Goal: Task Accomplishment & Management: Manage account settings

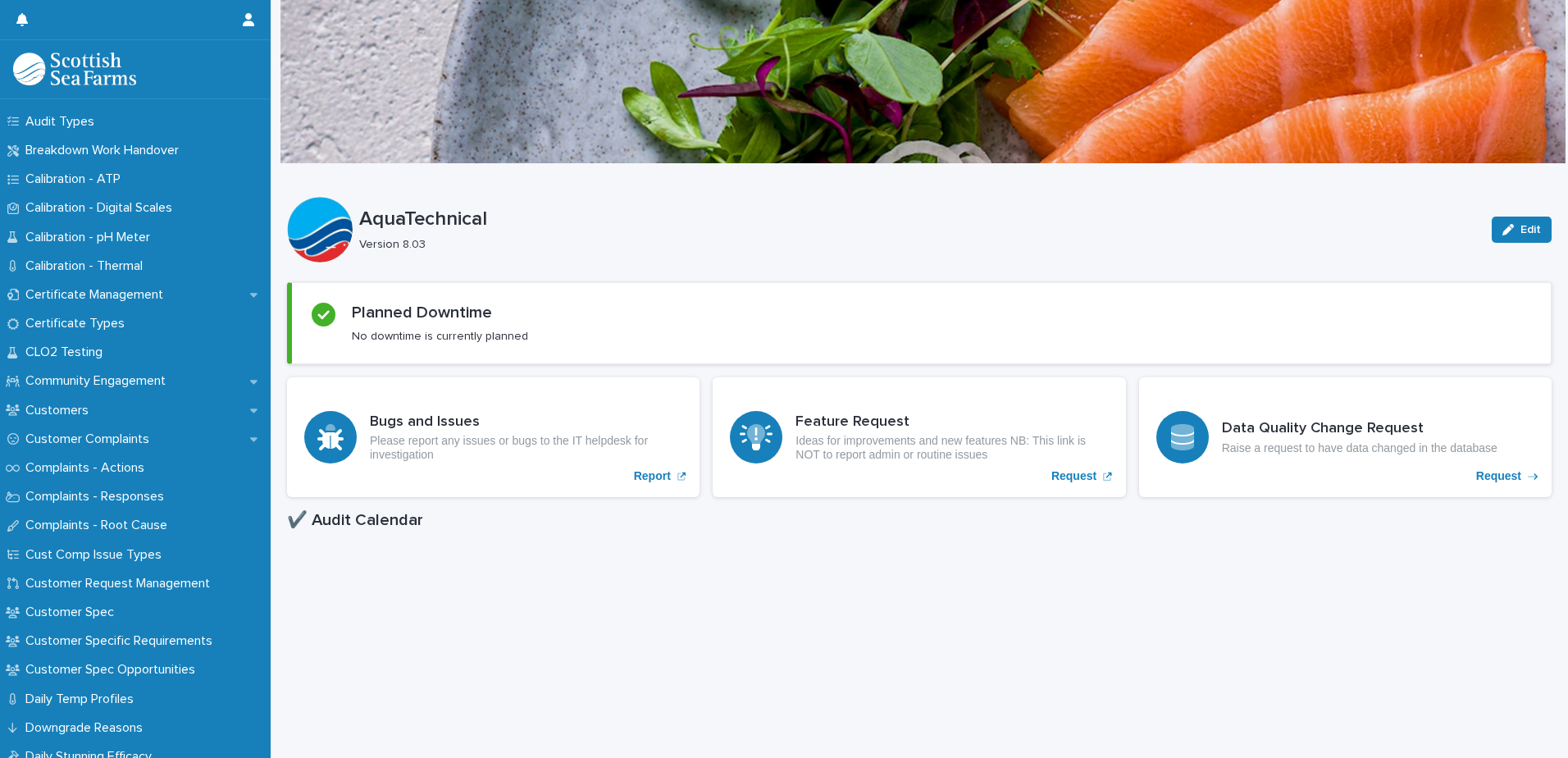
scroll to position [657, 0]
click at [95, 286] on p "Certificate Management" at bounding box center [98, 294] width 157 height 16
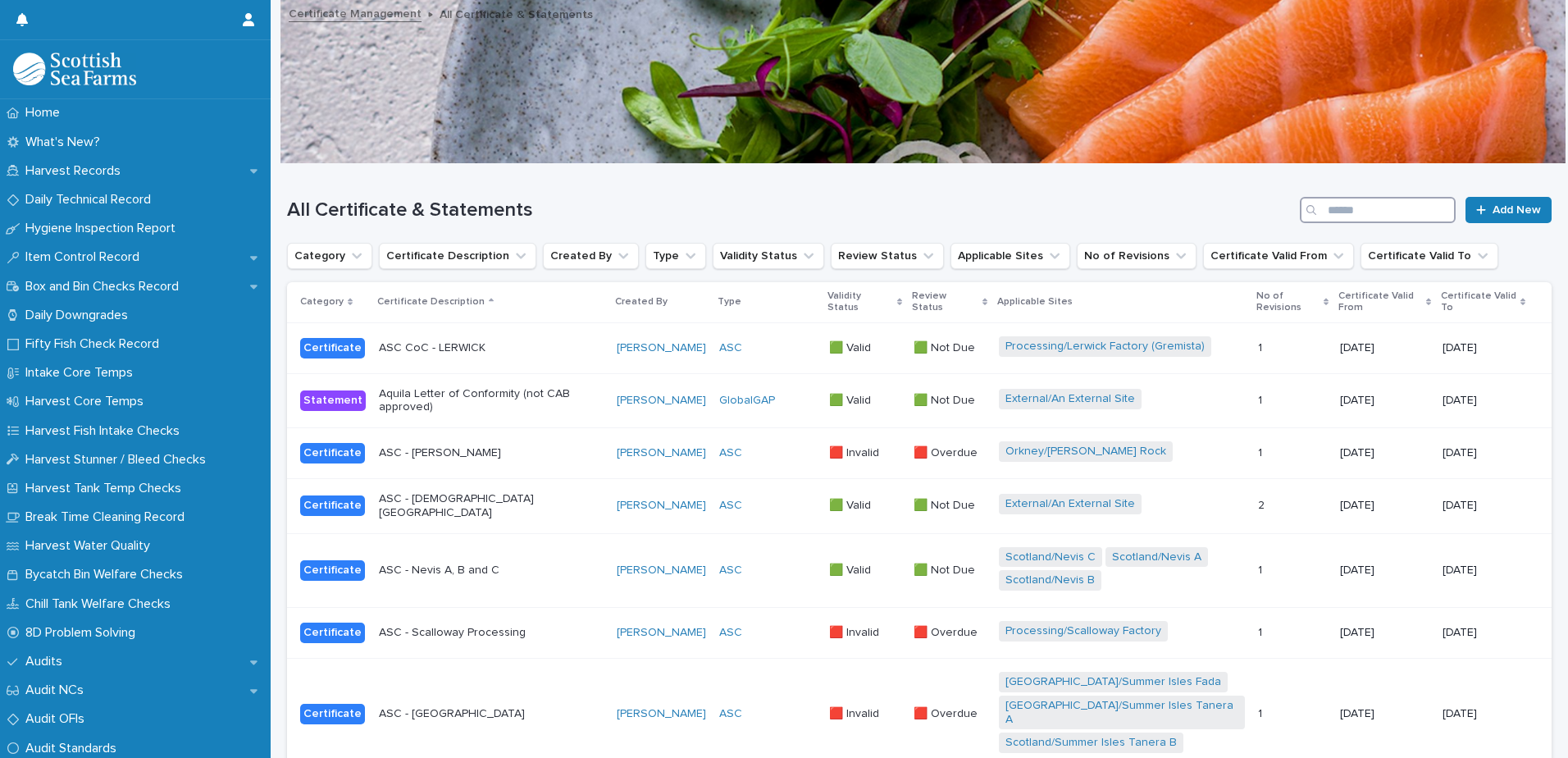
click at [1324, 211] on input "Search" at bounding box center [1378, 209] width 156 height 26
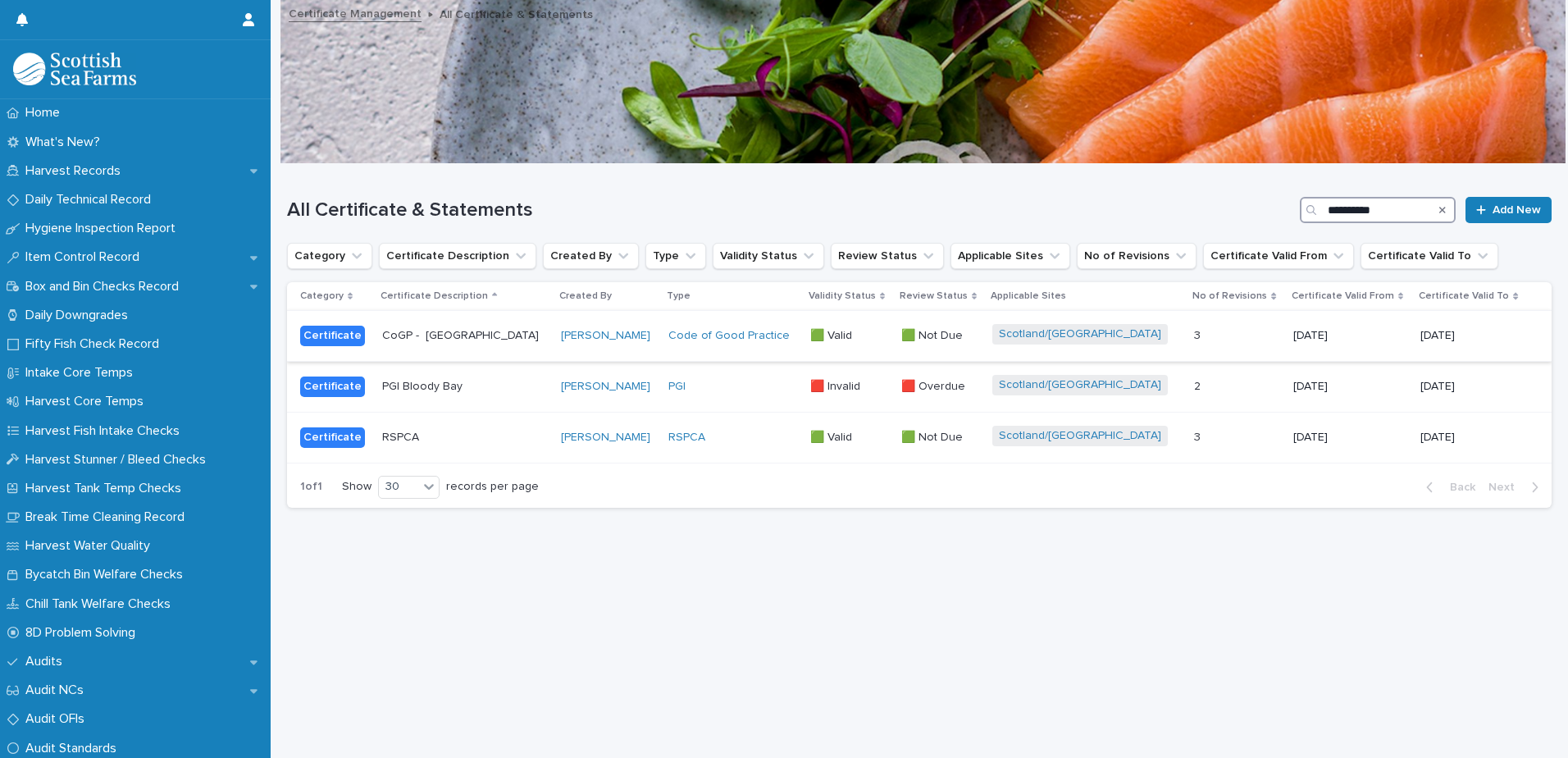
type input "**********"
click at [1194, 332] on p at bounding box center [1236, 336] width 85 height 14
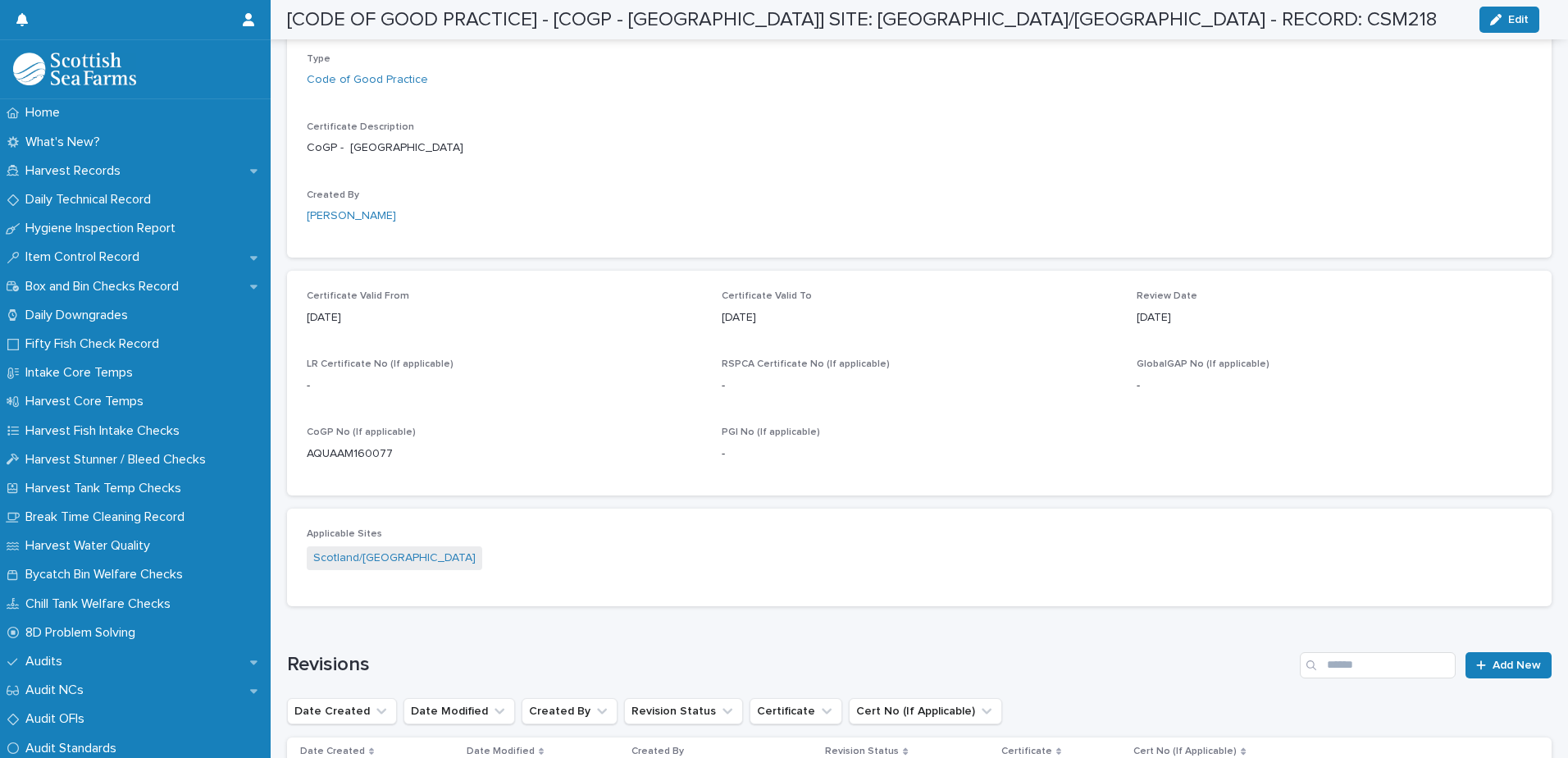
scroll to position [657, 0]
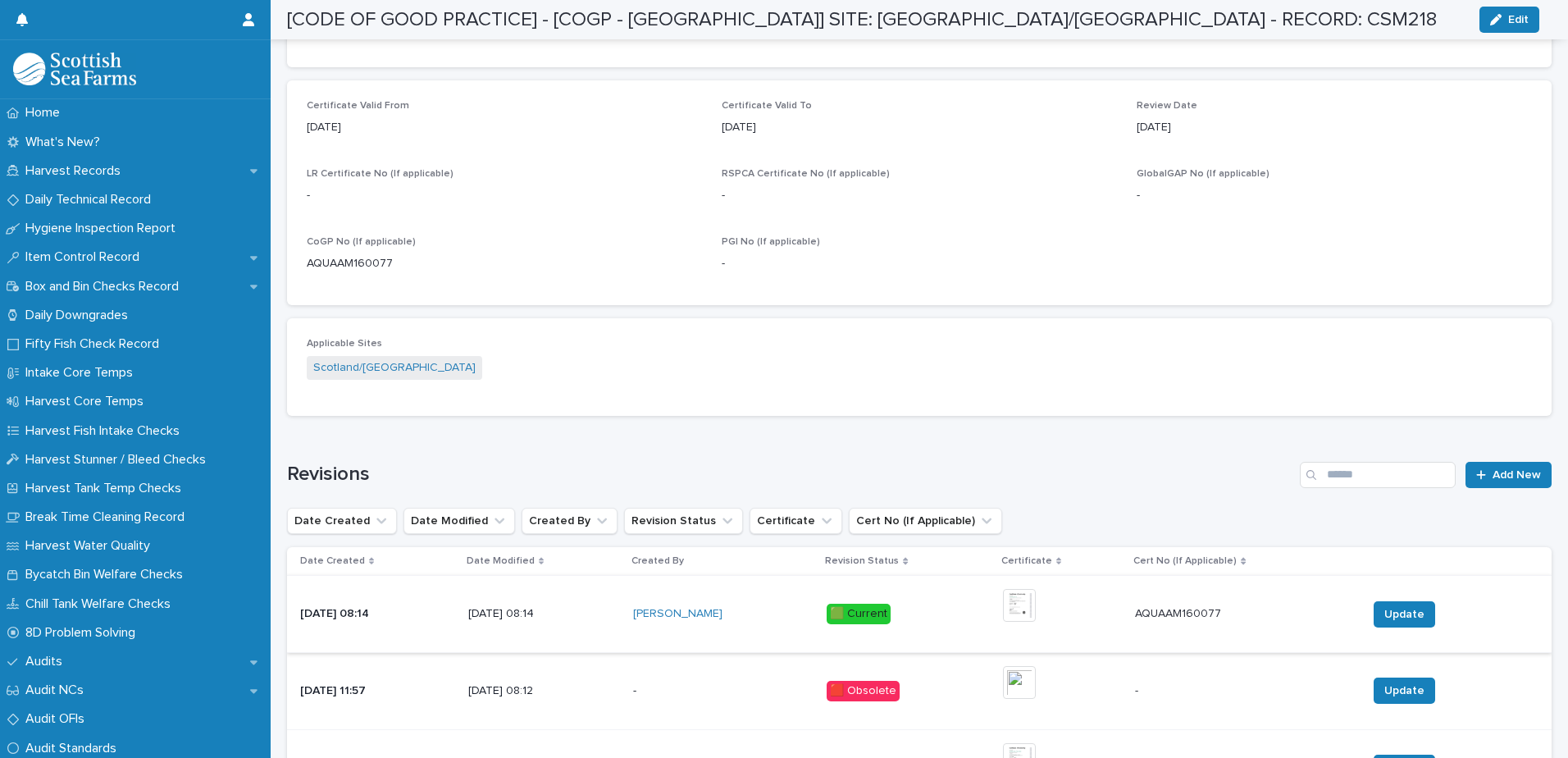
click at [1013, 598] on img at bounding box center [1019, 605] width 33 height 33
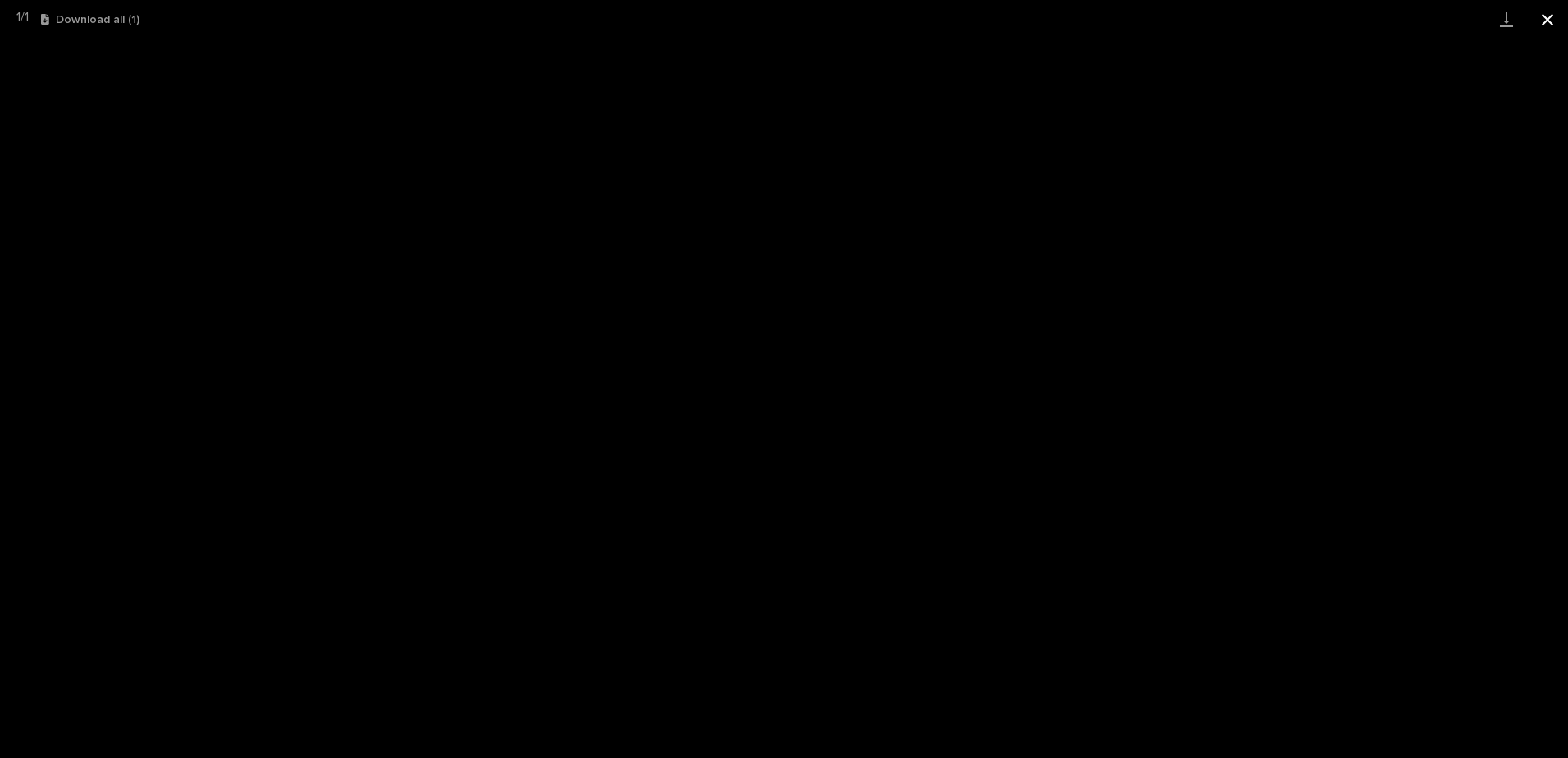
click at [1547, 20] on button "Close gallery" at bounding box center [1547, 19] width 41 height 39
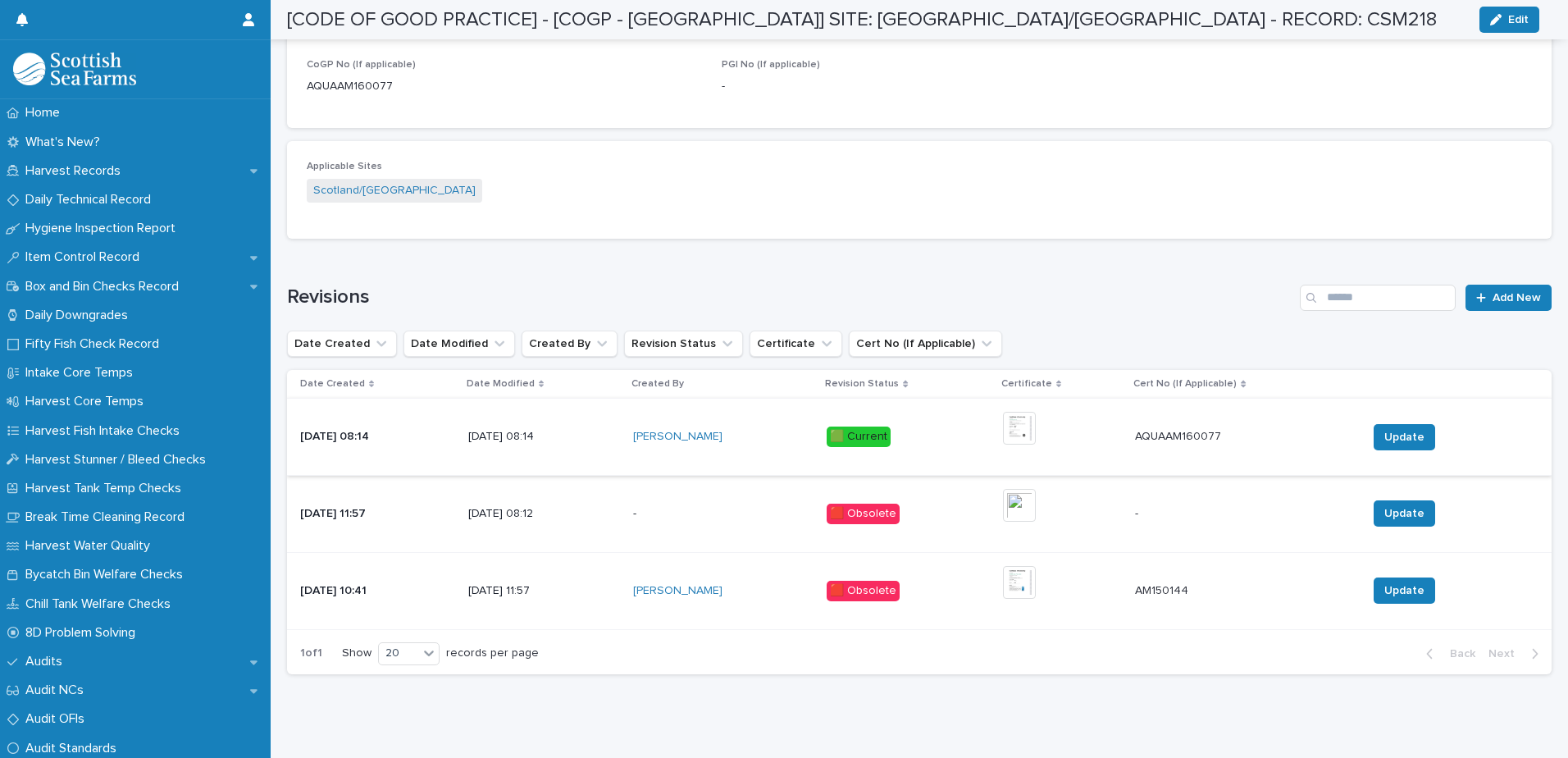
scroll to position [858, 0]
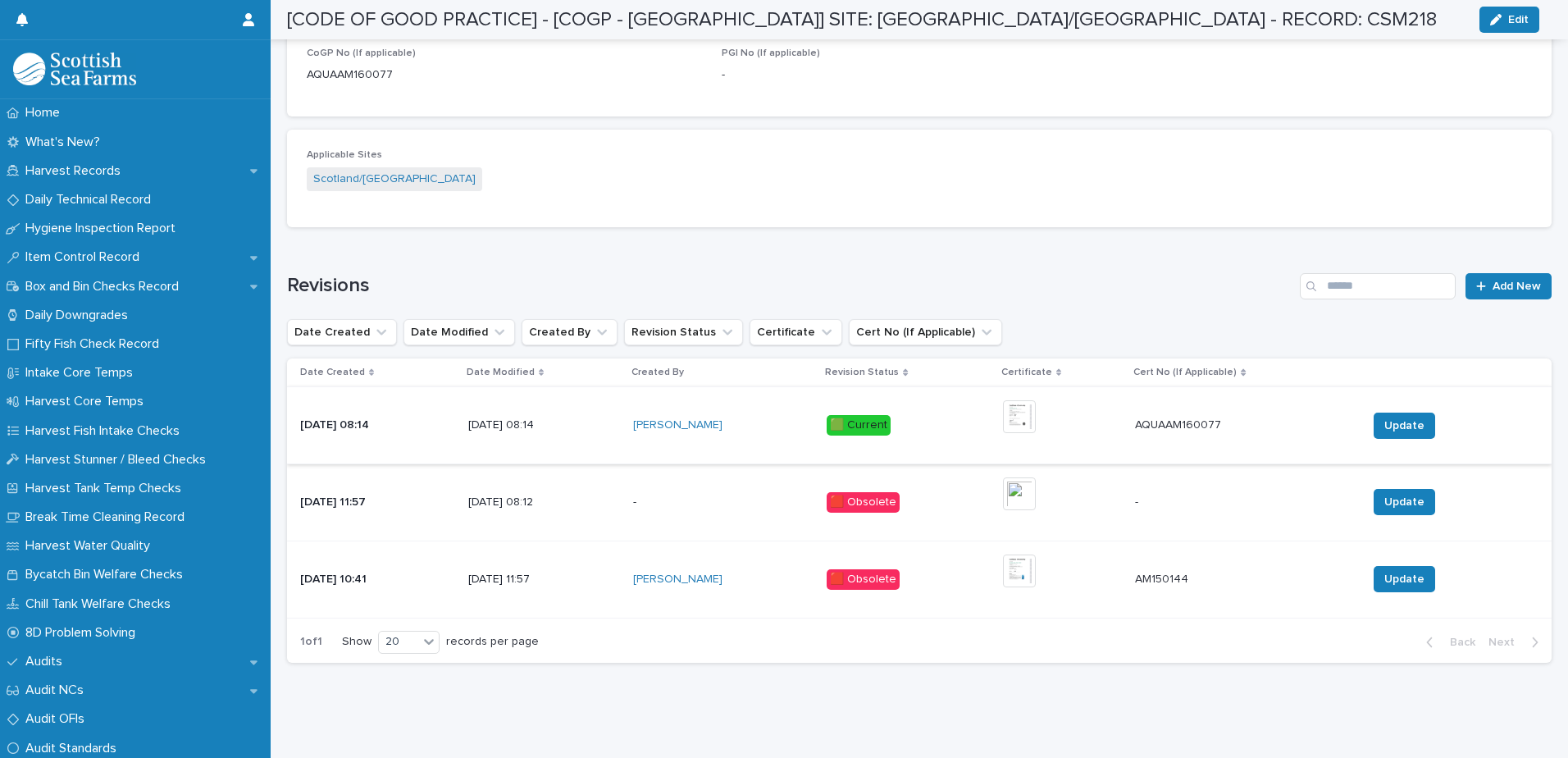
click at [1031, 406] on img at bounding box center [1019, 416] width 33 height 33
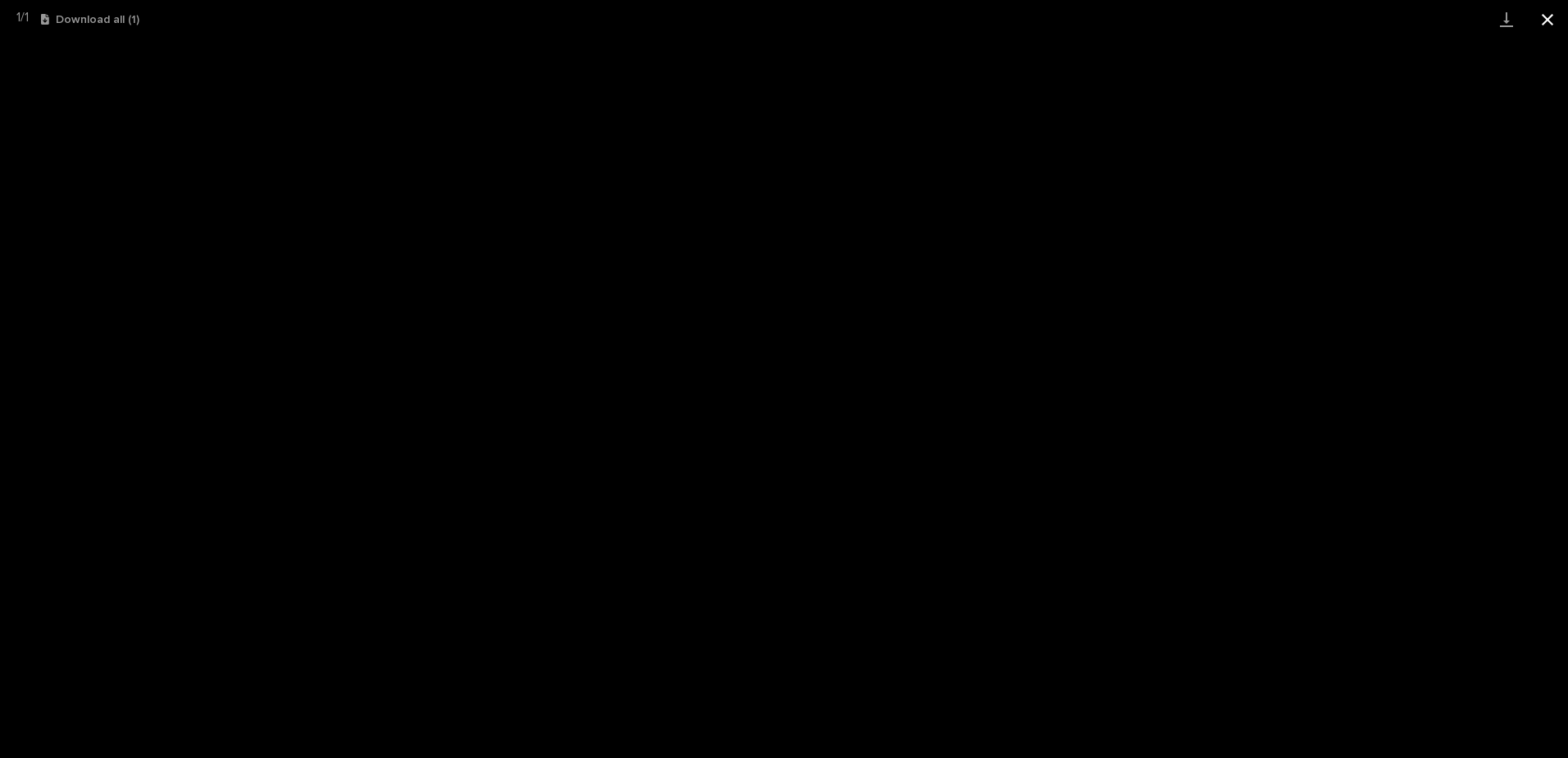
click at [1541, 16] on button "Close gallery" at bounding box center [1547, 19] width 41 height 39
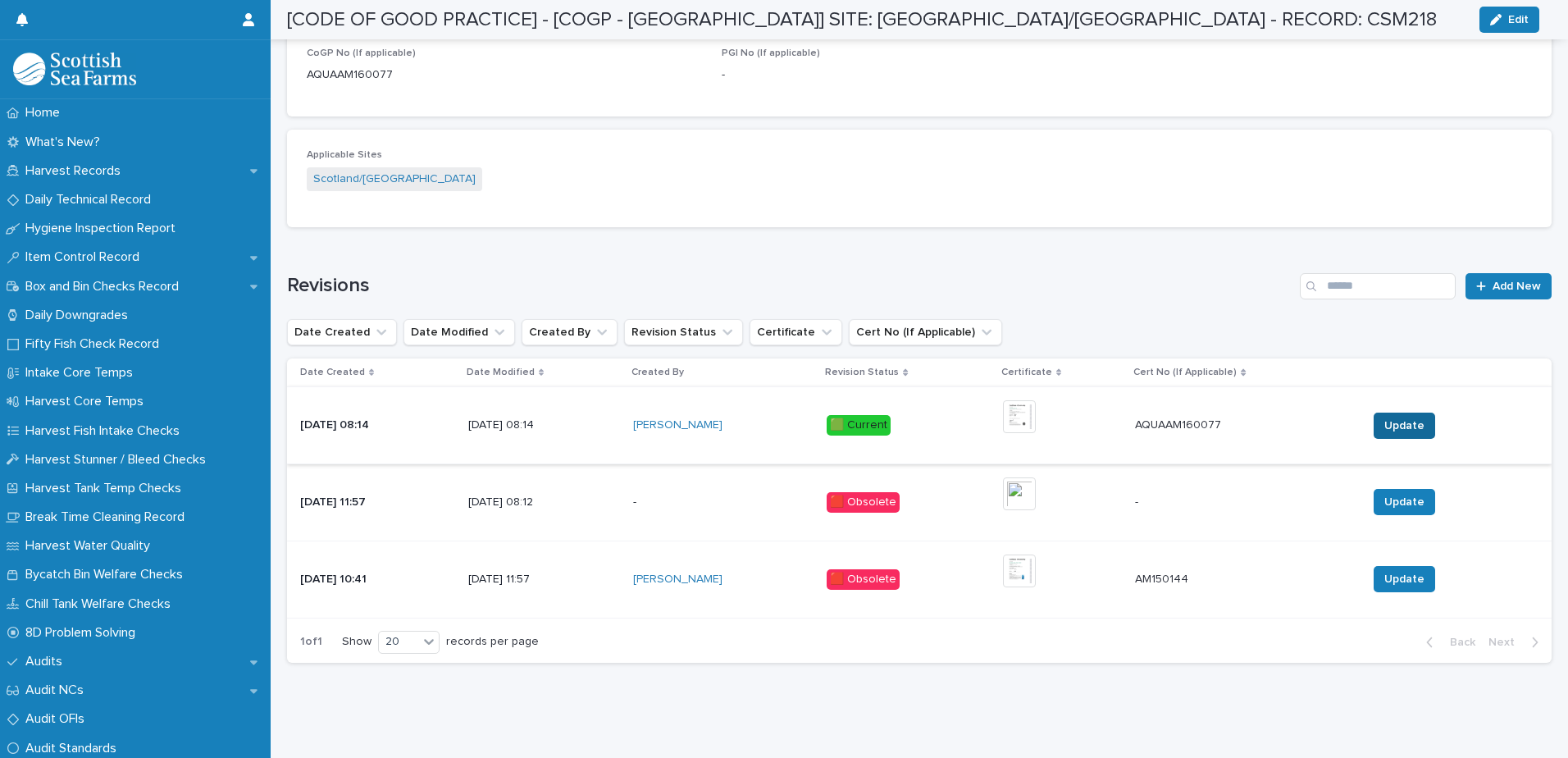
click at [1374, 413] on button "Update" at bounding box center [1404, 425] width 61 height 26
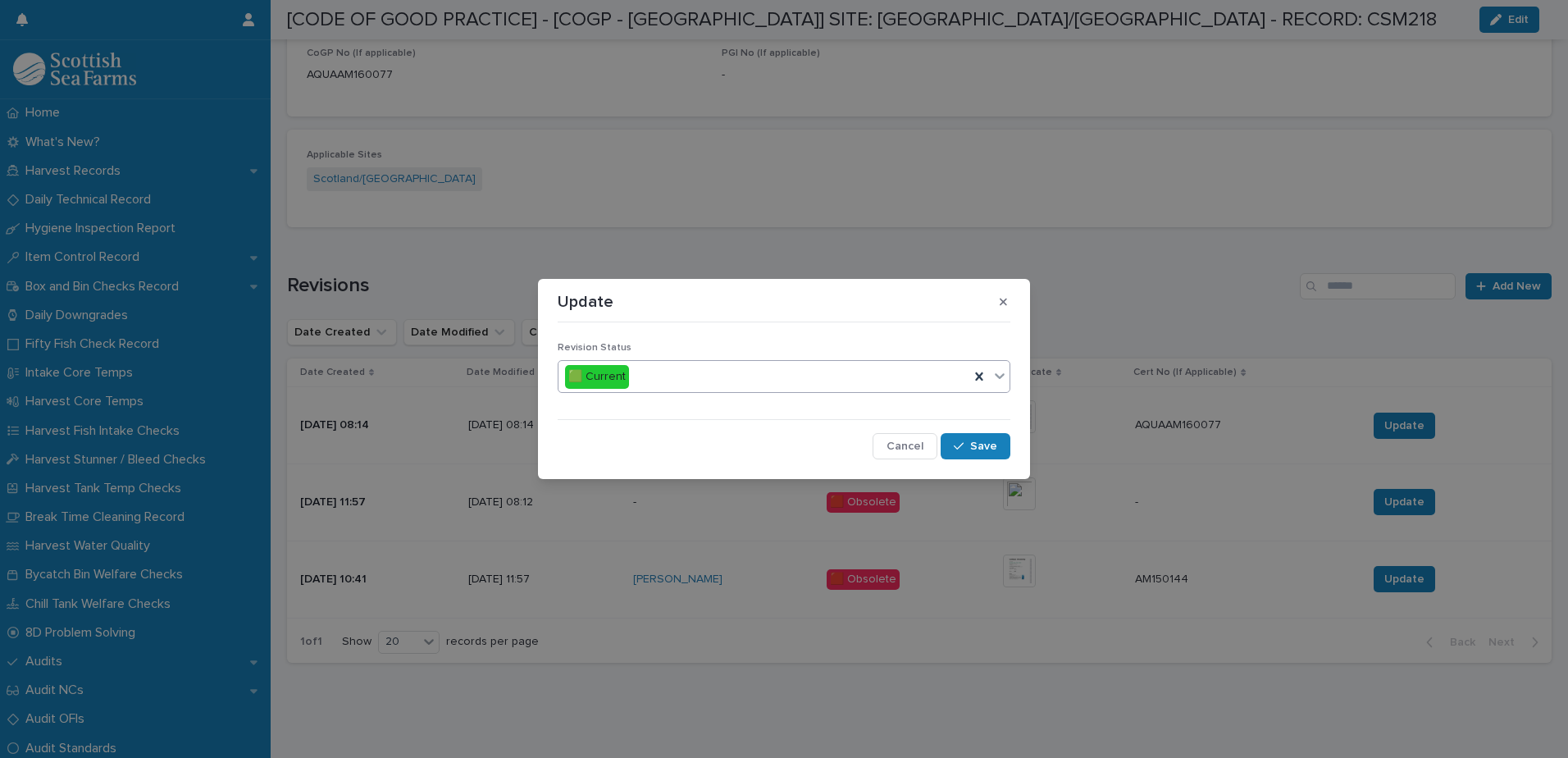
click at [1001, 374] on icon at bounding box center [1000, 376] width 17 height 17
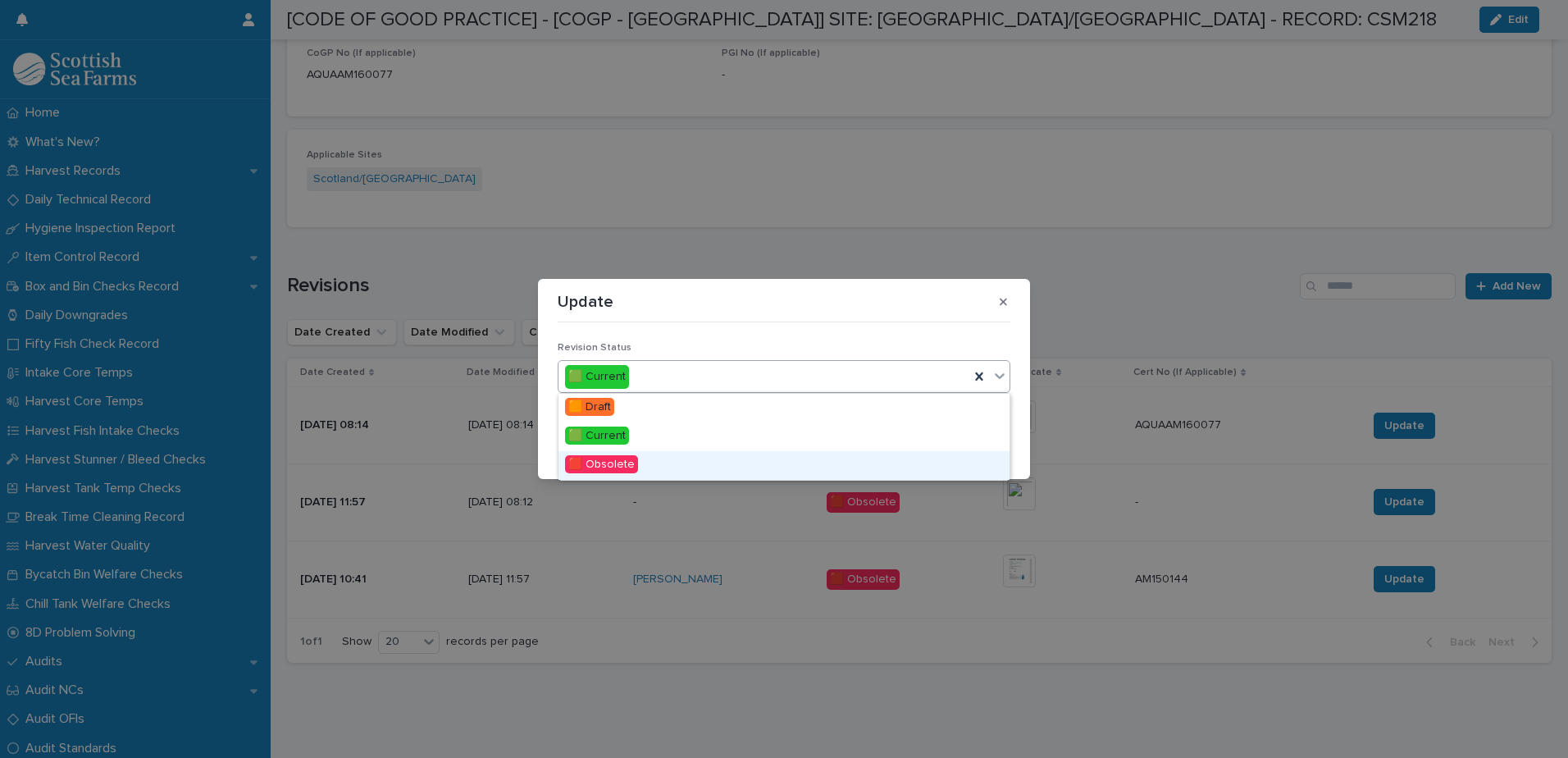
click at [614, 467] on span "🟥 Obsolete" at bounding box center [601, 465] width 73 height 18
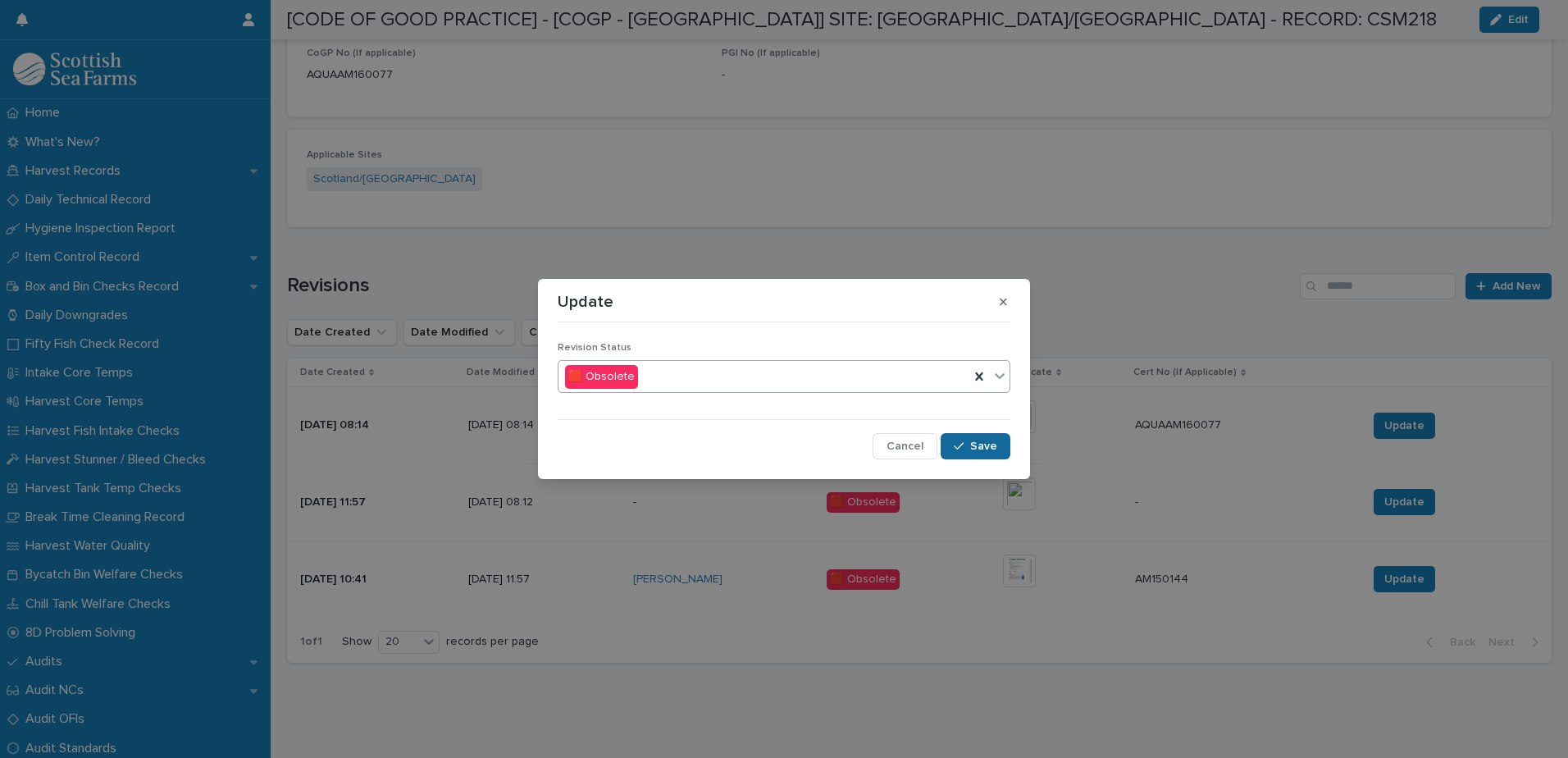
click at [968, 448] on div "button" at bounding box center [962, 446] width 17 height 12
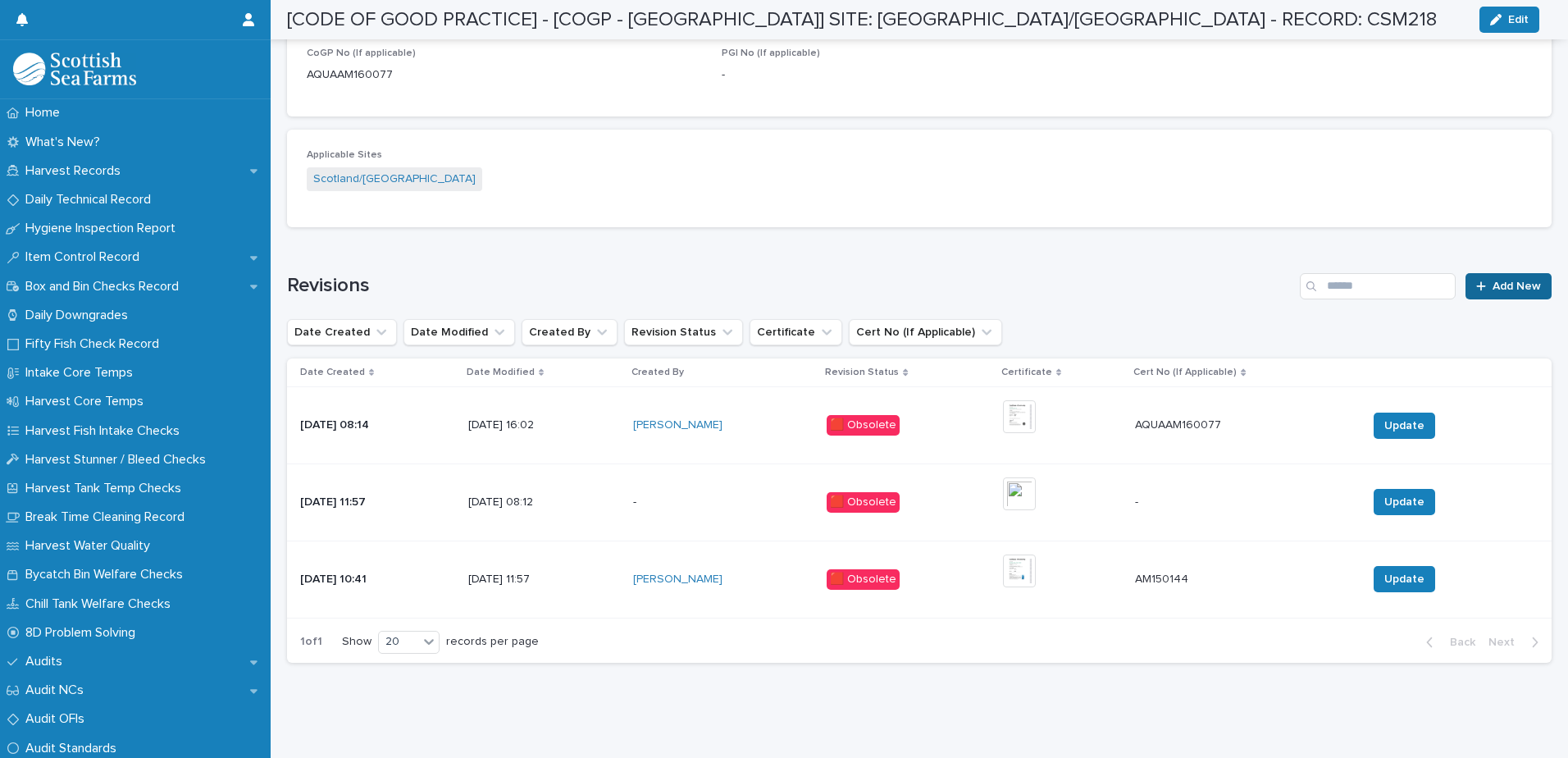
click at [1493, 281] on span "Add New" at bounding box center [1517, 286] width 49 height 12
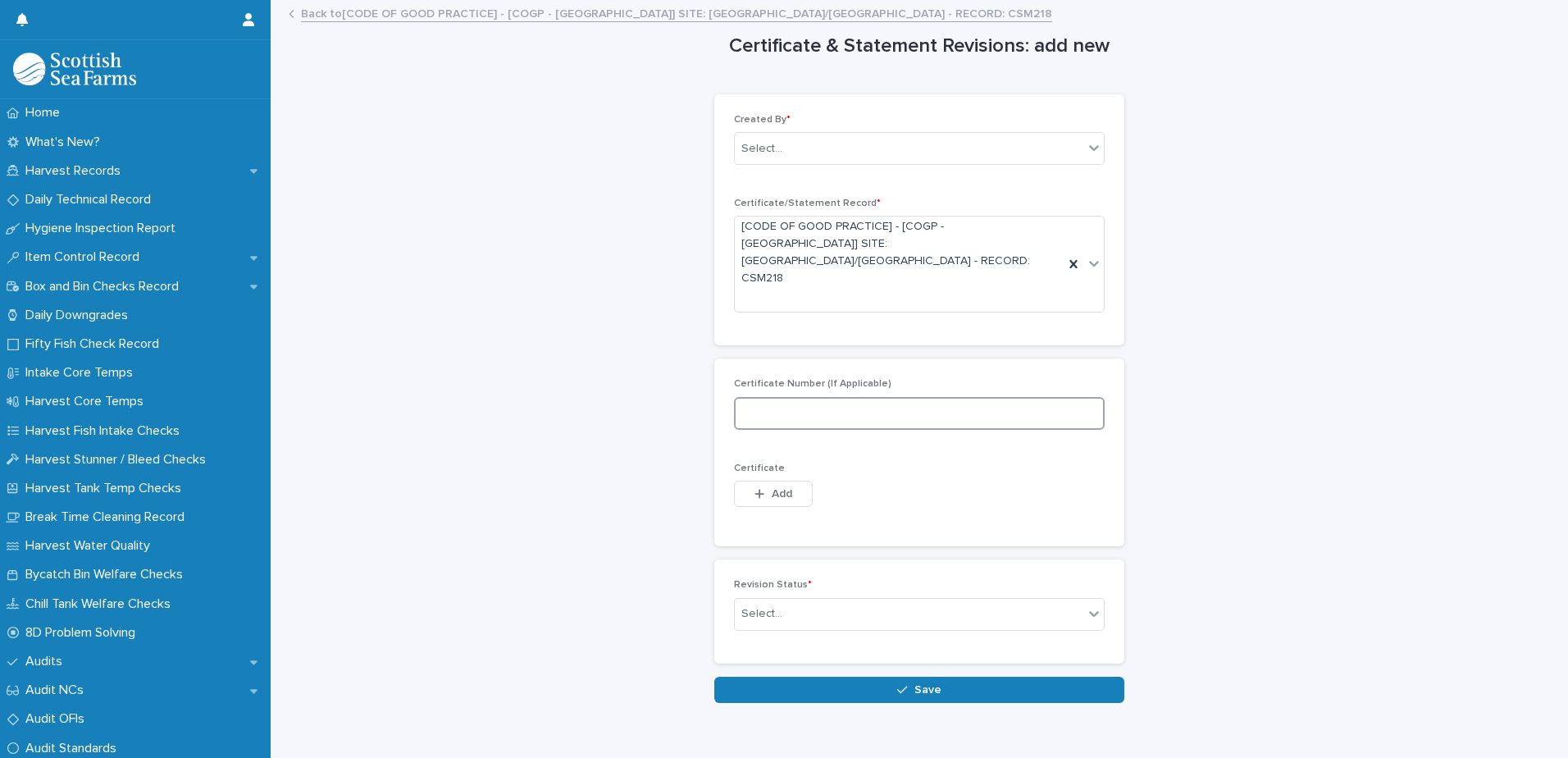
click at [814, 397] on input at bounding box center [919, 413] width 371 height 33
paste input "**********"
type input "**********"
click at [792, 481] on button "Add" at bounding box center [774, 493] width 79 height 26
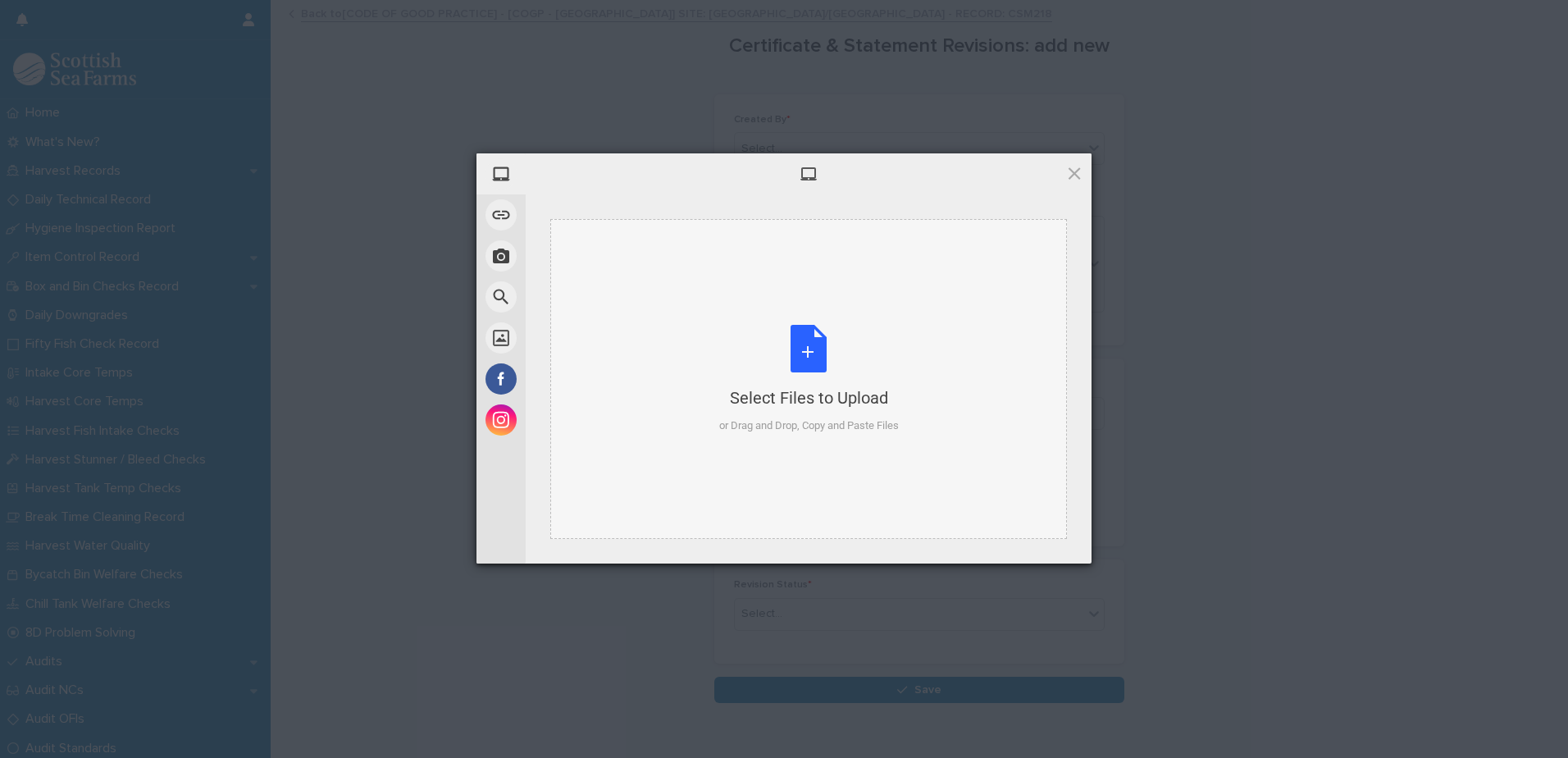
click at [773, 368] on div "Select Files to Upload or Drag and Drop, Copy and Paste Files" at bounding box center [809, 379] width 180 height 109
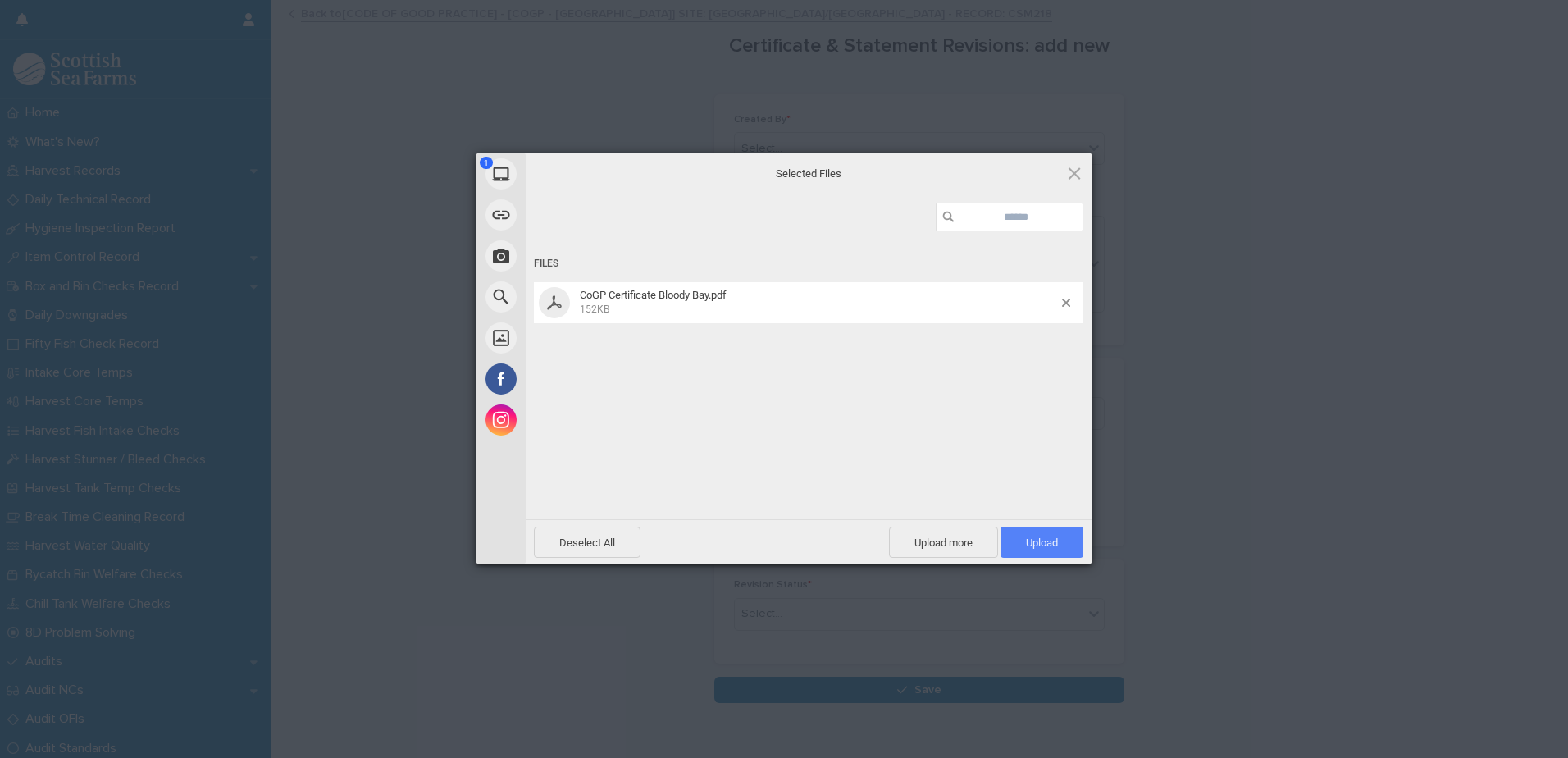
click at [1031, 538] on span "Upload 1" at bounding box center [1042, 543] width 32 height 13
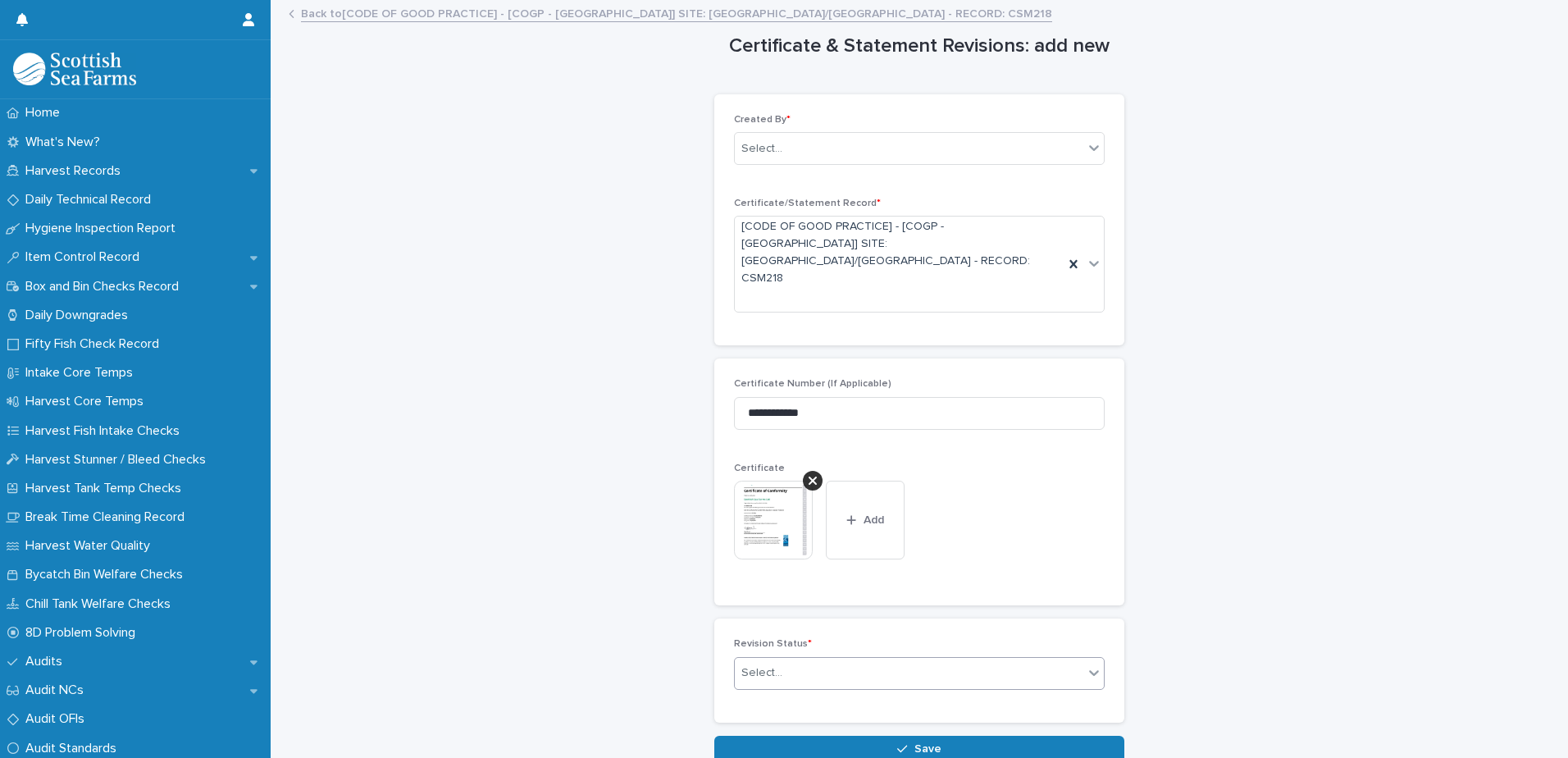
click at [853, 660] on div "Select..." at bounding box center [909, 673] width 348 height 27
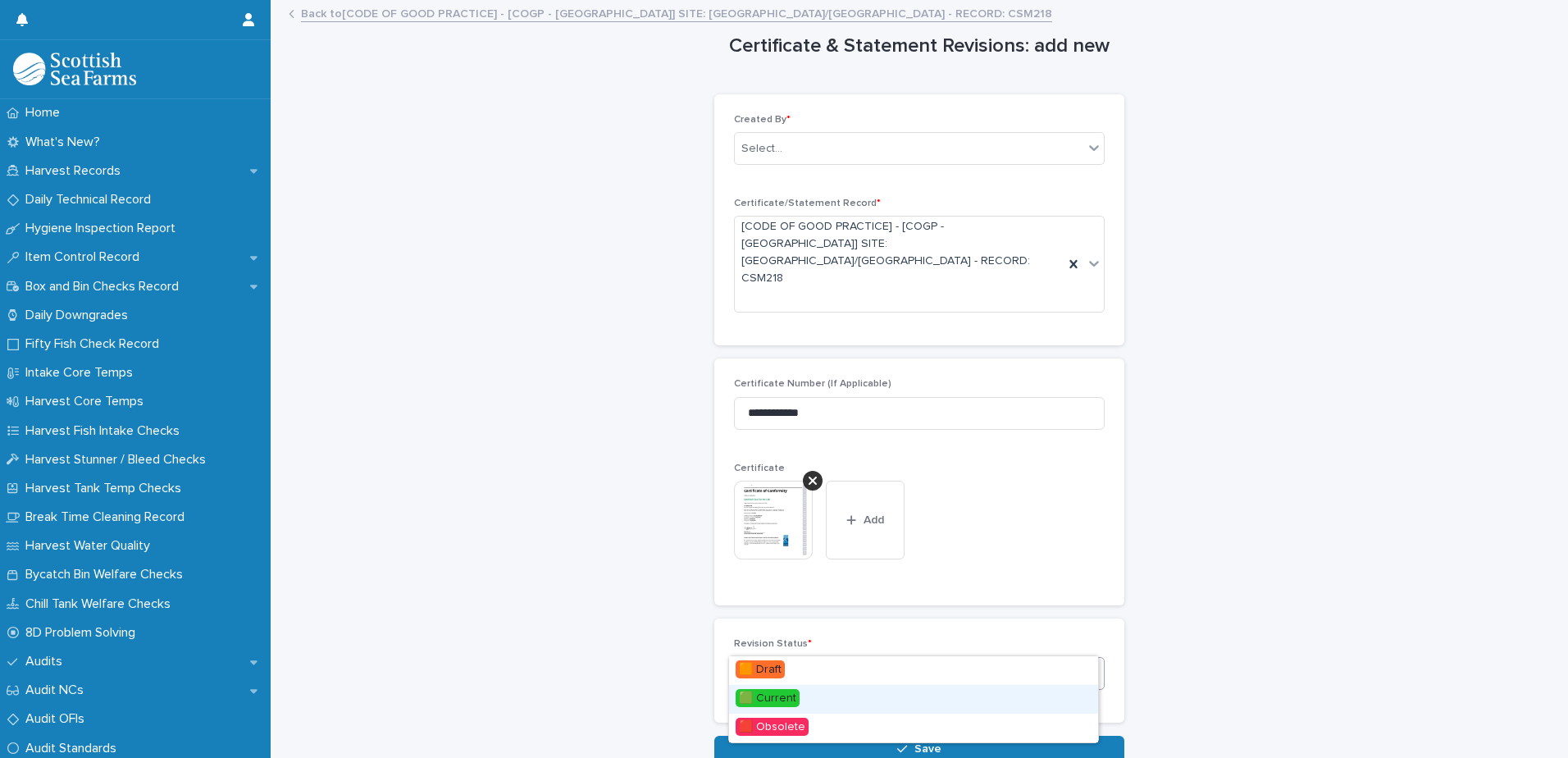
click at [816, 696] on div "🟩 Current" at bounding box center [913, 699] width 369 height 28
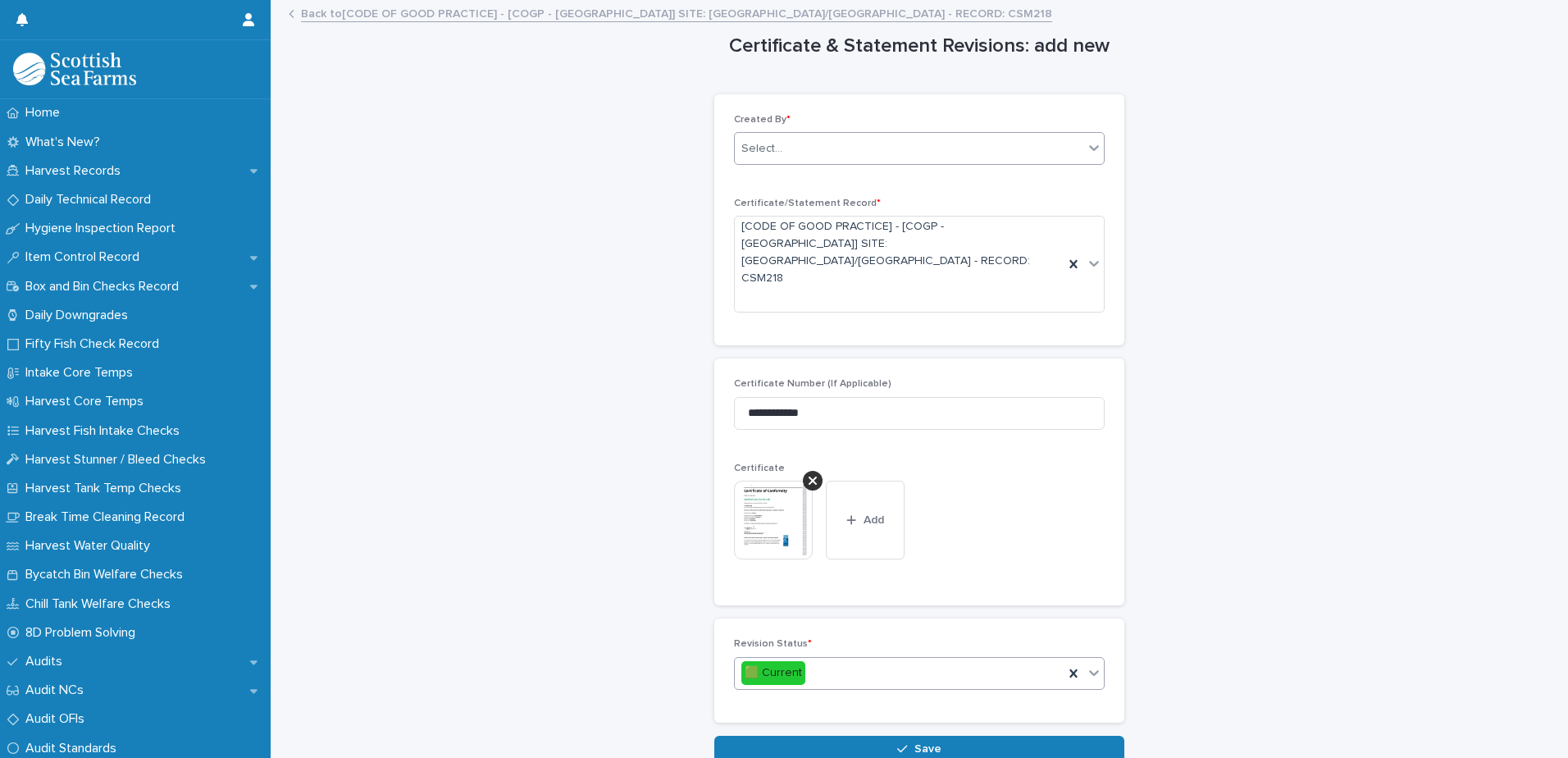
click at [811, 152] on div "Select..." at bounding box center [909, 149] width 348 height 27
type input "********"
click at [811, 173] on div "[PERSON_NAME]" at bounding box center [913, 180] width 369 height 28
click at [943, 736] on button "Save" at bounding box center [919, 749] width 410 height 26
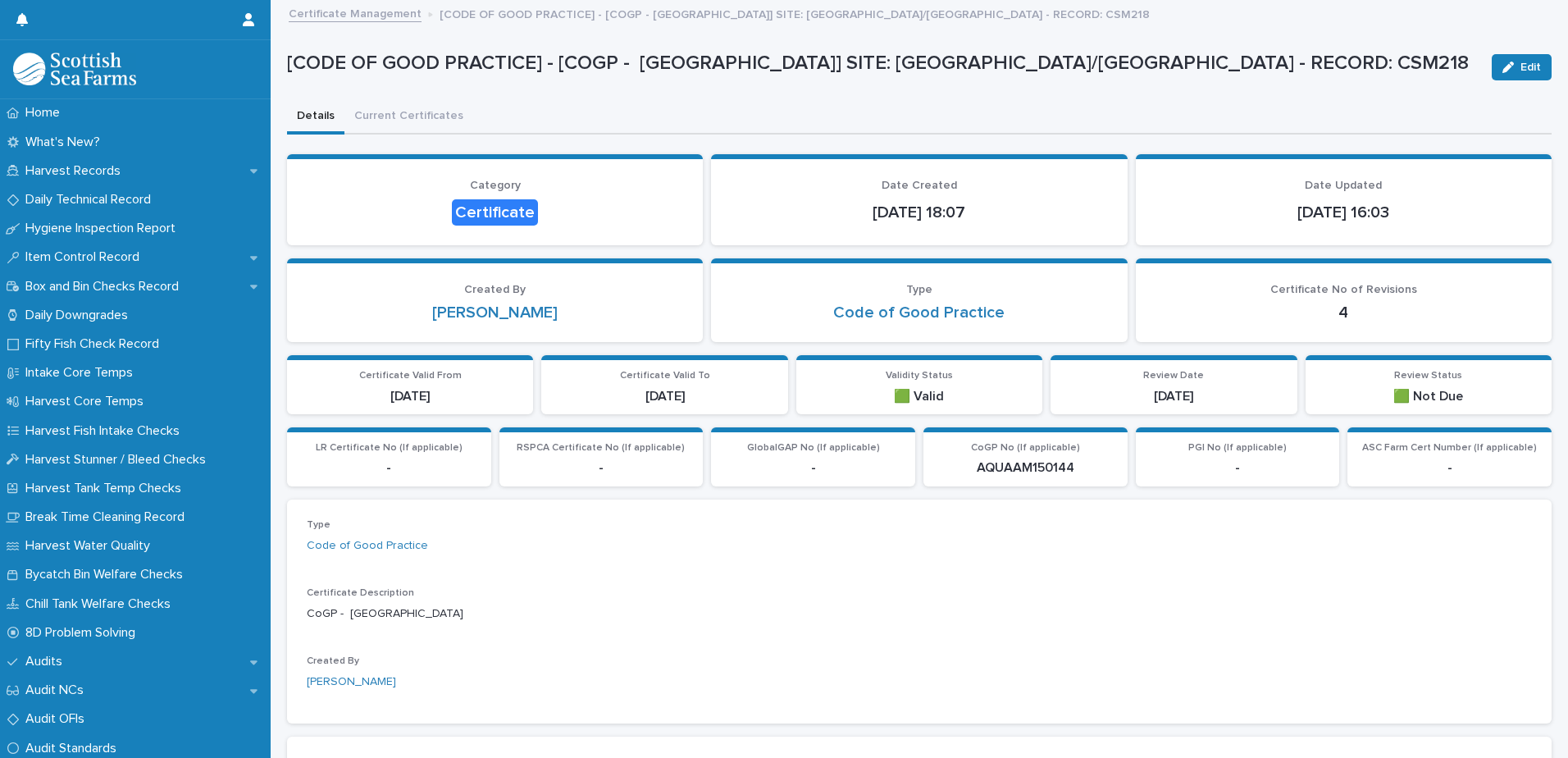
click at [390, 17] on link "Certificate Management" at bounding box center [355, 13] width 133 height 19
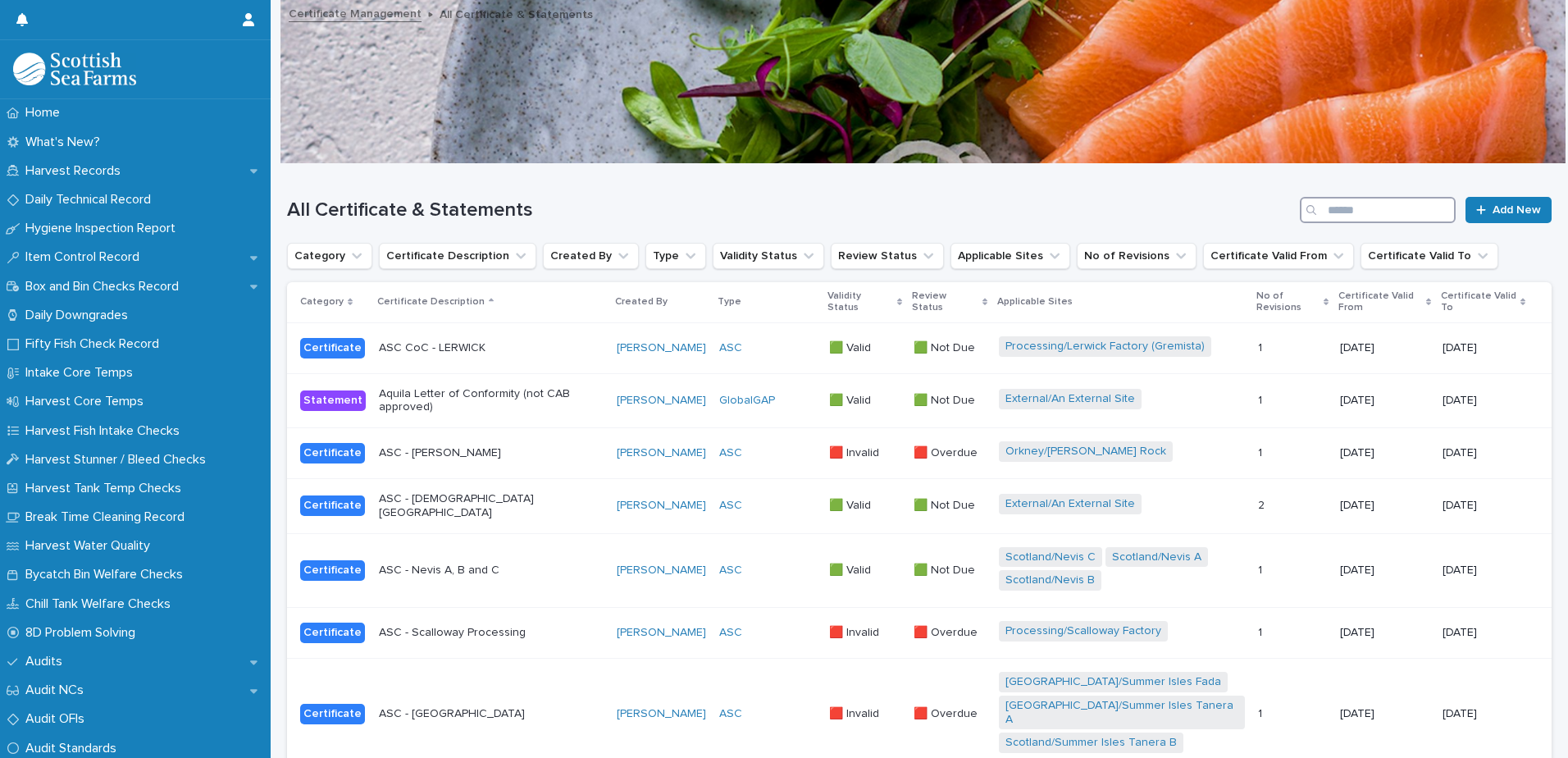
click at [1342, 209] on input "Search" at bounding box center [1378, 209] width 156 height 26
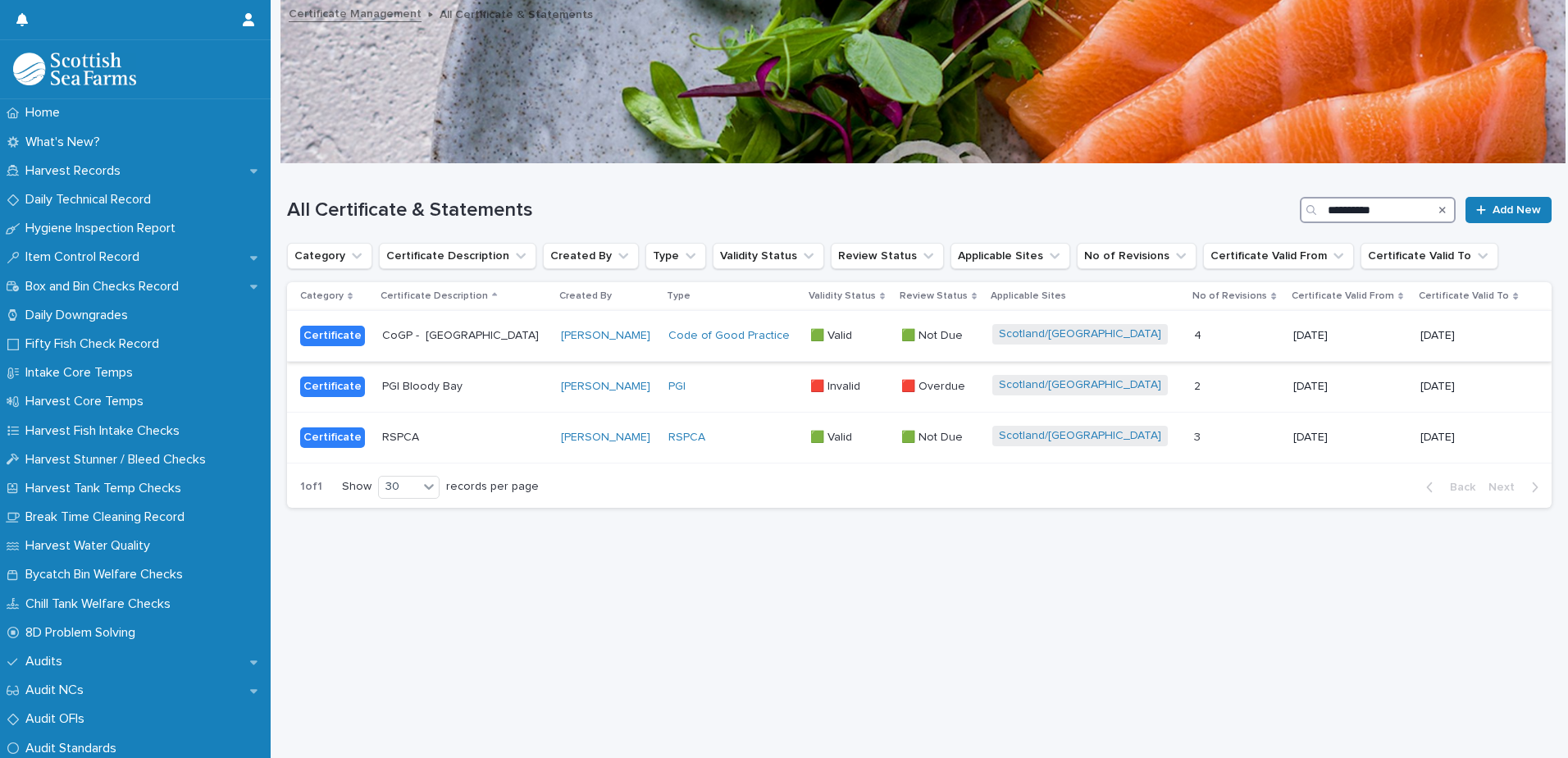
type input "**********"
click at [1194, 330] on p at bounding box center [1236, 336] width 85 height 14
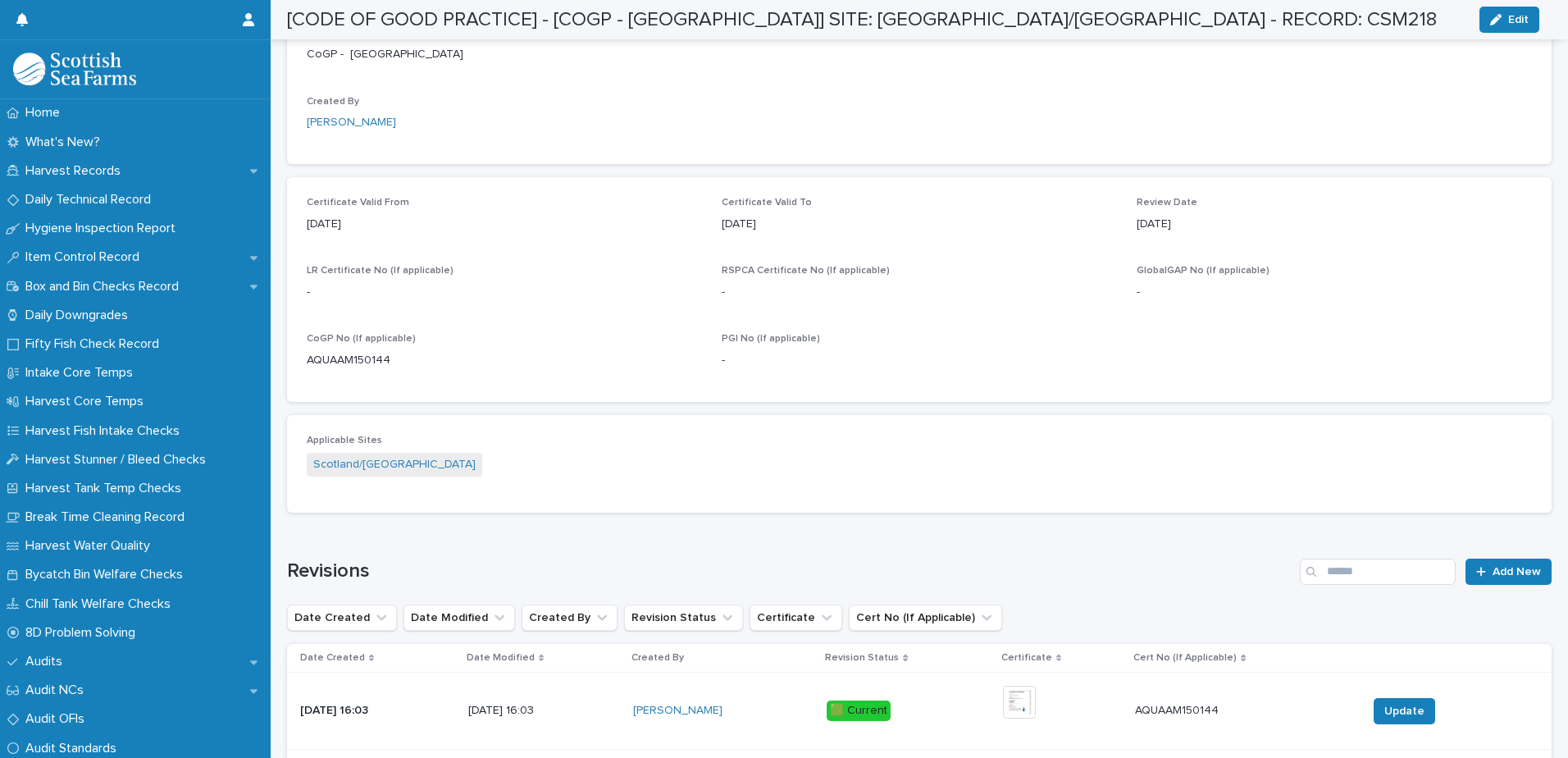
scroll to position [821, 0]
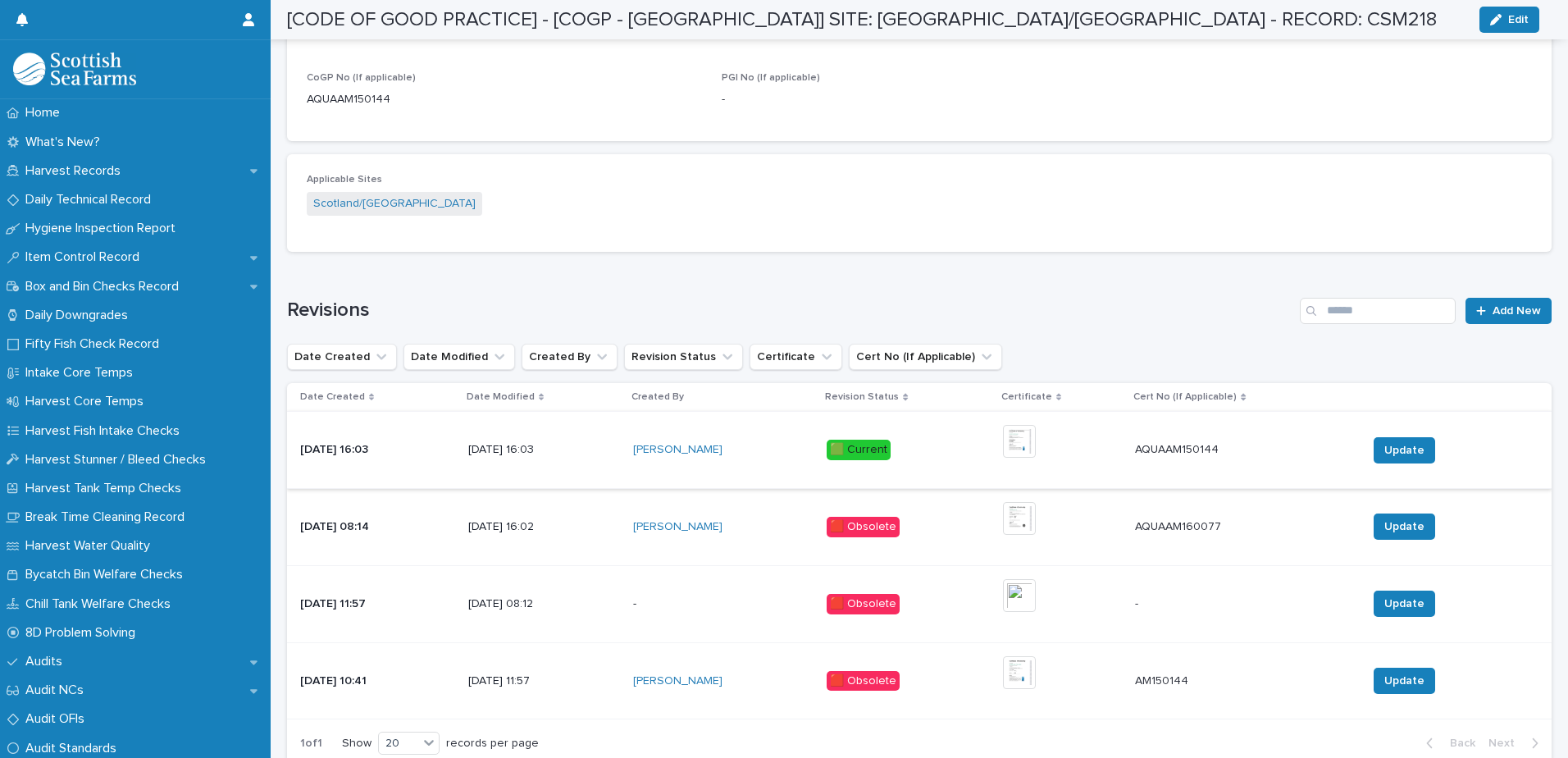
click at [1031, 444] on img at bounding box center [1019, 441] width 33 height 33
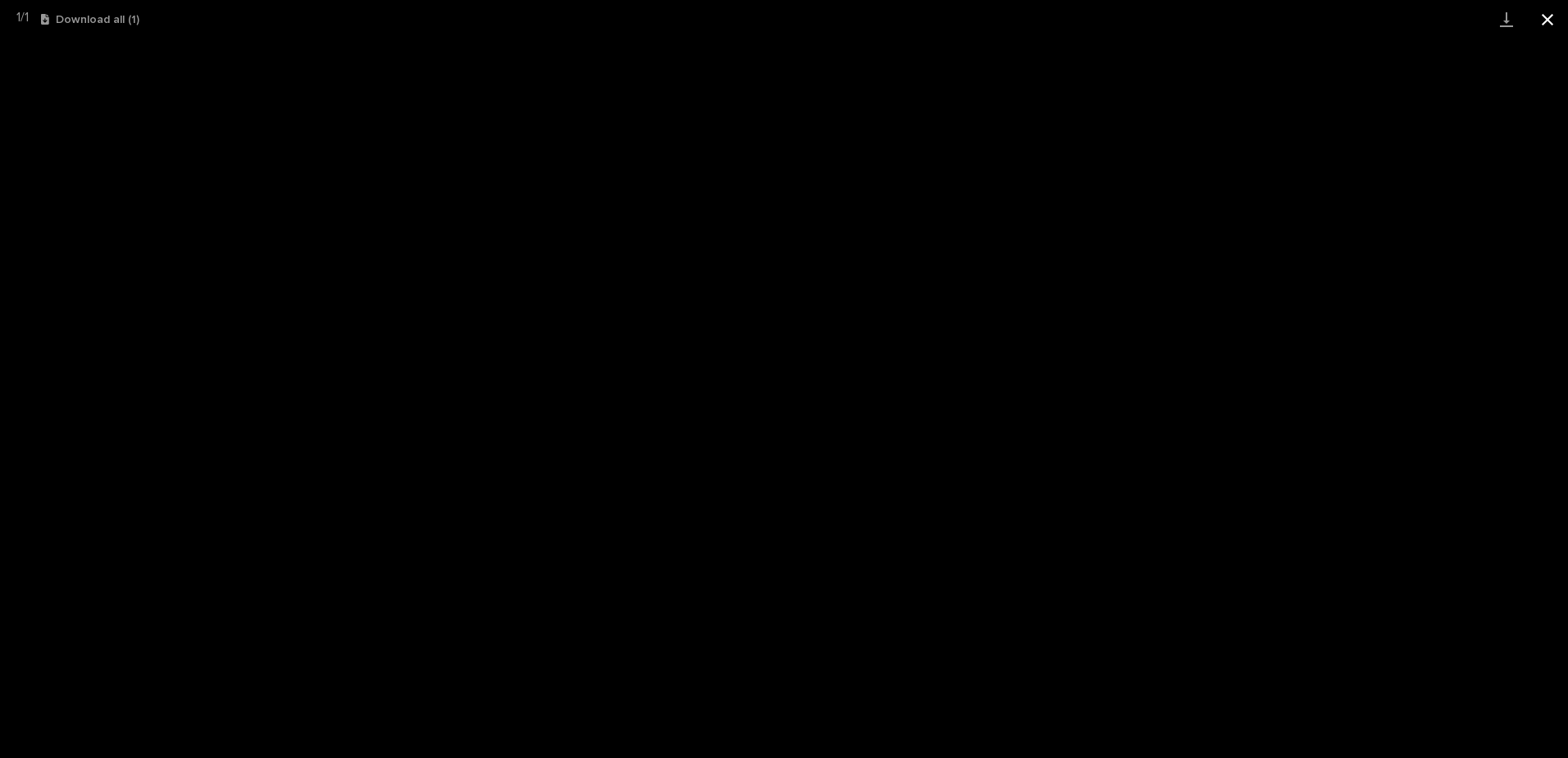
click at [1545, 15] on button "Close gallery" at bounding box center [1547, 19] width 41 height 39
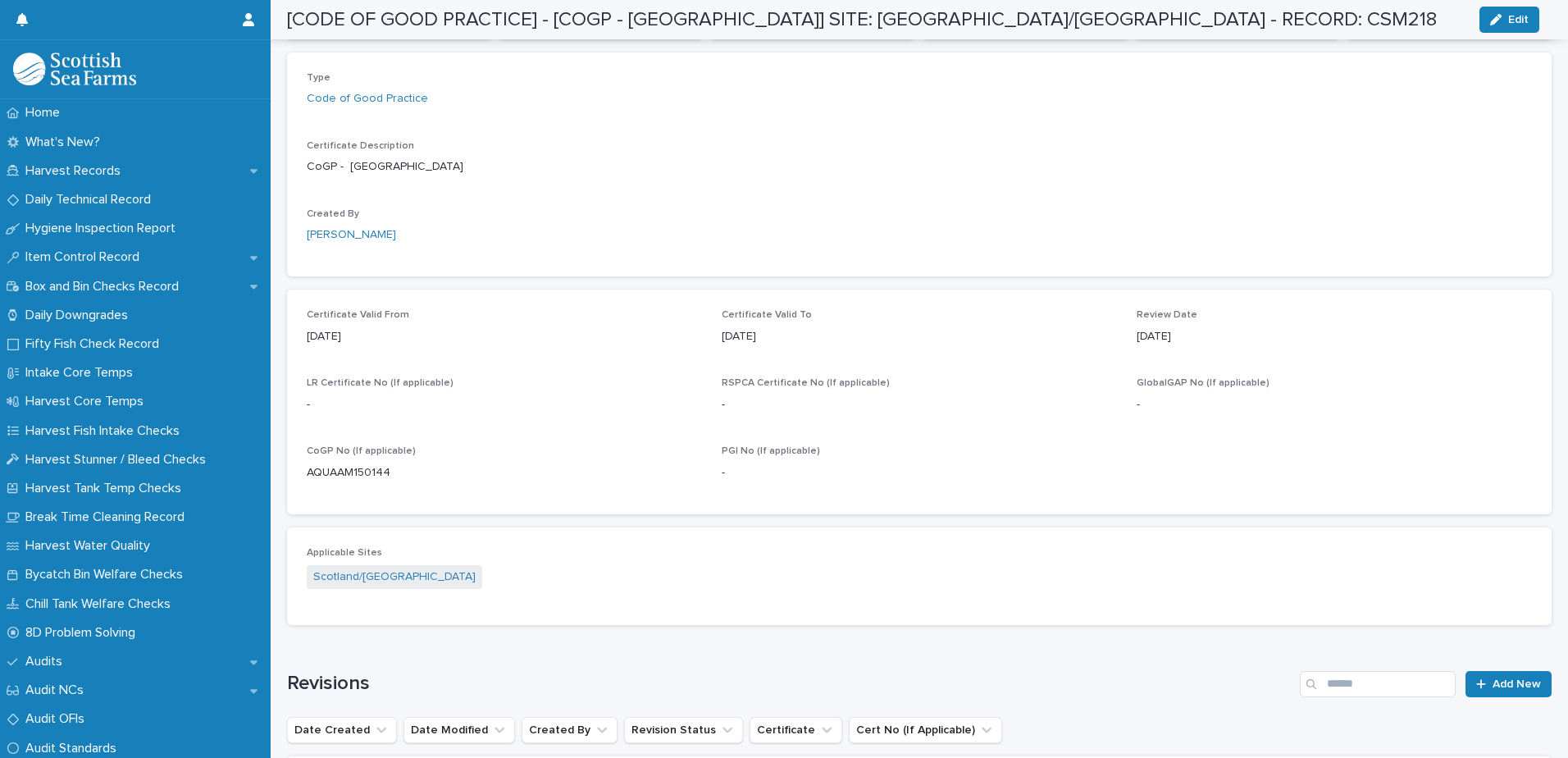
scroll to position [410, 0]
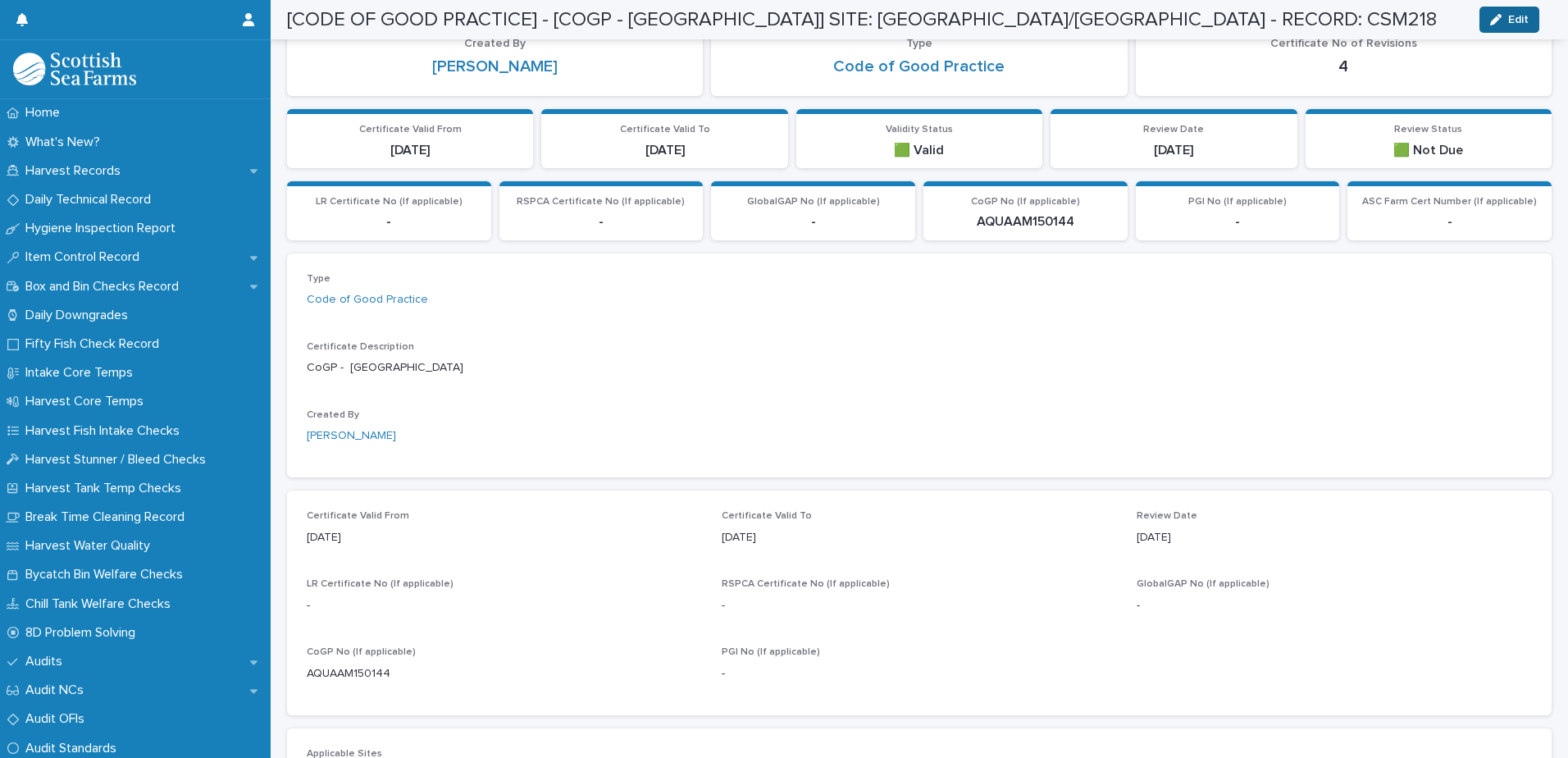
click at [1519, 20] on span "Edit" at bounding box center [1519, 20] width 20 height 12
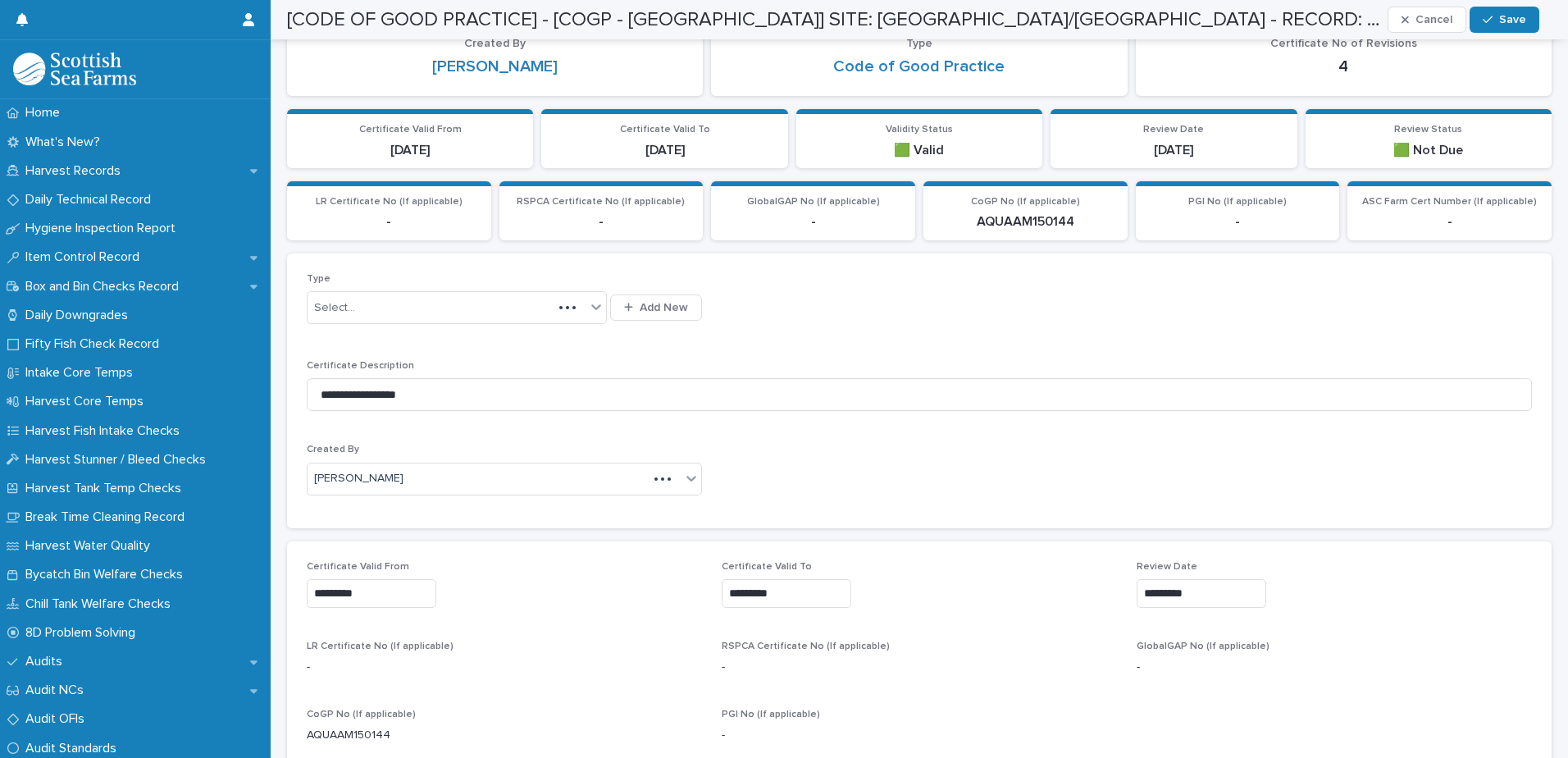
scroll to position [281, 0]
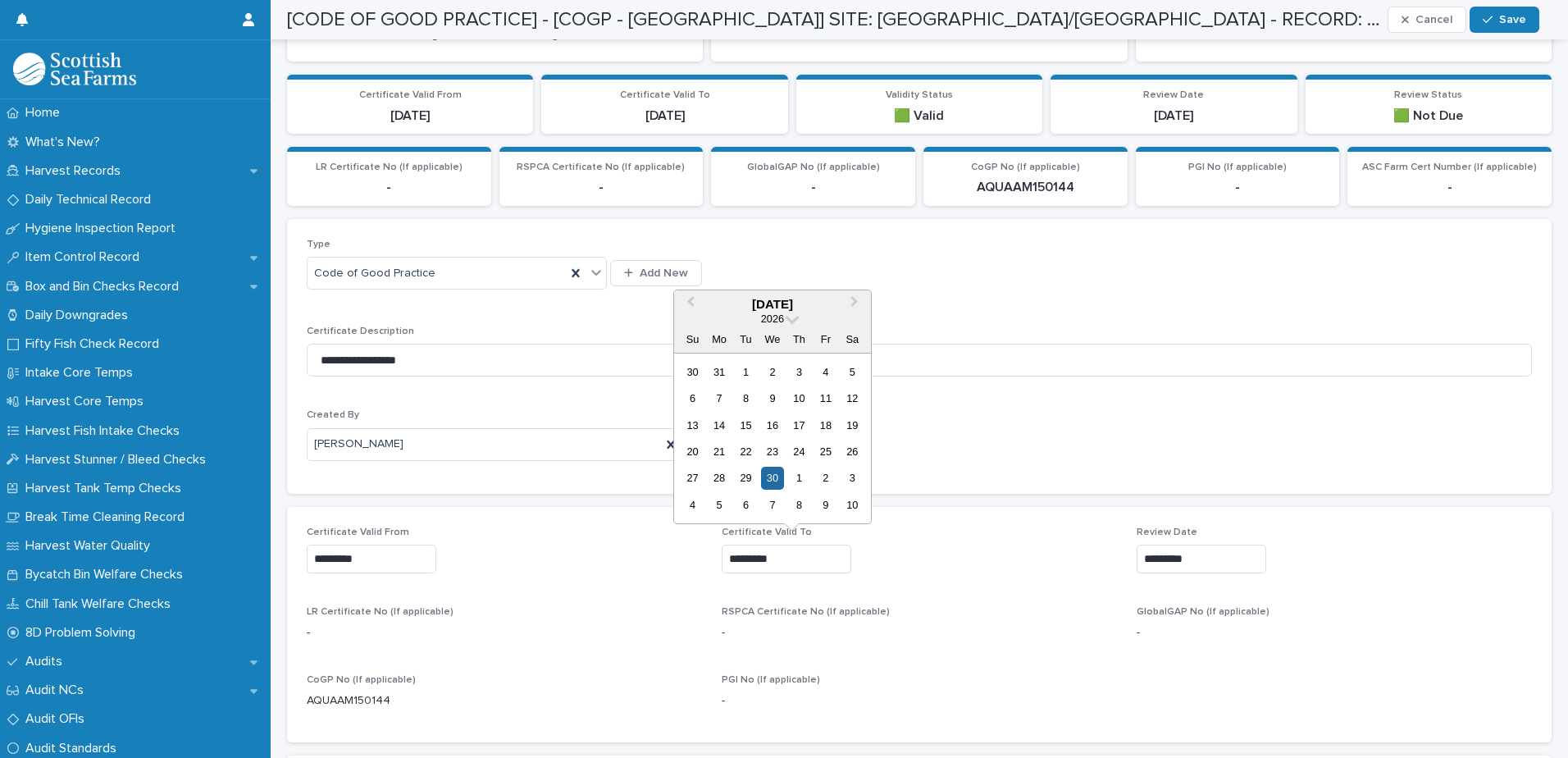
click at [736, 556] on input "*********" at bounding box center [786, 559] width 130 height 28
click at [736, 555] on input "*********" at bounding box center [786, 559] width 130 height 28
click at [720, 474] on div "28" at bounding box center [718, 477] width 22 height 22
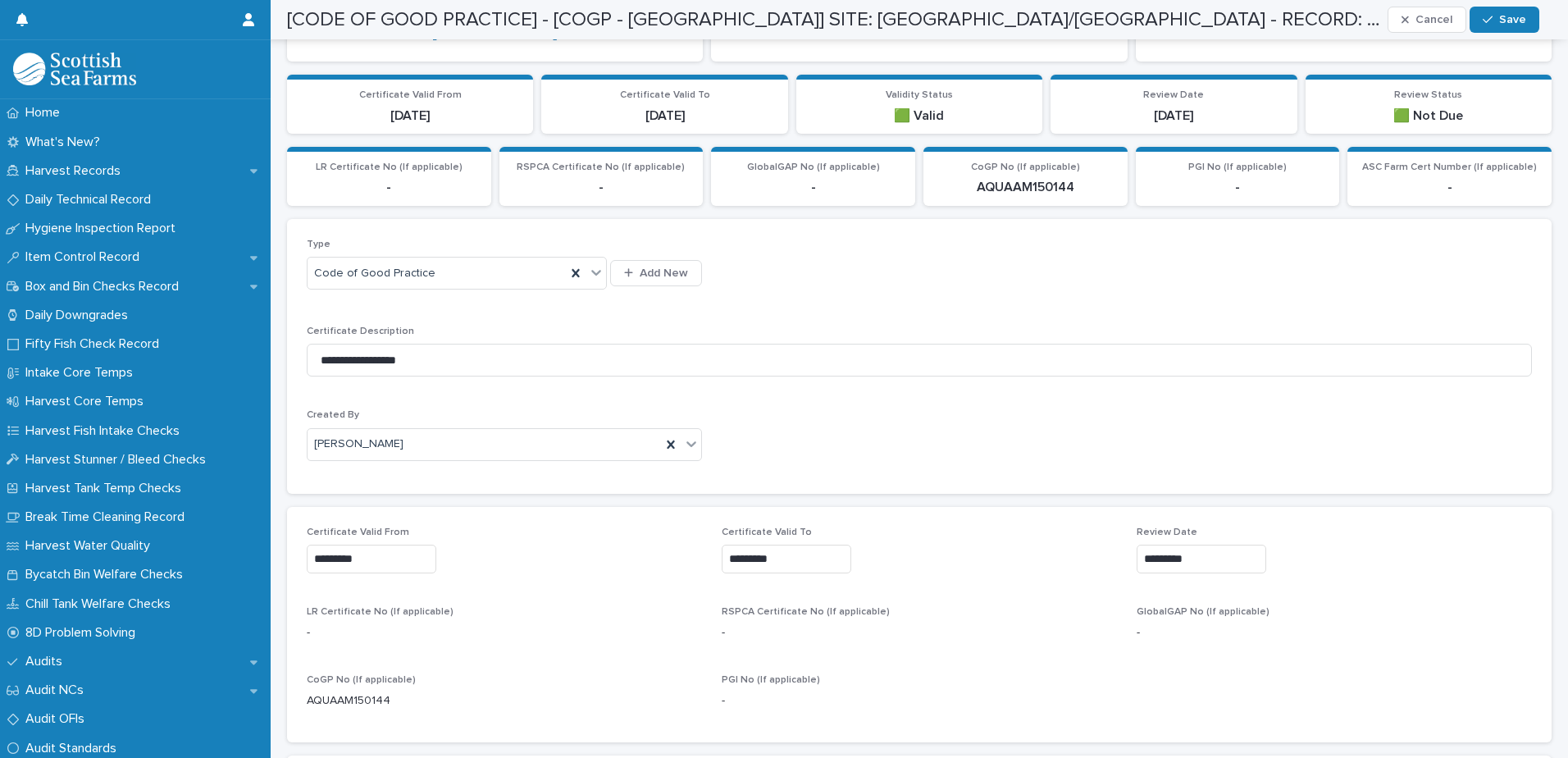
type input "*********"
click at [1504, 19] on span "Save" at bounding box center [1513, 20] width 27 height 12
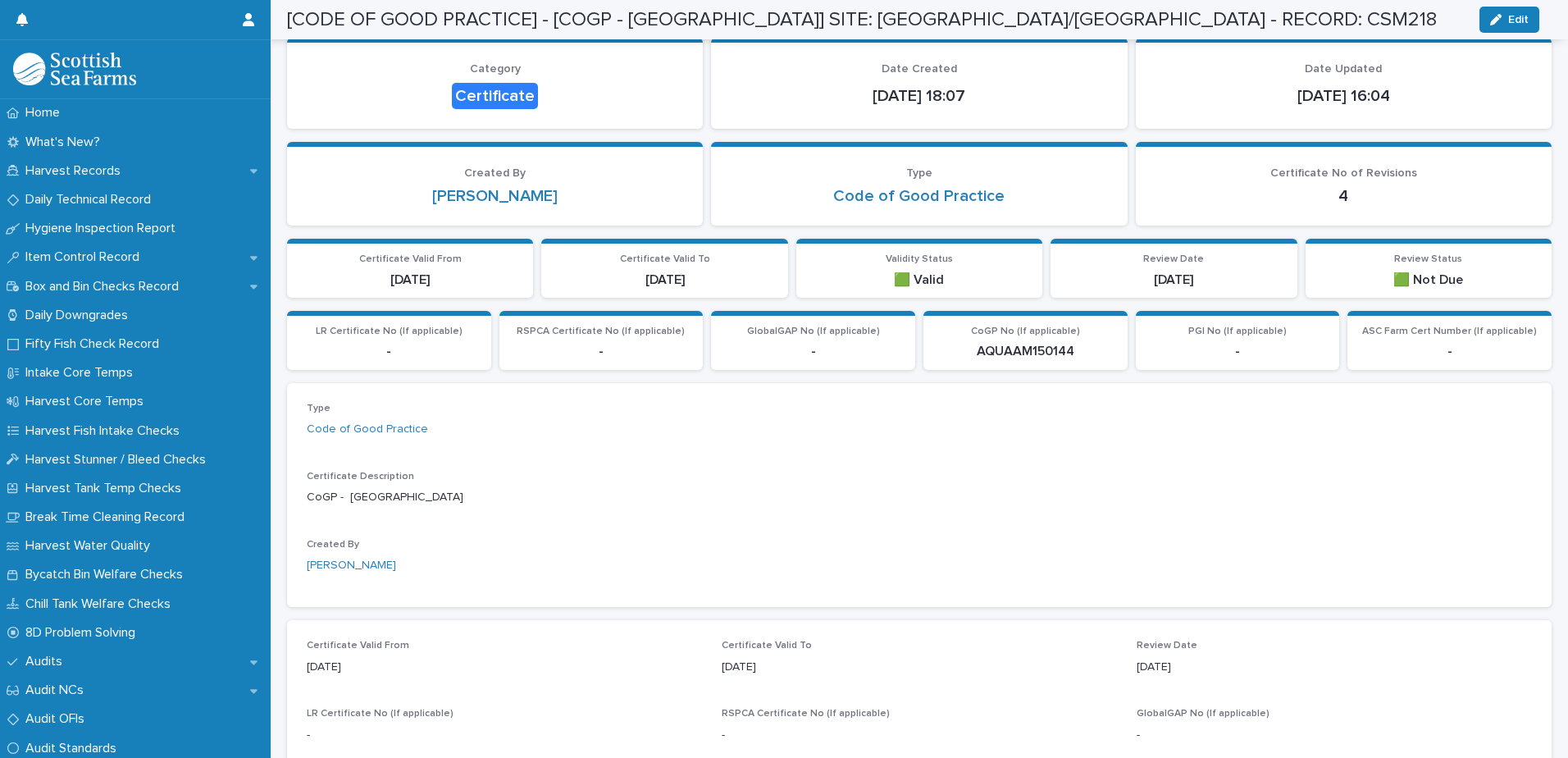
scroll to position [0, 0]
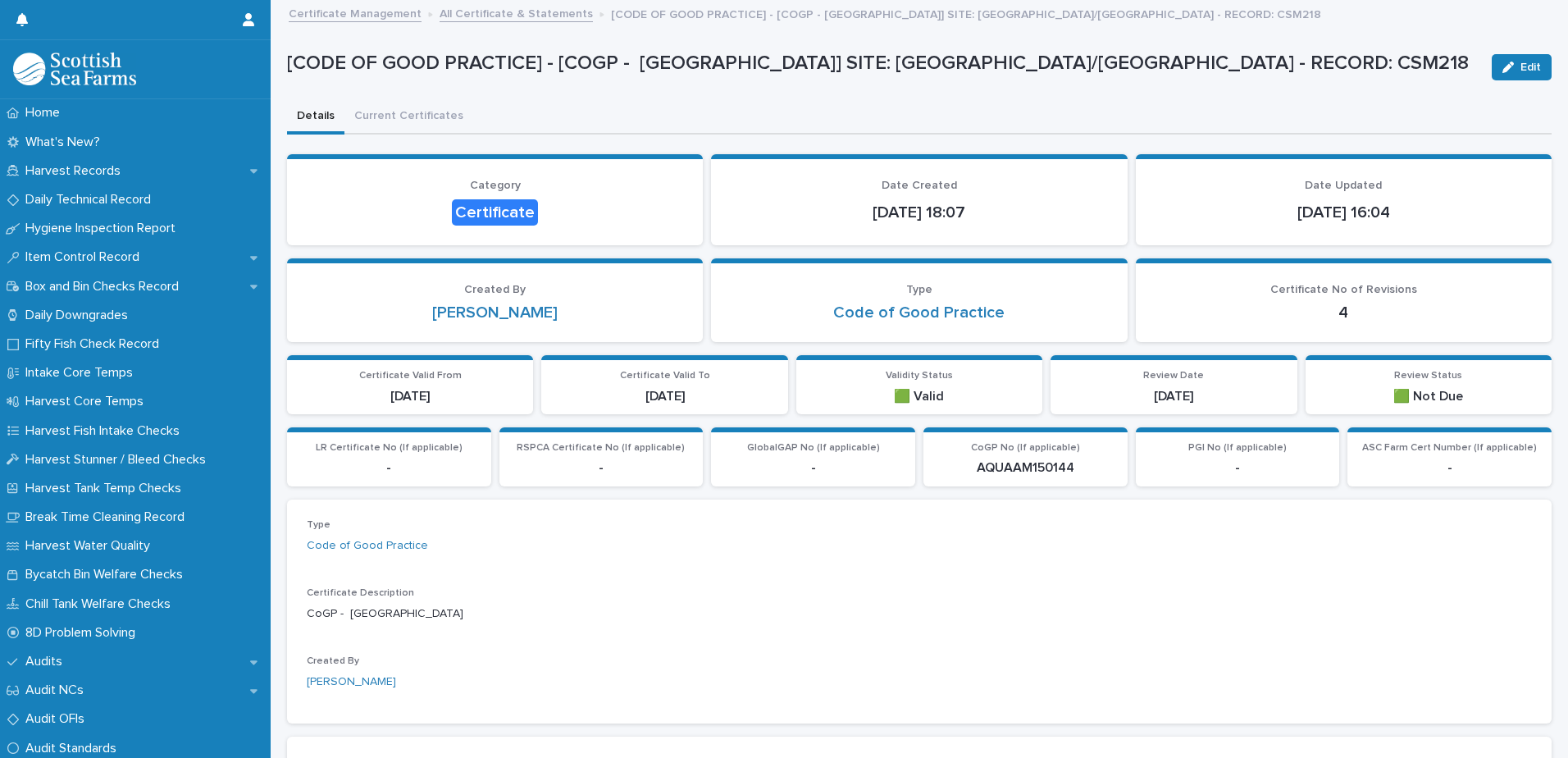
click at [494, 12] on link "All Certificate & Statements" at bounding box center [516, 13] width 153 height 19
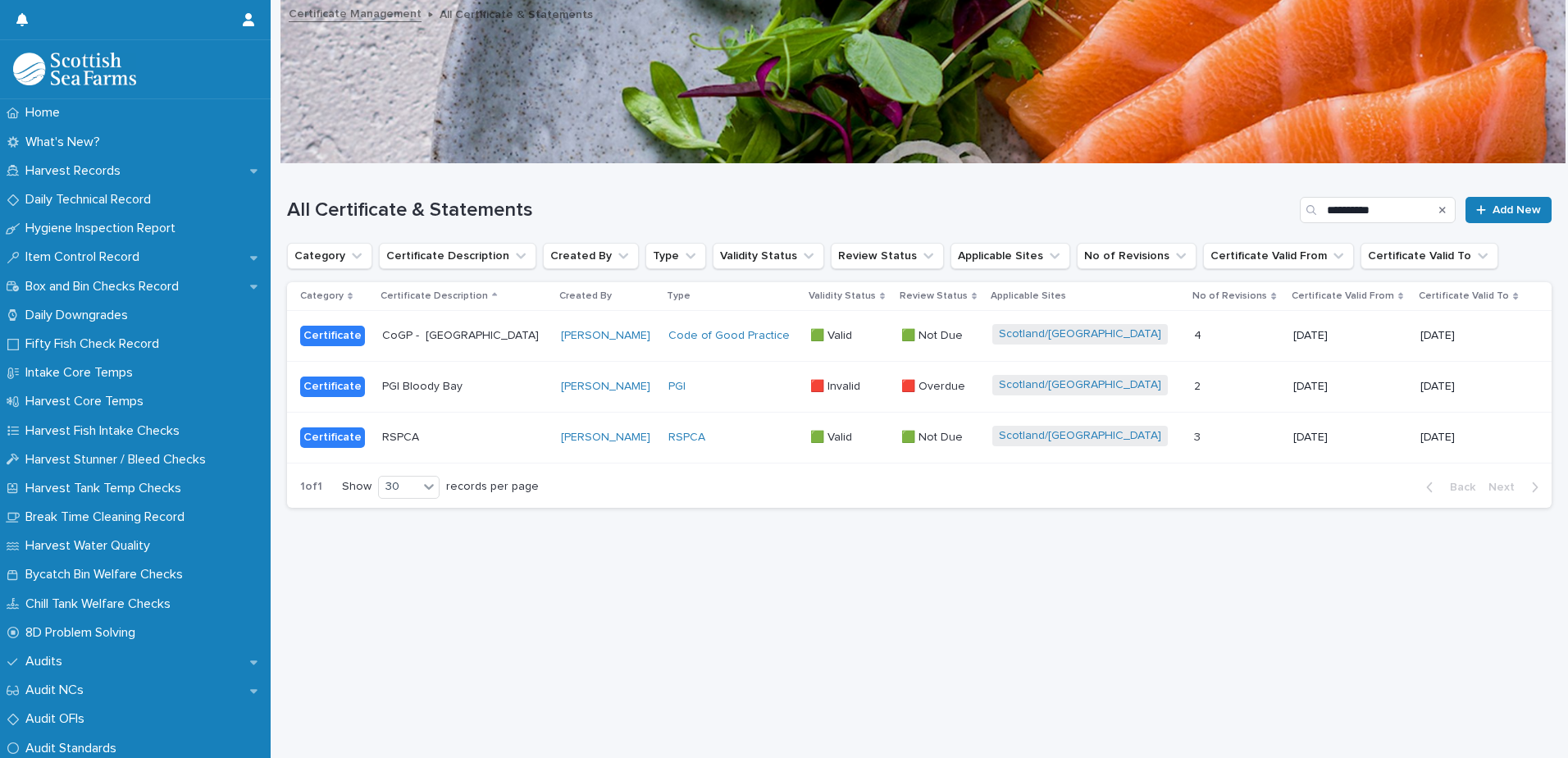
click at [711, 385] on div "PGI" at bounding box center [732, 387] width 128 height 14
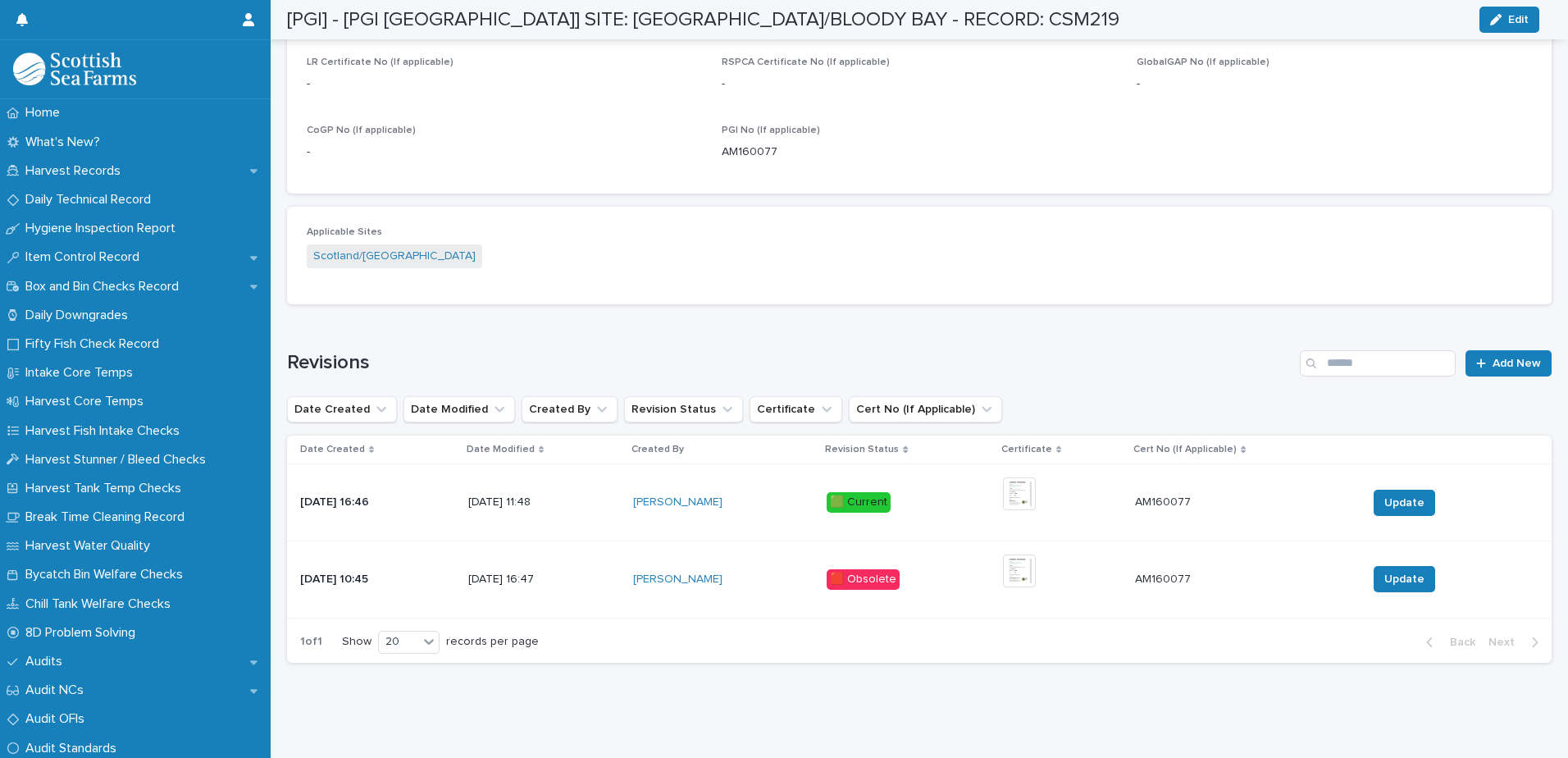
scroll to position [781, 0]
click at [1023, 485] on img at bounding box center [1019, 493] width 33 height 33
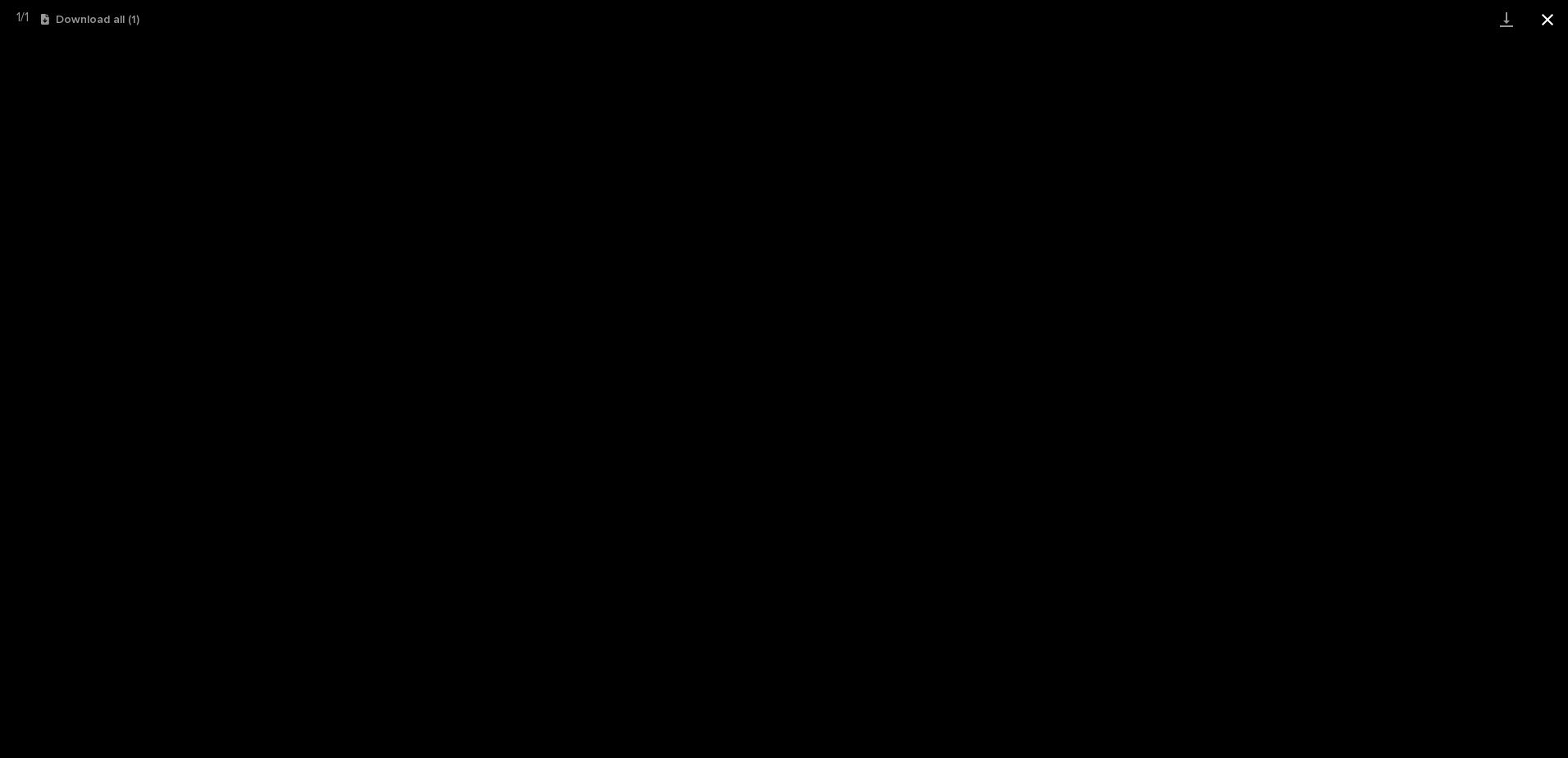
click at [1545, 18] on button "Close gallery" at bounding box center [1547, 19] width 41 height 39
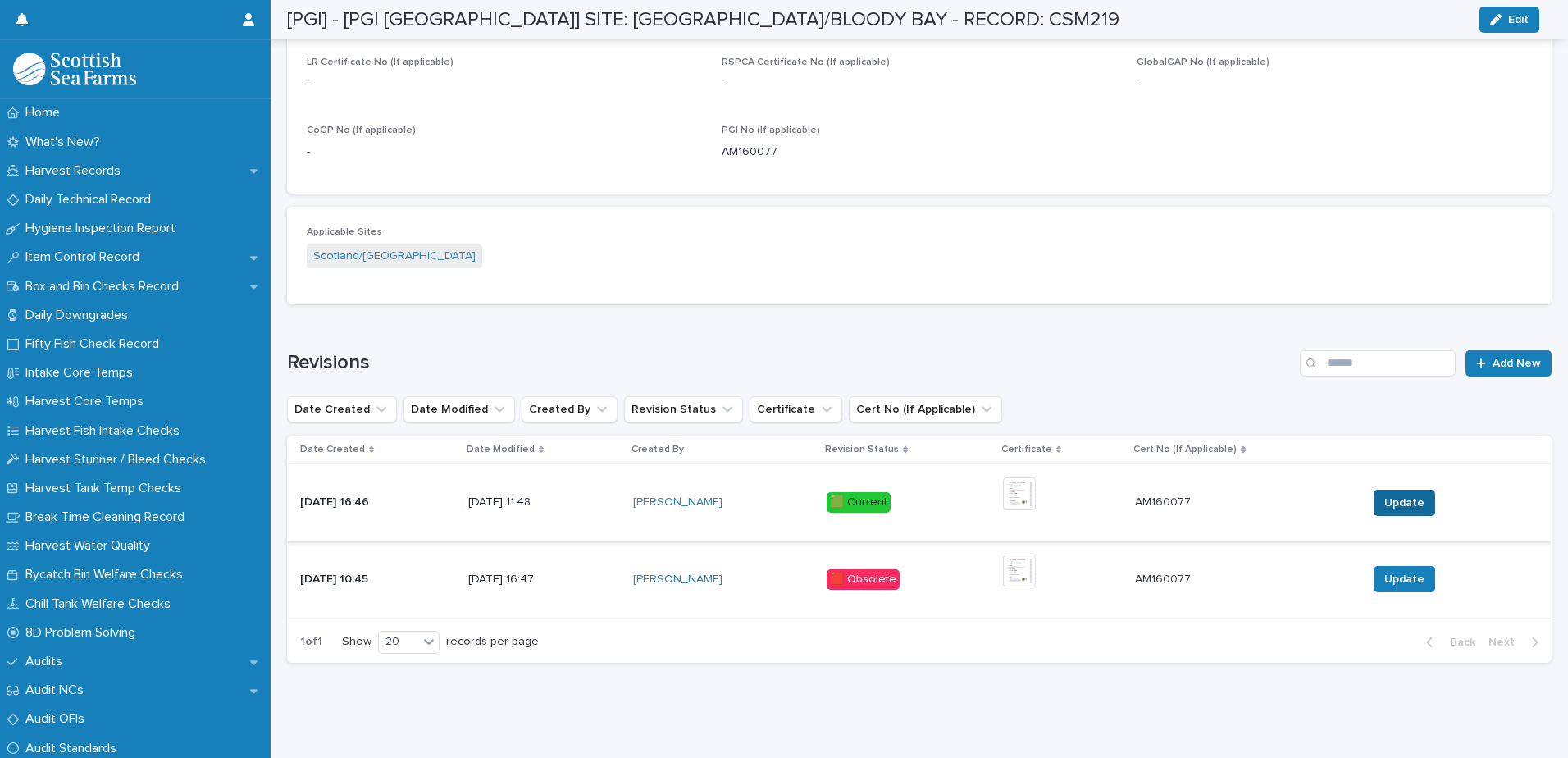
click at [1385, 495] on span "Update" at bounding box center [1405, 503] width 40 height 17
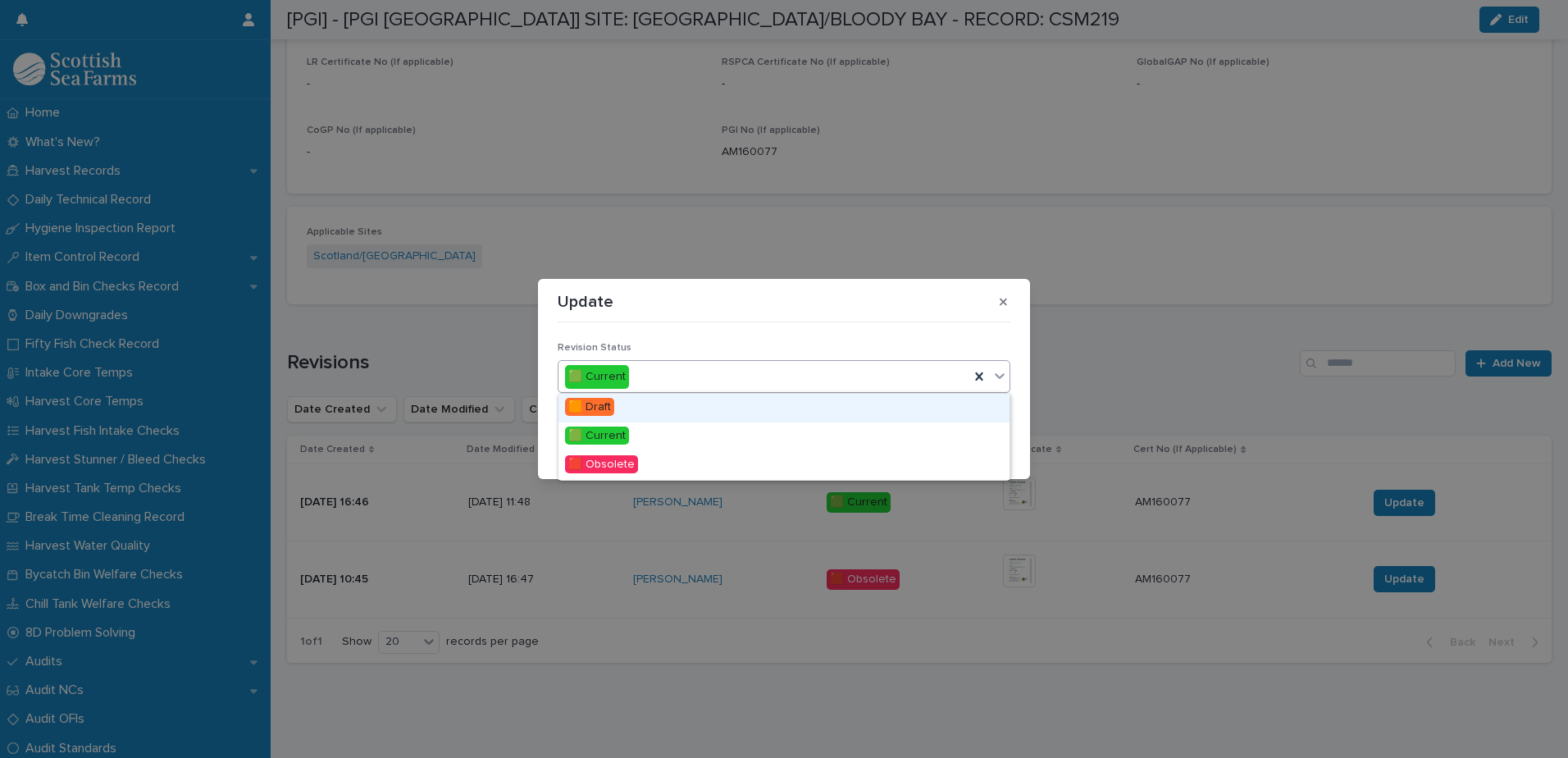
click at [1004, 377] on icon at bounding box center [1000, 376] width 17 height 17
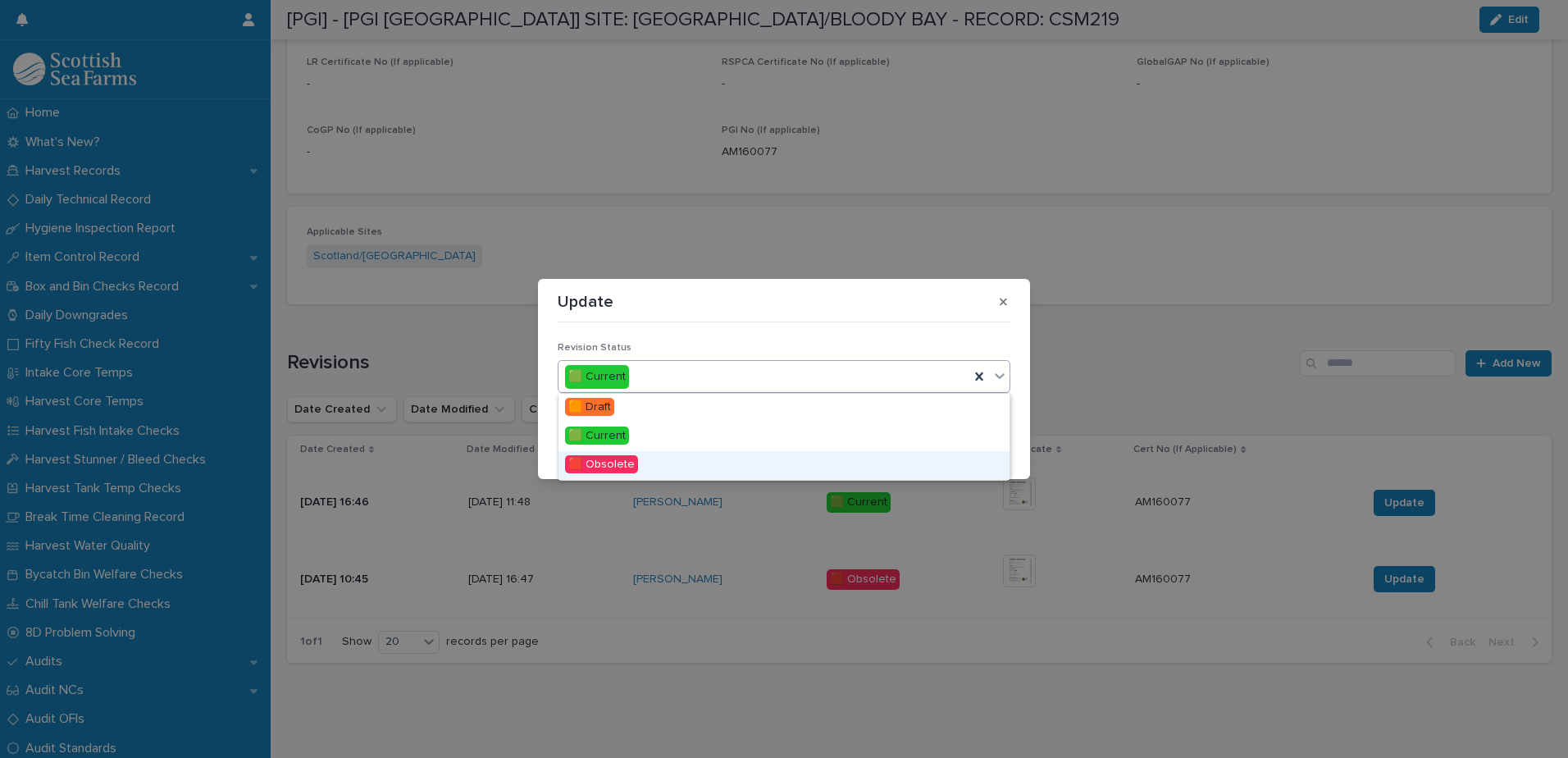
click at [758, 467] on div "🟥 Obsolete" at bounding box center [784, 466] width 451 height 28
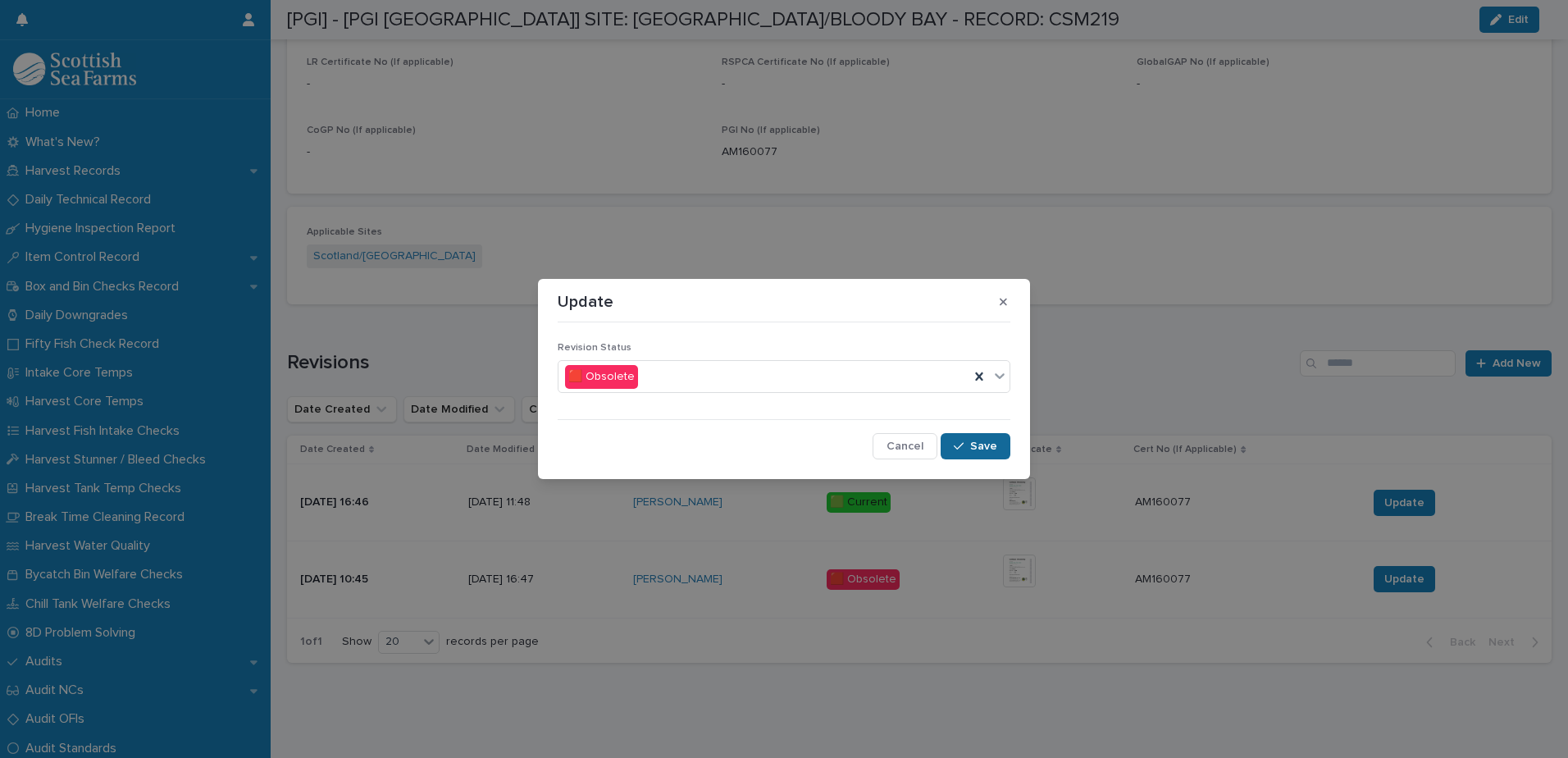
click at [974, 451] on span "Save" at bounding box center [984, 446] width 27 height 12
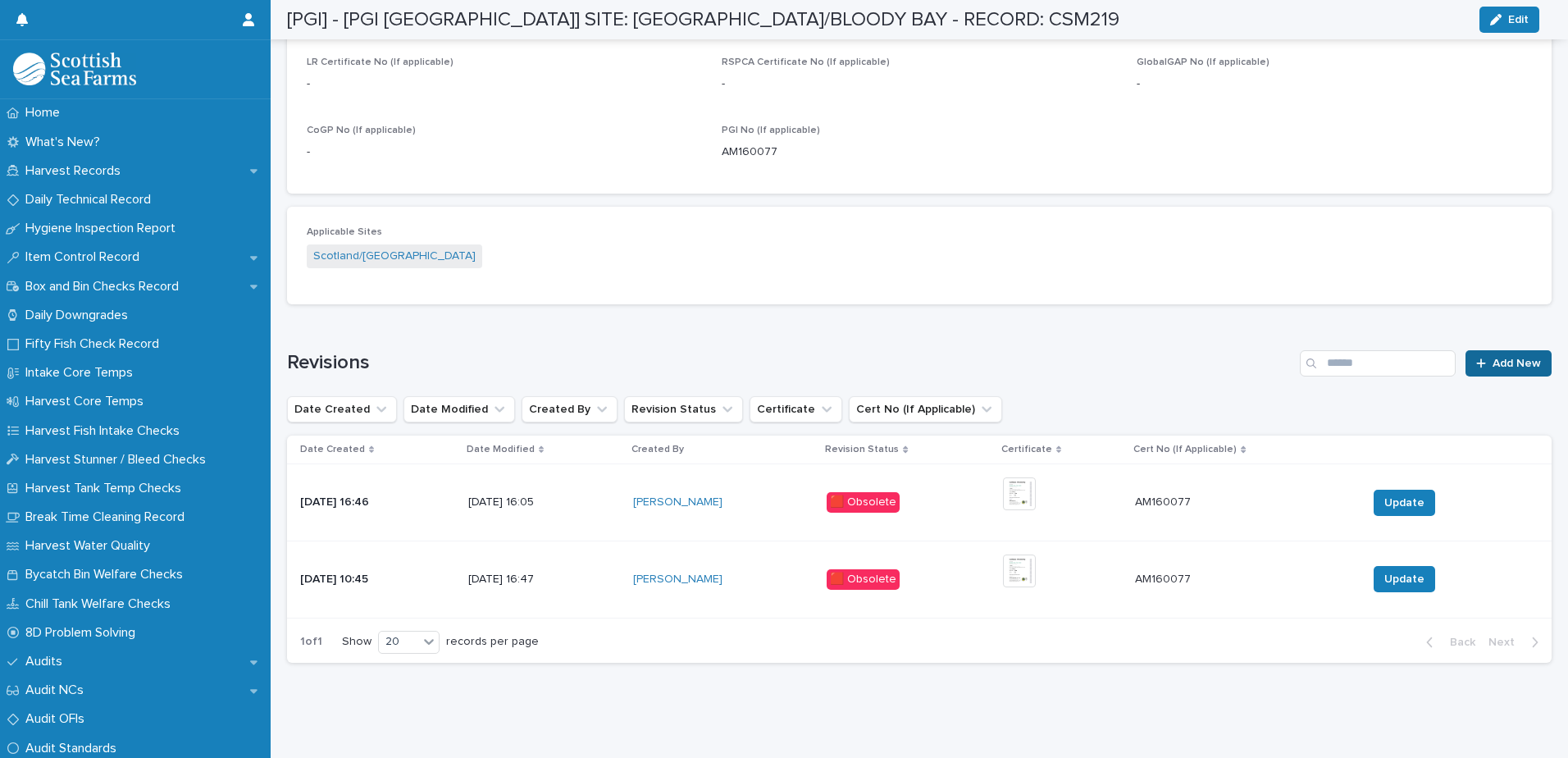
click at [1476, 358] on icon at bounding box center [1481, 364] width 10 height 12
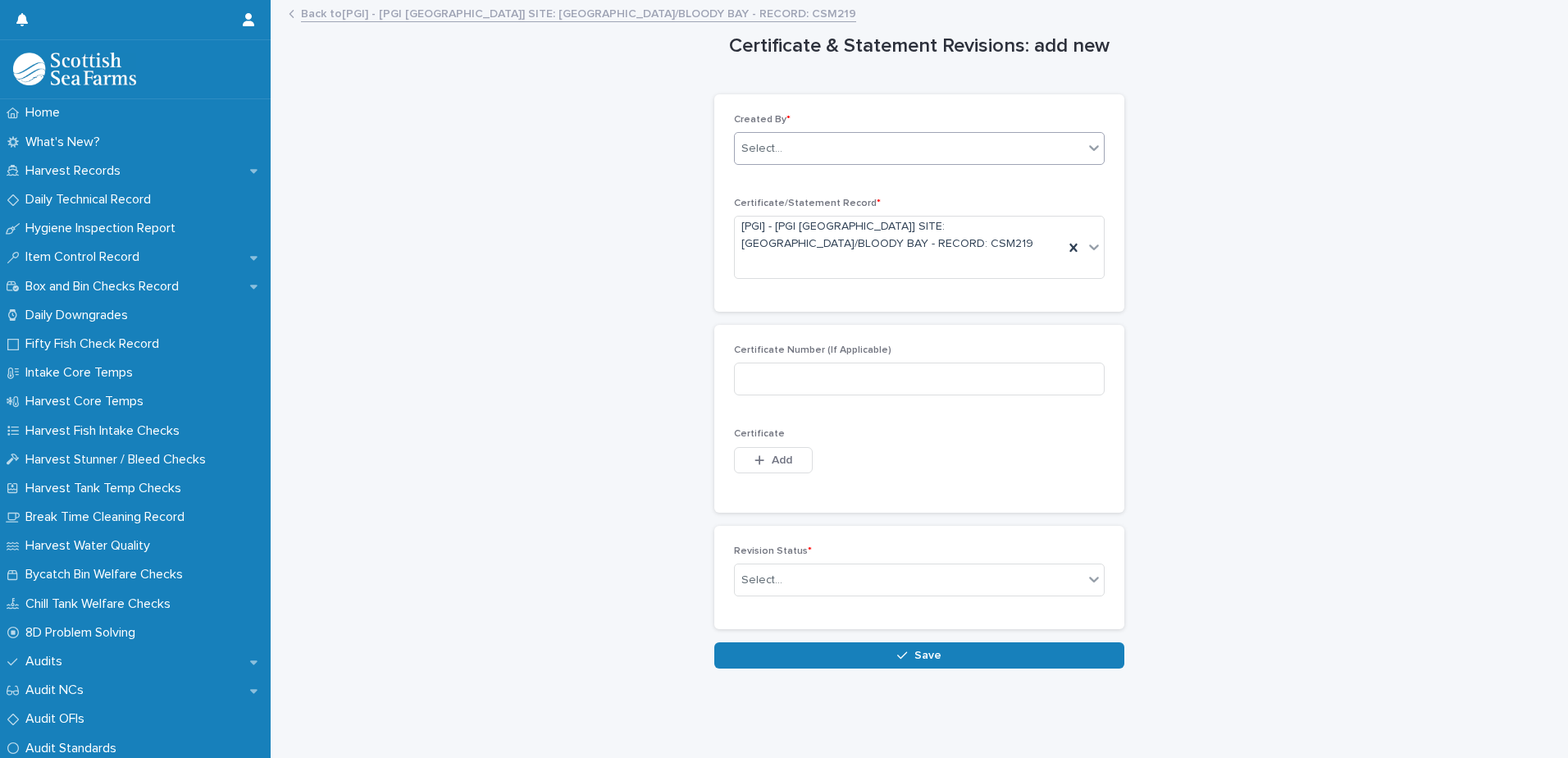
click at [848, 152] on div "Select..." at bounding box center [909, 149] width 348 height 27
type input "*****"
click at [788, 174] on div "[PERSON_NAME]" at bounding box center [913, 180] width 369 height 28
click at [865, 373] on input at bounding box center [919, 379] width 371 height 33
paste input "**********"
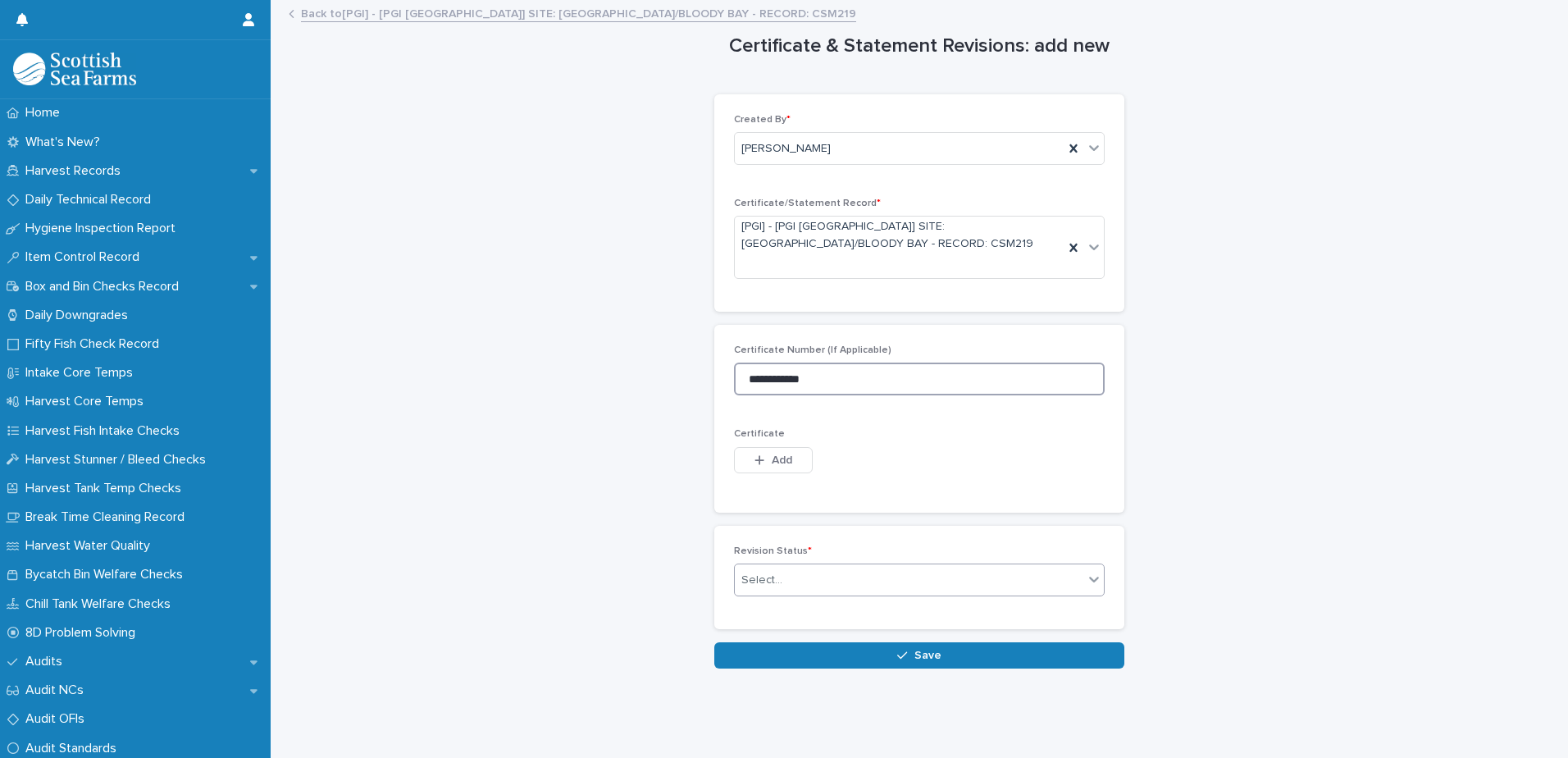
type input "**********"
click at [810, 580] on div "Select..." at bounding box center [909, 580] width 348 height 27
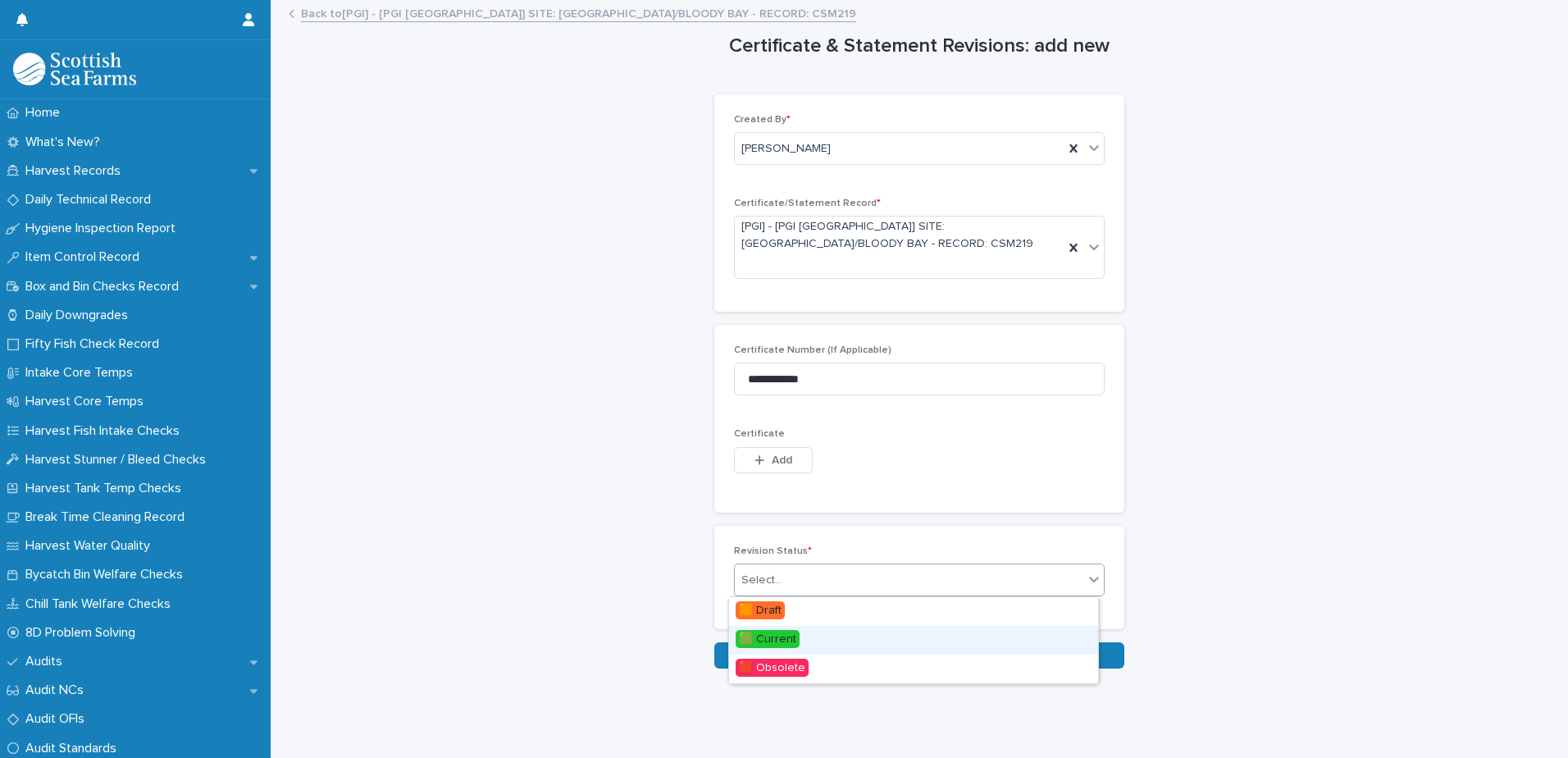
click at [794, 637] on span "🟩 Current" at bounding box center [768, 639] width 64 height 18
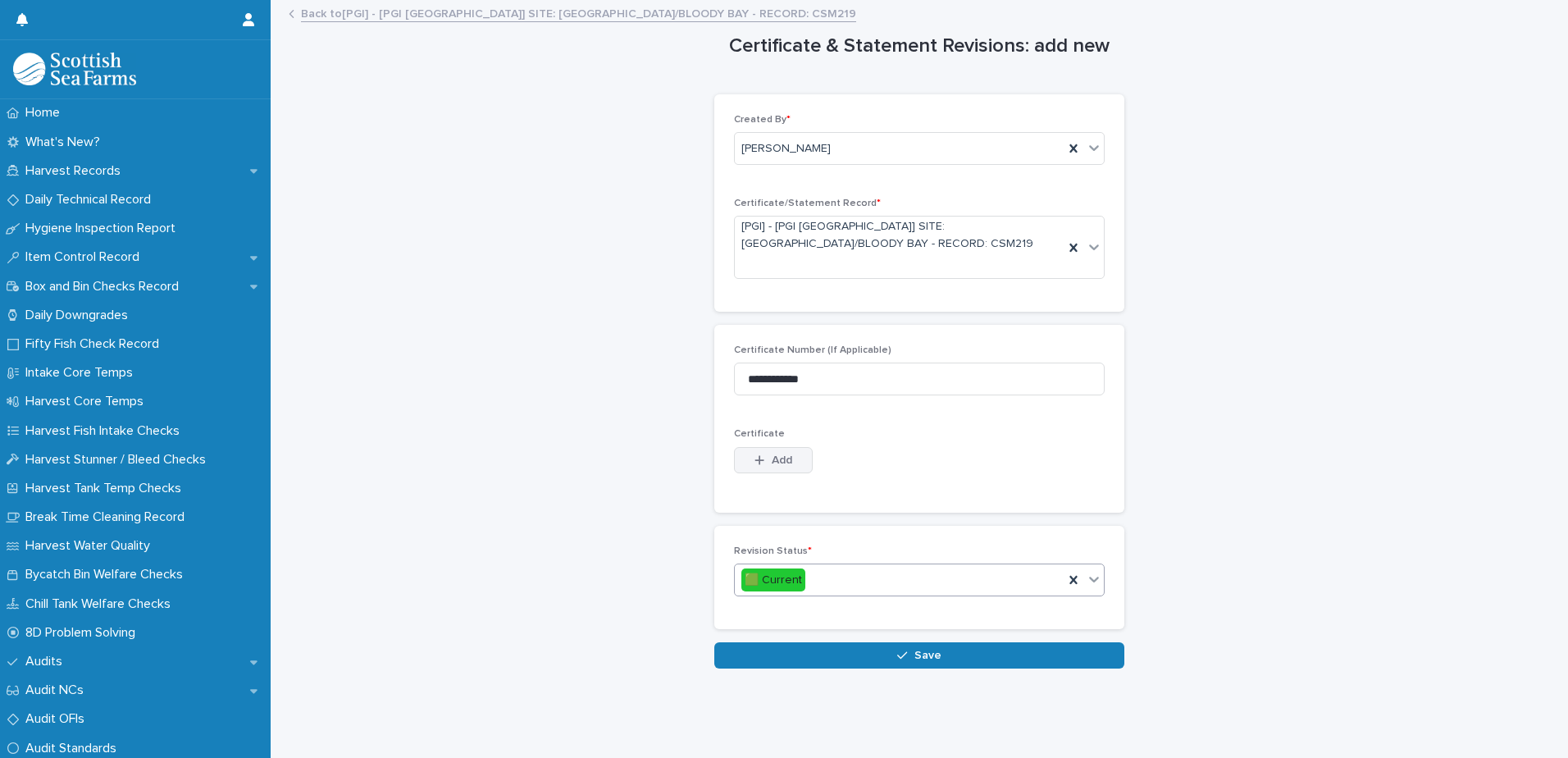
click at [763, 467] on button "Add" at bounding box center [774, 460] width 79 height 26
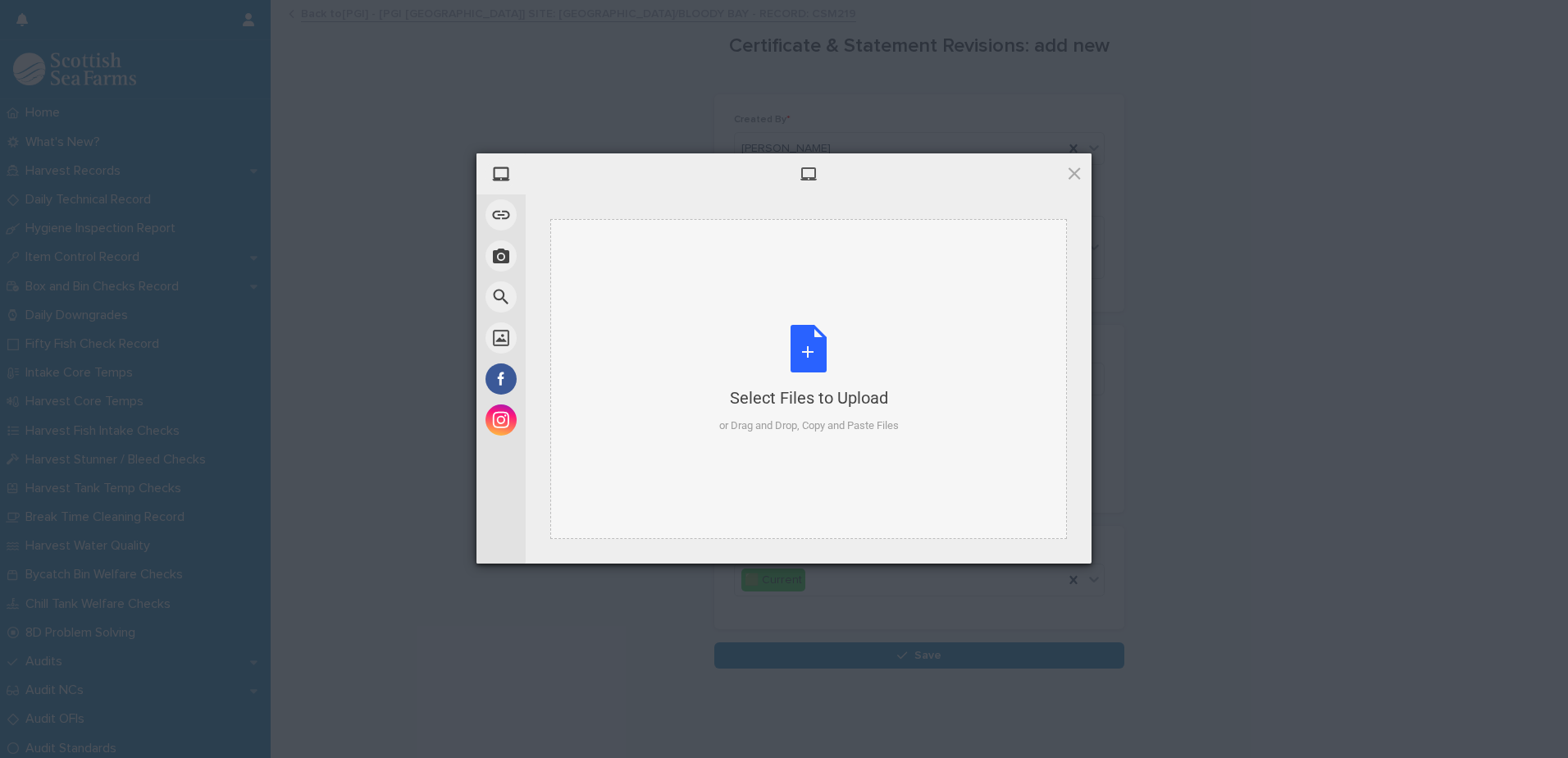
click at [820, 347] on div "Select Files to Upload or Drag and Drop, Copy and Paste Files" at bounding box center [809, 379] width 180 height 109
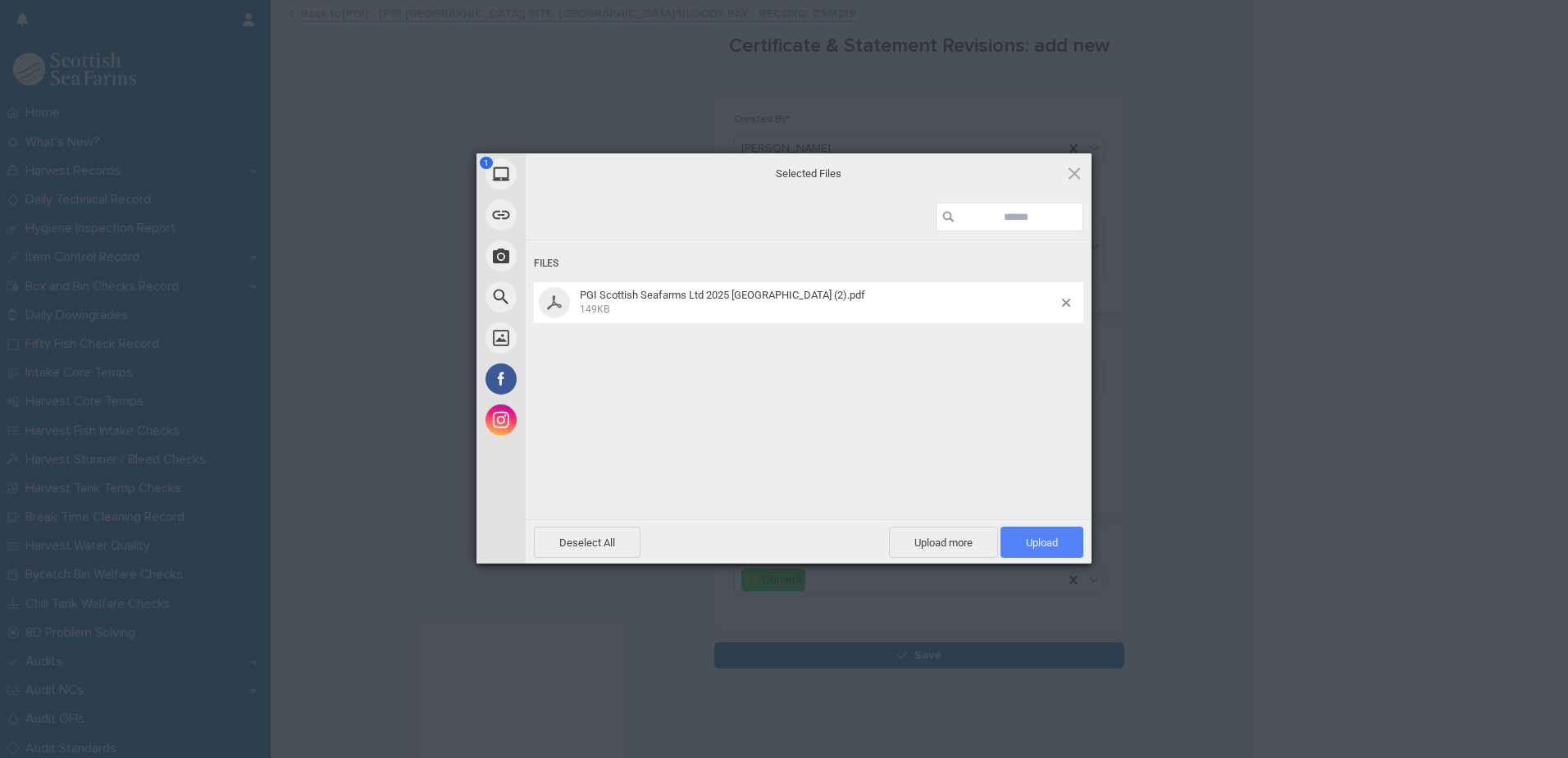
click at [1036, 539] on span "Upload 1" at bounding box center [1042, 543] width 32 height 13
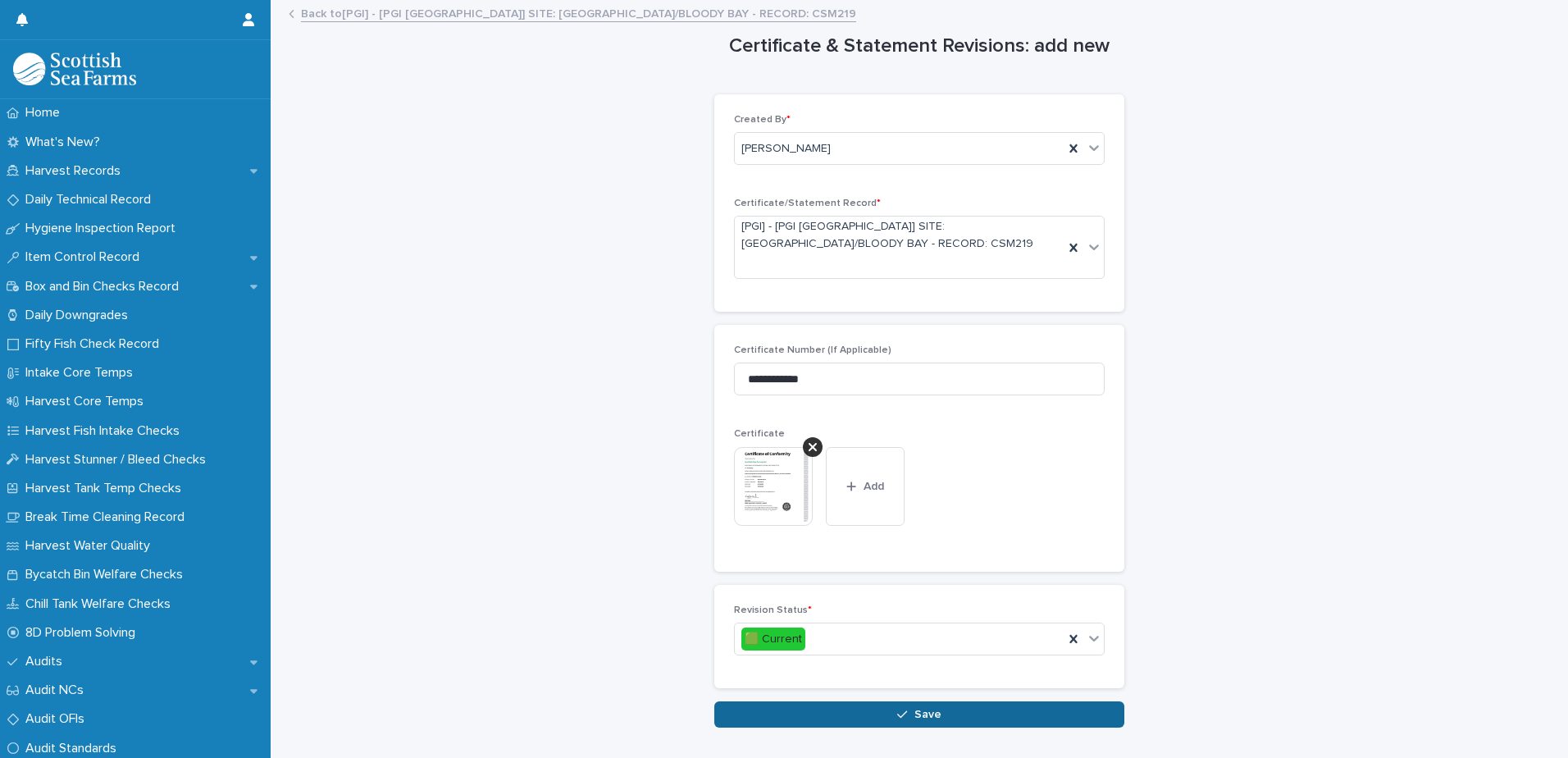
click at [956, 709] on button "Save" at bounding box center [919, 714] width 410 height 26
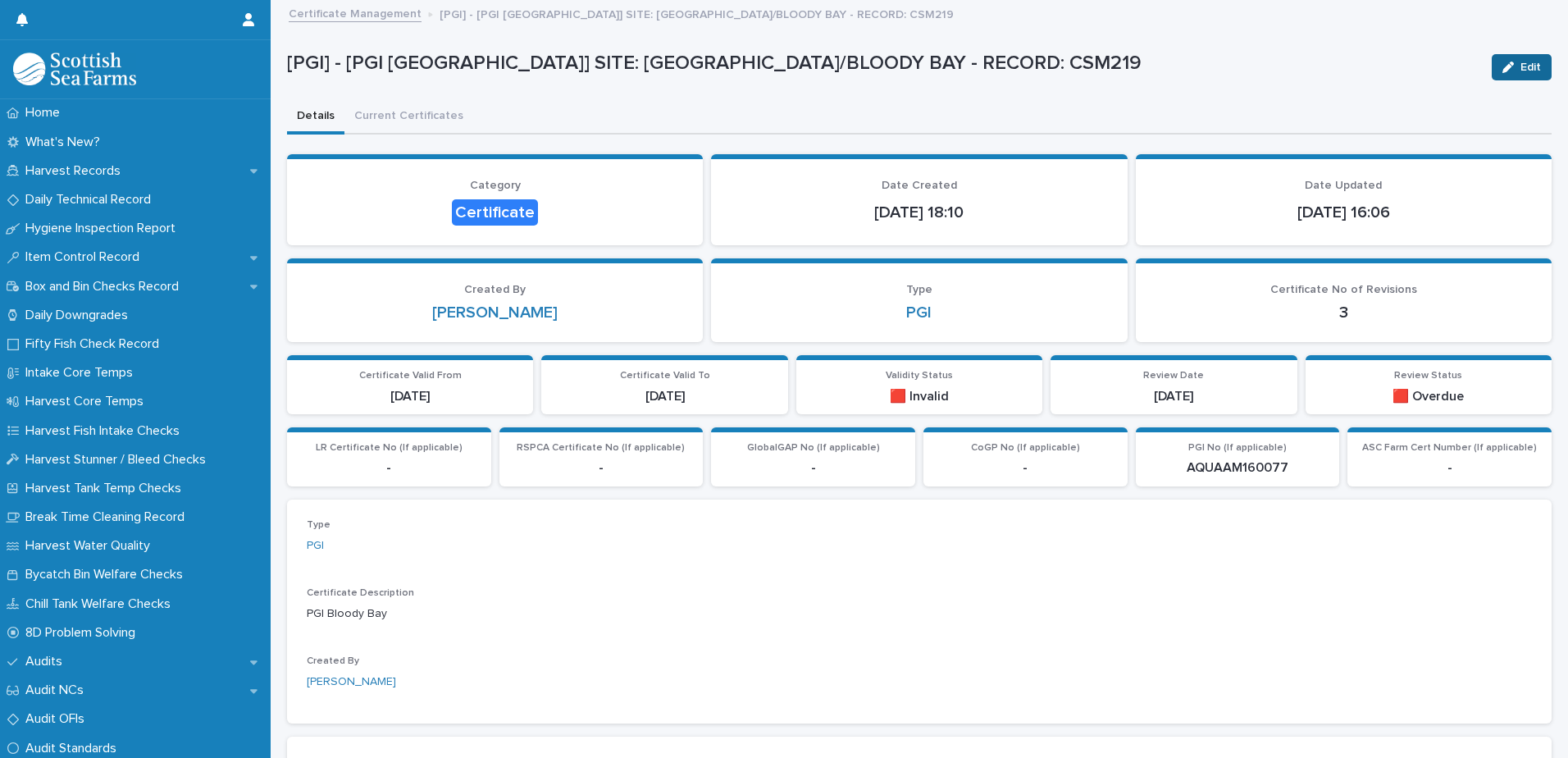
click at [1520, 70] on span "Edit" at bounding box center [1530, 67] width 20 height 12
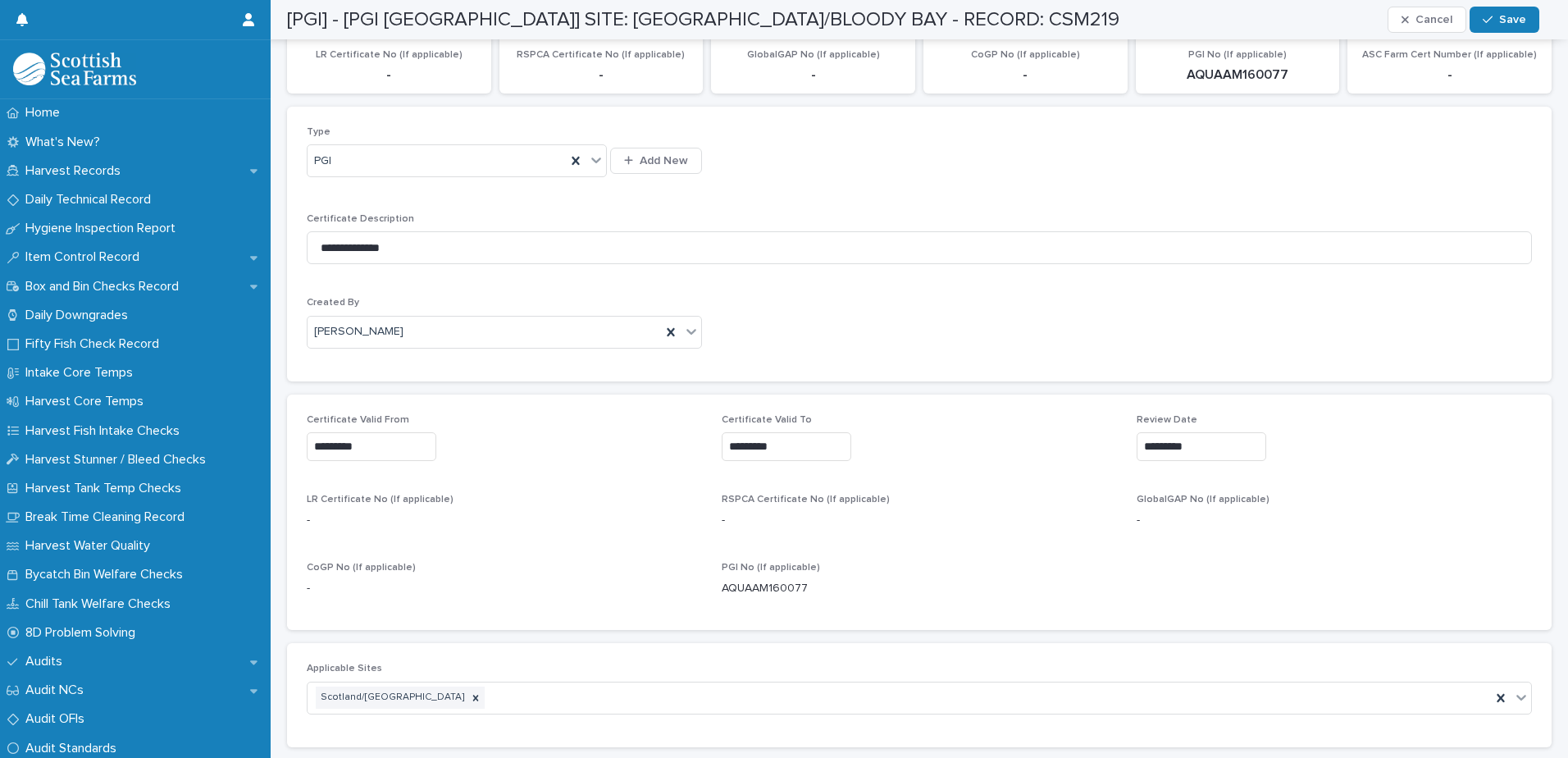
scroll to position [410, 0]
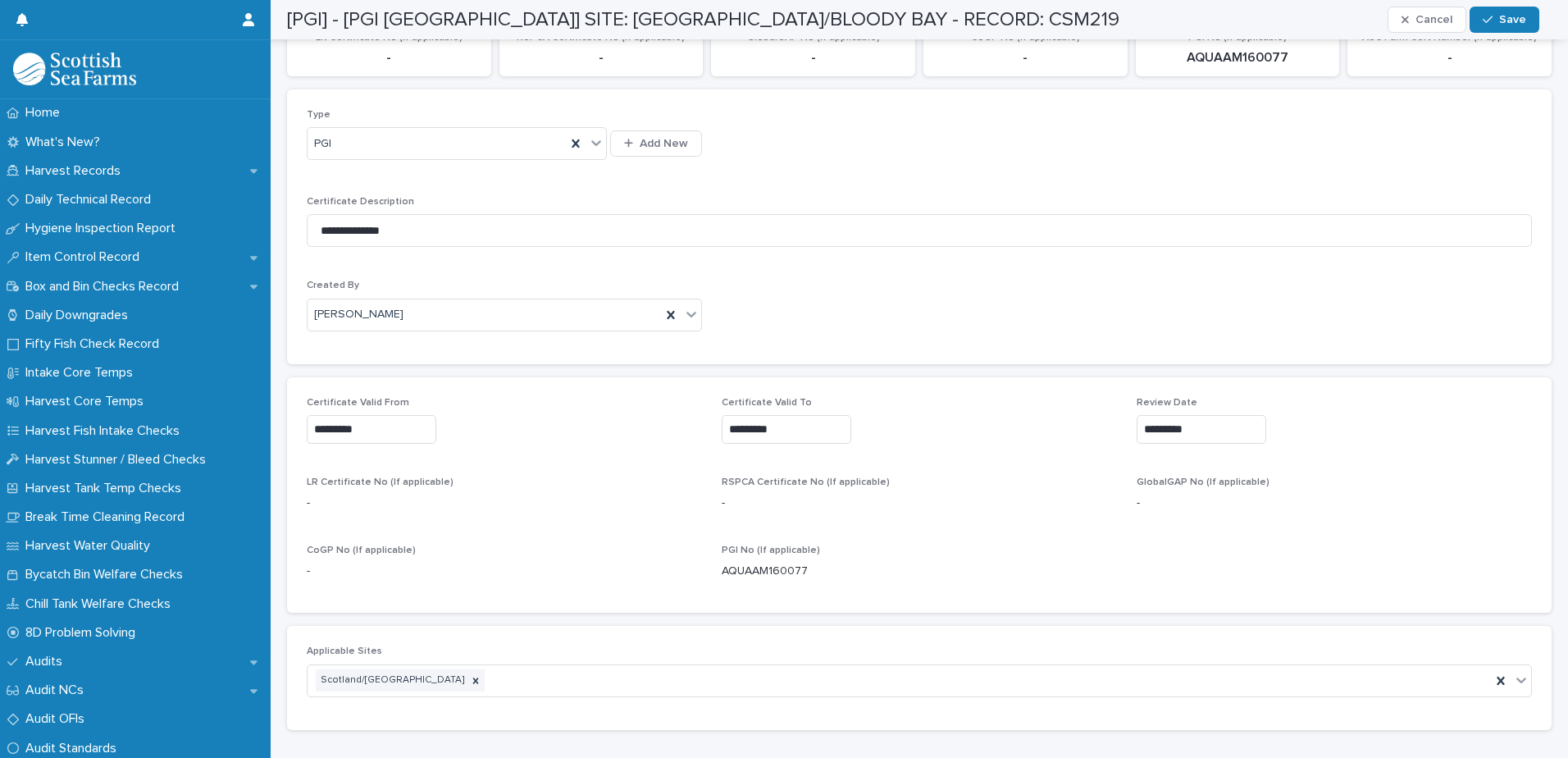
click at [784, 420] on input "*********" at bounding box center [786, 430] width 130 height 28
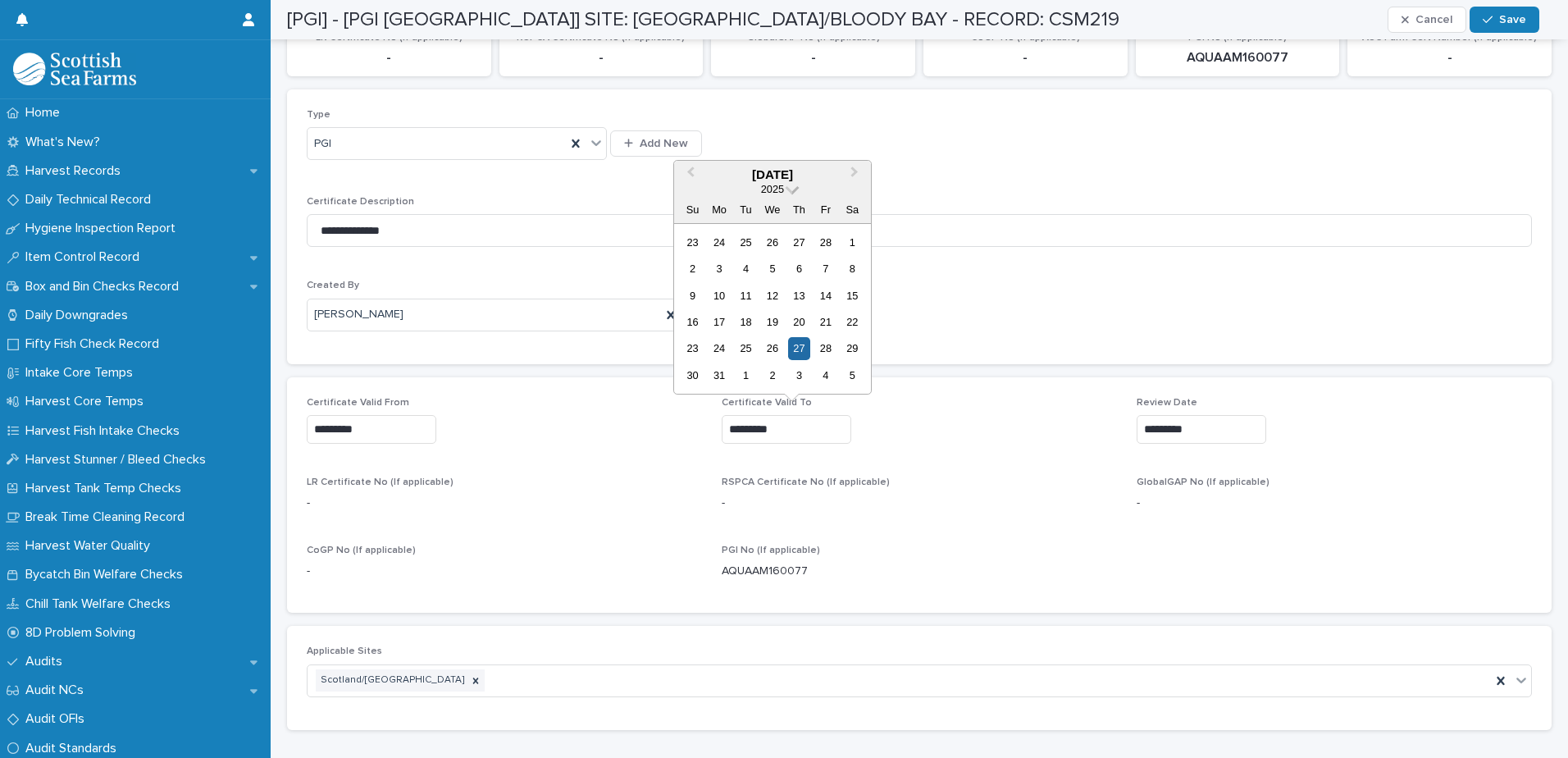
click at [788, 190] on span at bounding box center [793, 188] width 14 height 14
click at [774, 279] on div "2026" at bounding box center [773, 286] width 97 height 17
click at [855, 170] on span "Next Month" at bounding box center [855, 174] width 0 height 22
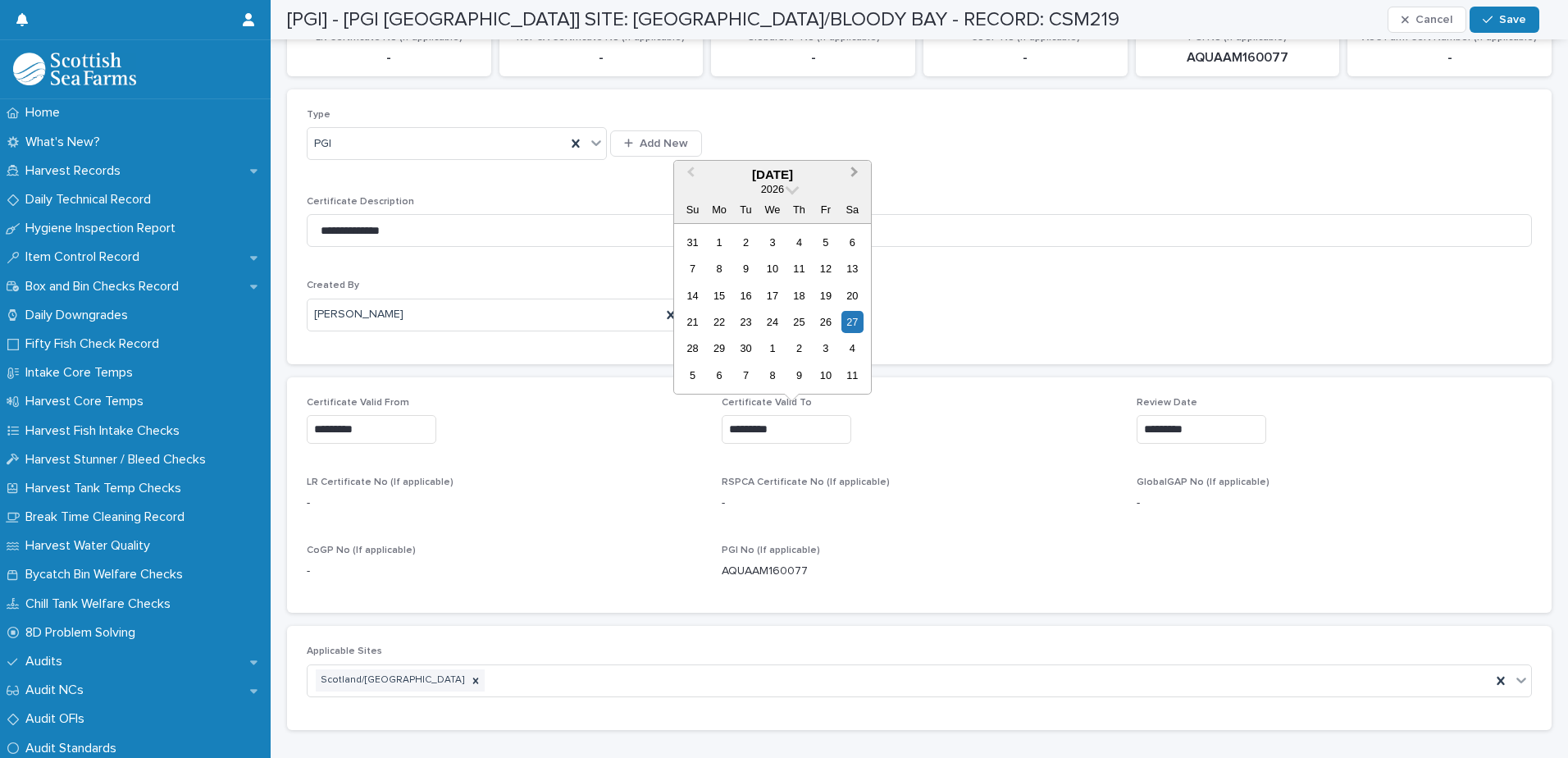
click at [855, 170] on span "Next Month" at bounding box center [855, 174] width 0 height 22
click at [770, 345] on div "30" at bounding box center [772, 348] width 22 height 22
type input "*********"
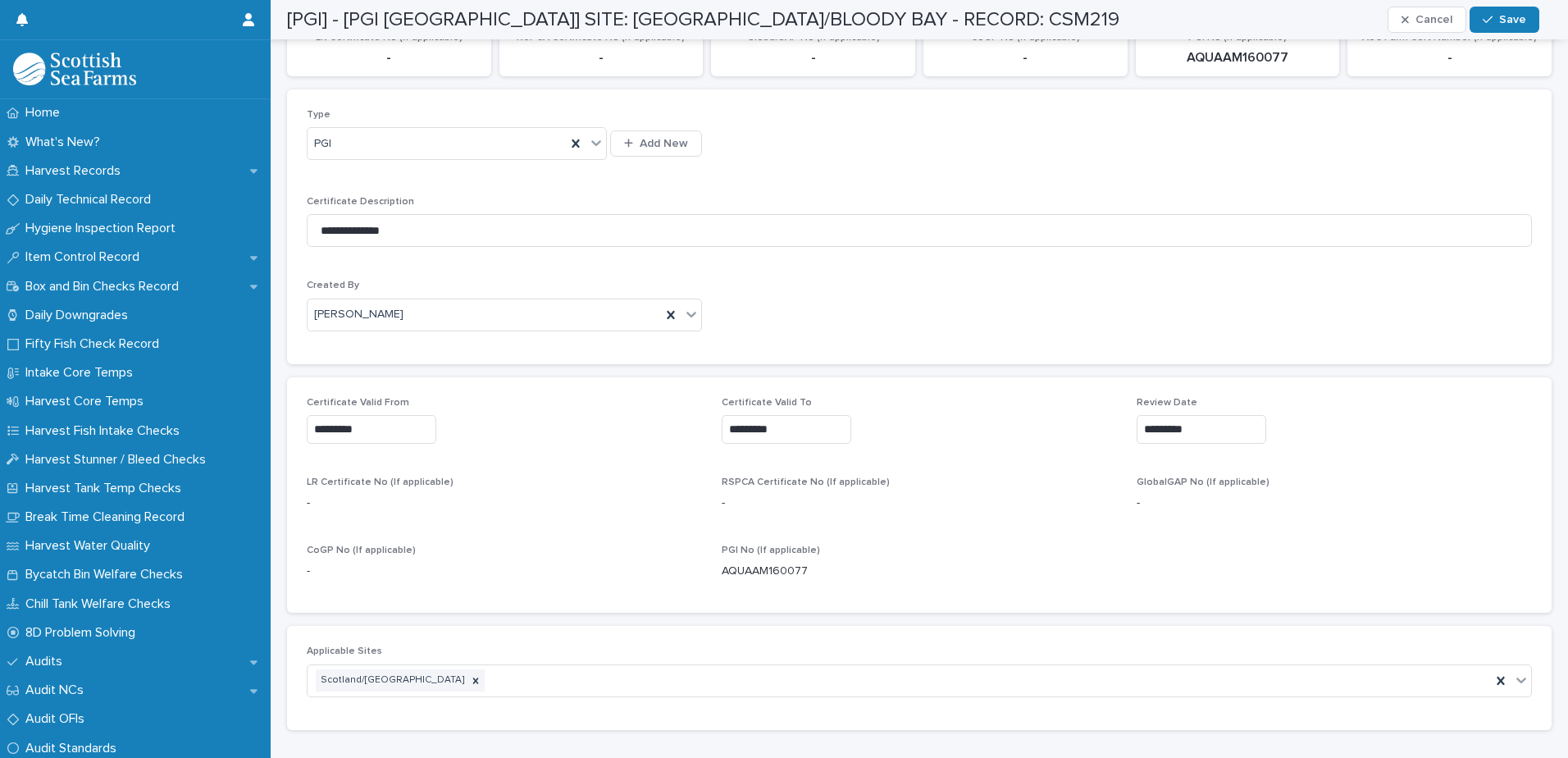
click at [1169, 434] on input "*********" at bounding box center [1201, 430] width 130 height 28
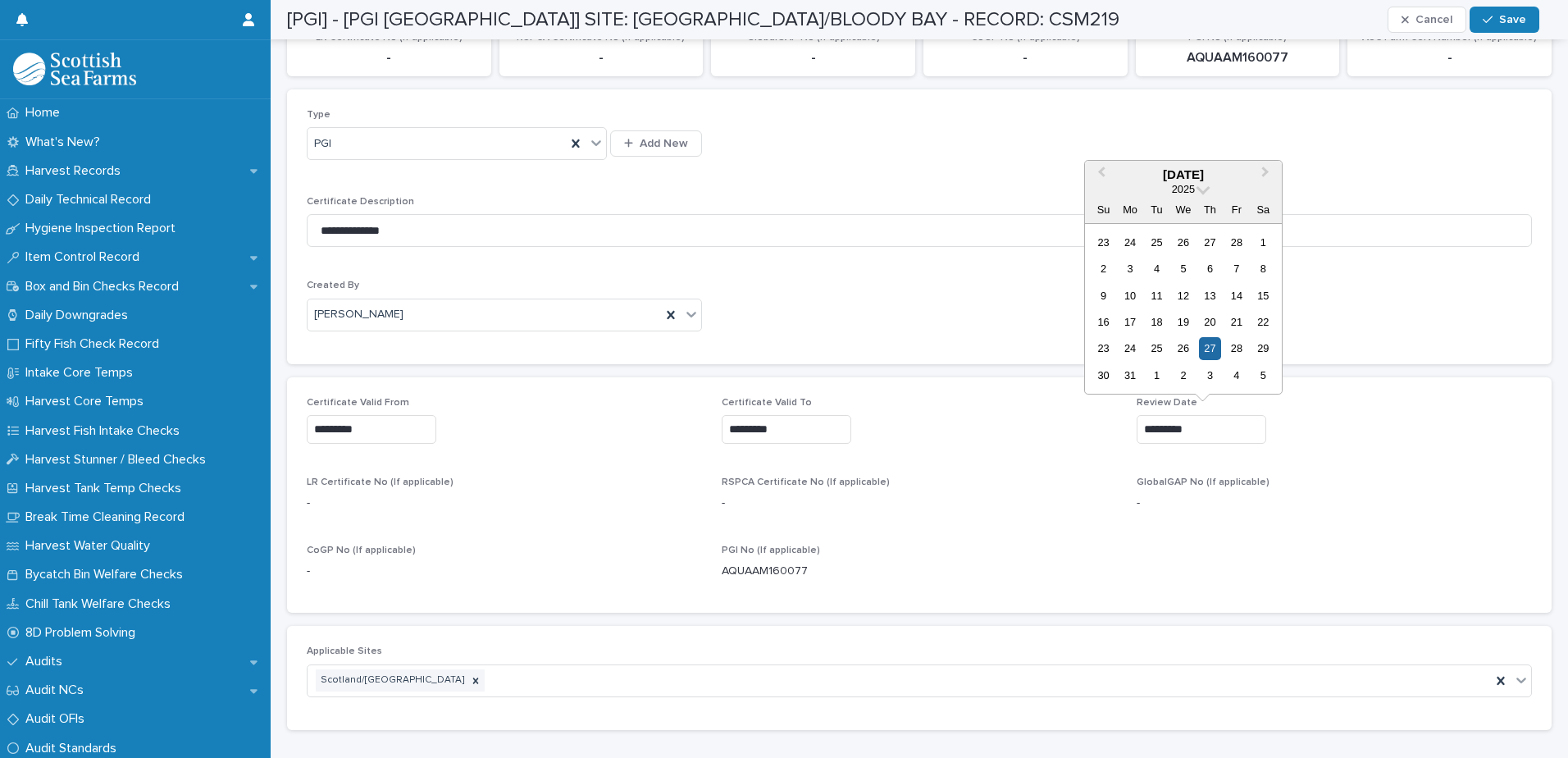
click at [1198, 191] on div "2025" at bounding box center [1183, 188] width 197 height 14
click at [1199, 191] on span at bounding box center [1203, 188] width 14 height 14
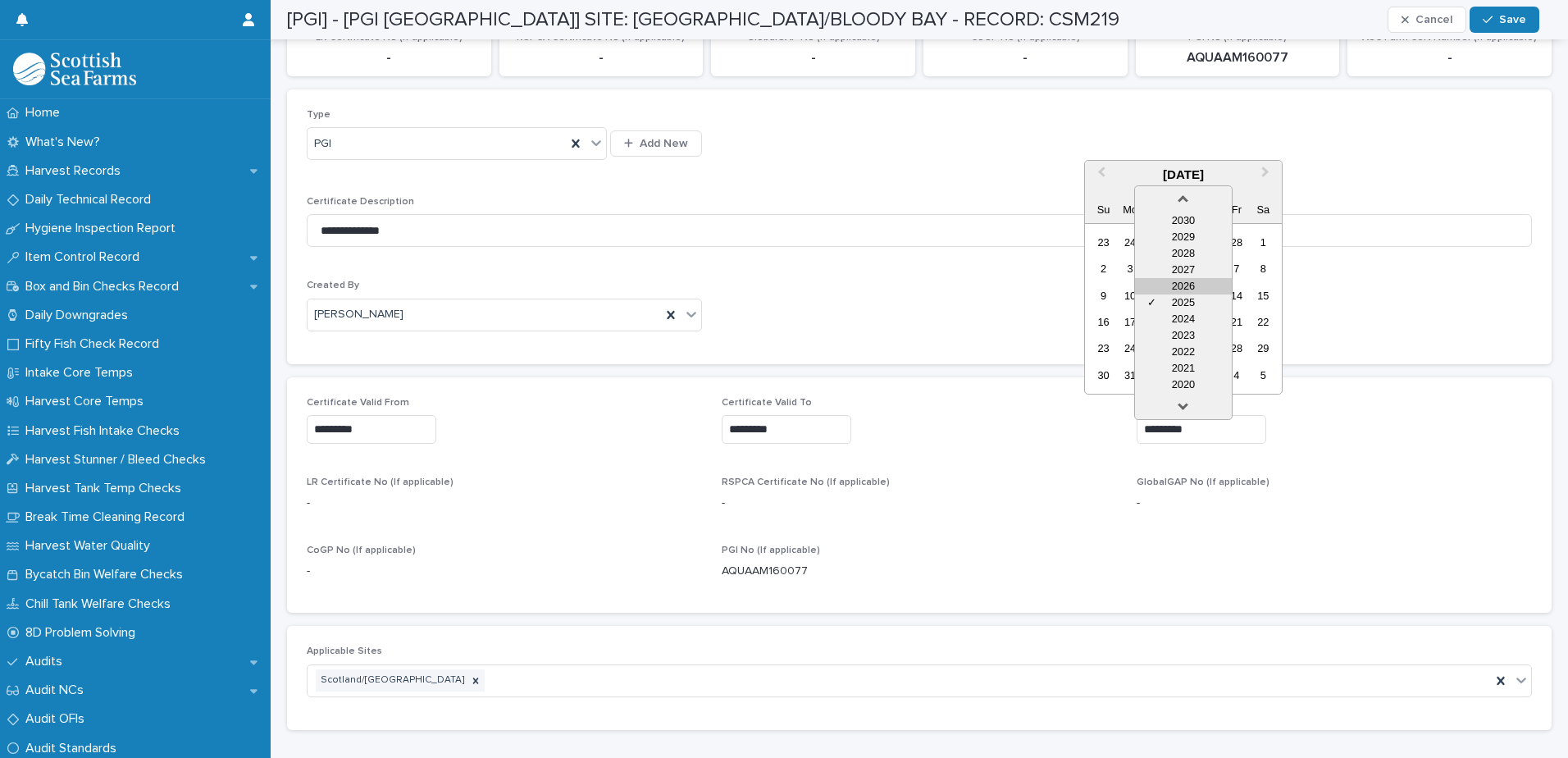
click at [1190, 290] on div "2026" at bounding box center [1184, 286] width 97 height 17
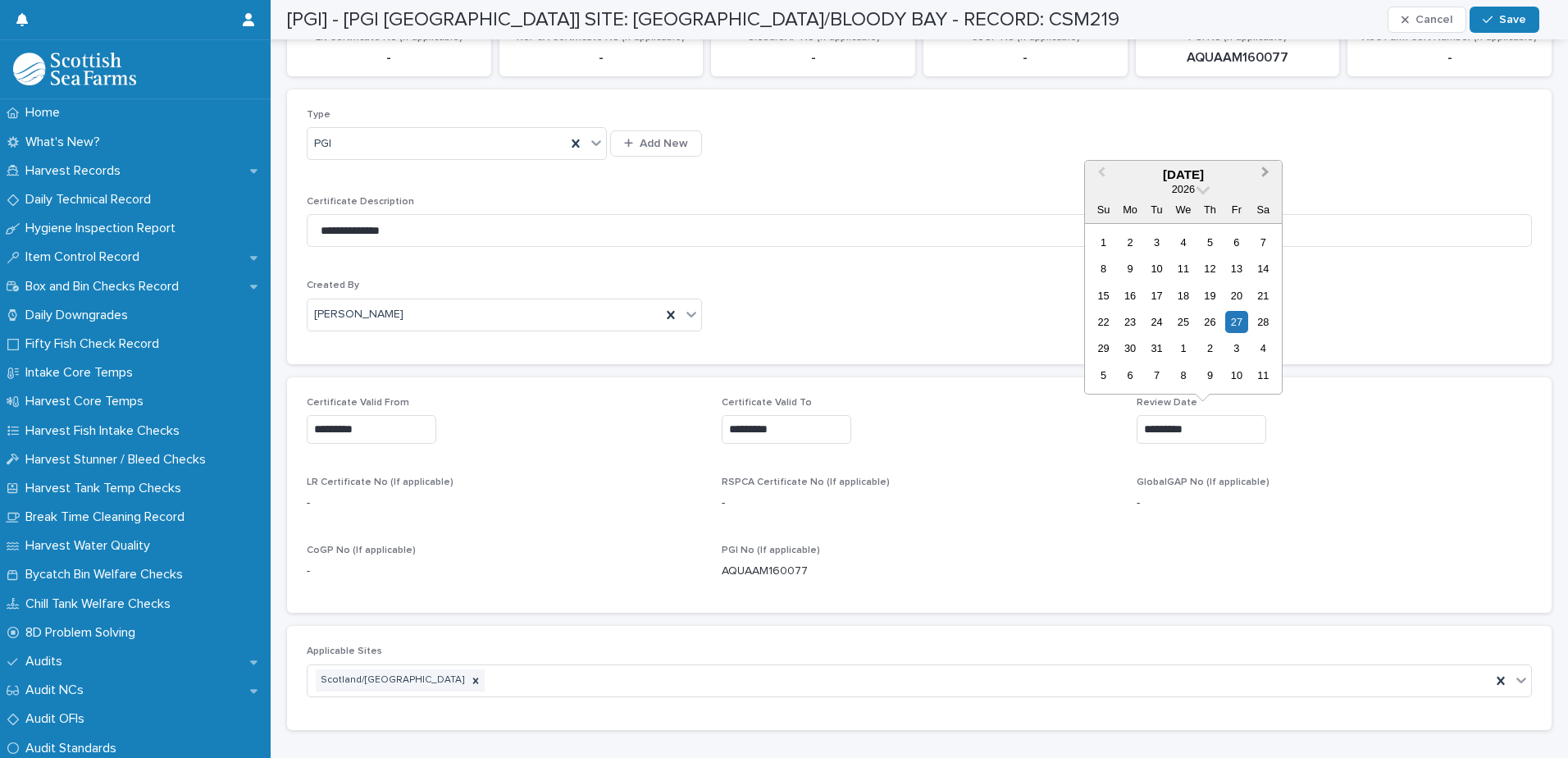
click at [1266, 172] on span "Next Month" at bounding box center [1266, 174] width 0 height 22
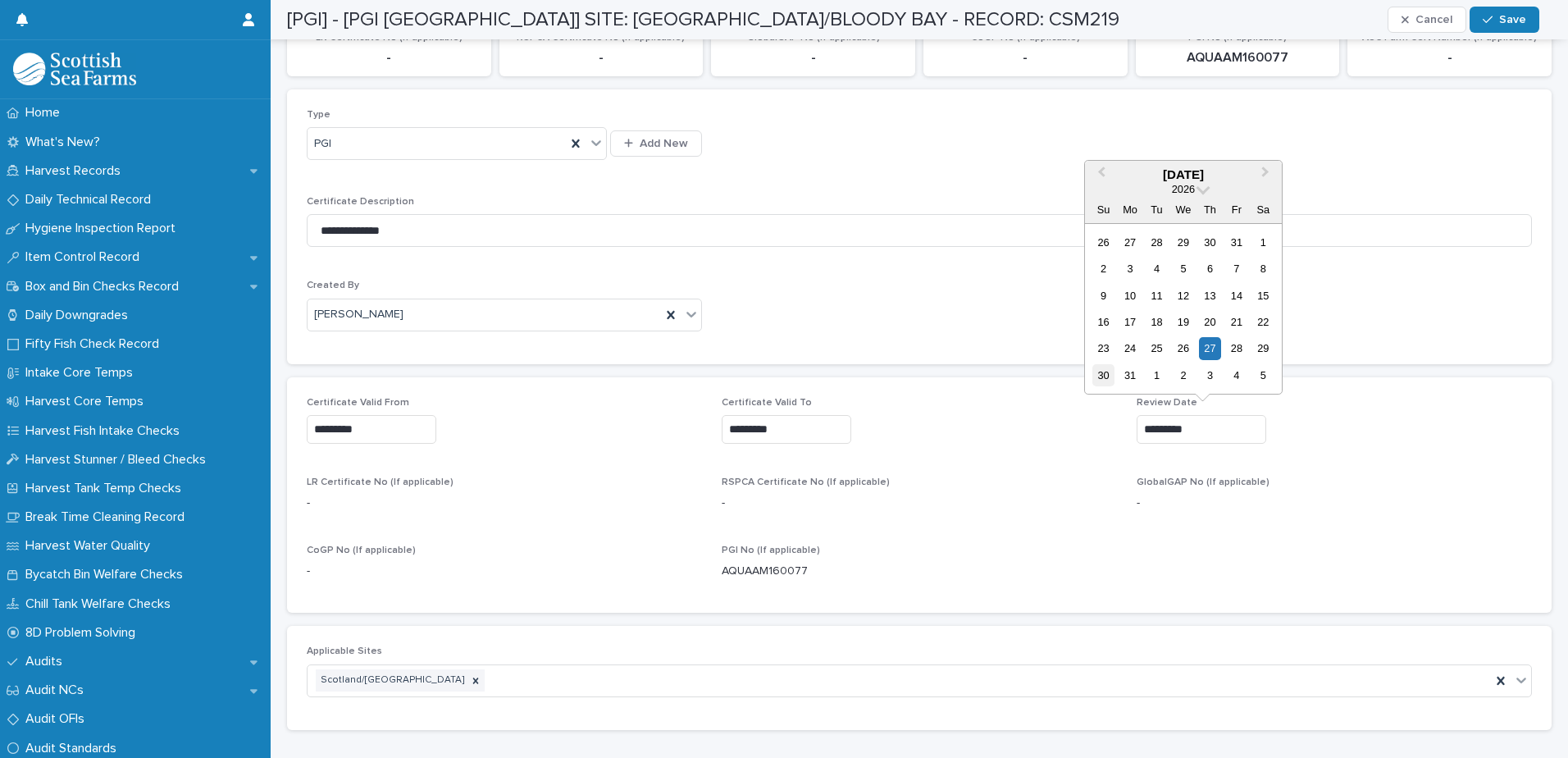
click at [1099, 374] on div "30" at bounding box center [1103, 375] width 22 height 22
type input "*********"
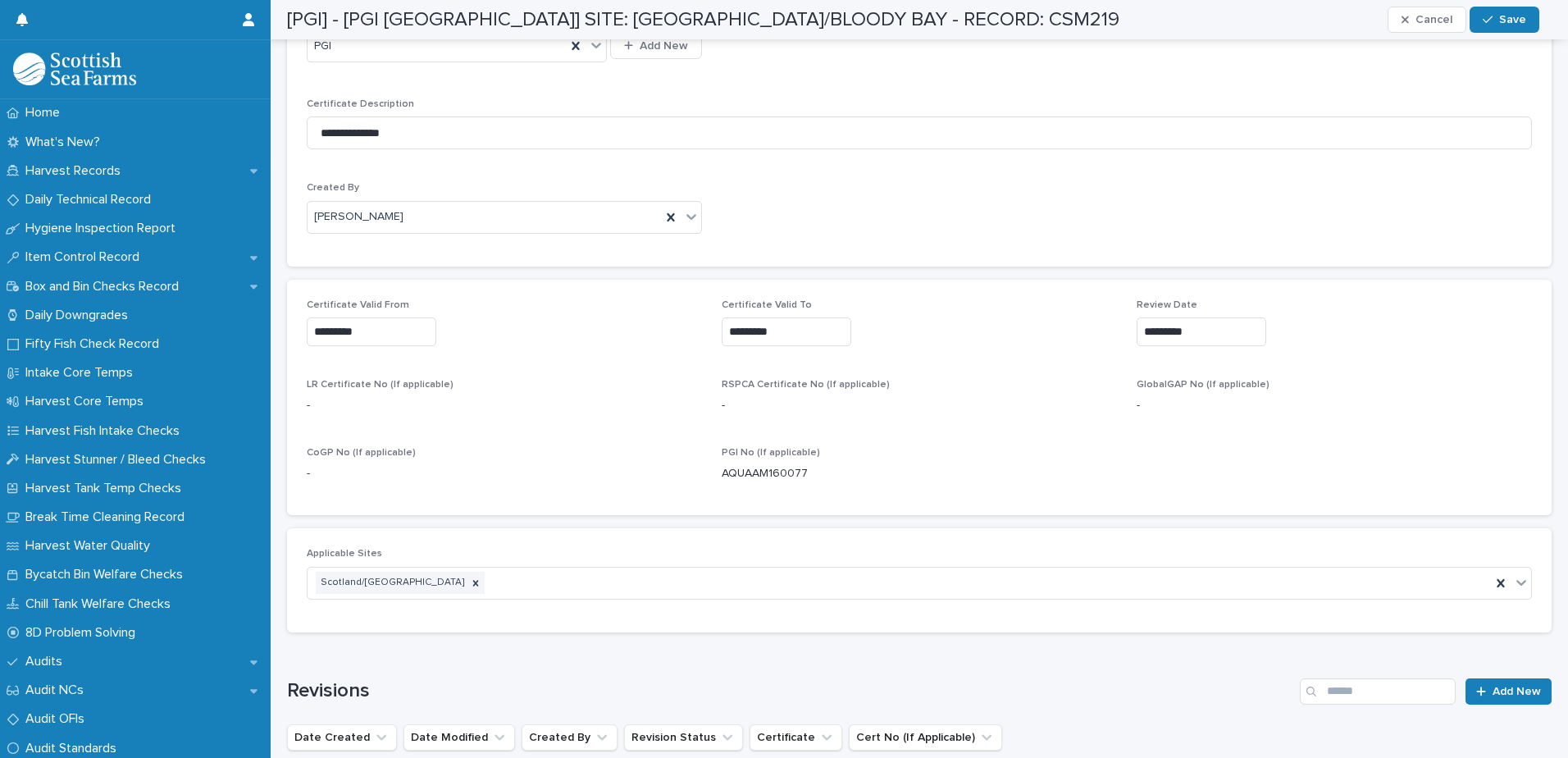
scroll to position [492, 0]
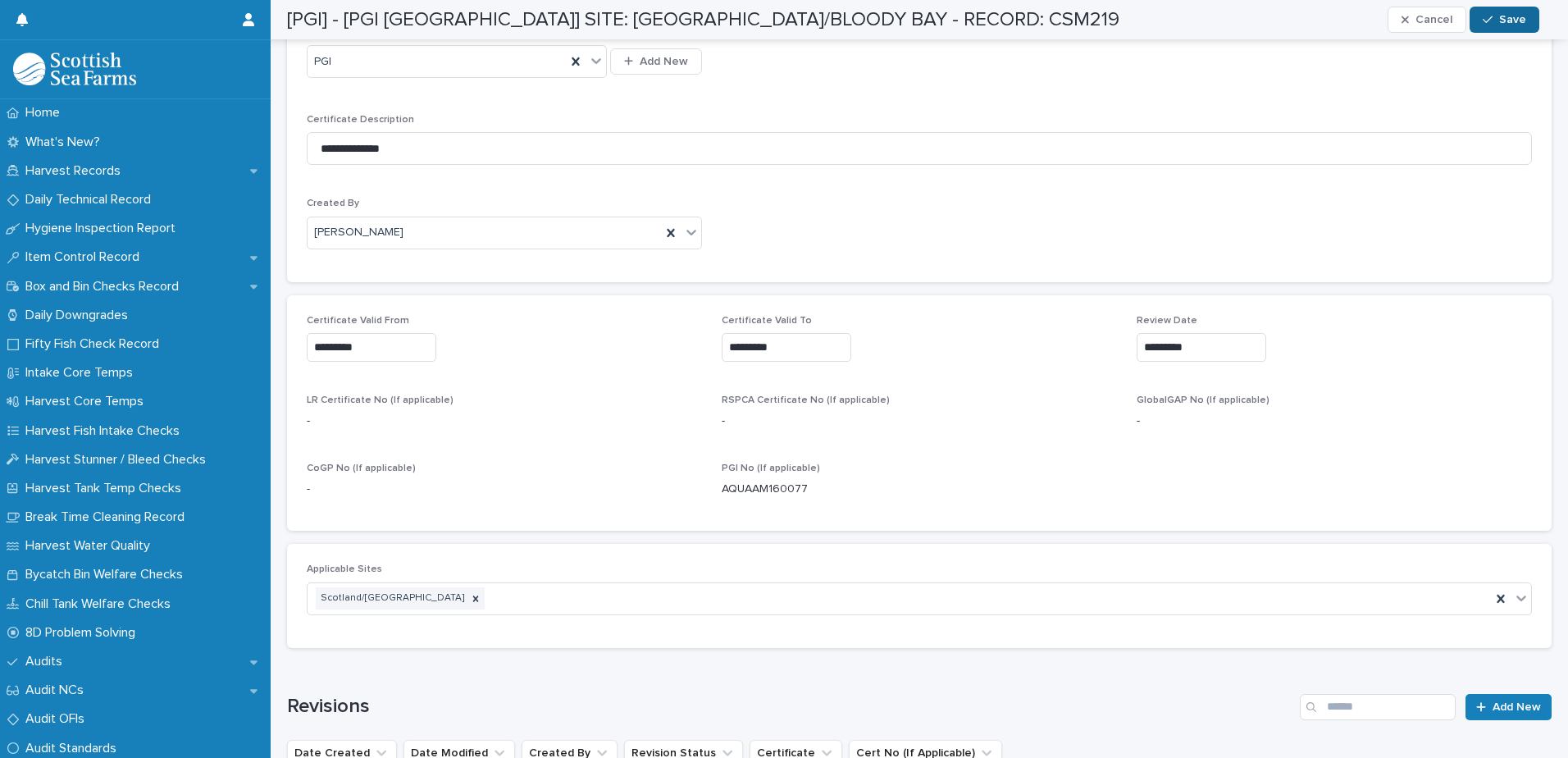
click at [1499, 17] on div "button" at bounding box center [1491, 20] width 17 height 12
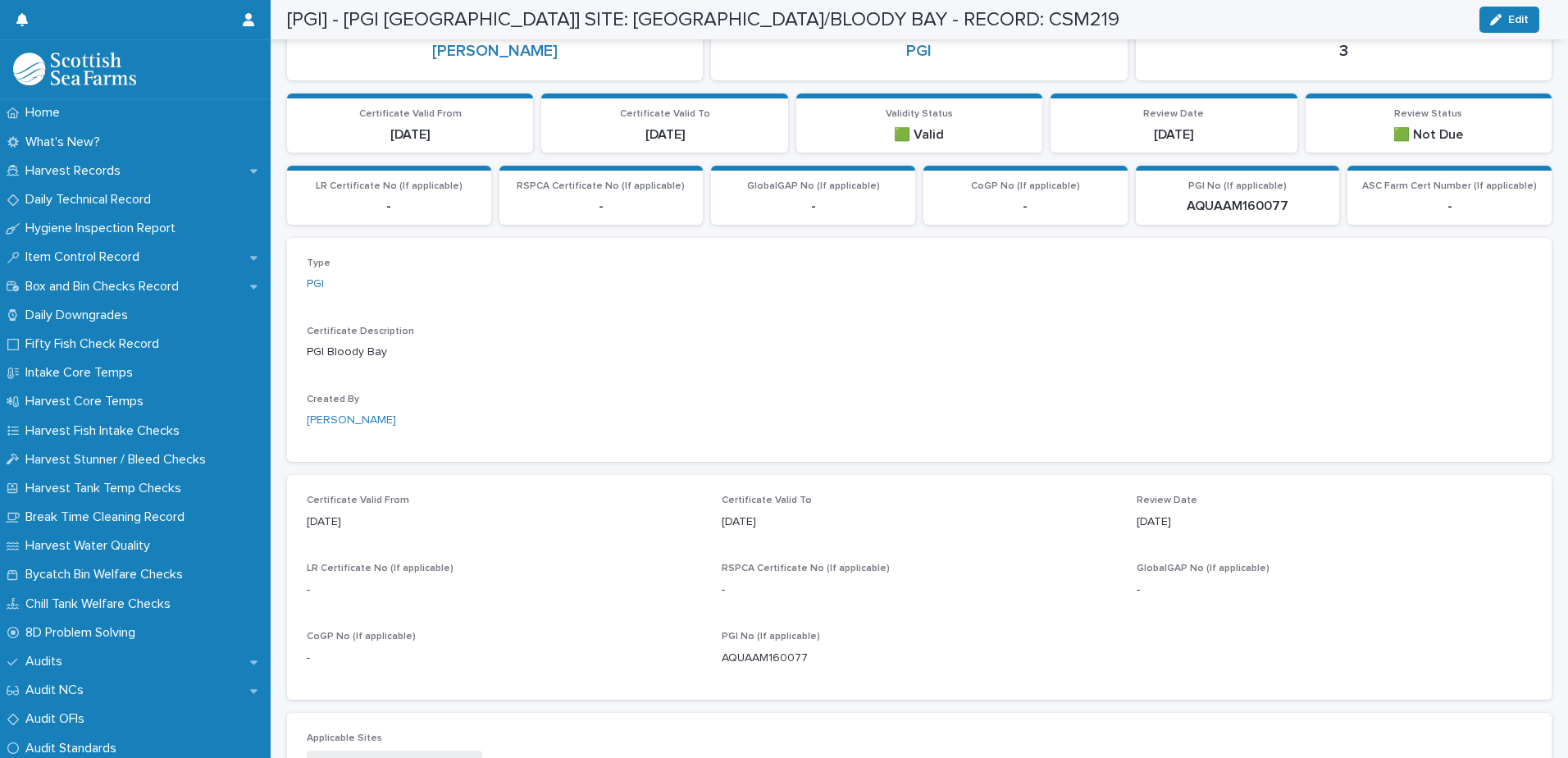
scroll to position [37, 0]
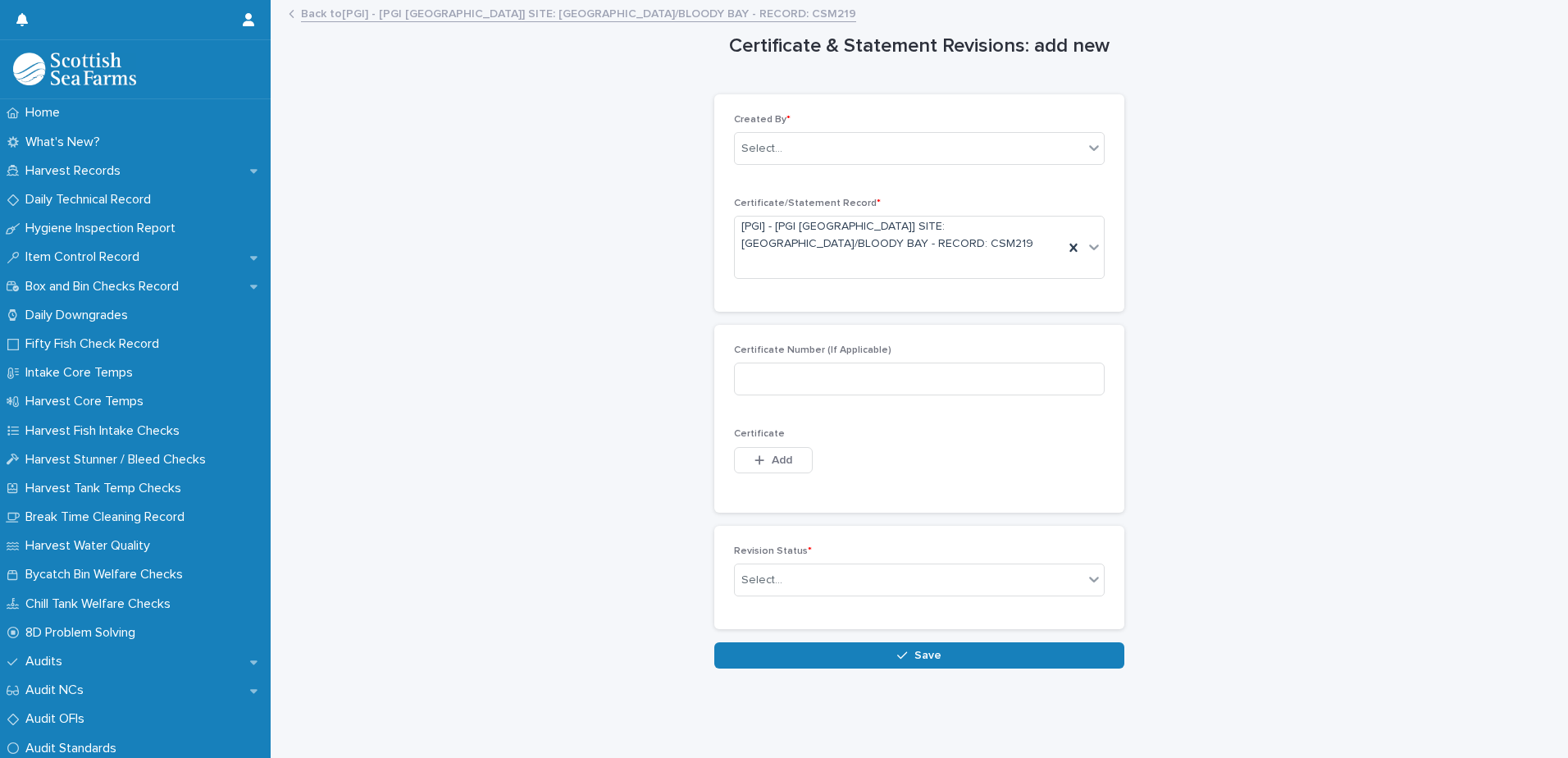
click at [410, 12] on link "Back to [PGI] - [PGI [GEOGRAPHIC_DATA]] SITE: [GEOGRAPHIC_DATA]/[GEOGRAPHIC_DAT…" at bounding box center [578, 13] width 555 height 19
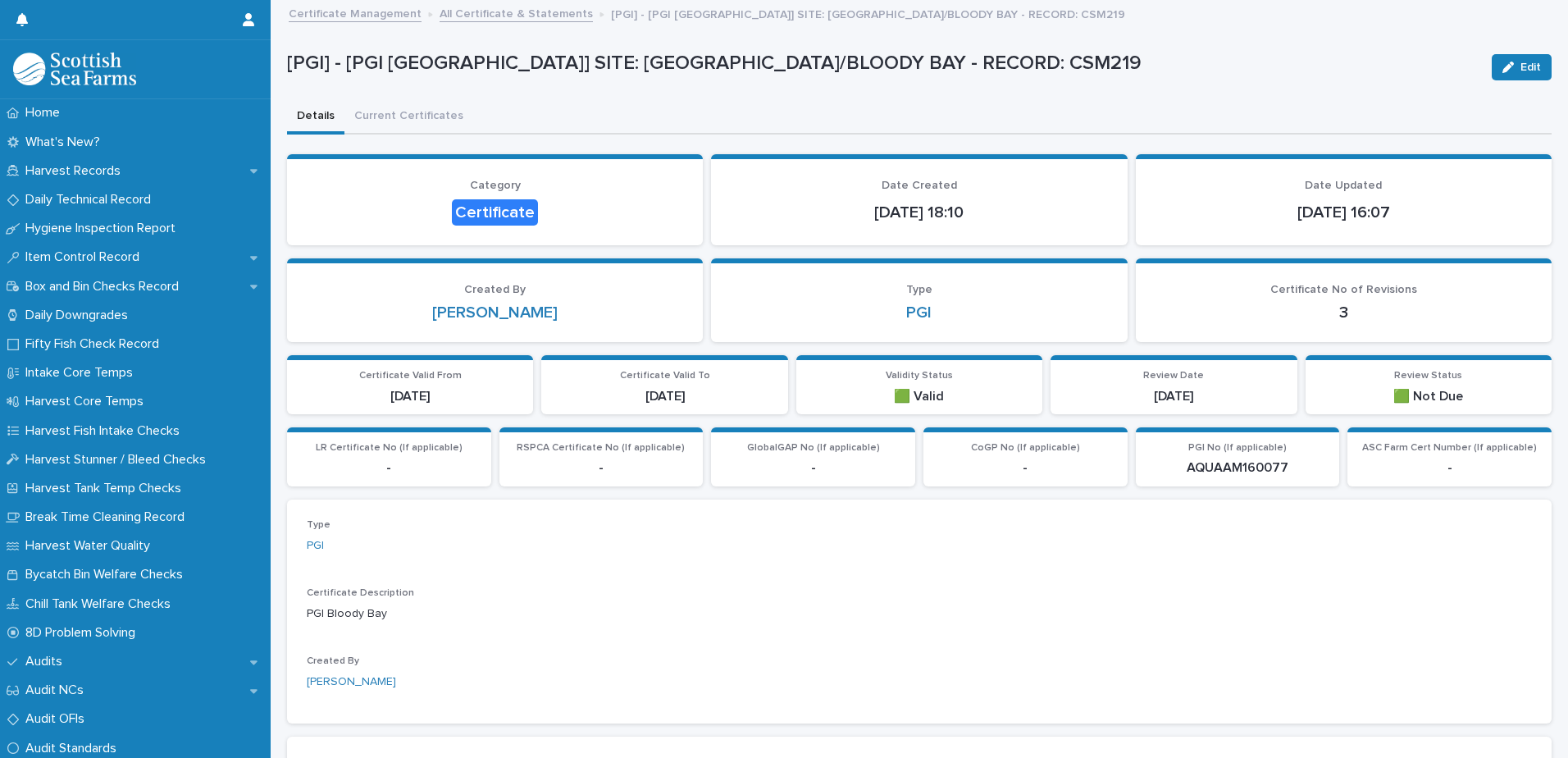
click at [486, 10] on link "All Certificate & Statements" at bounding box center [516, 13] width 153 height 19
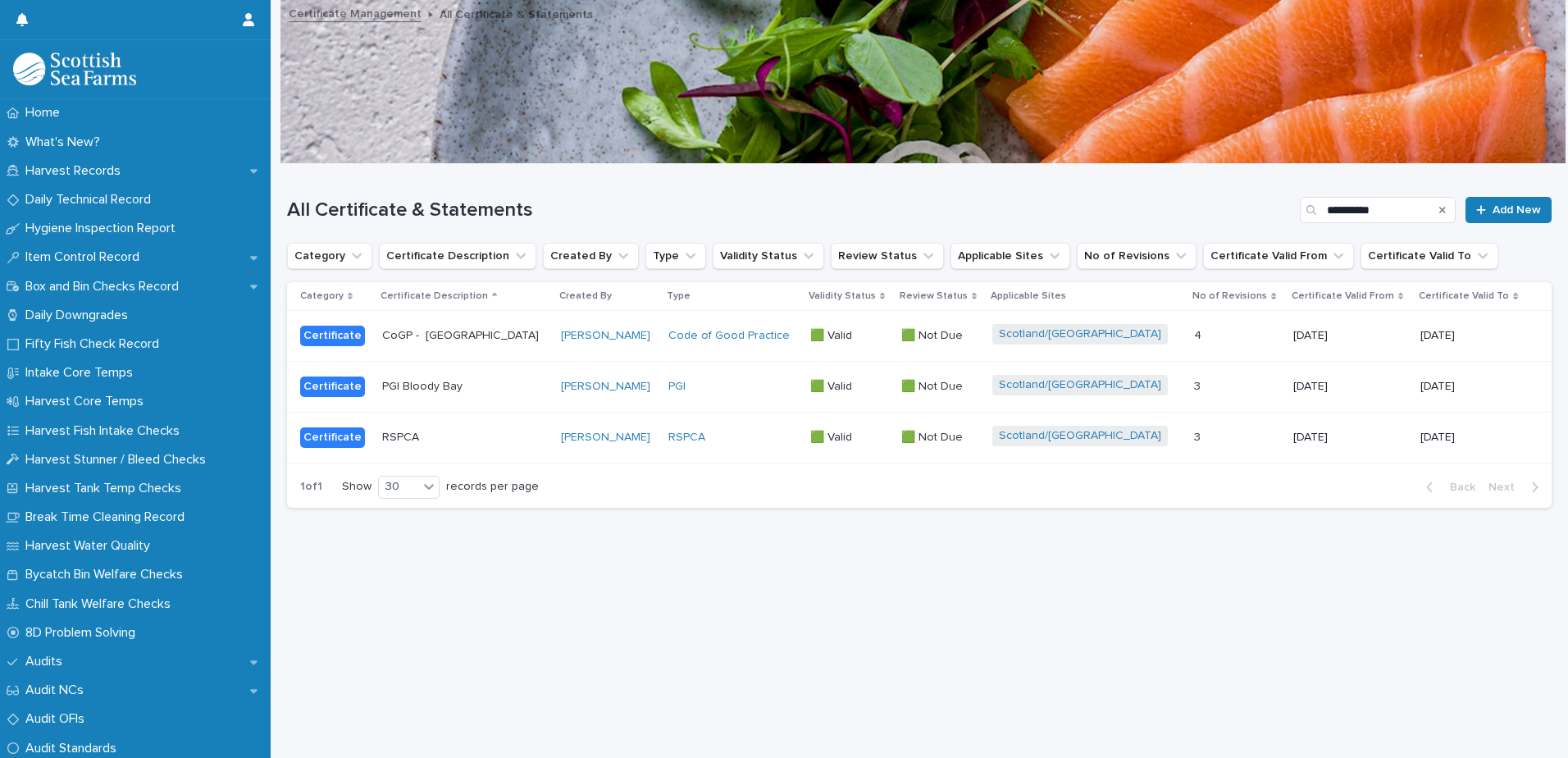
click at [1293, 439] on p "[DATE]" at bounding box center [1350, 437] width 115 height 14
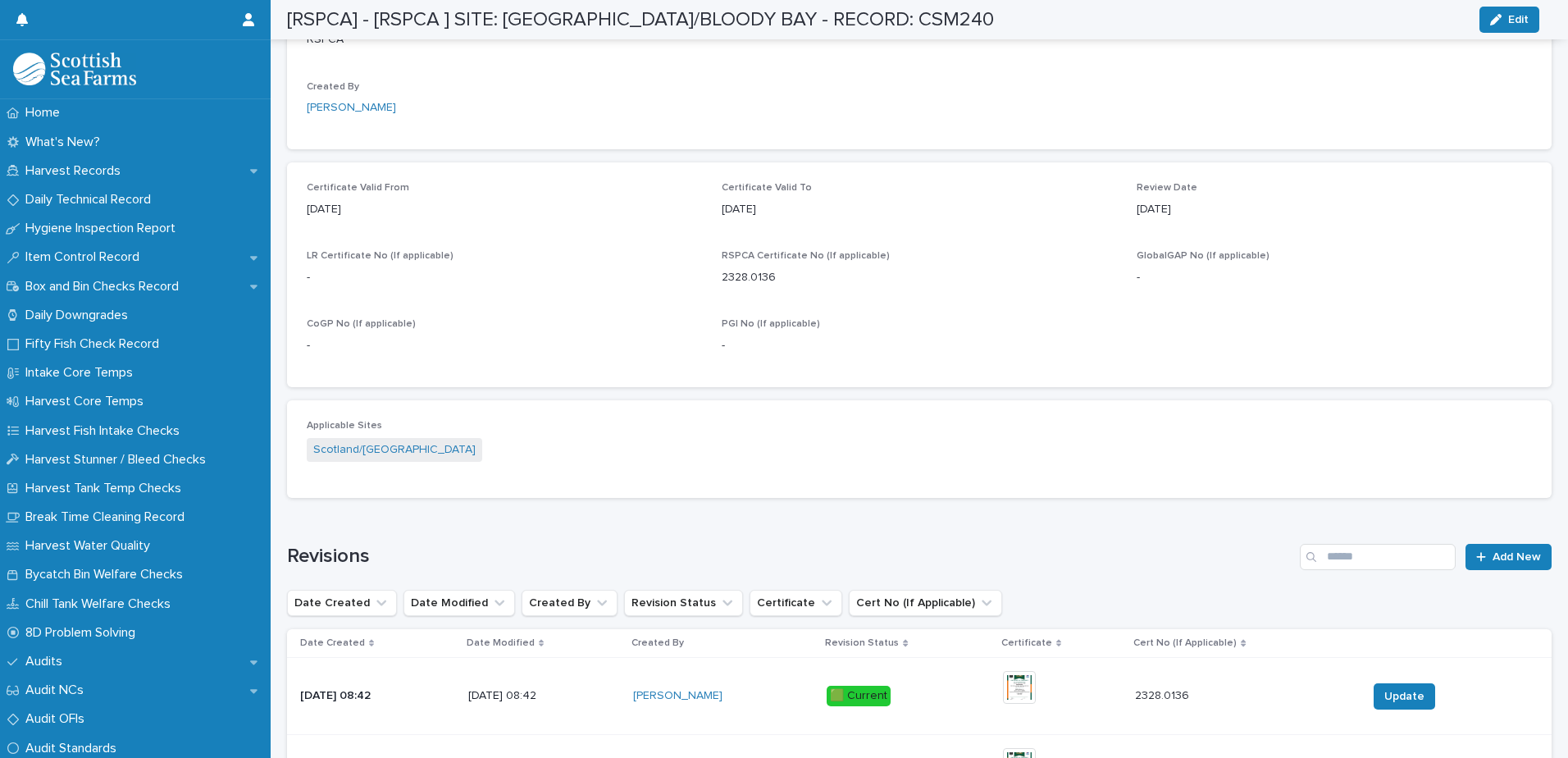
scroll to position [858, 0]
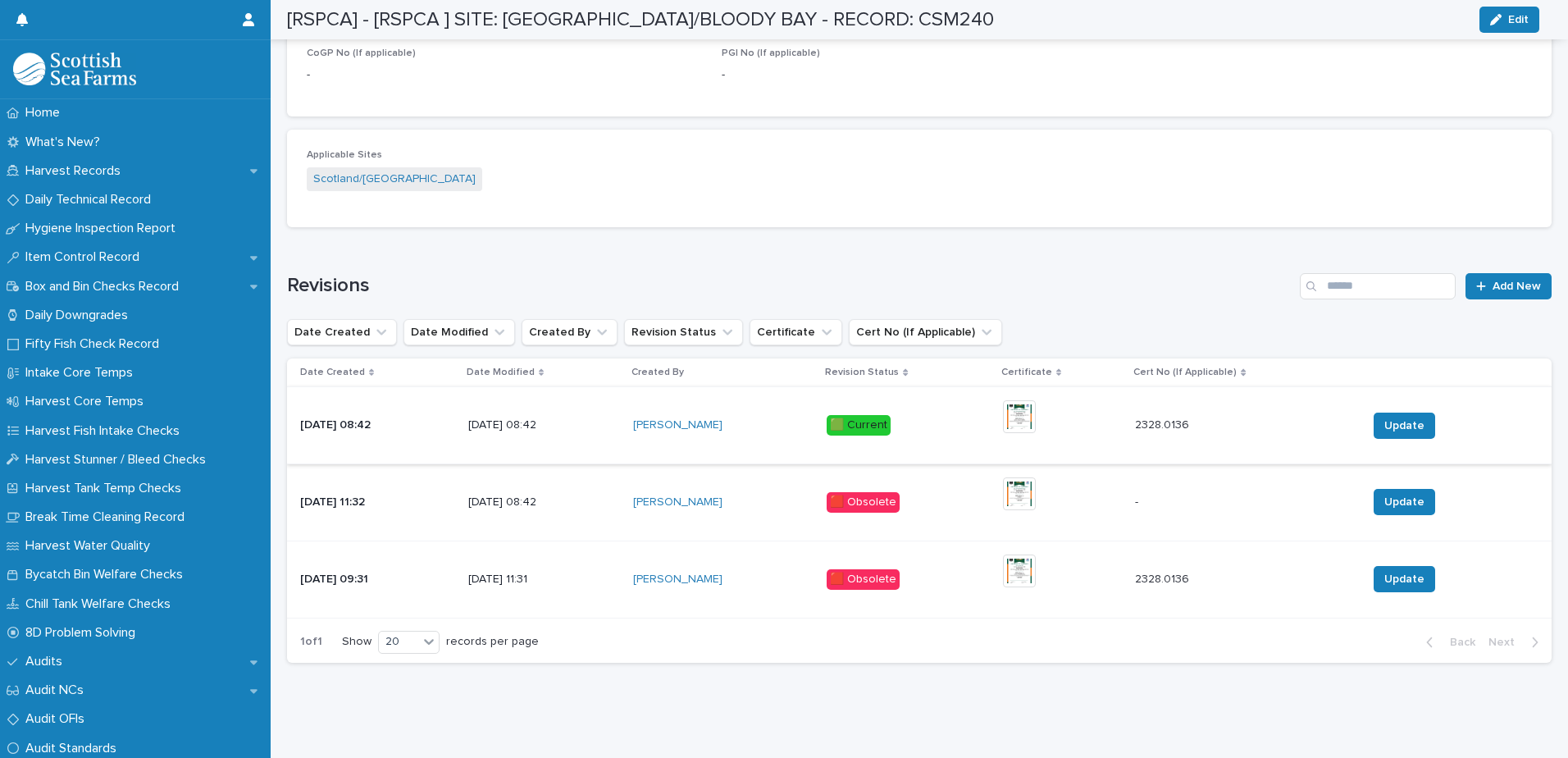
click at [1024, 415] on img at bounding box center [1019, 416] width 33 height 33
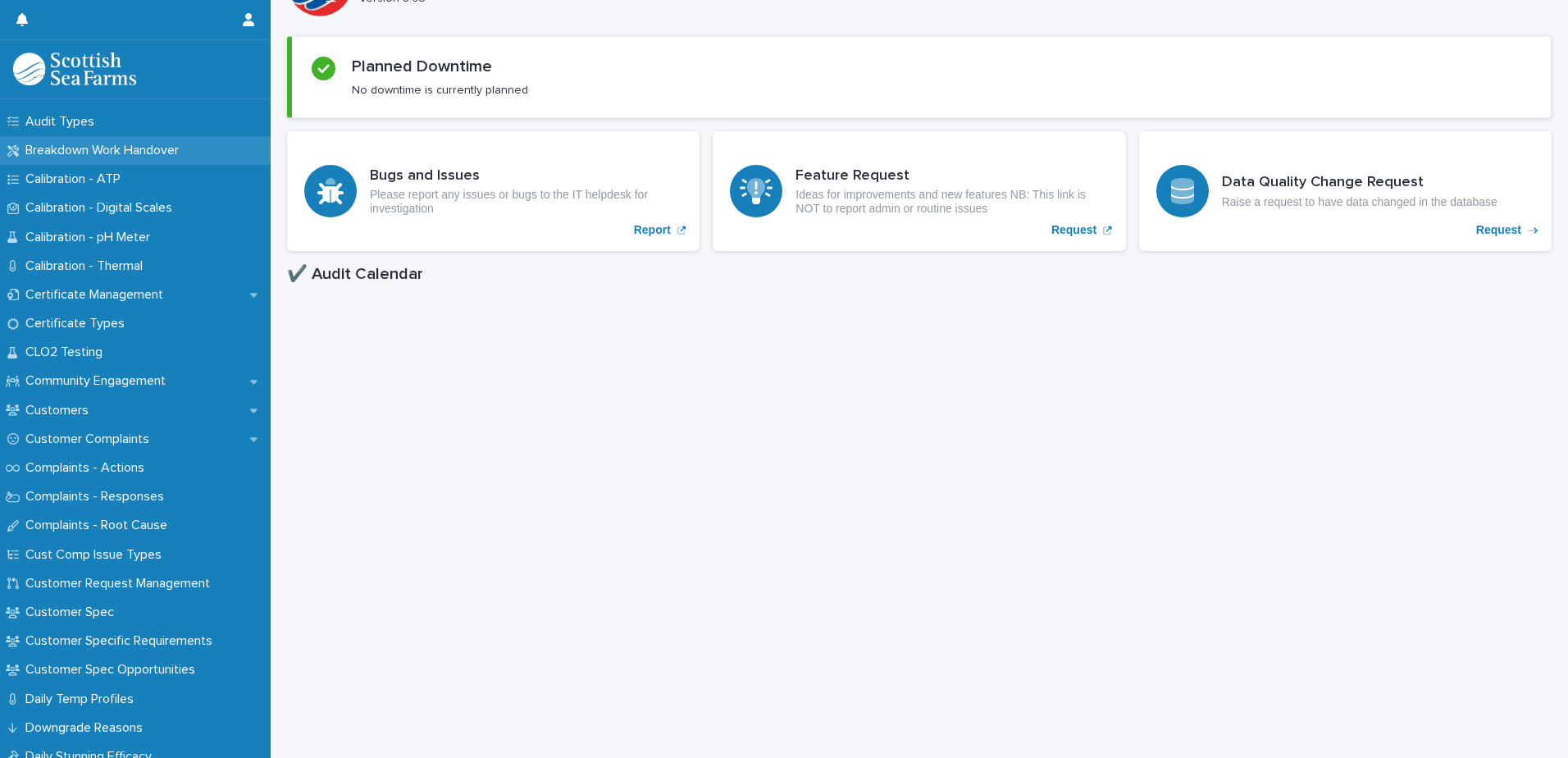
scroll to position [657, 0]
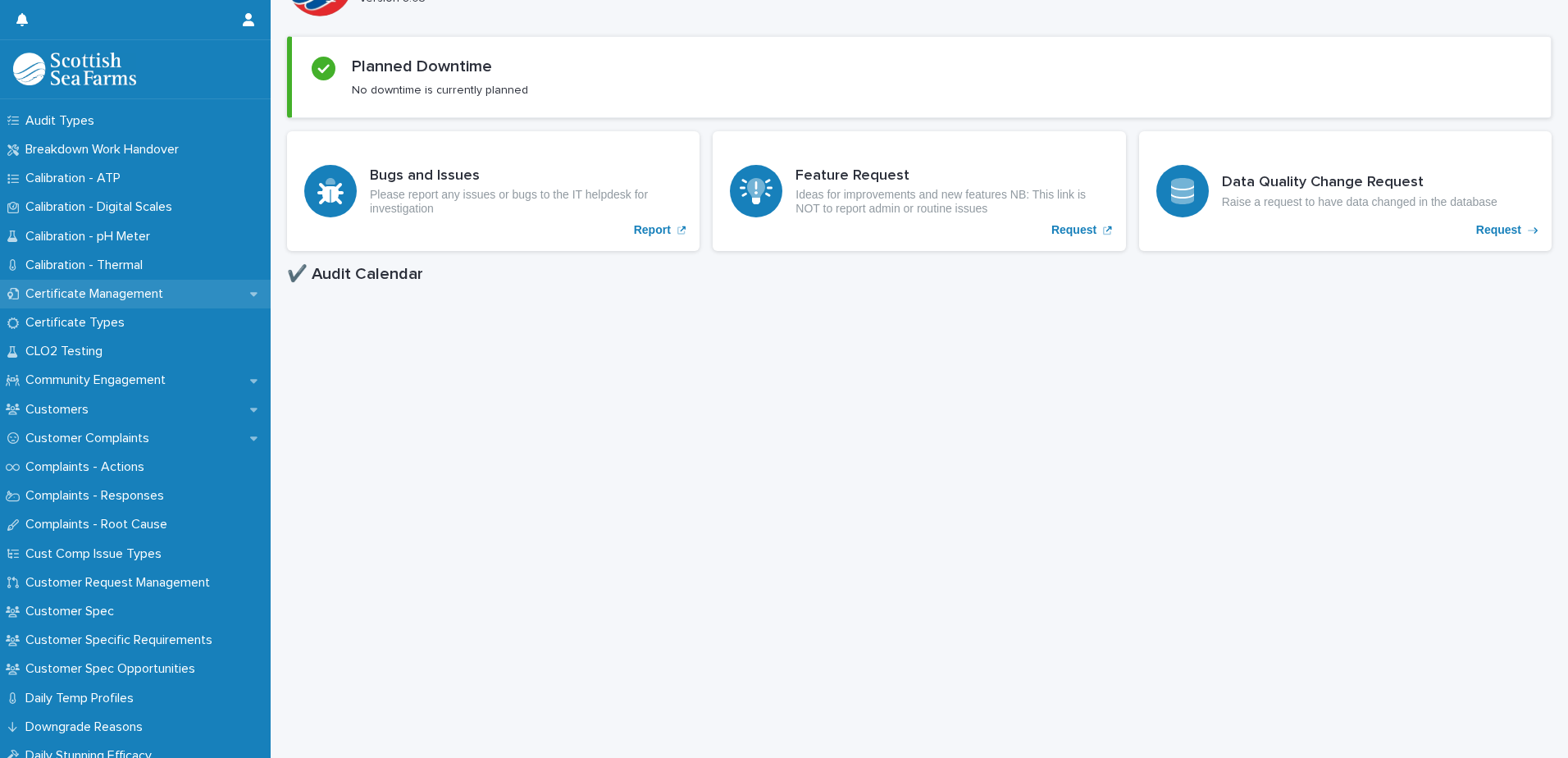
click at [155, 288] on p "Certificate Management" at bounding box center [98, 294] width 157 height 16
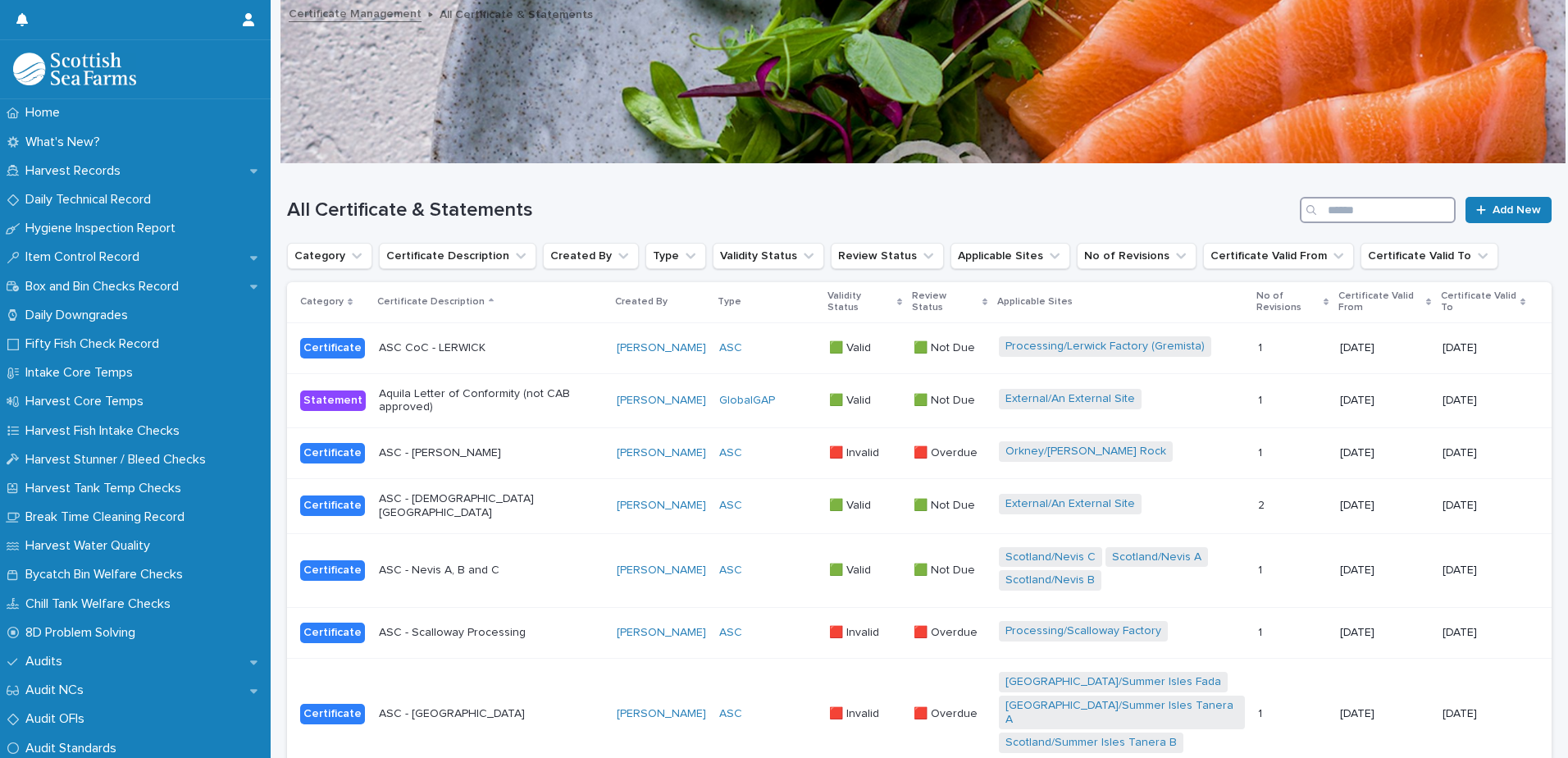
click at [1333, 215] on input "Search" at bounding box center [1378, 209] width 156 height 26
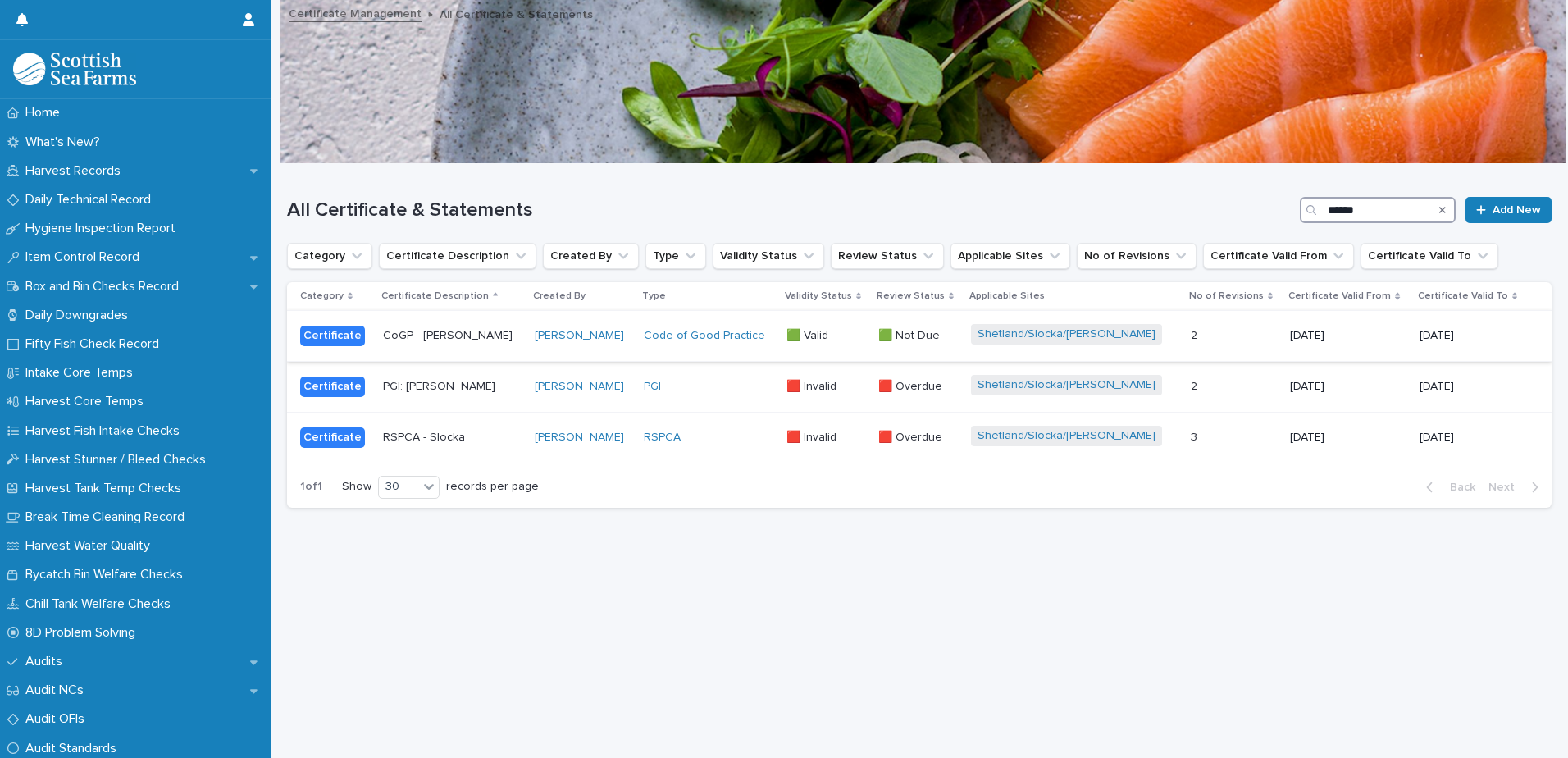
type input "******"
click at [1221, 336] on p at bounding box center [1234, 336] width 86 height 14
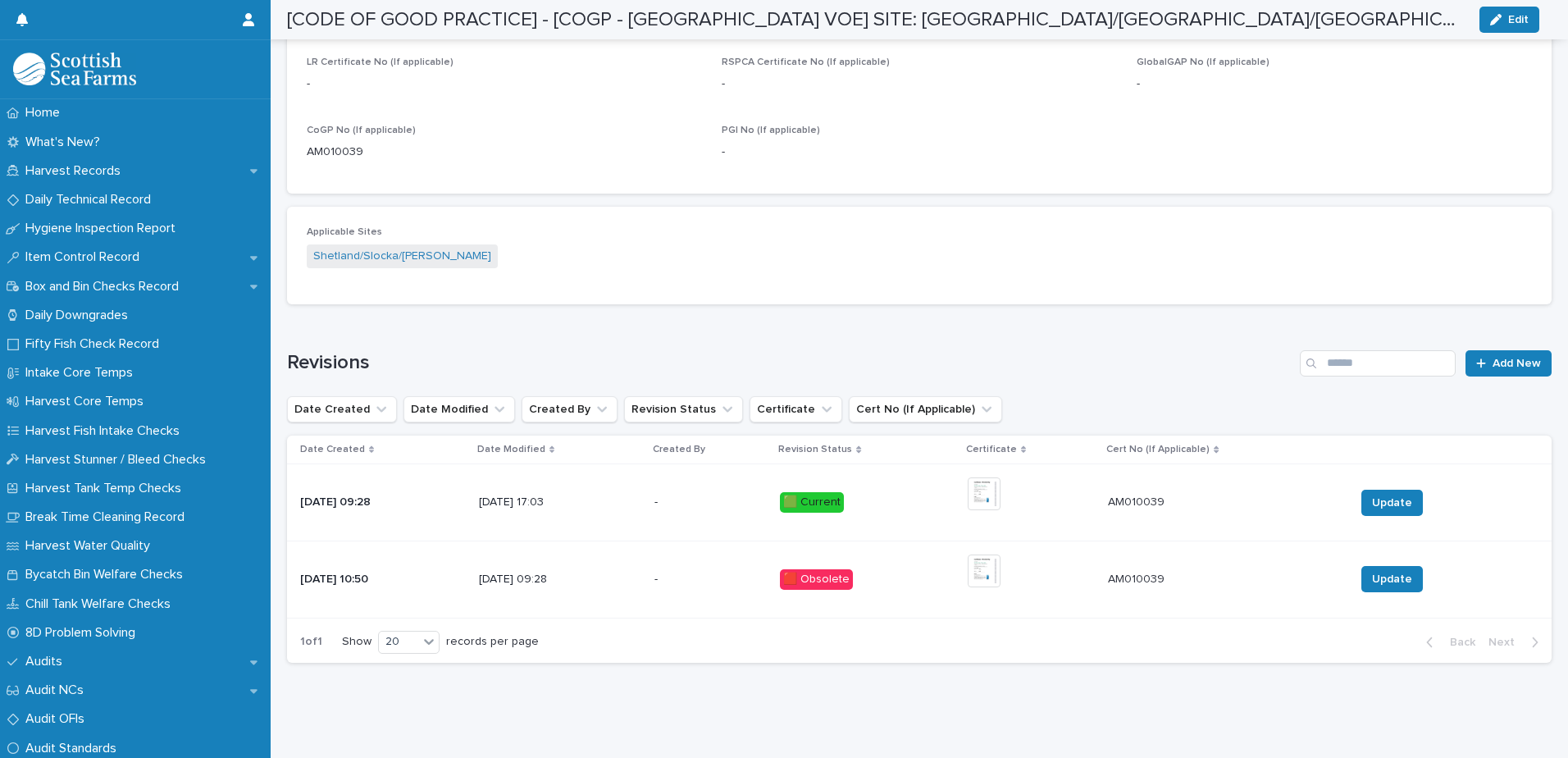
scroll to position [781, 0]
click at [1000, 485] on img at bounding box center [984, 493] width 33 height 33
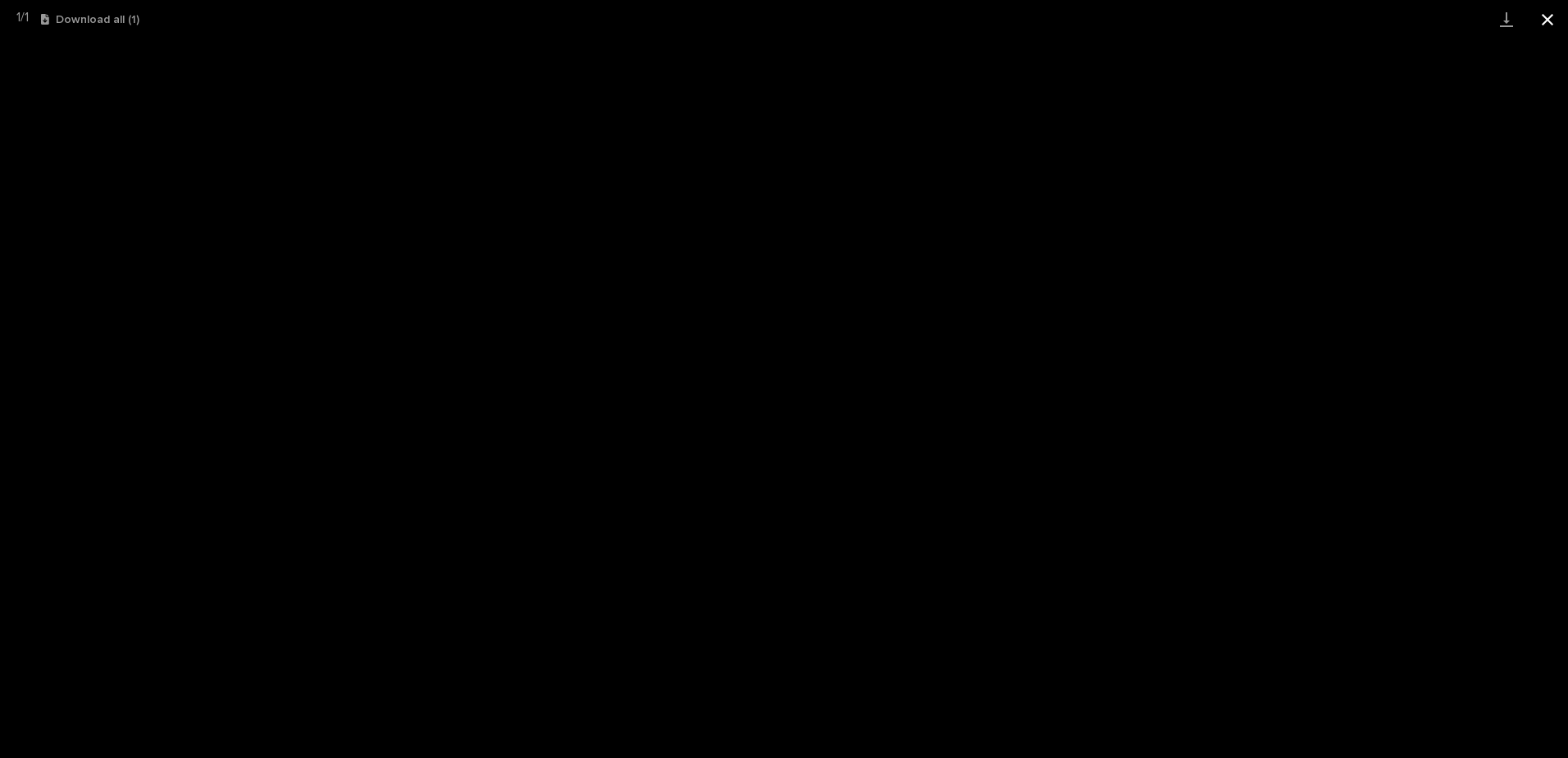
click at [1548, 17] on button "Close gallery" at bounding box center [1547, 19] width 41 height 39
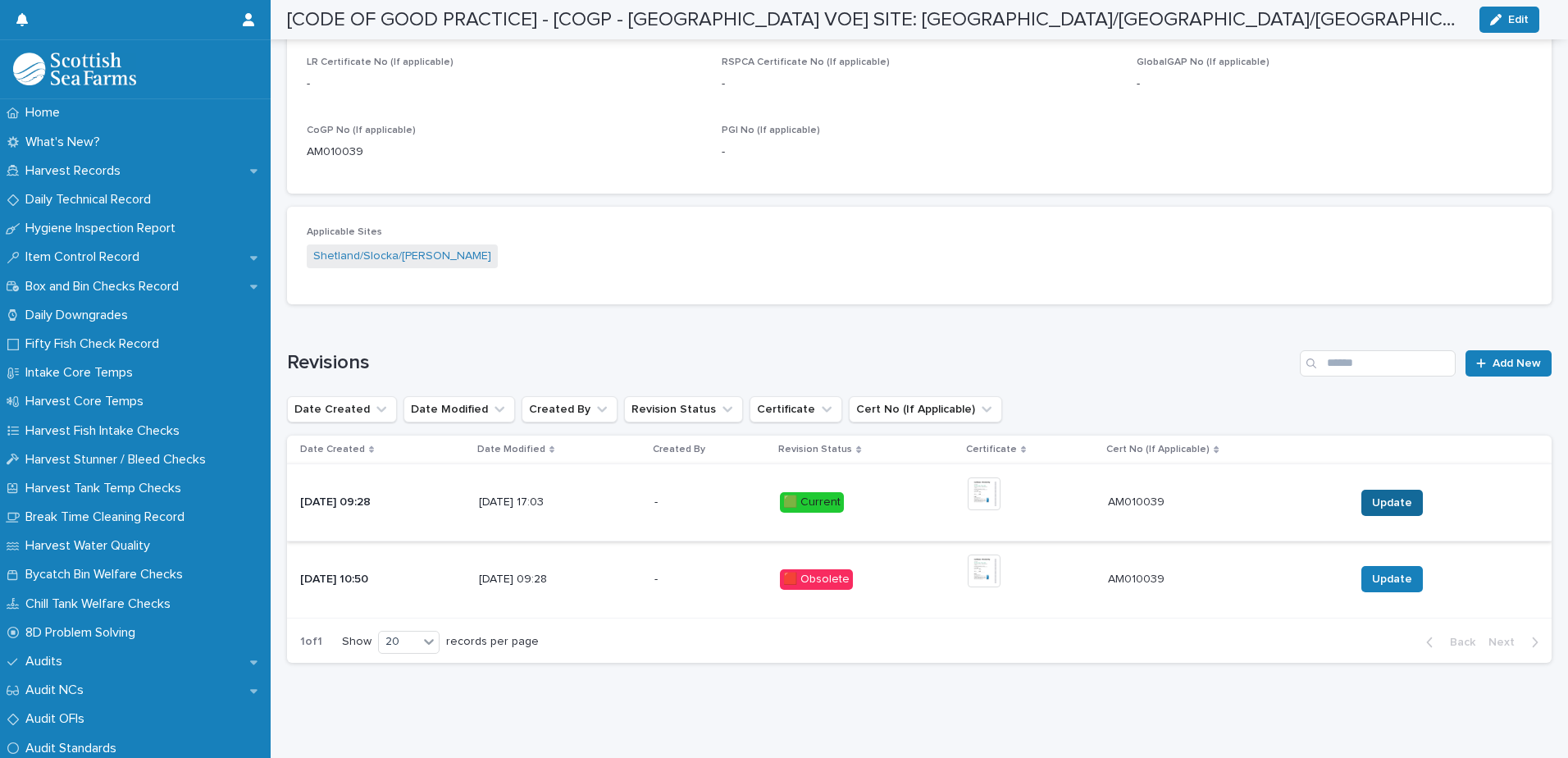
click at [1378, 495] on span "Update" at bounding box center [1392, 503] width 40 height 17
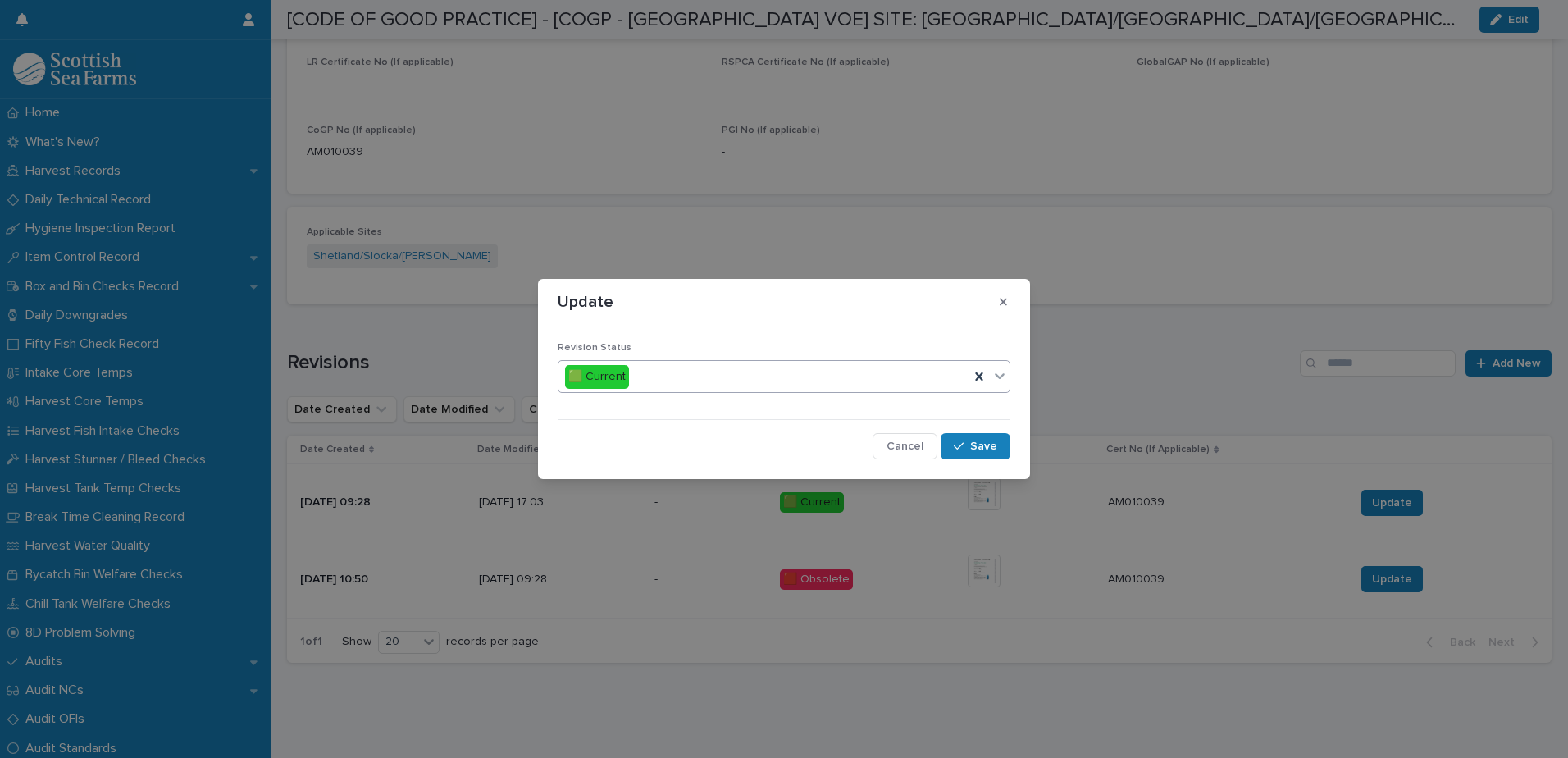
click at [999, 377] on icon at bounding box center [1000, 376] width 10 height 6
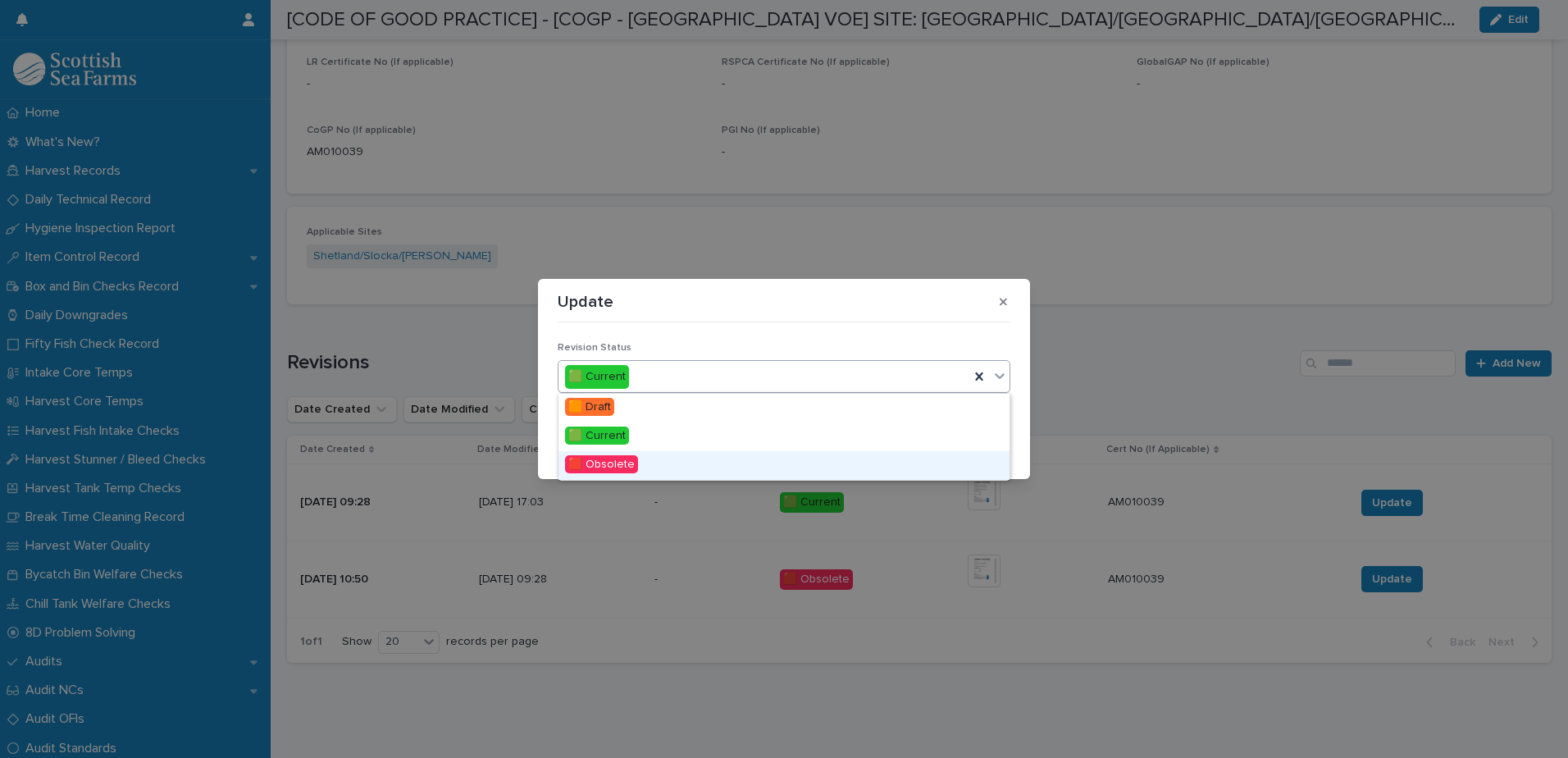
click at [812, 465] on div "🟥 Obsolete" at bounding box center [784, 466] width 451 height 28
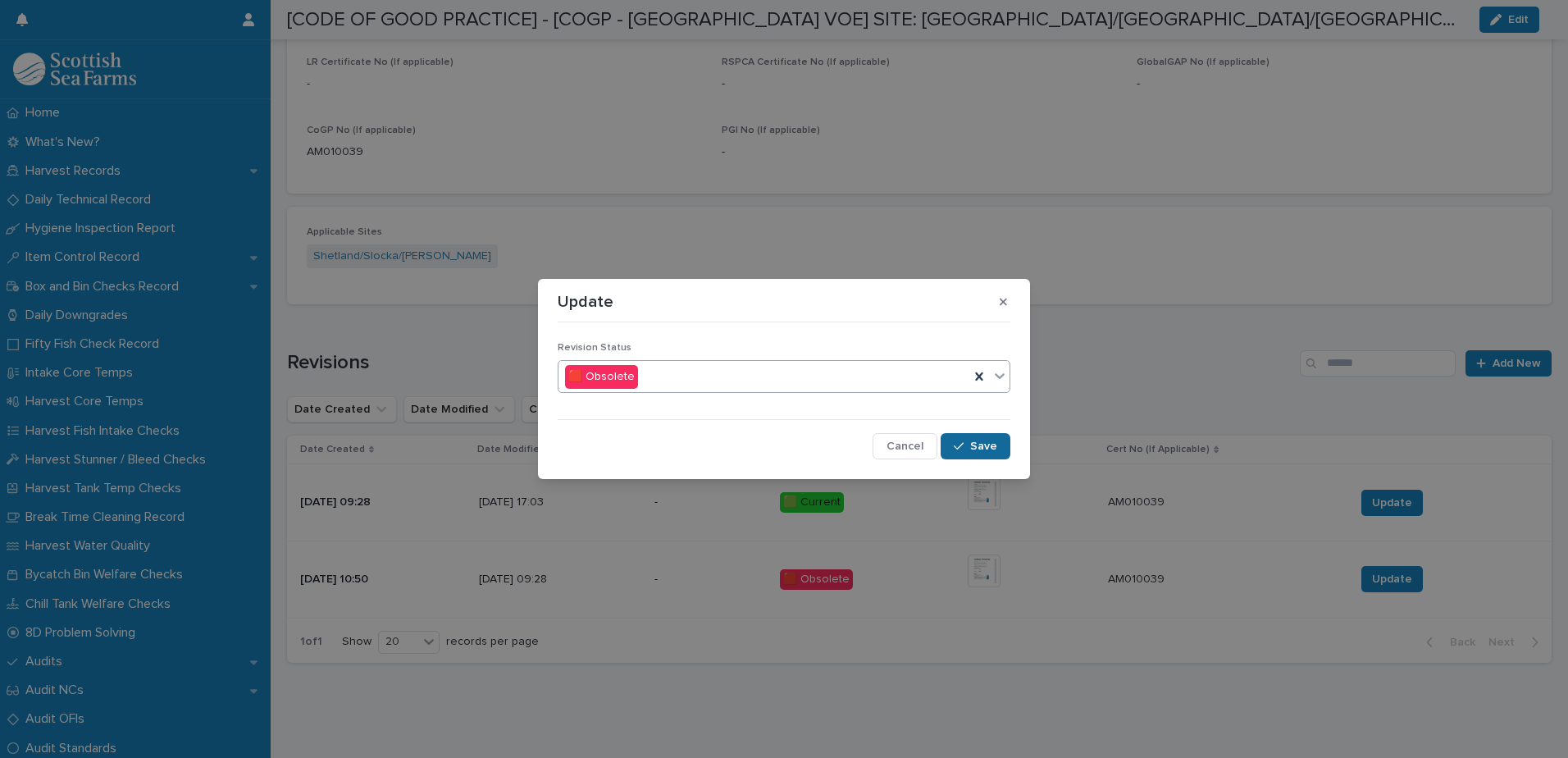
click at [972, 445] on button "Save" at bounding box center [975, 446] width 69 height 26
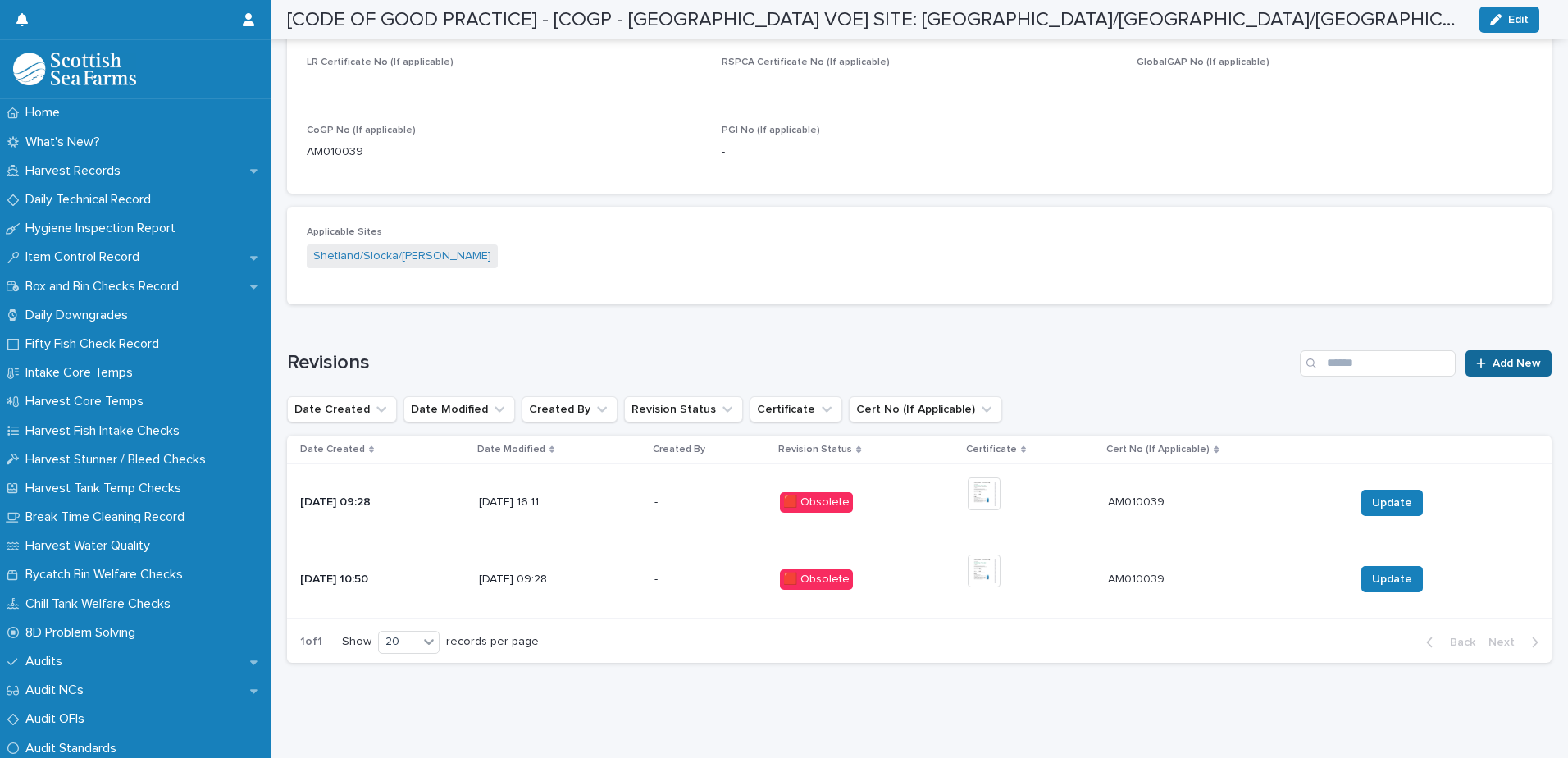
click at [1493, 358] on span "Add New" at bounding box center [1517, 364] width 49 height 12
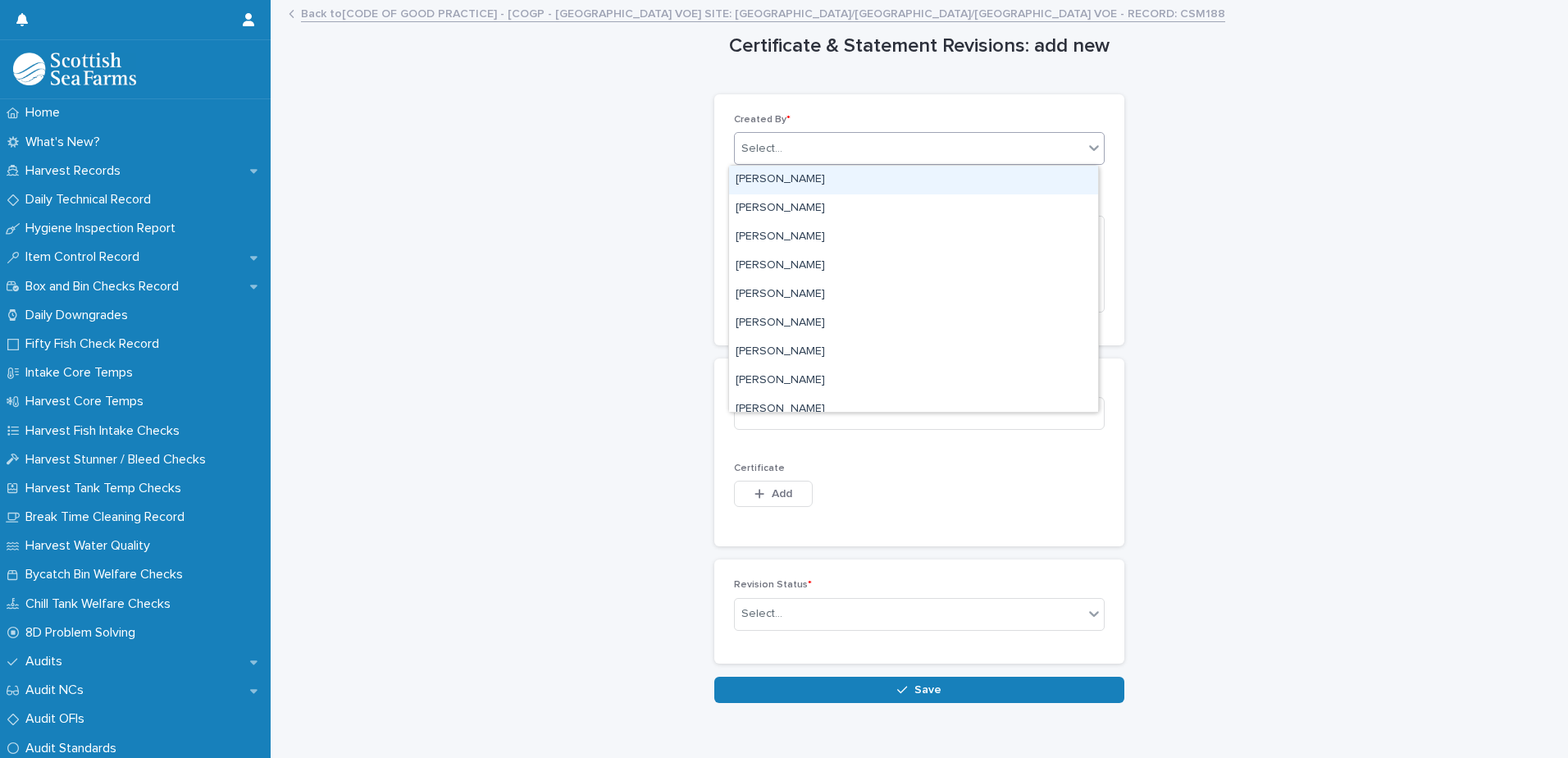
click at [815, 150] on div "Select..." at bounding box center [909, 149] width 348 height 27
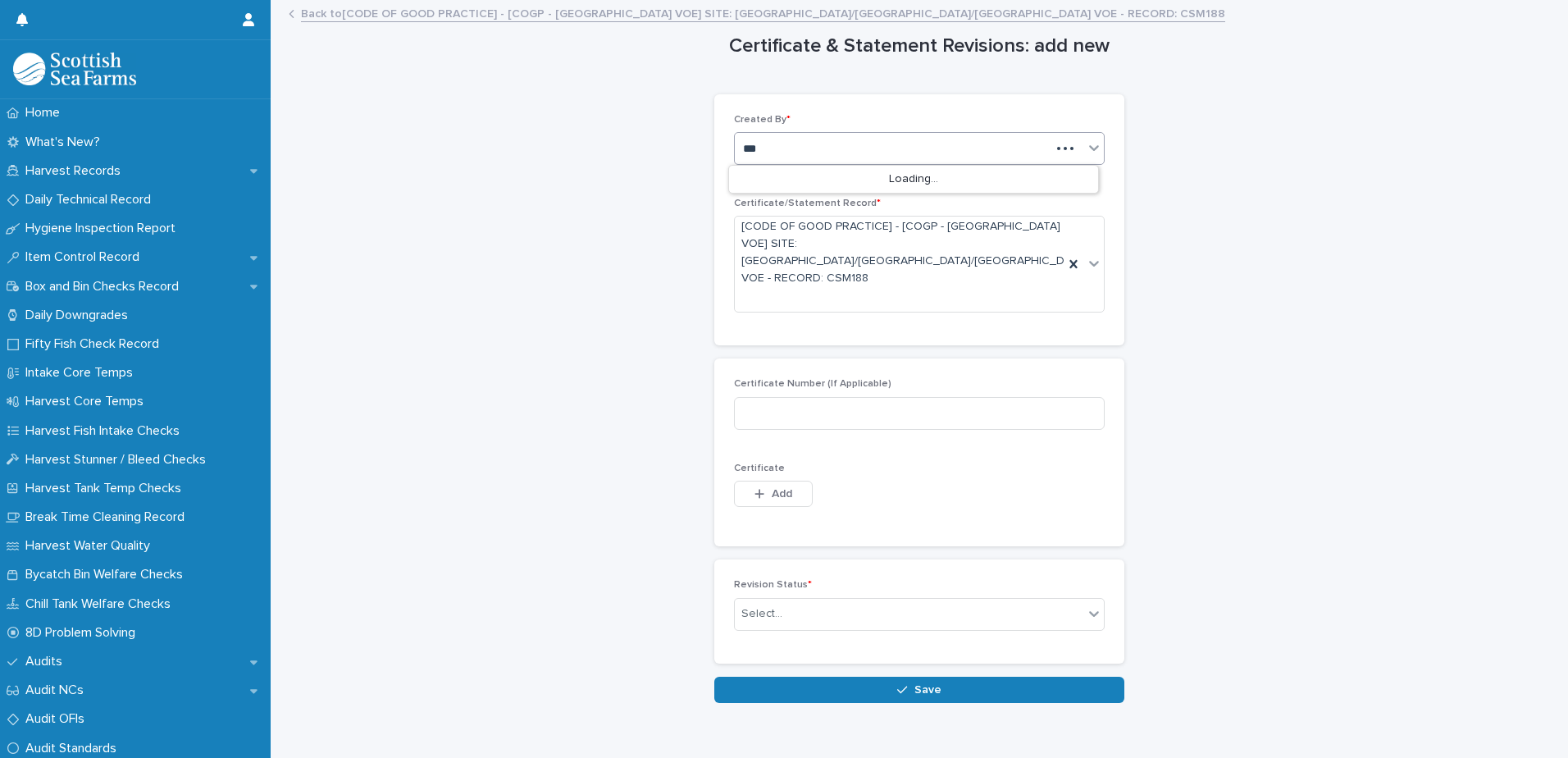
type input "****"
click at [760, 178] on div "[PERSON_NAME]" at bounding box center [913, 180] width 369 height 28
click at [777, 397] on input at bounding box center [919, 413] width 371 height 33
paste input "**********"
type input "**********"
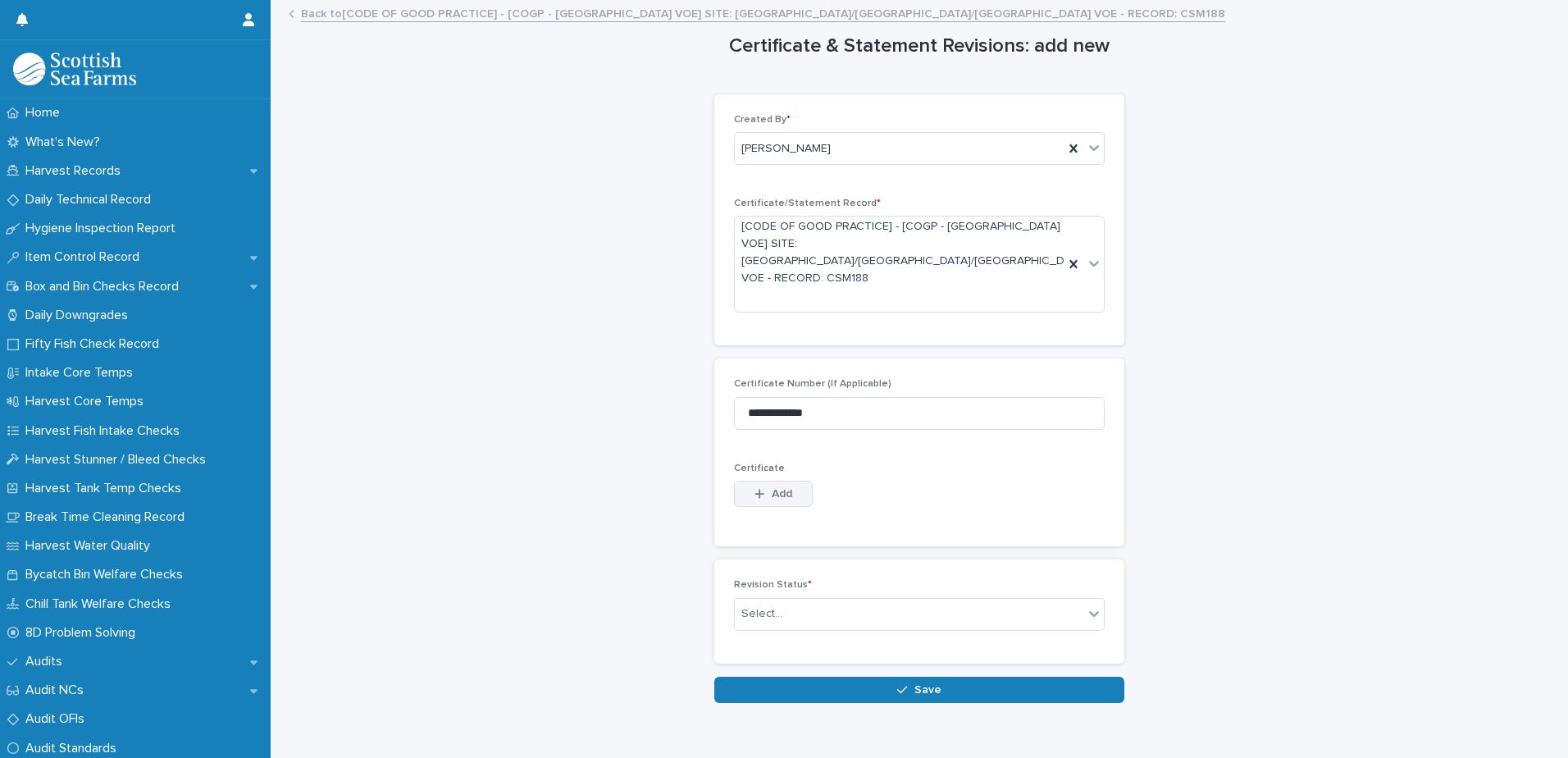
click at [793, 481] on button "Add" at bounding box center [774, 493] width 79 height 26
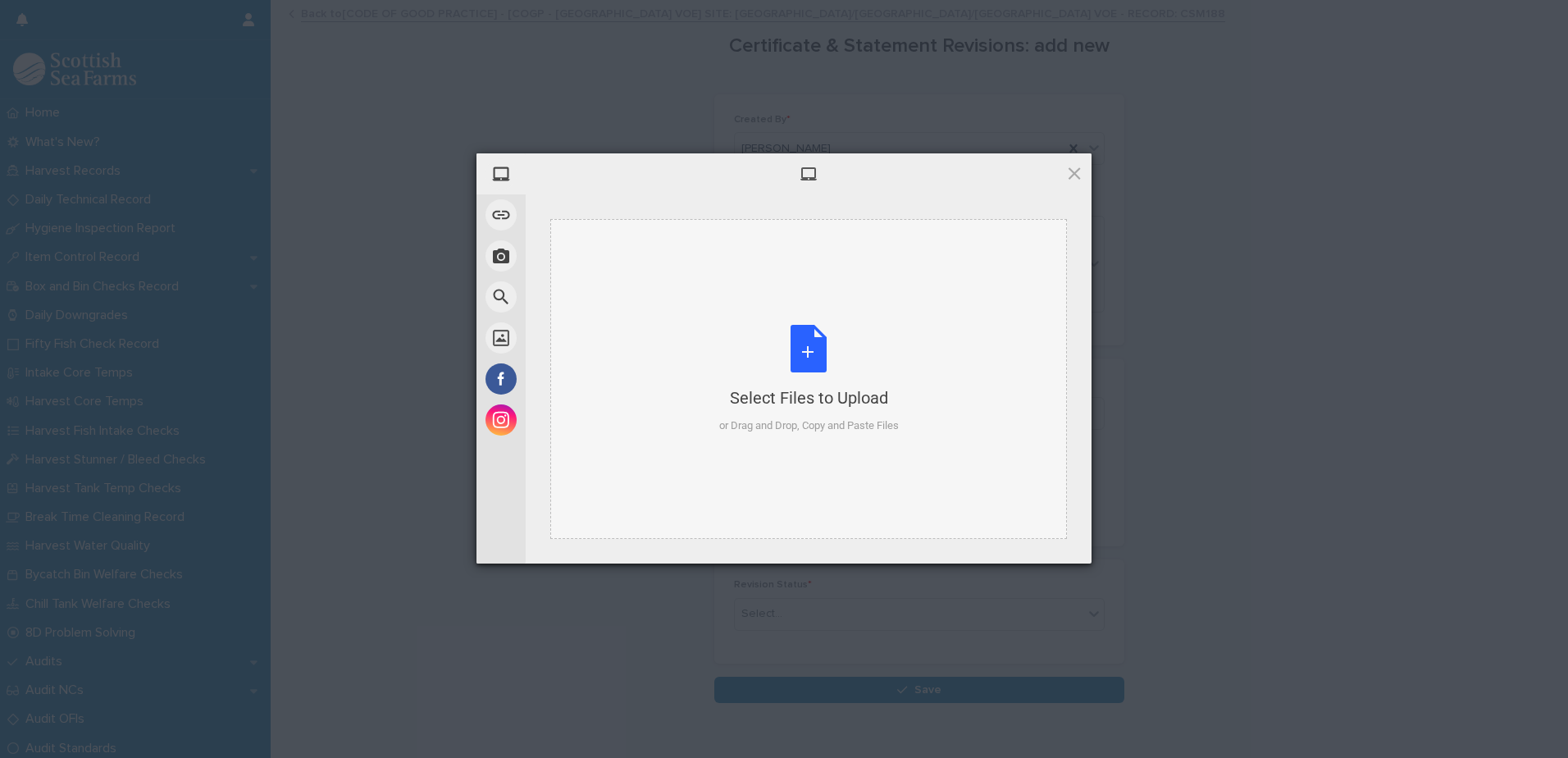
click at [826, 386] on div "Select Files to Upload" at bounding box center [809, 397] width 180 height 23
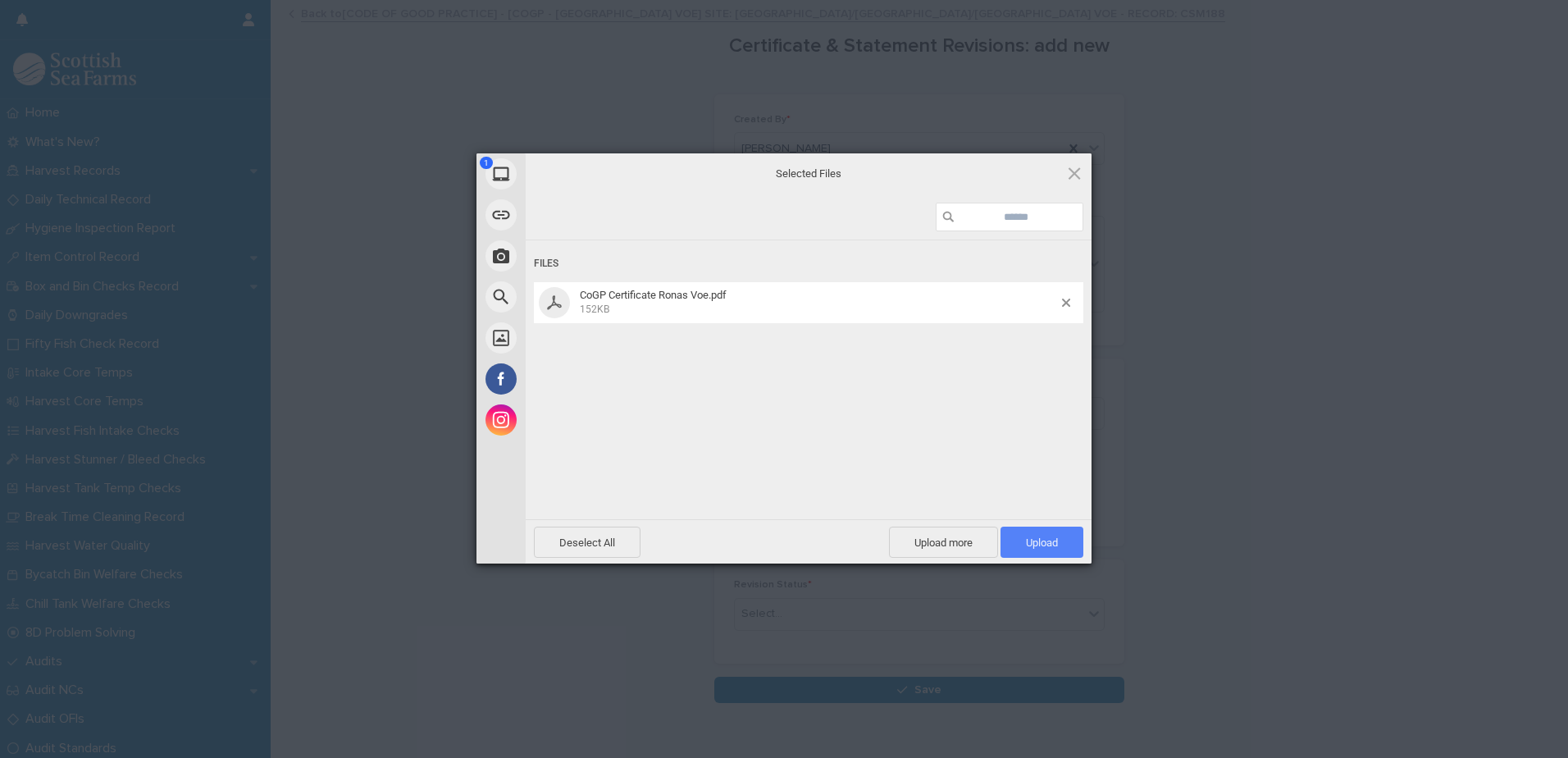
click at [1036, 542] on span "Upload 1" at bounding box center [1042, 543] width 32 height 13
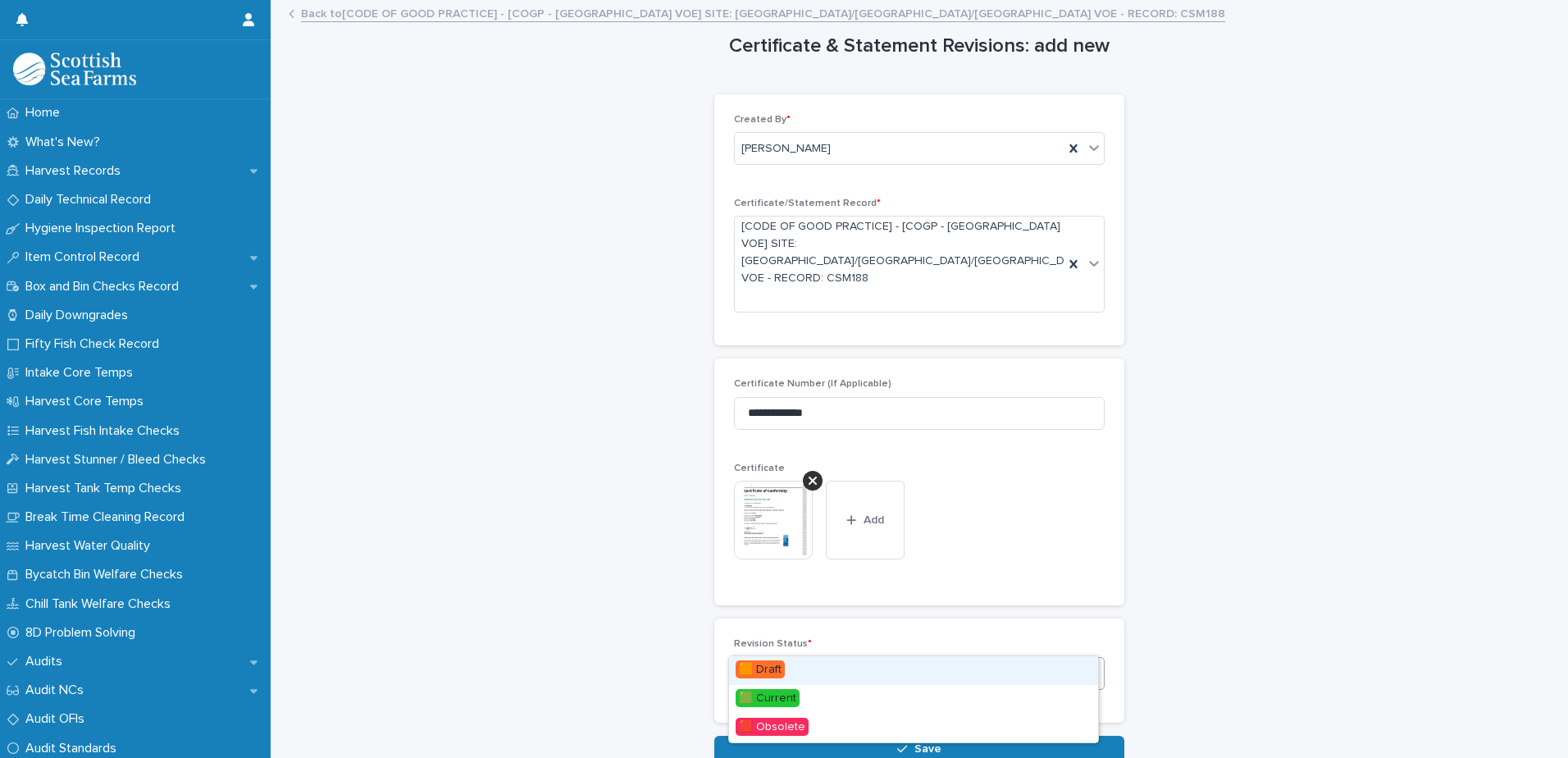
click at [969, 660] on div "Select..." at bounding box center [909, 673] width 348 height 27
click at [907, 699] on div "🟩 Current" at bounding box center [913, 699] width 369 height 28
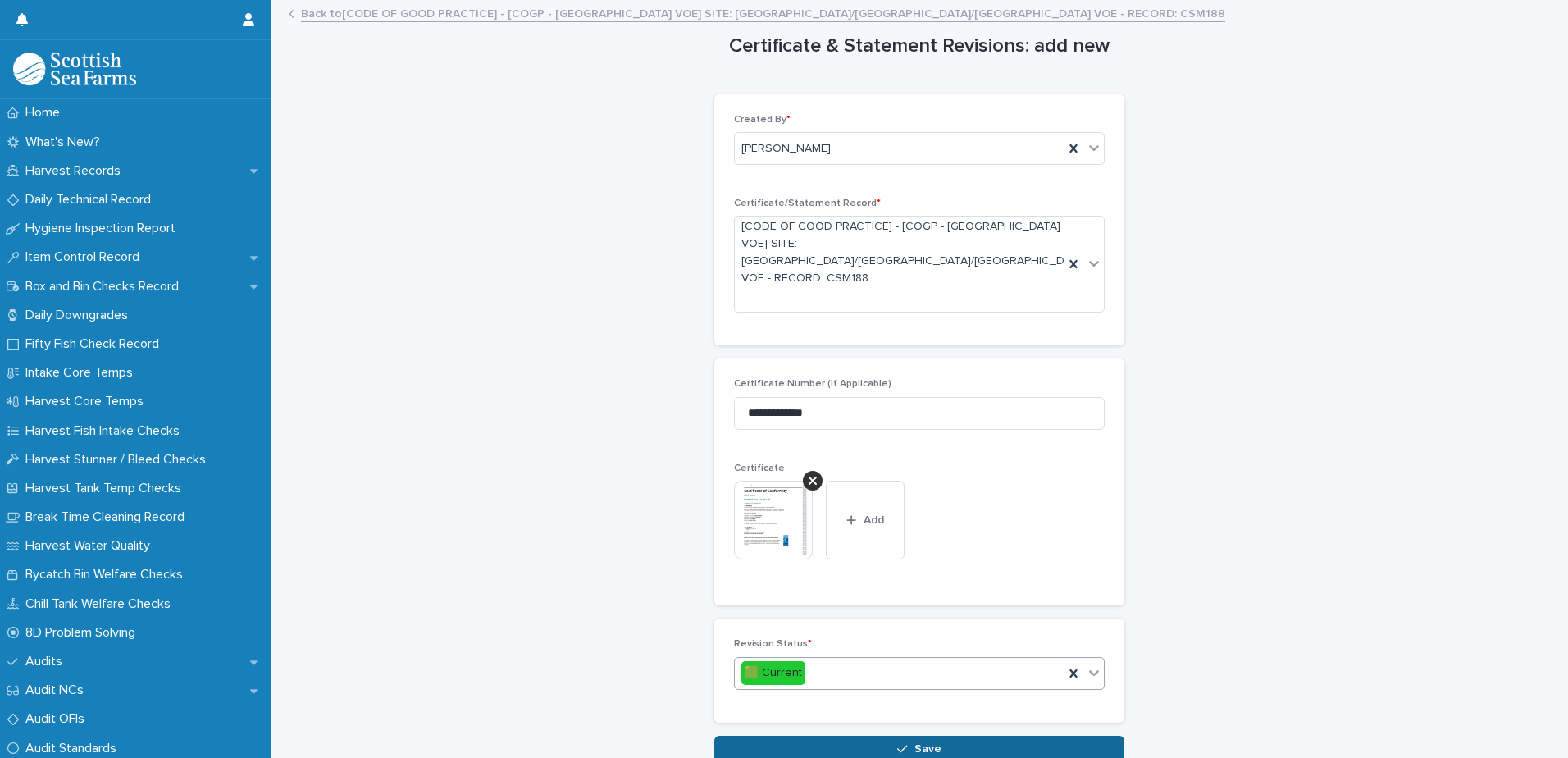
click at [935, 736] on button "Save" at bounding box center [919, 749] width 410 height 26
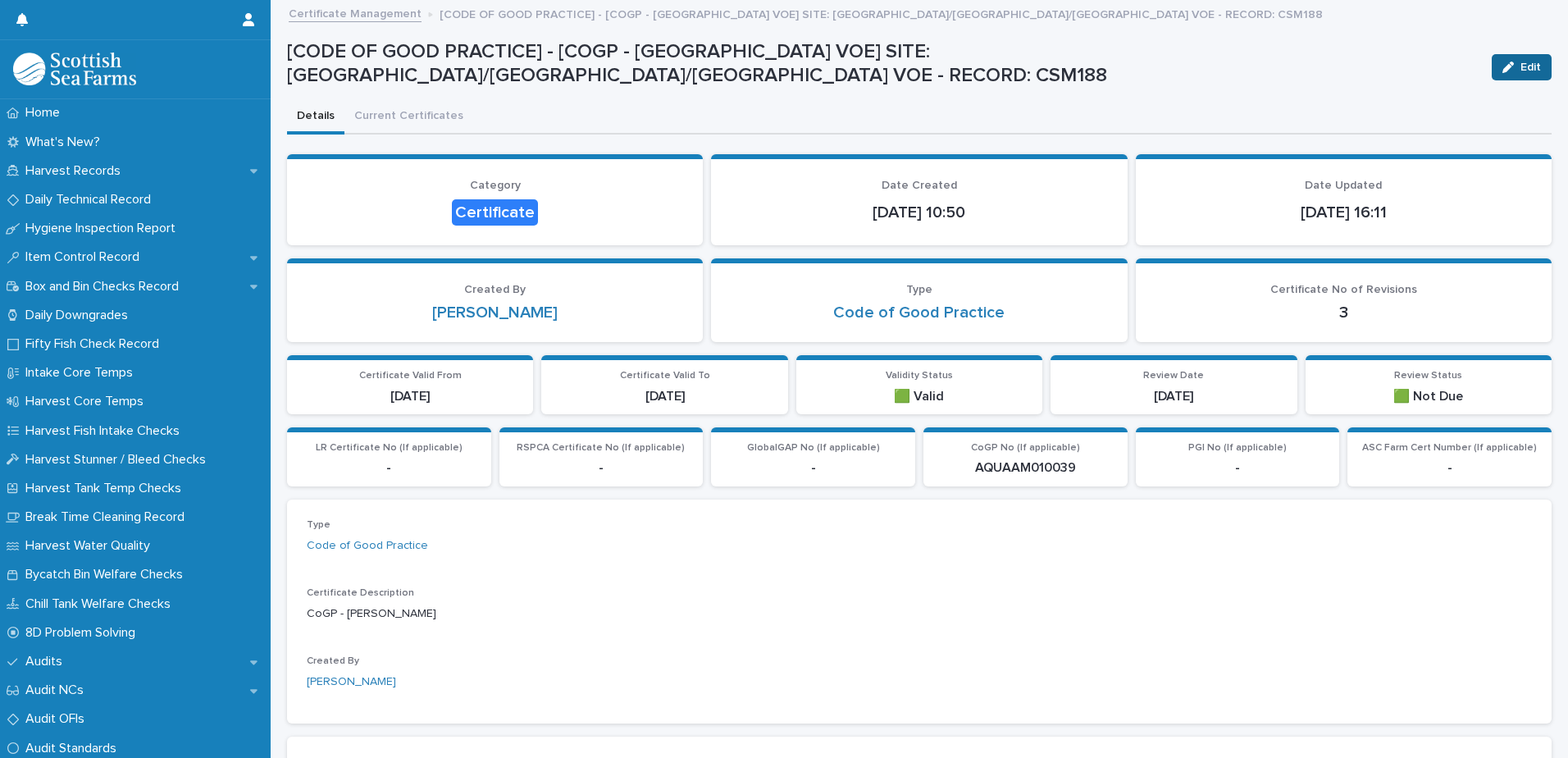
click at [1503, 68] on icon "button" at bounding box center [1509, 67] width 12 height 12
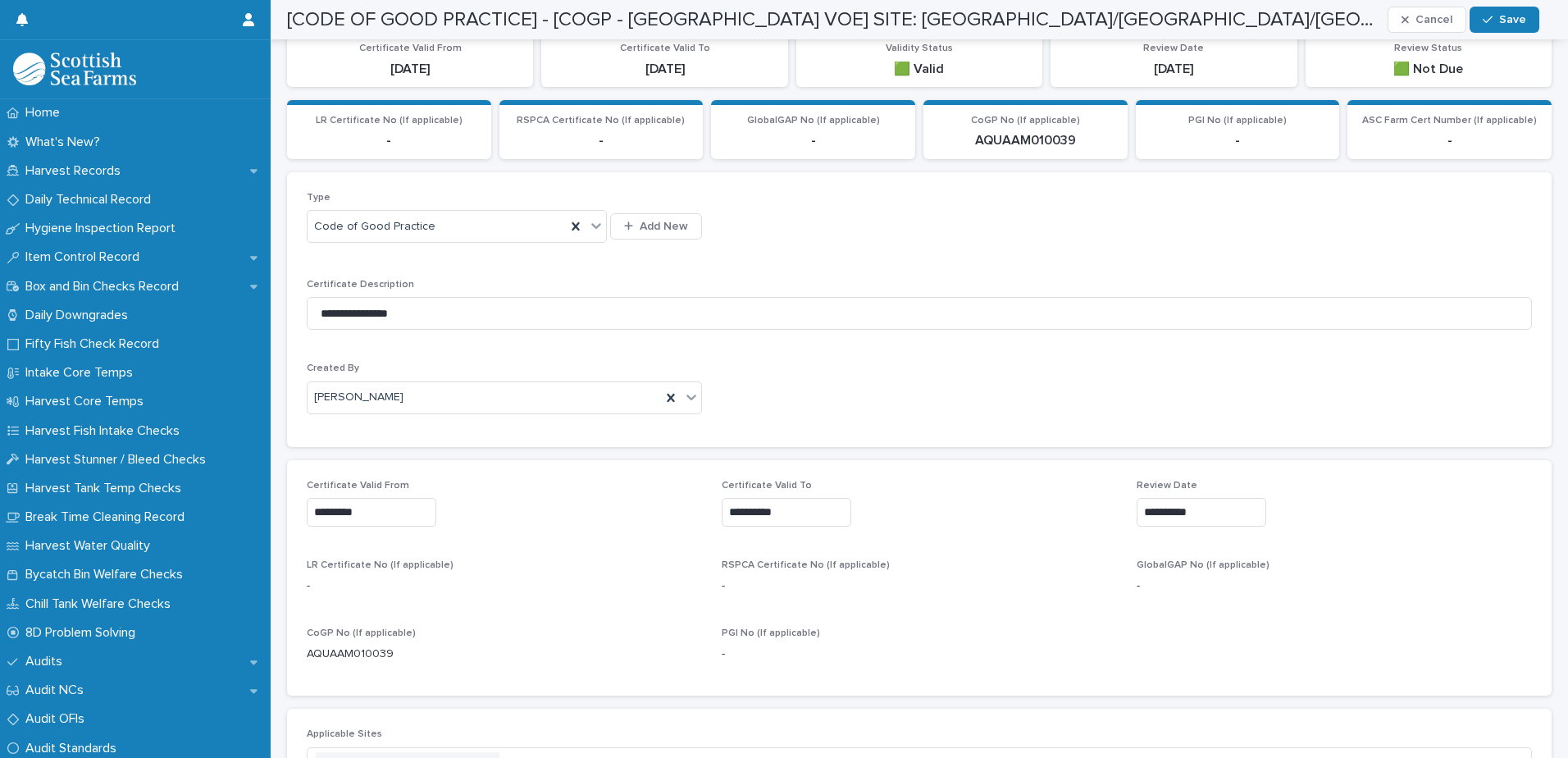
scroll to position [410, 0]
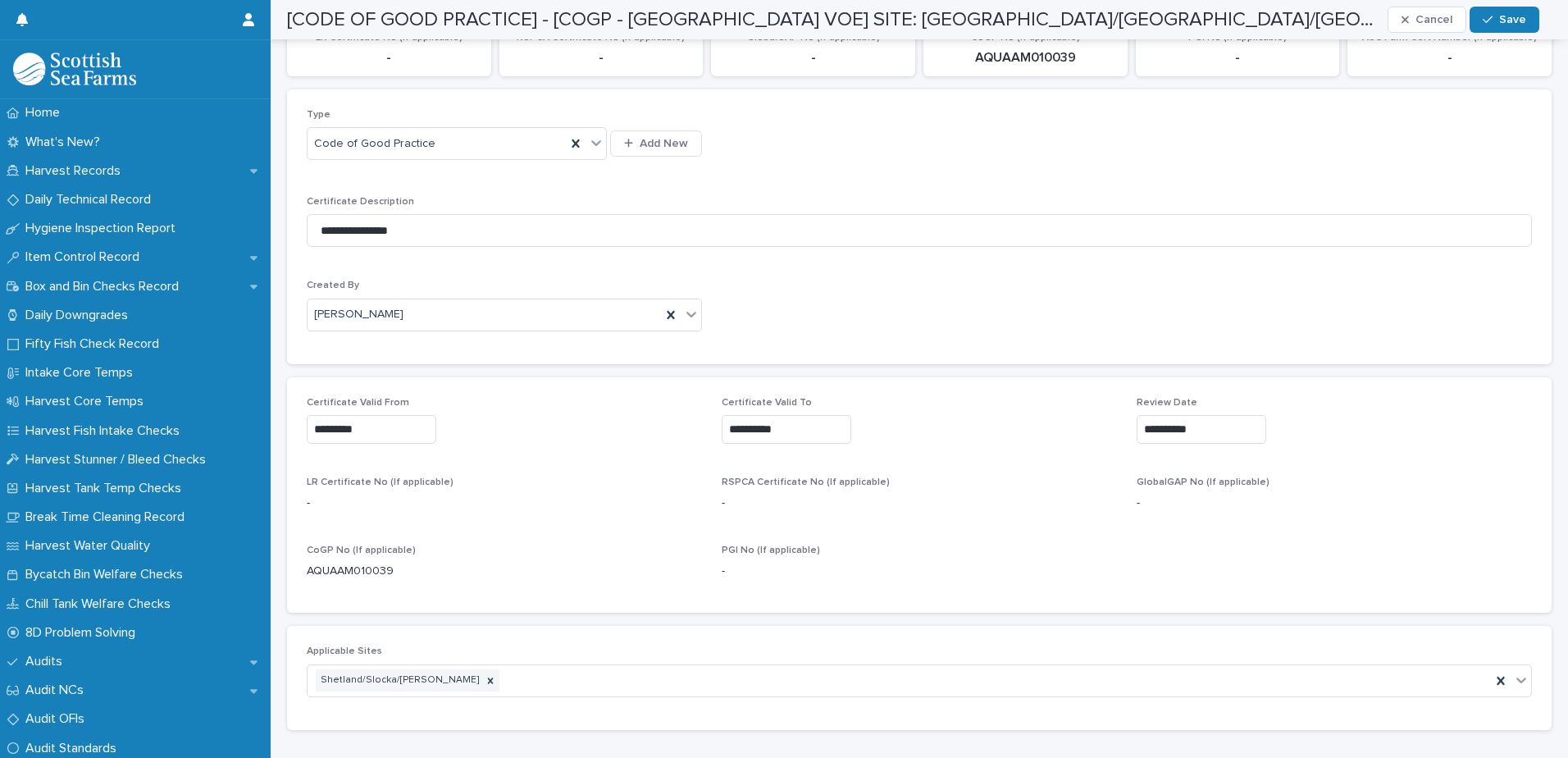
click at [794, 428] on input "**********" at bounding box center [786, 430] width 130 height 28
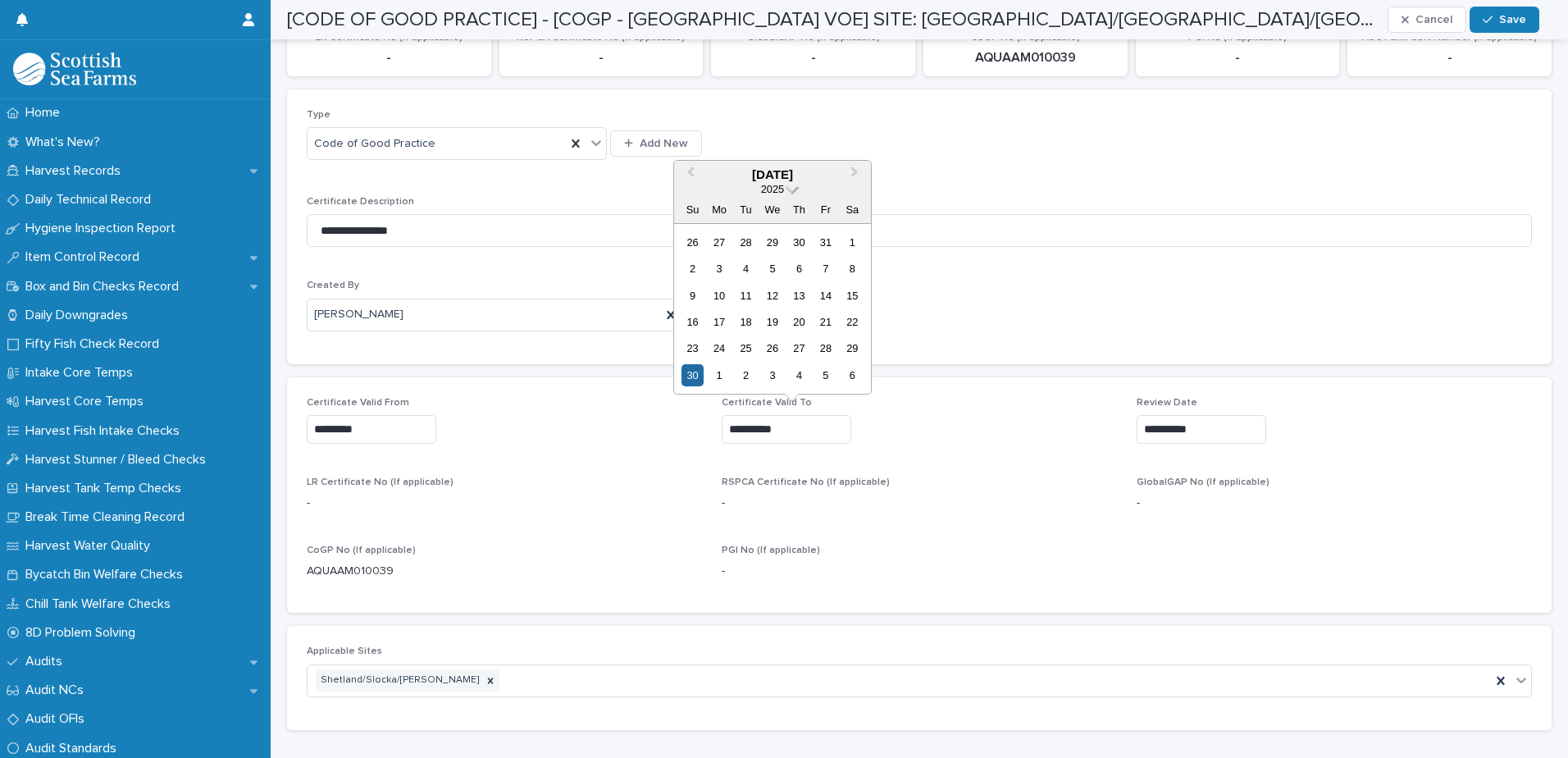
click at [782, 189] on span "2025" at bounding box center [772, 188] width 23 height 13
click at [776, 283] on div "2026" at bounding box center [773, 286] width 97 height 17
click at [722, 345] on div "30" at bounding box center [718, 348] width 22 height 22
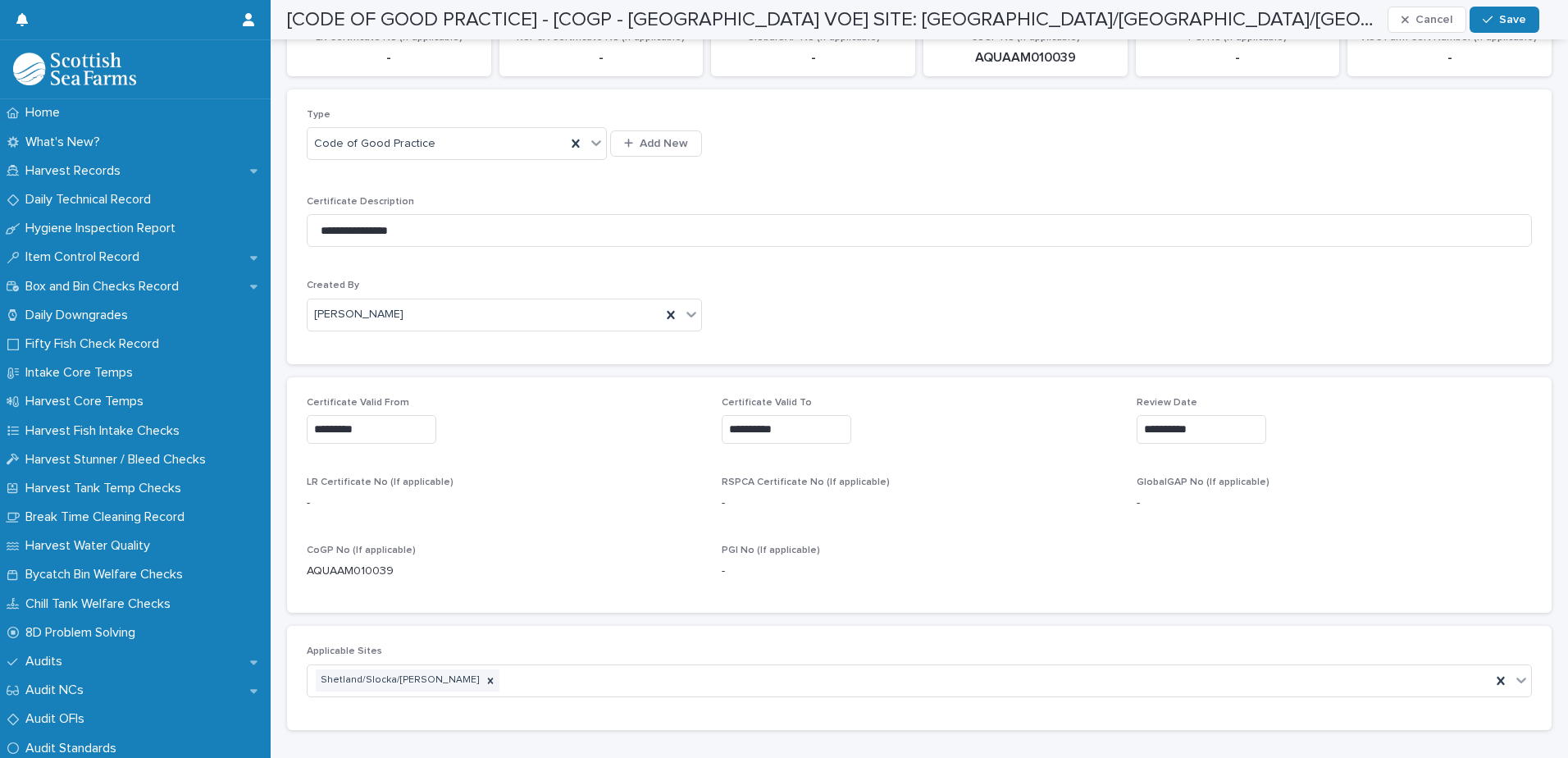
type input "**********"
click at [1192, 427] on input "**********" at bounding box center [1201, 430] width 130 height 28
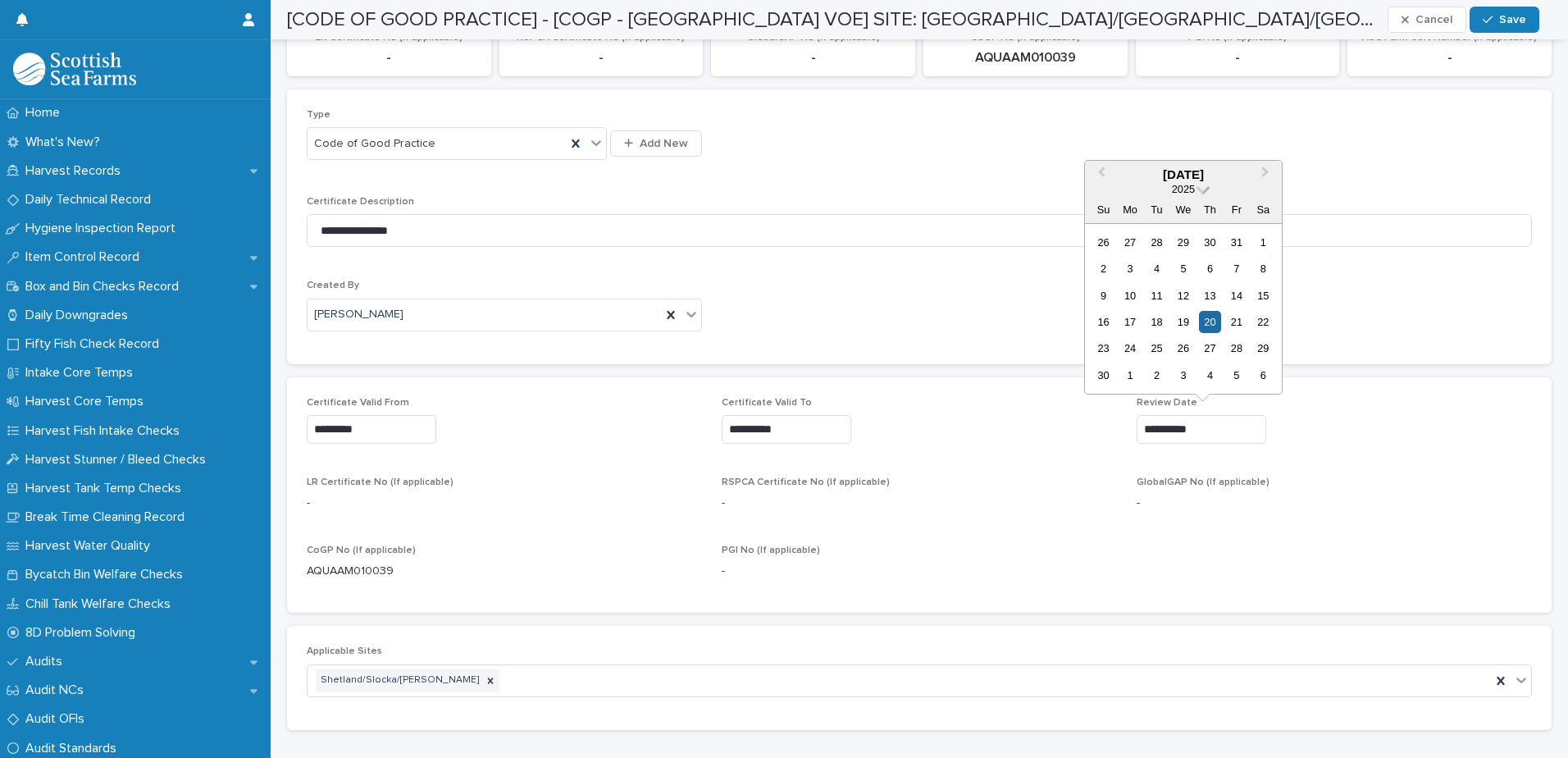
click at [1199, 191] on span at bounding box center [1203, 188] width 14 height 14
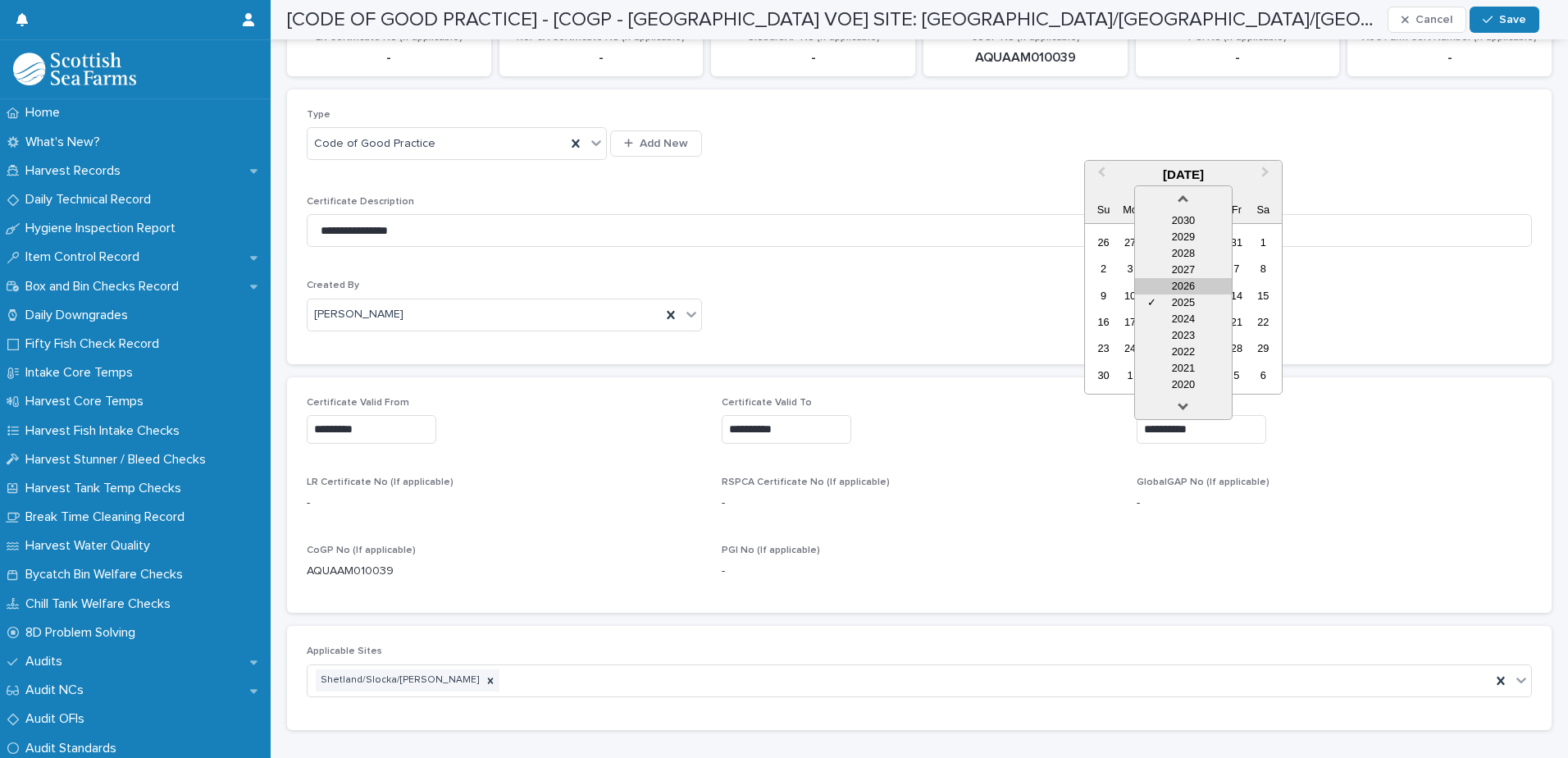
click at [1189, 289] on div "2026" at bounding box center [1184, 286] width 97 height 17
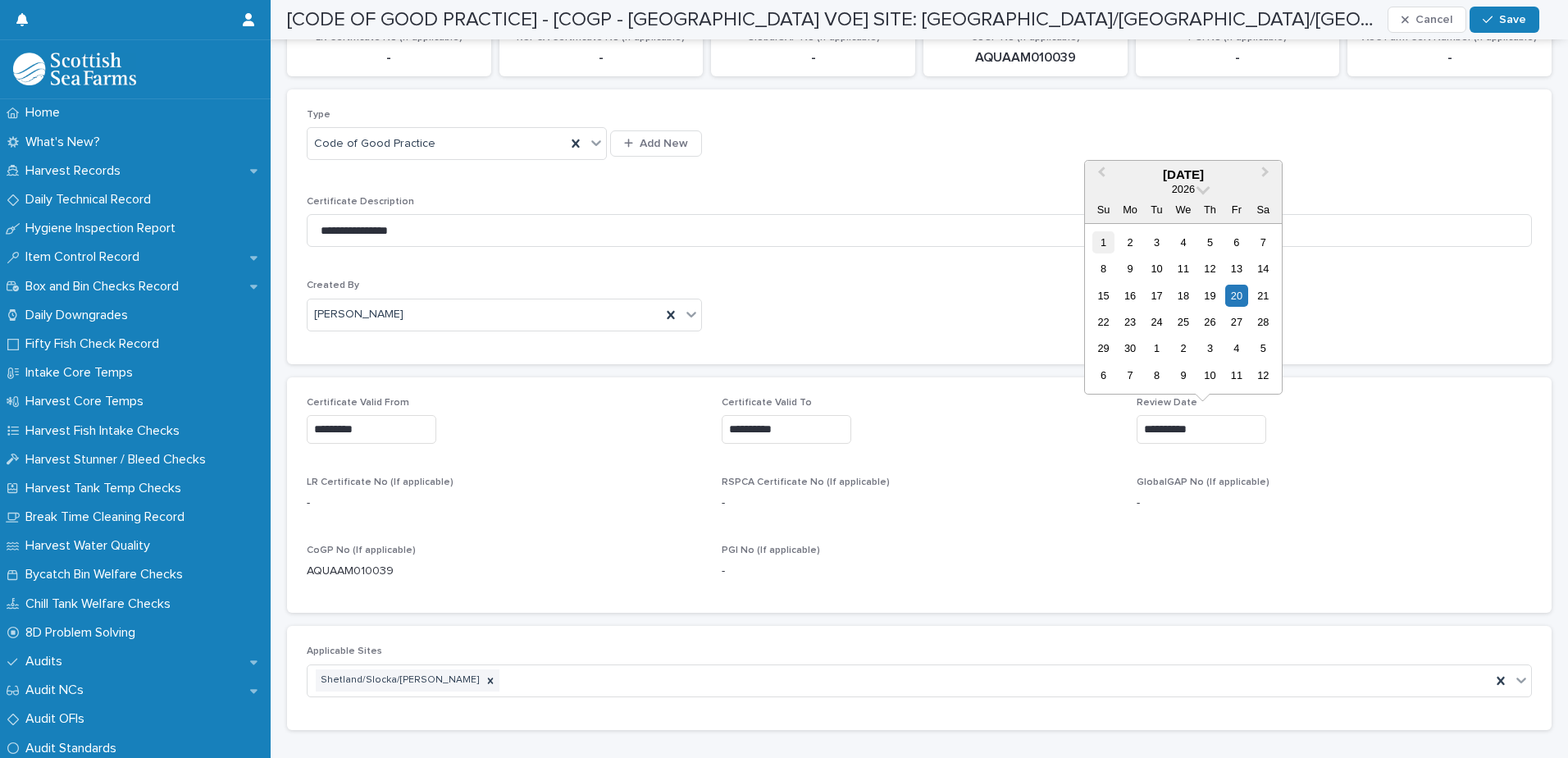
click at [1101, 236] on div "1" at bounding box center [1103, 242] width 22 height 22
type input "*********"
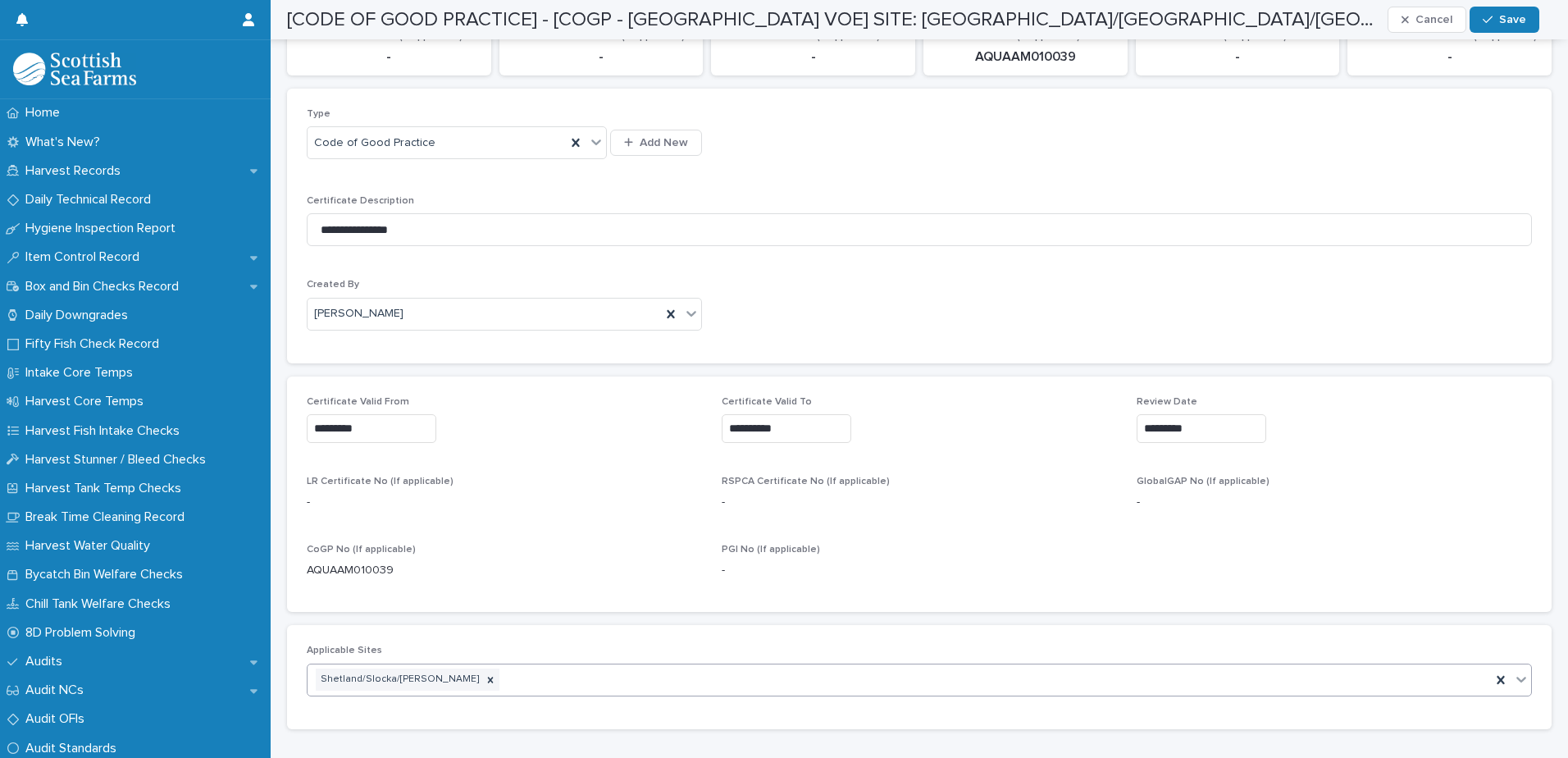
scroll to position [328, 0]
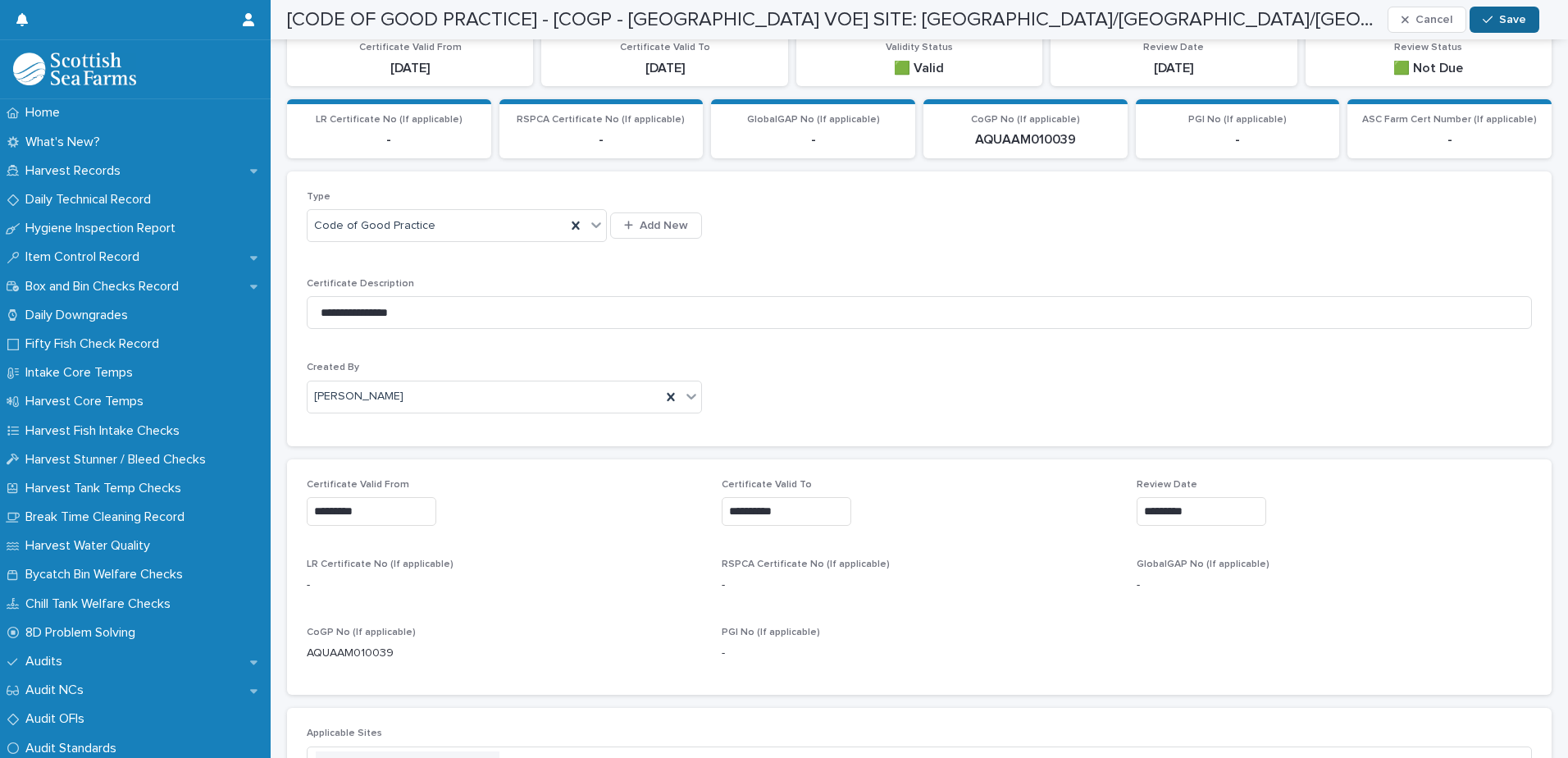
click at [1515, 23] on span "Save" at bounding box center [1513, 20] width 27 height 12
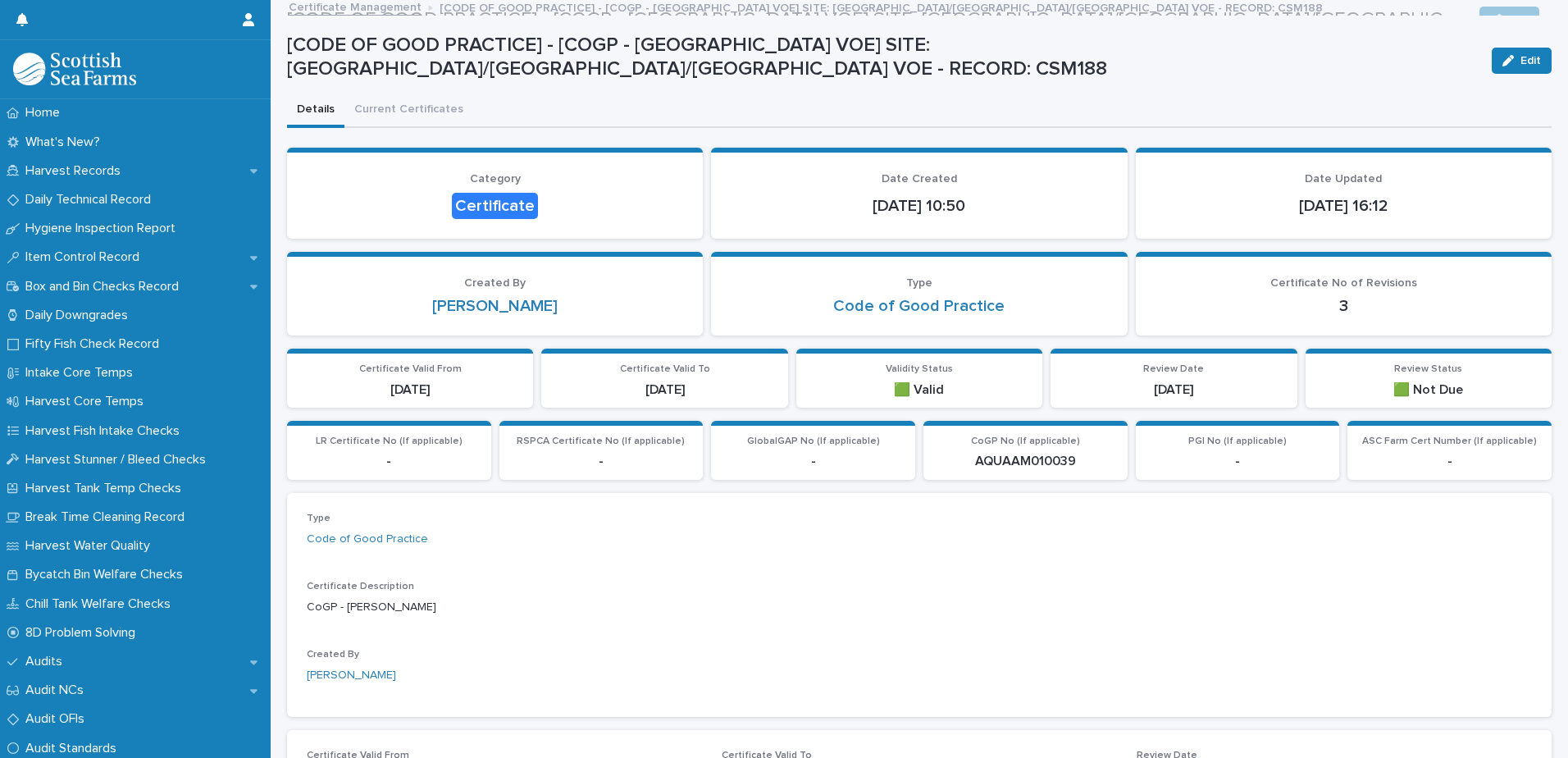
scroll to position [0, 0]
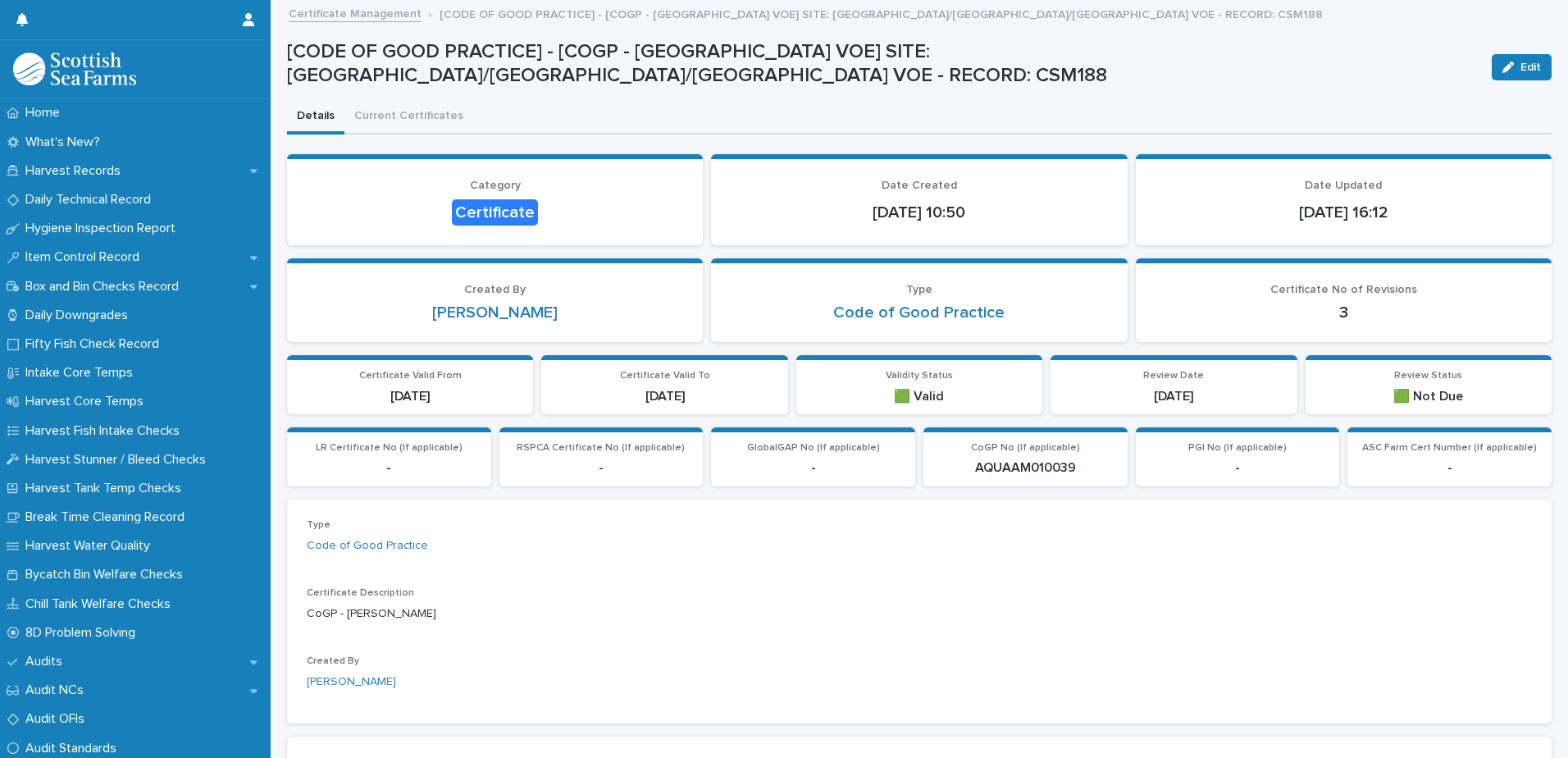
click at [394, 13] on link "Certificate Management" at bounding box center [355, 13] width 133 height 19
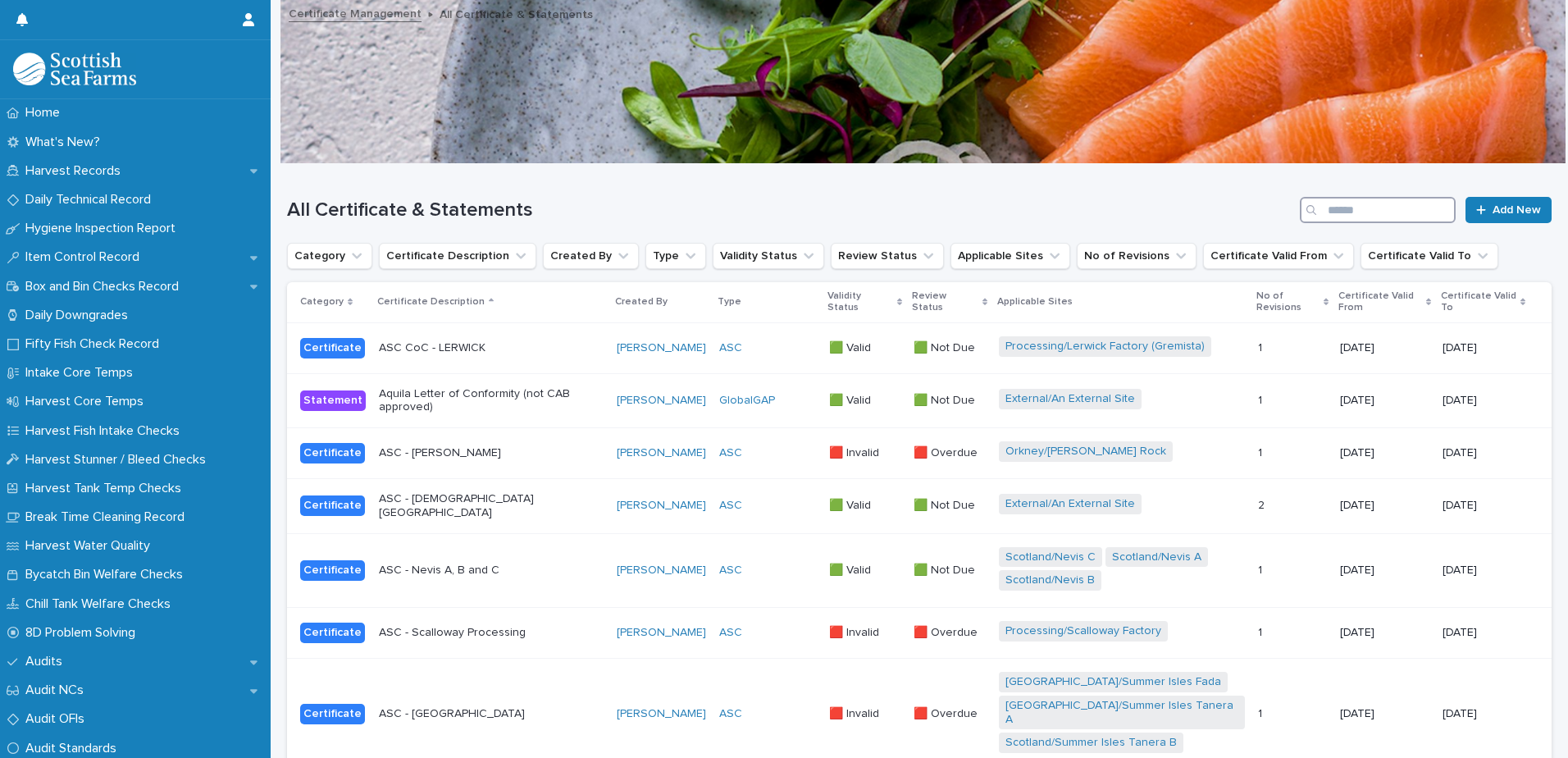
click at [1354, 207] on input "Search" at bounding box center [1378, 209] width 156 height 26
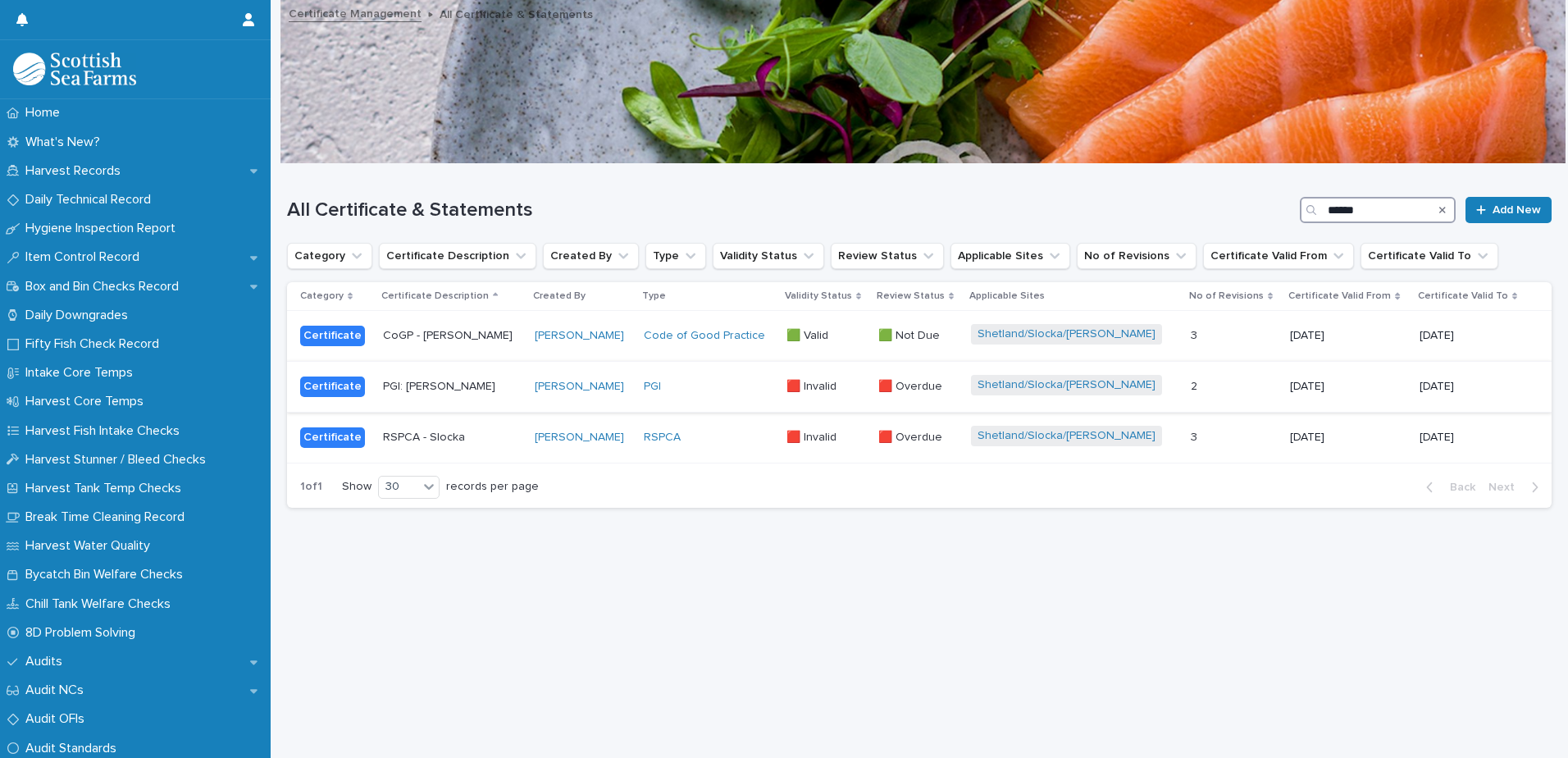
type input "******"
click at [754, 389] on div "PGI" at bounding box center [708, 387] width 130 height 14
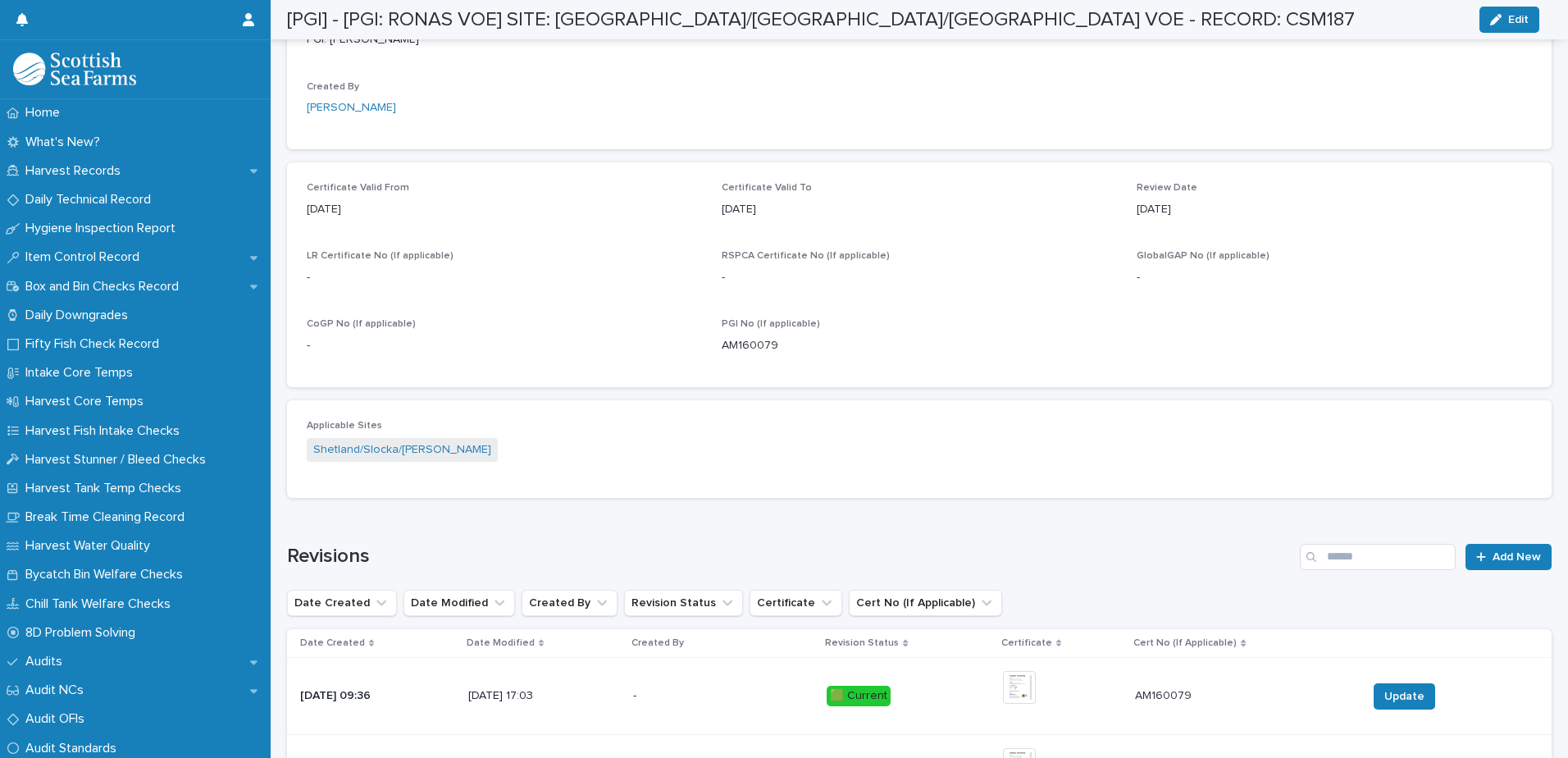
scroll to position [657, 0]
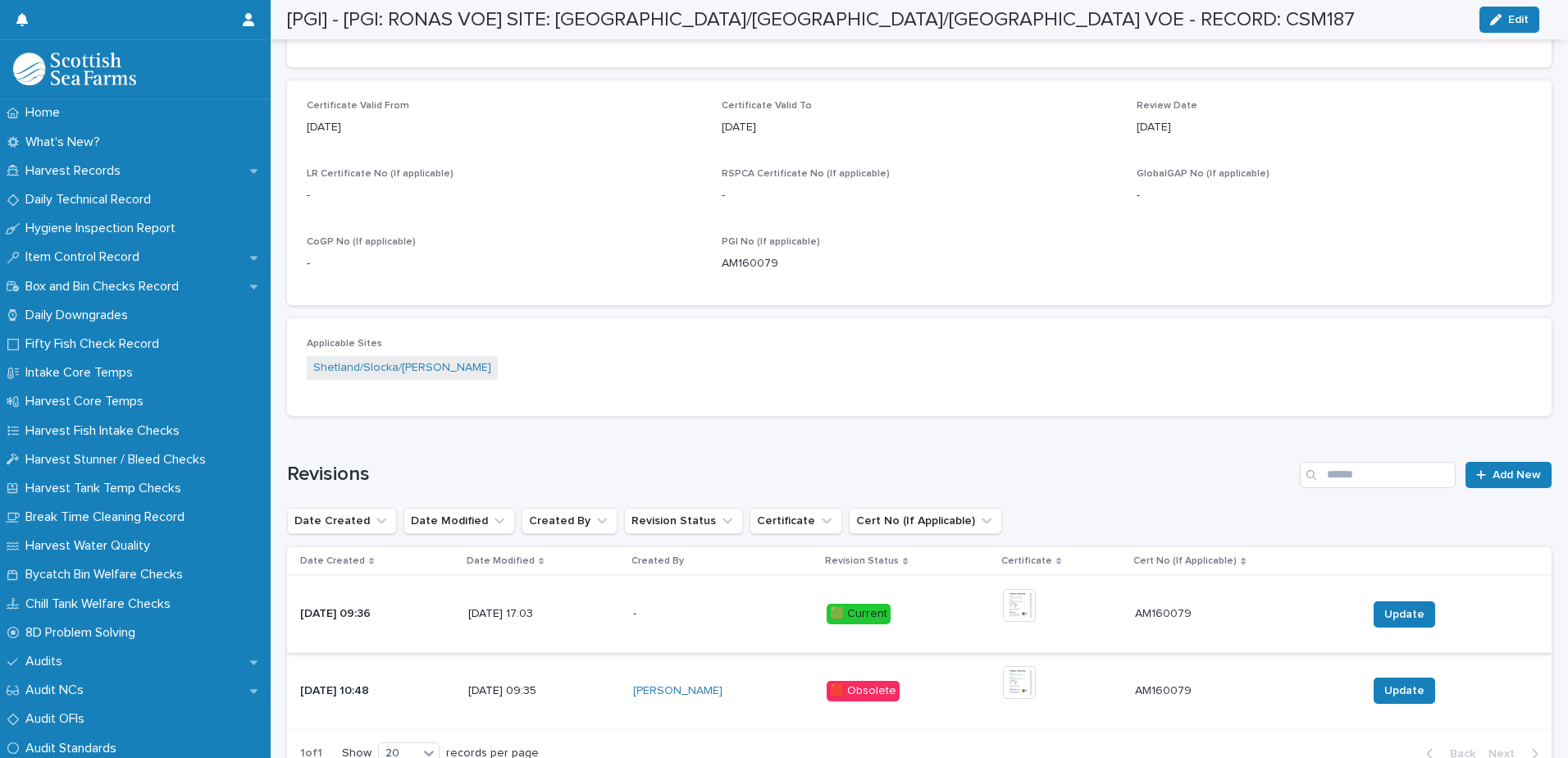
click at [1036, 601] on img at bounding box center [1019, 605] width 33 height 33
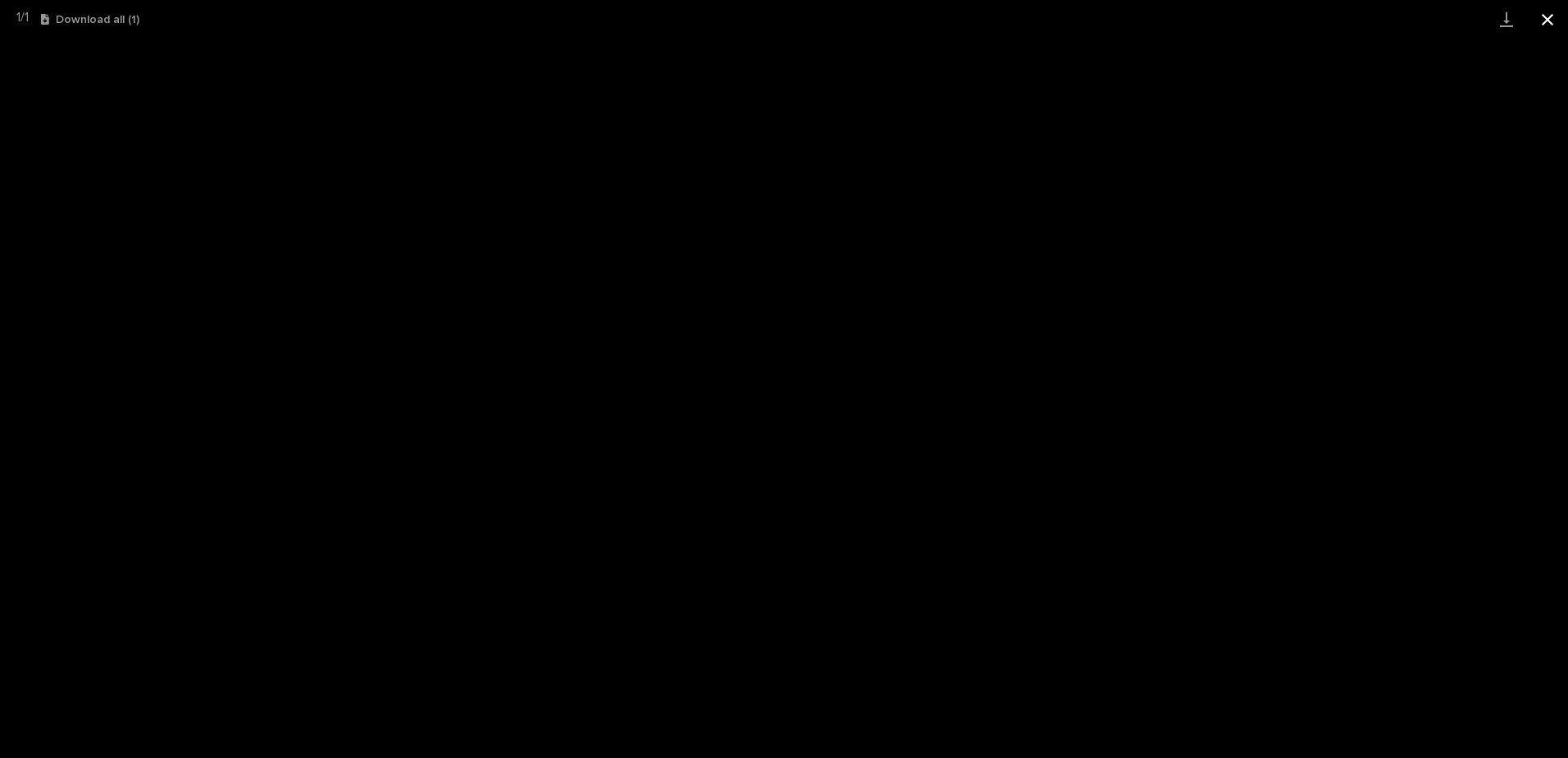
click at [1544, 17] on button "Close gallery" at bounding box center [1547, 19] width 41 height 39
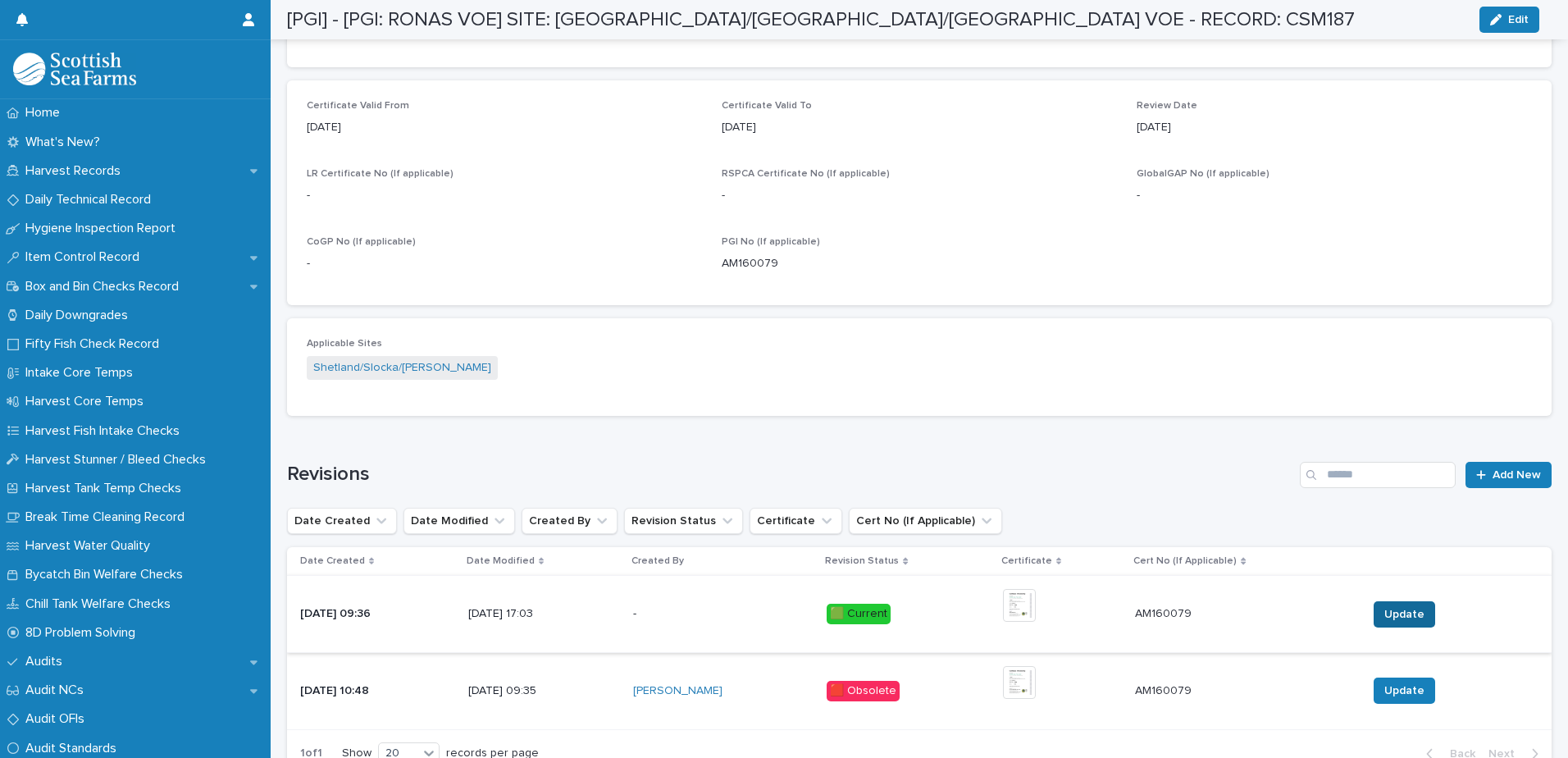
click at [1385, 617] on span "Update" at bounding box center [1405, 615] width 40 height 17
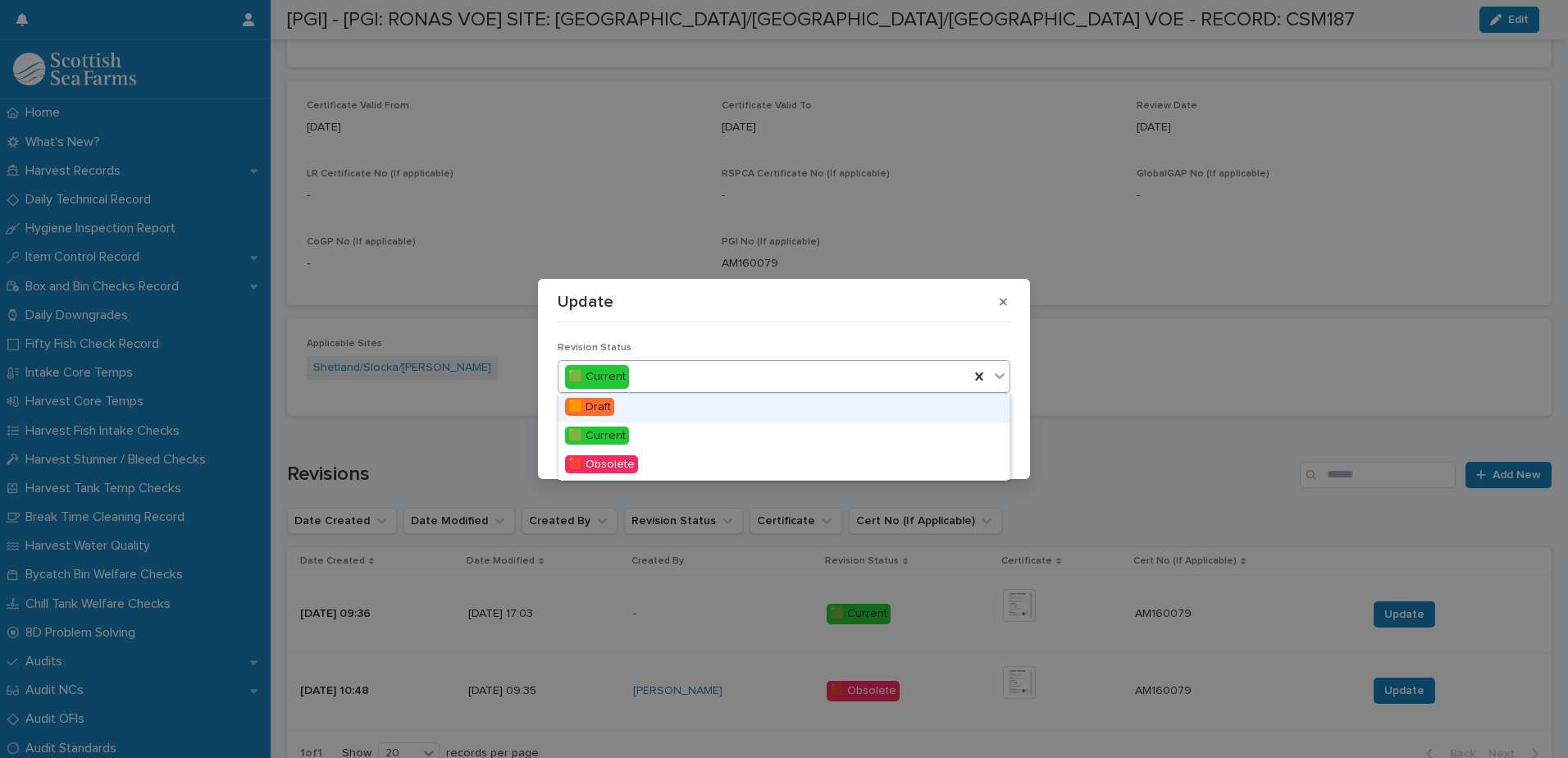
click at [1004, 374] on icon at bounding box center [1000, 376] width 10 height 6
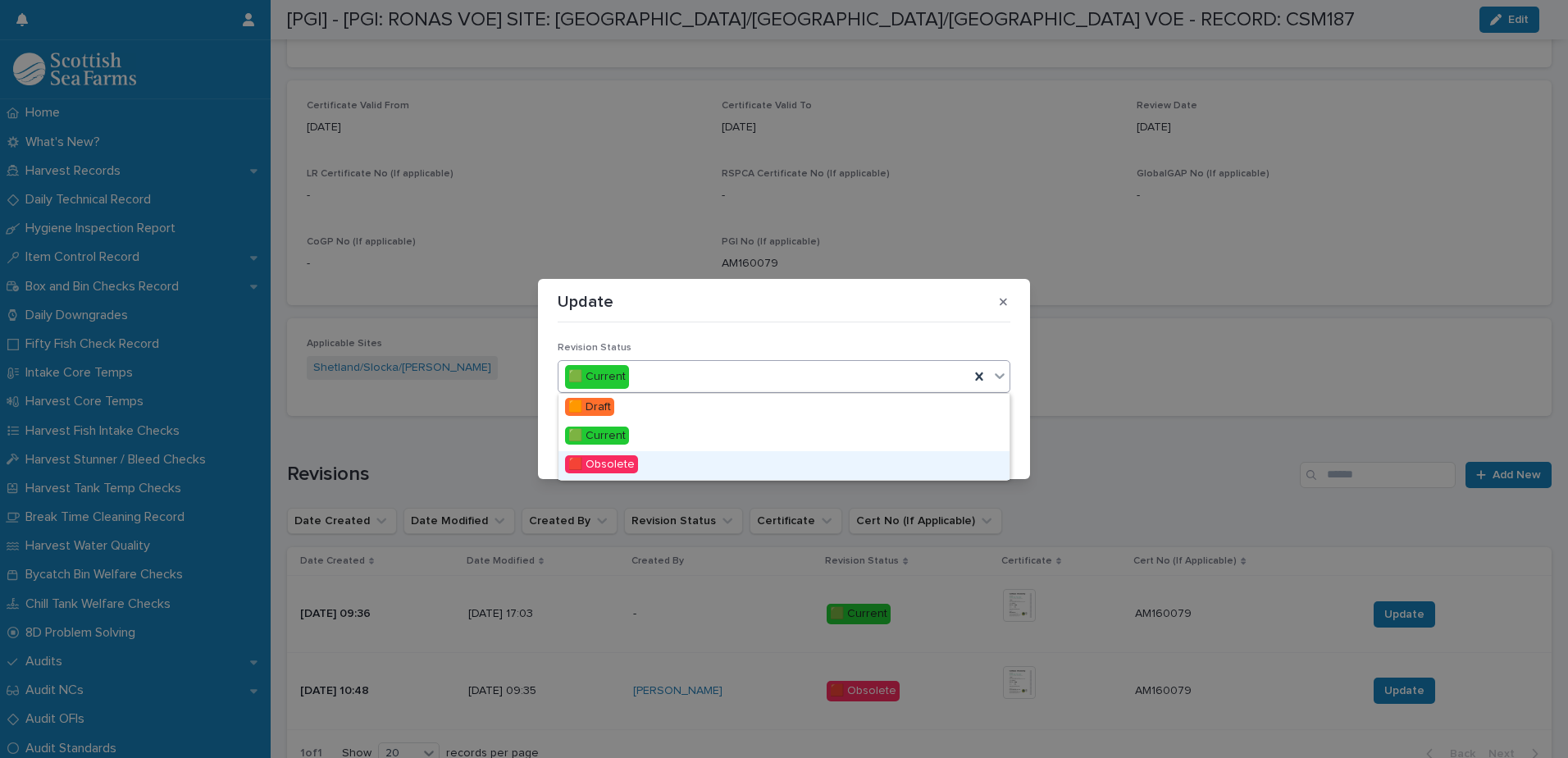
click at [773, 467] on div "🟥 Obsolete" at bounding box center [784, 466] width 451 height 28
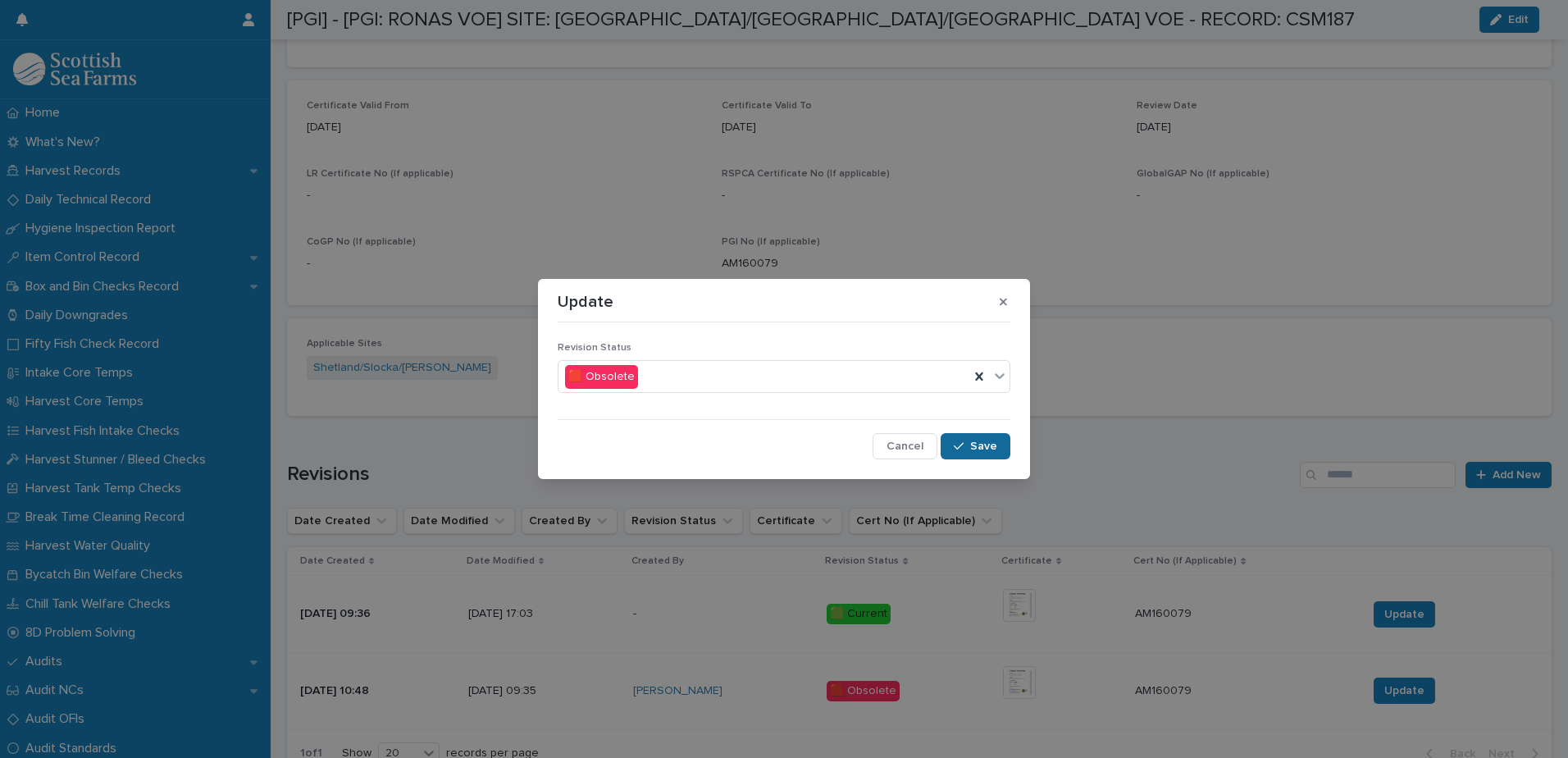
click at [995, 441] on span "Save" at bounding box center [984, 446] width 27 height 12
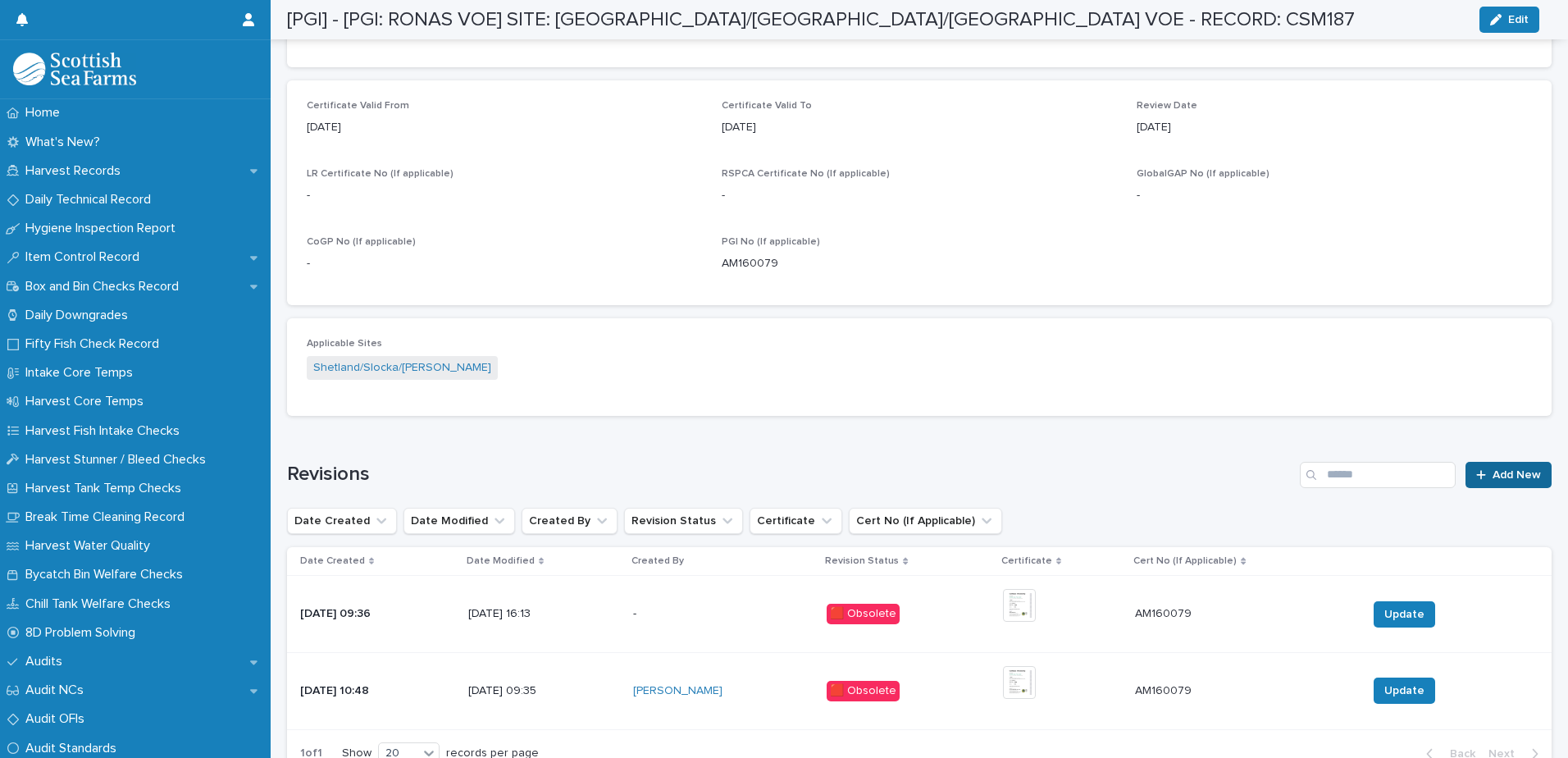
click at [1498, 482] on link "Add New" at bounding box center [1509, 475] width 86 height 26
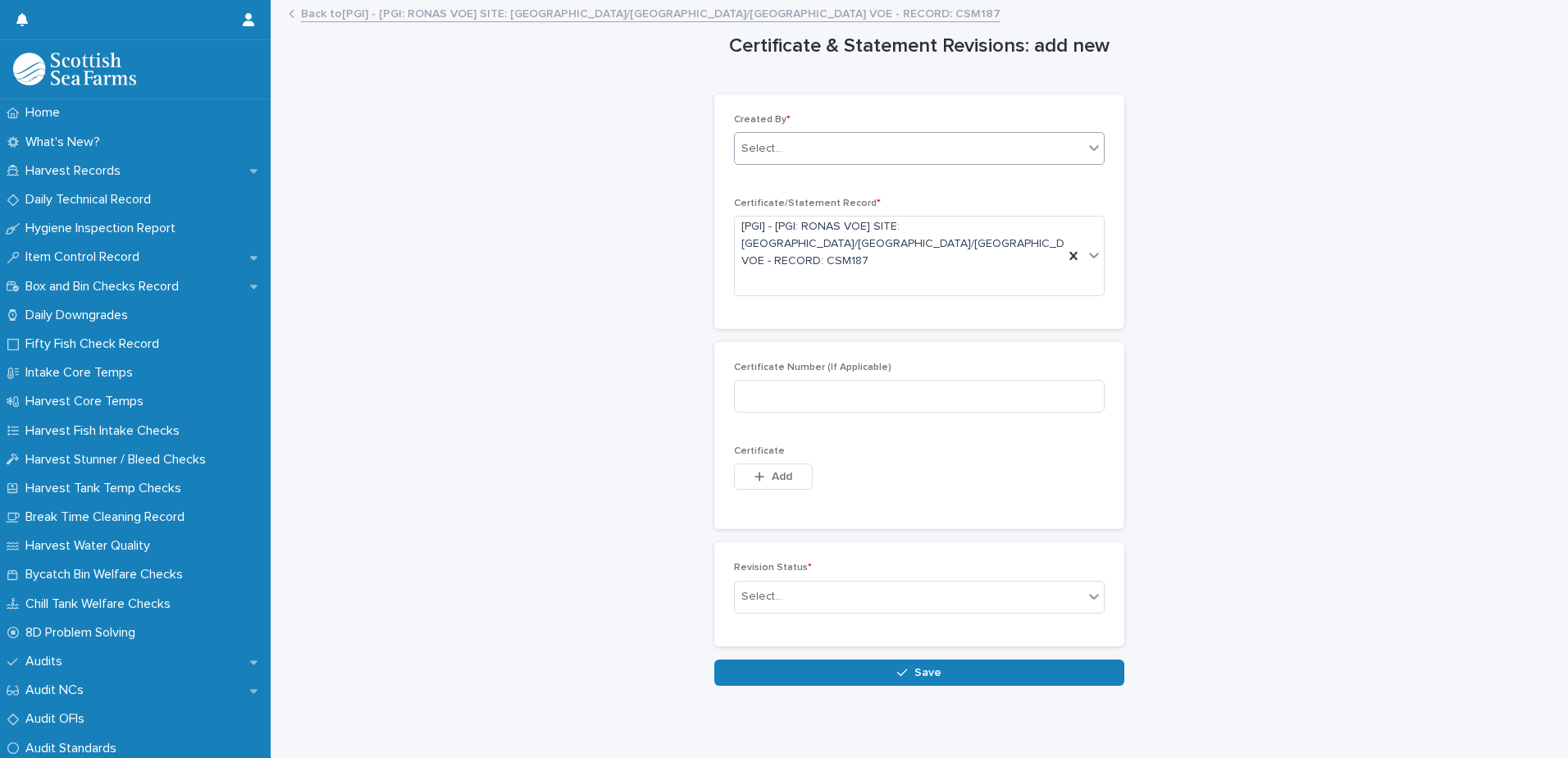
click at [781, 146] on div "Select..." at bounding box center [909, 149] width 348 height 27
type input "*****"
click at [761, 179] on div "[PERSON_NAME]" at bounding box center [913, 180] width 369 height 28
click at [828, 382] on input at bounding box center [919, 396] width 371 height 33
paste input "**********"
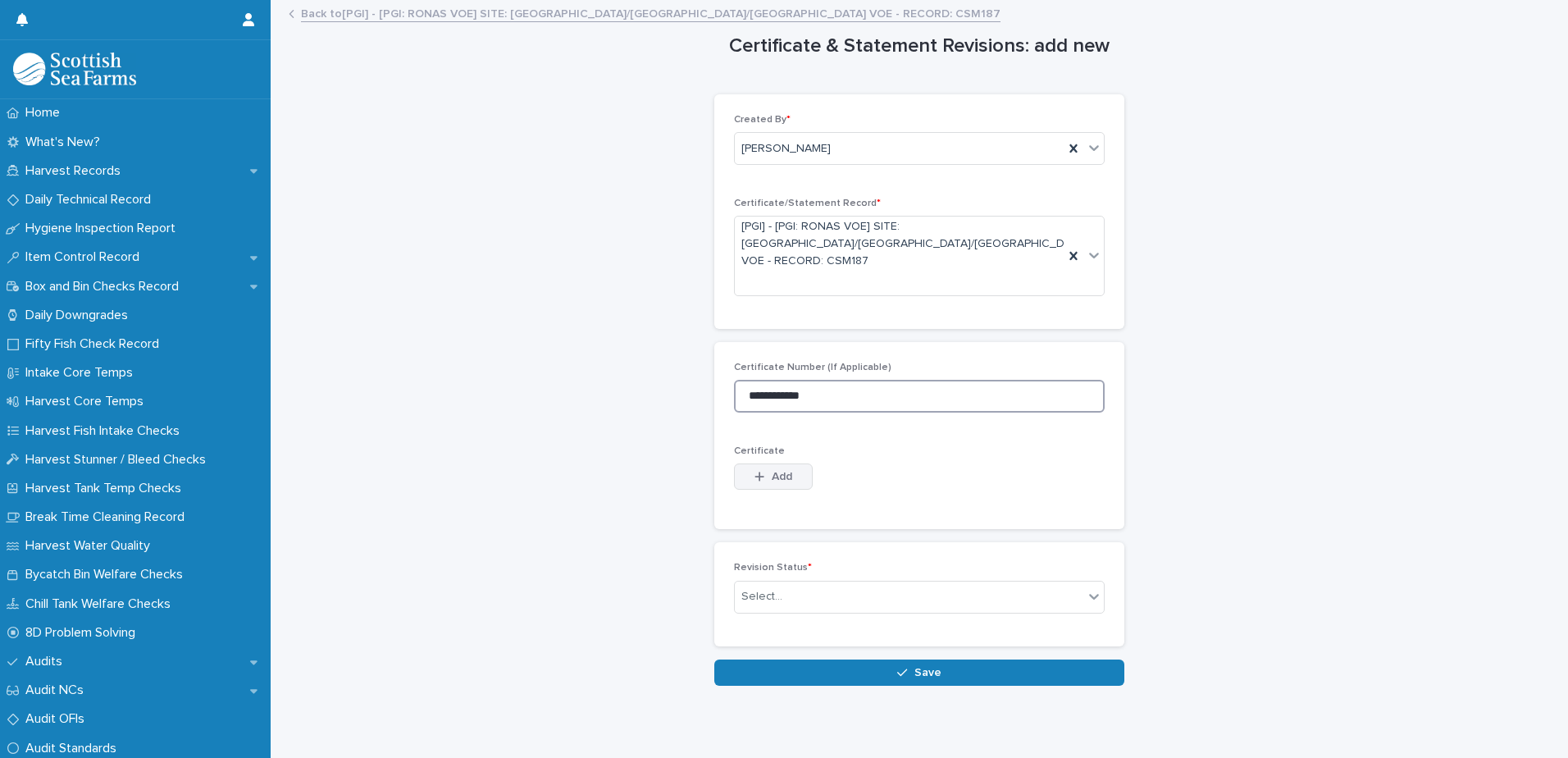
type input "**********"
click at [789, 465] on button "Add" at bounding box center [774, 477] width 79 height 26
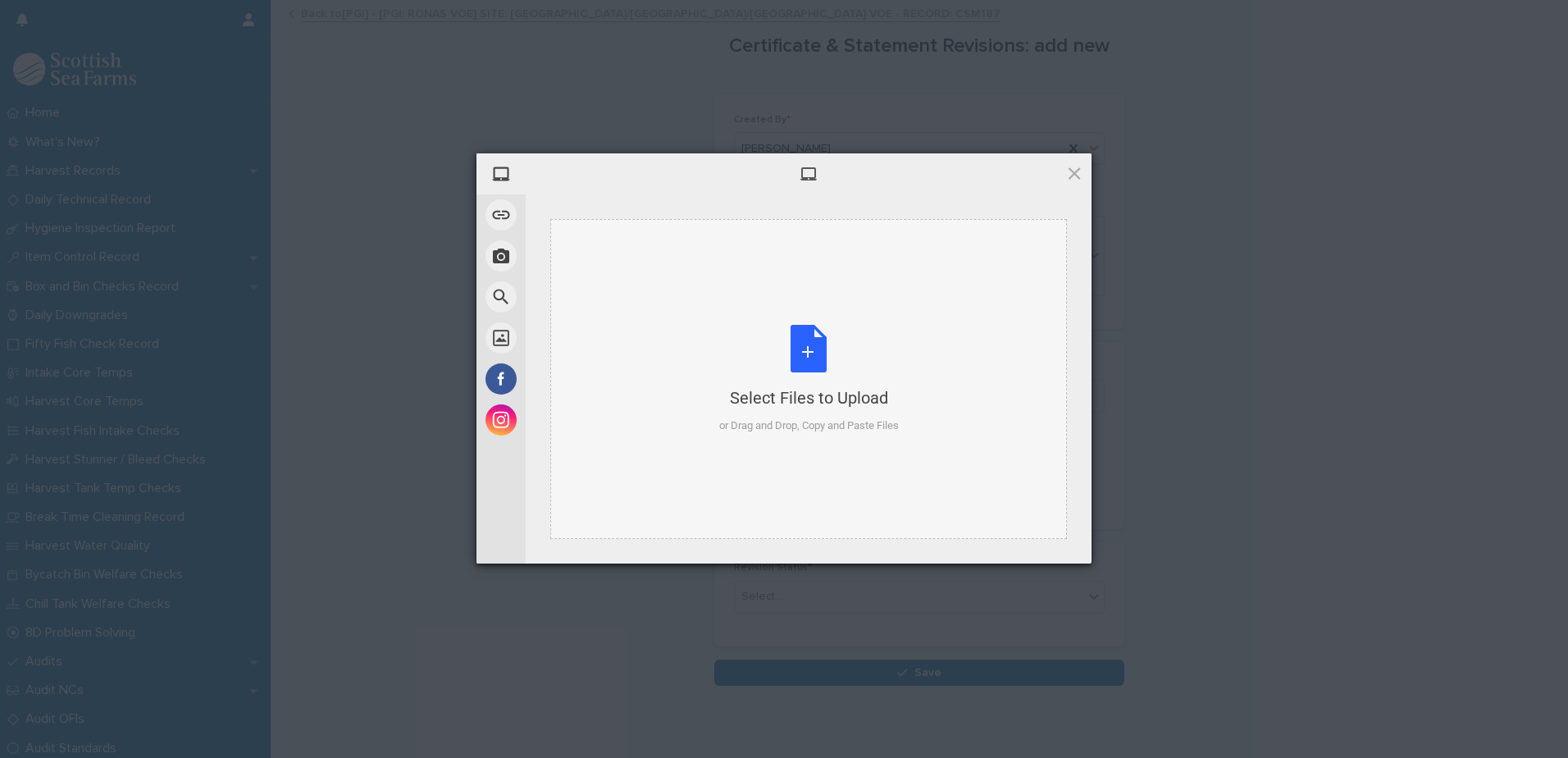
click at [794, 377] on div "Select Files to Upload or Drag and Drop, Copy and Paste Files" at bounding box center [809, 379] width 180 height 109
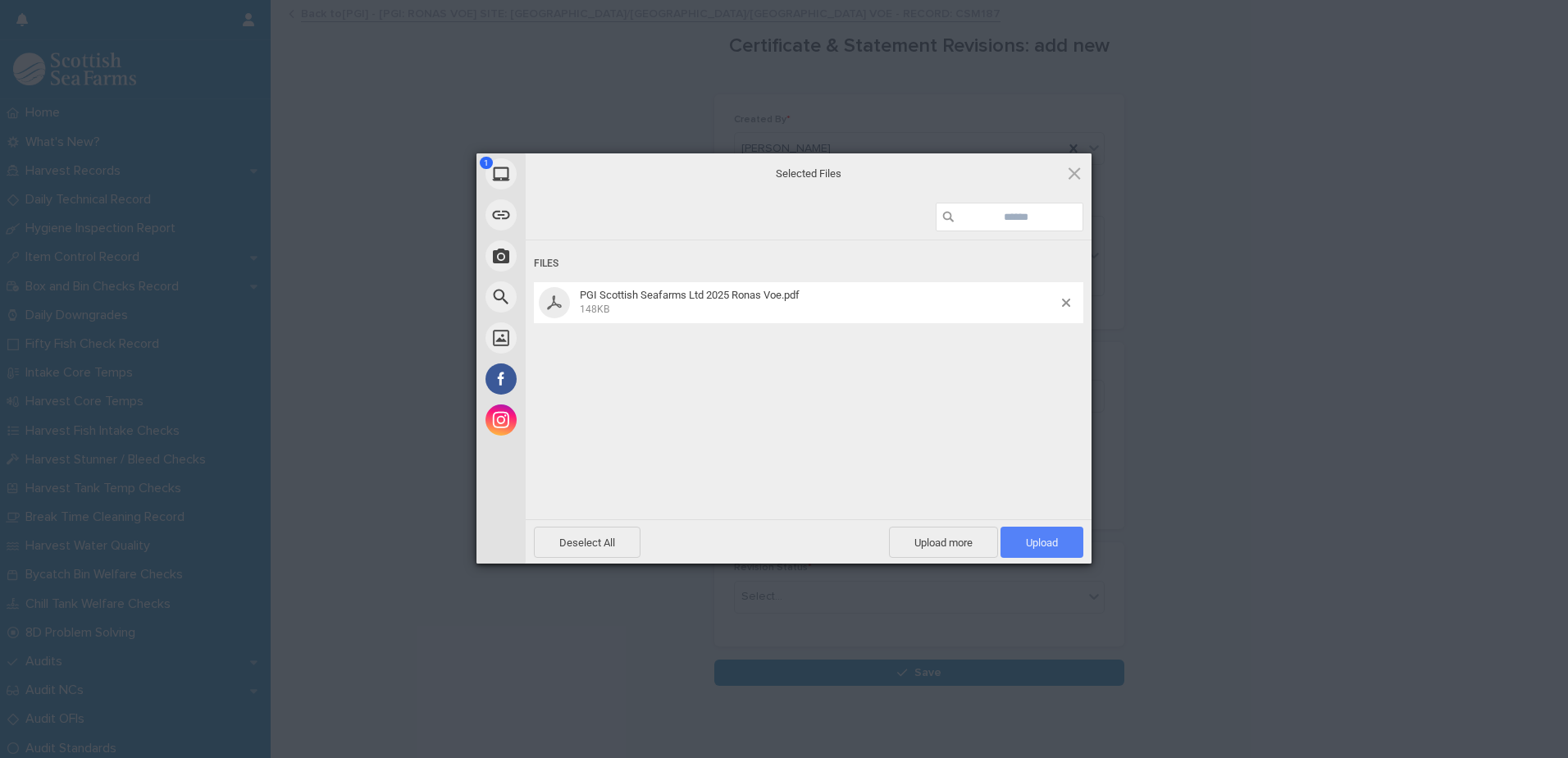
click at [1066, 542] on span "Upload 1" at bounding box center [1041, 542] width 83 height 31
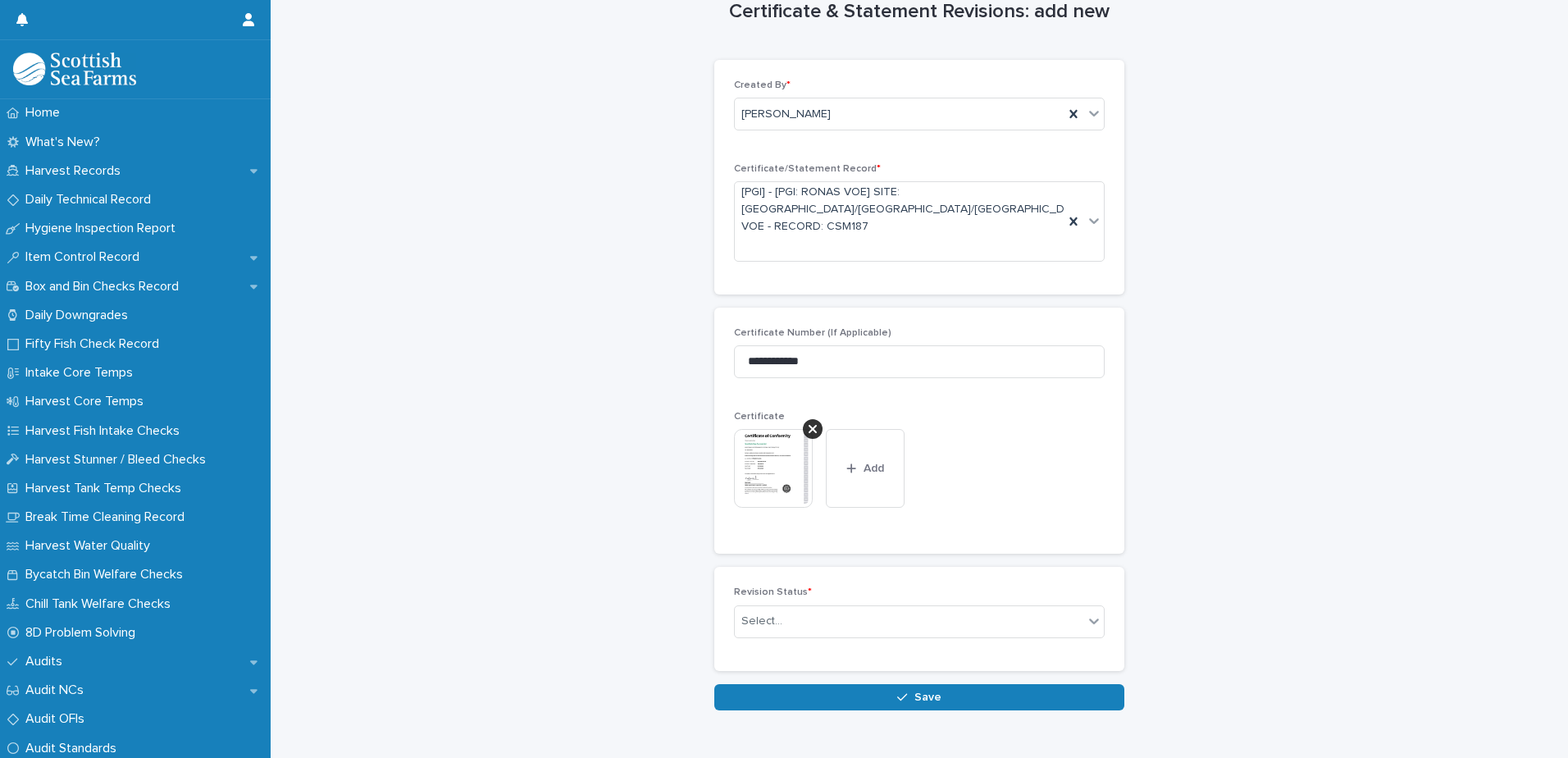
scroll to position [64, 0]
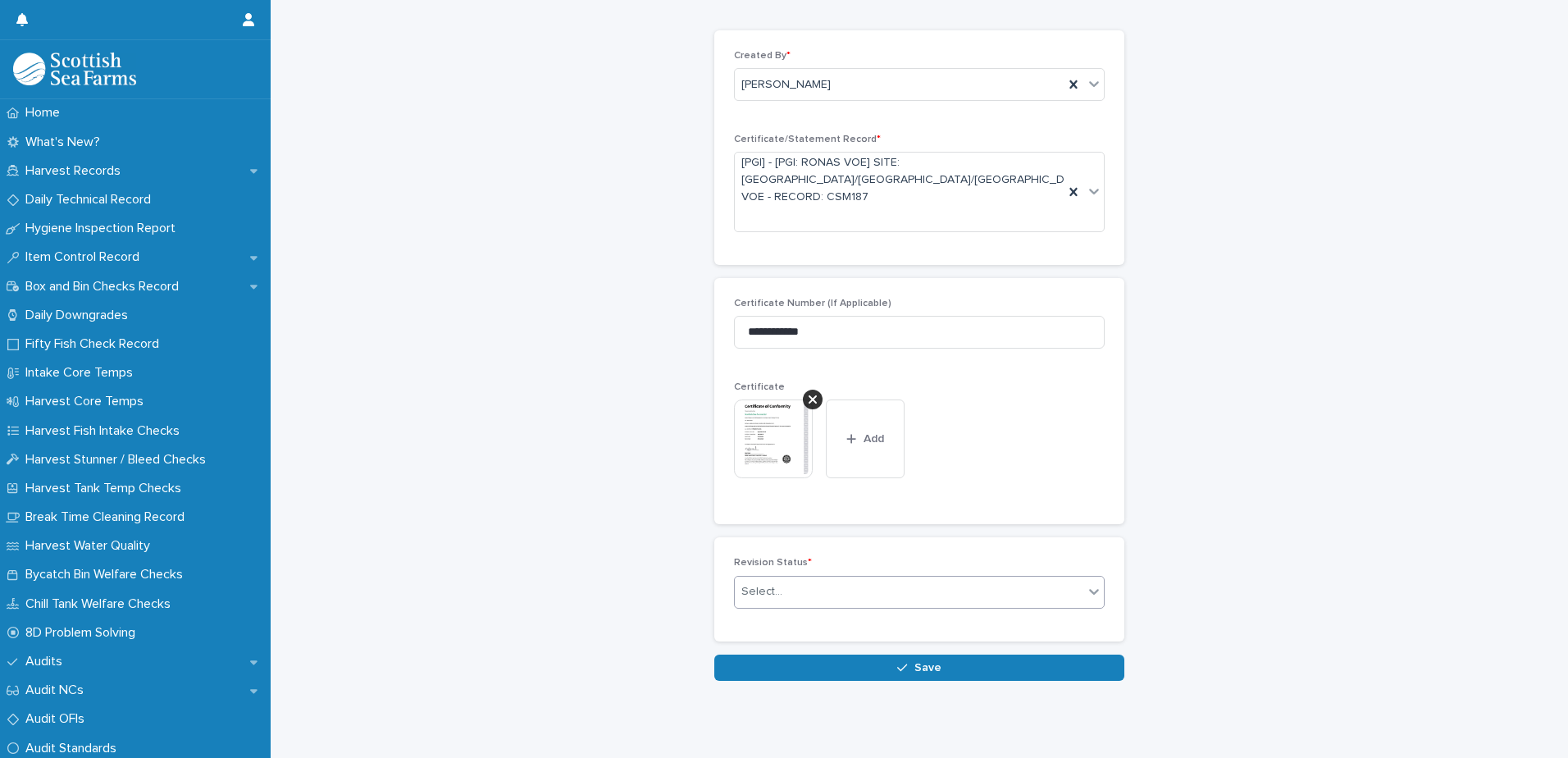
click at [1035, 579] on div "Select..." at bounding box center [909, 592] width 348 height 27
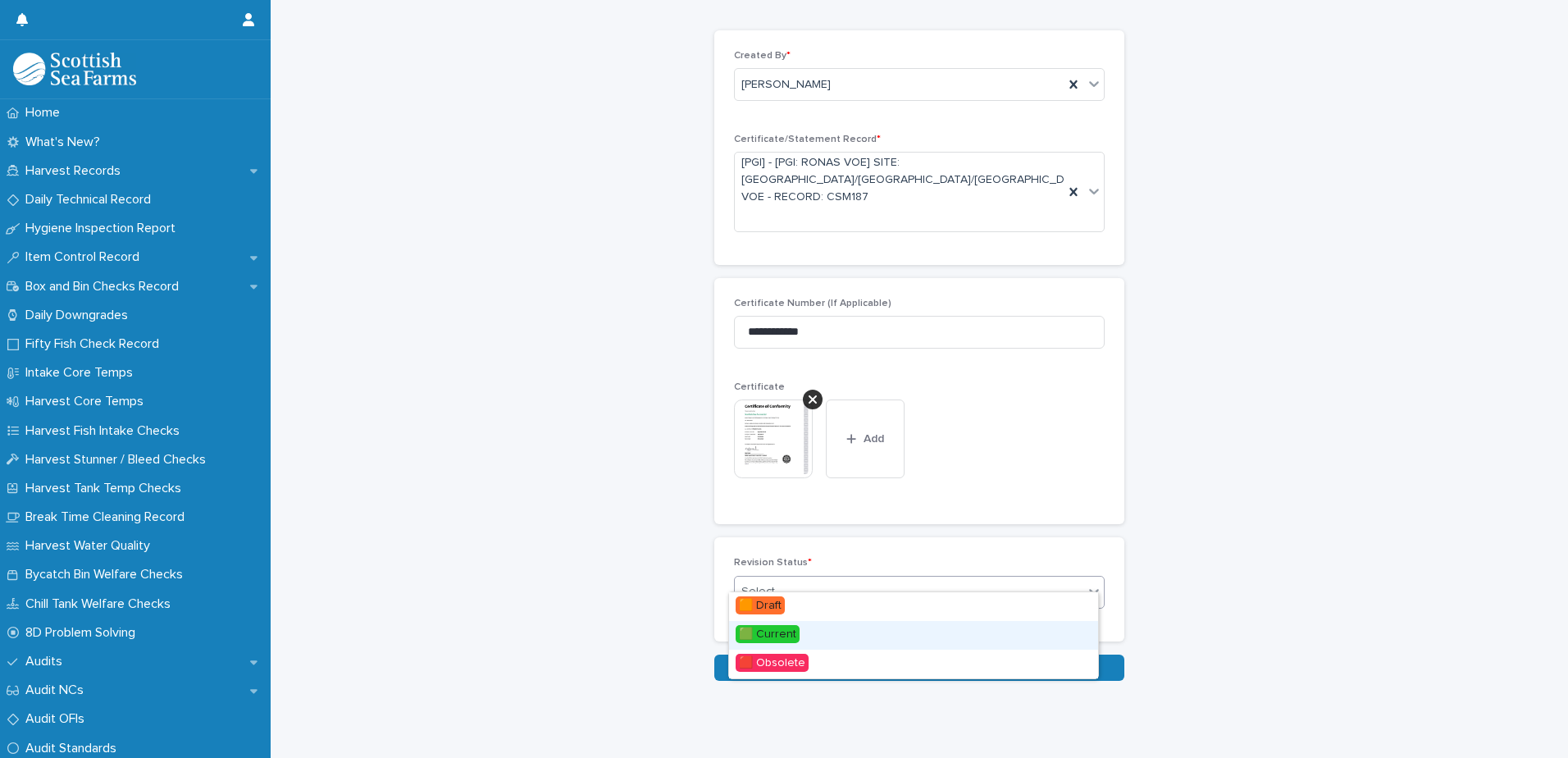
click at [973, 628] on div "🟩 Current" at bounding box center [913, 636] width 369 height 28
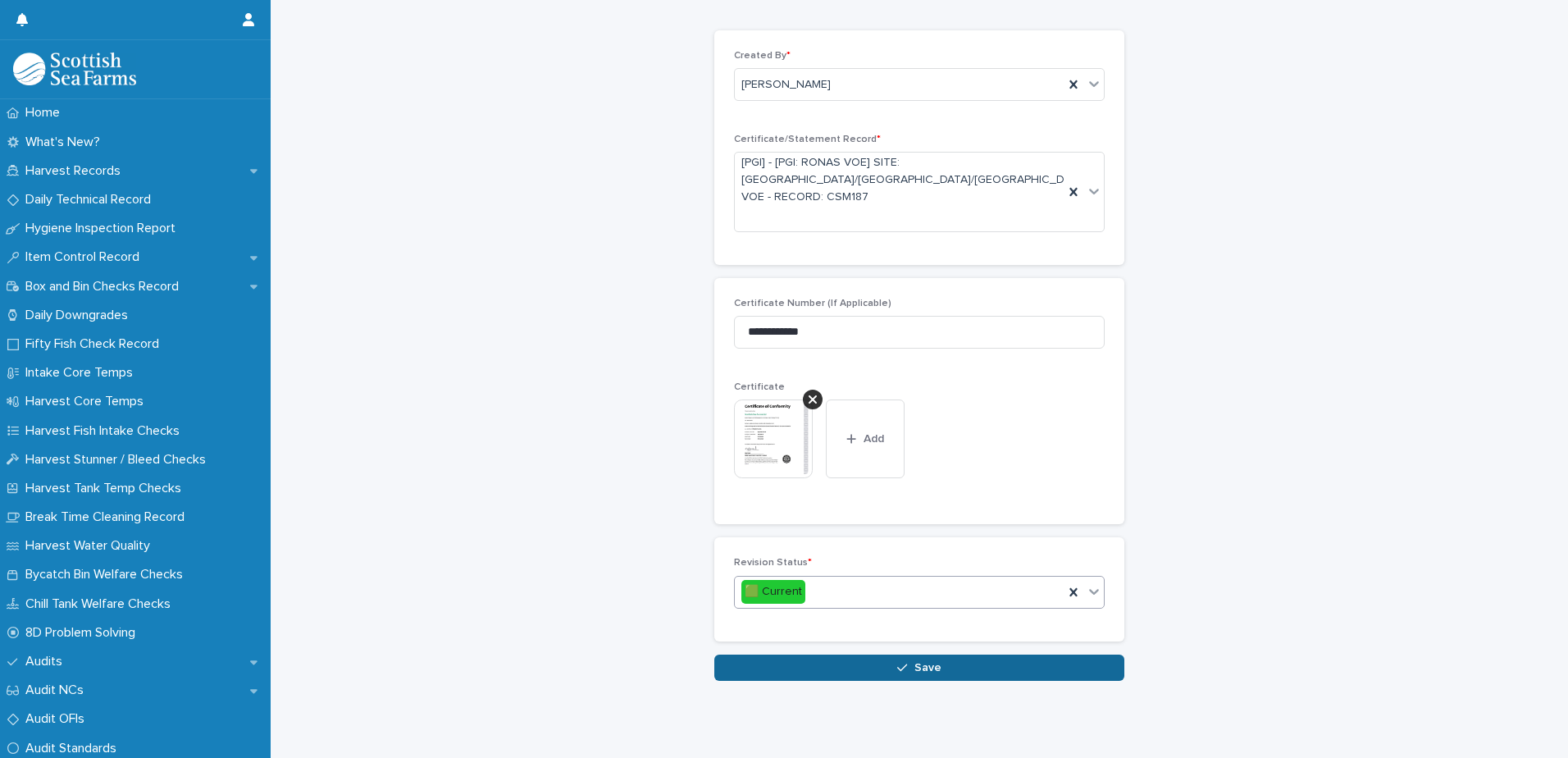
click at [985, 655] on button "Save" at bounding box center [919, 668] width 410 height 26
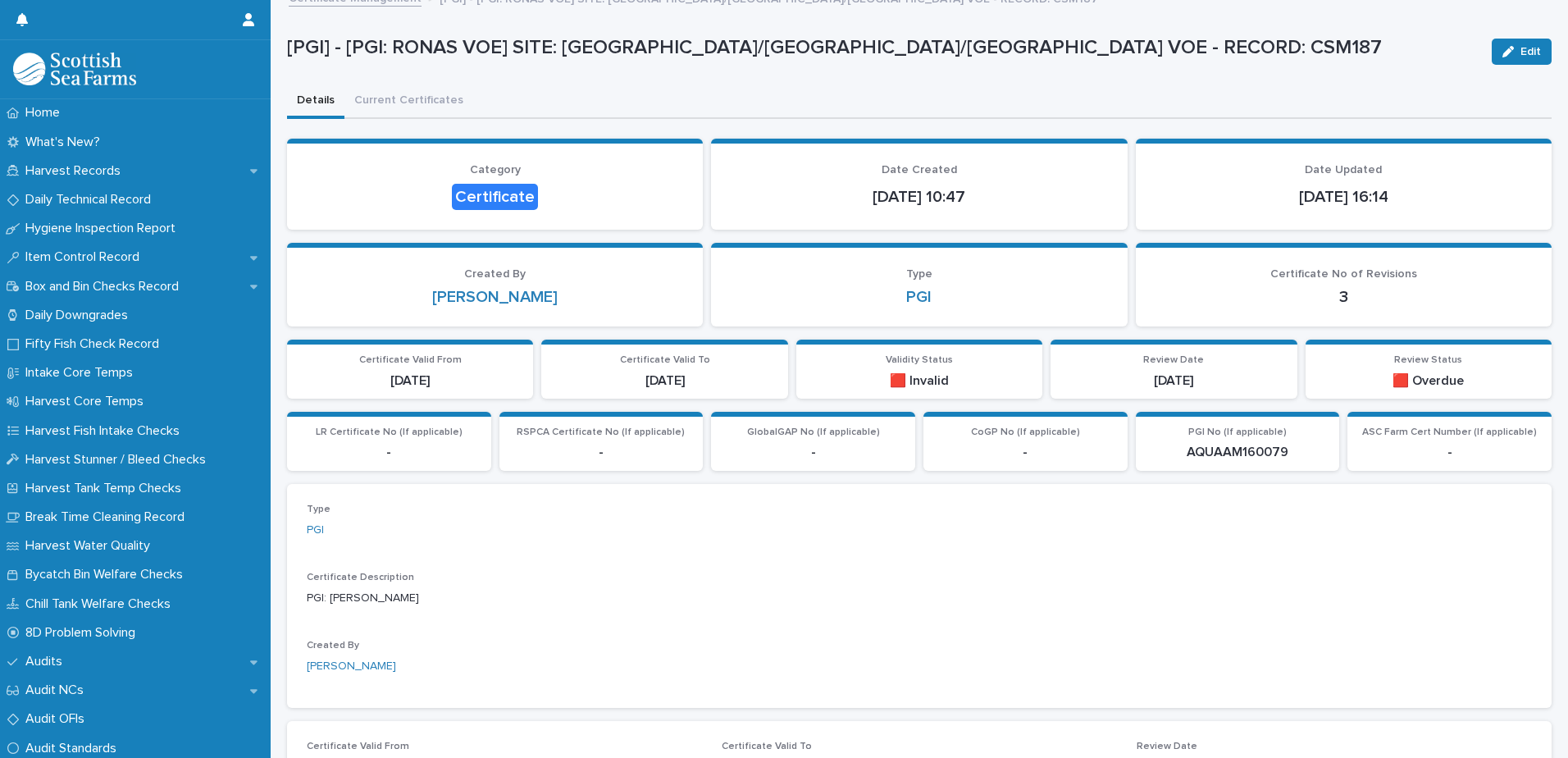
scroll to position [54, 0]
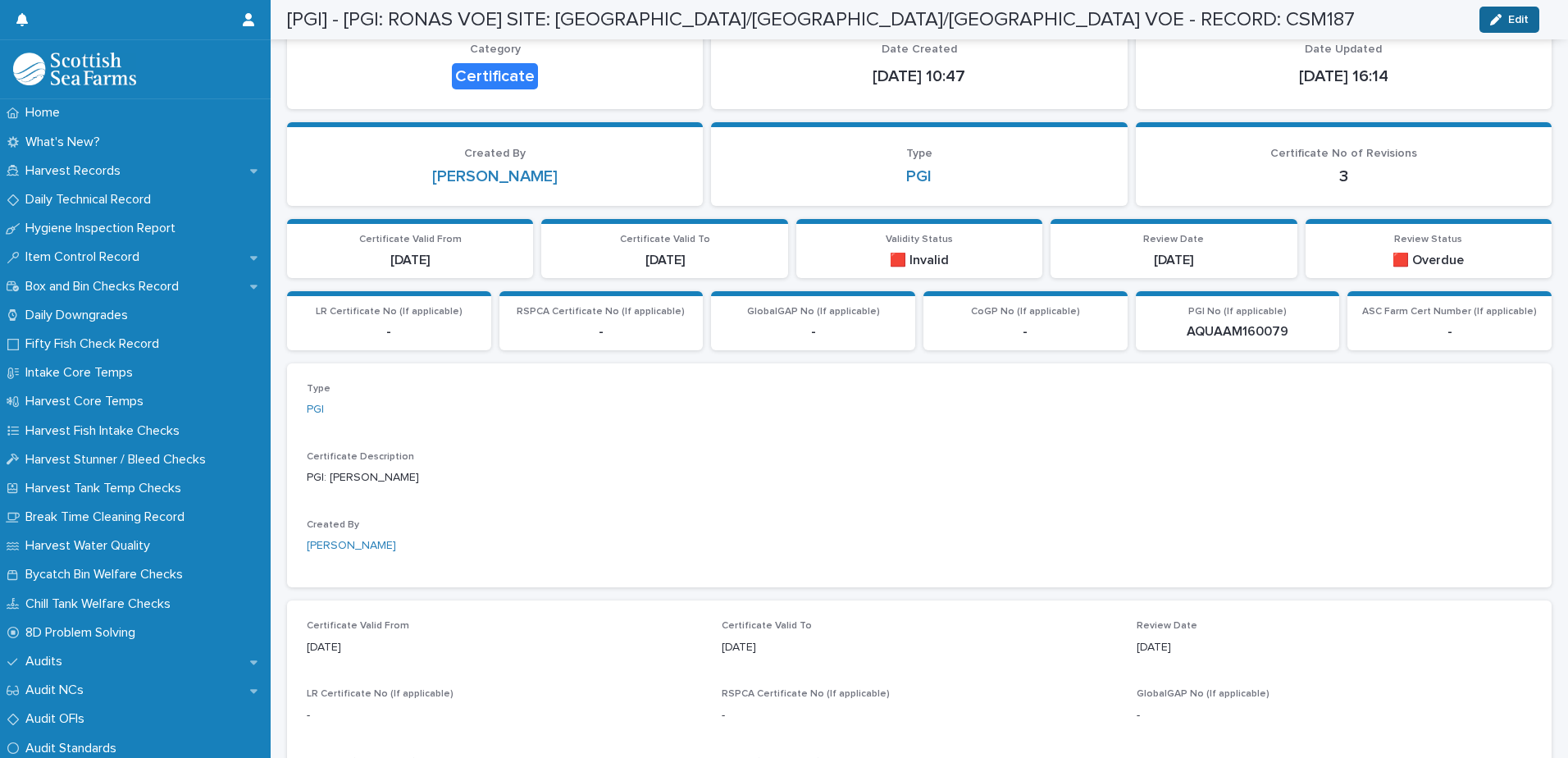
click at [1515, 21] on span "Edit" at bounding box center [1519, 20] width 20 height 12
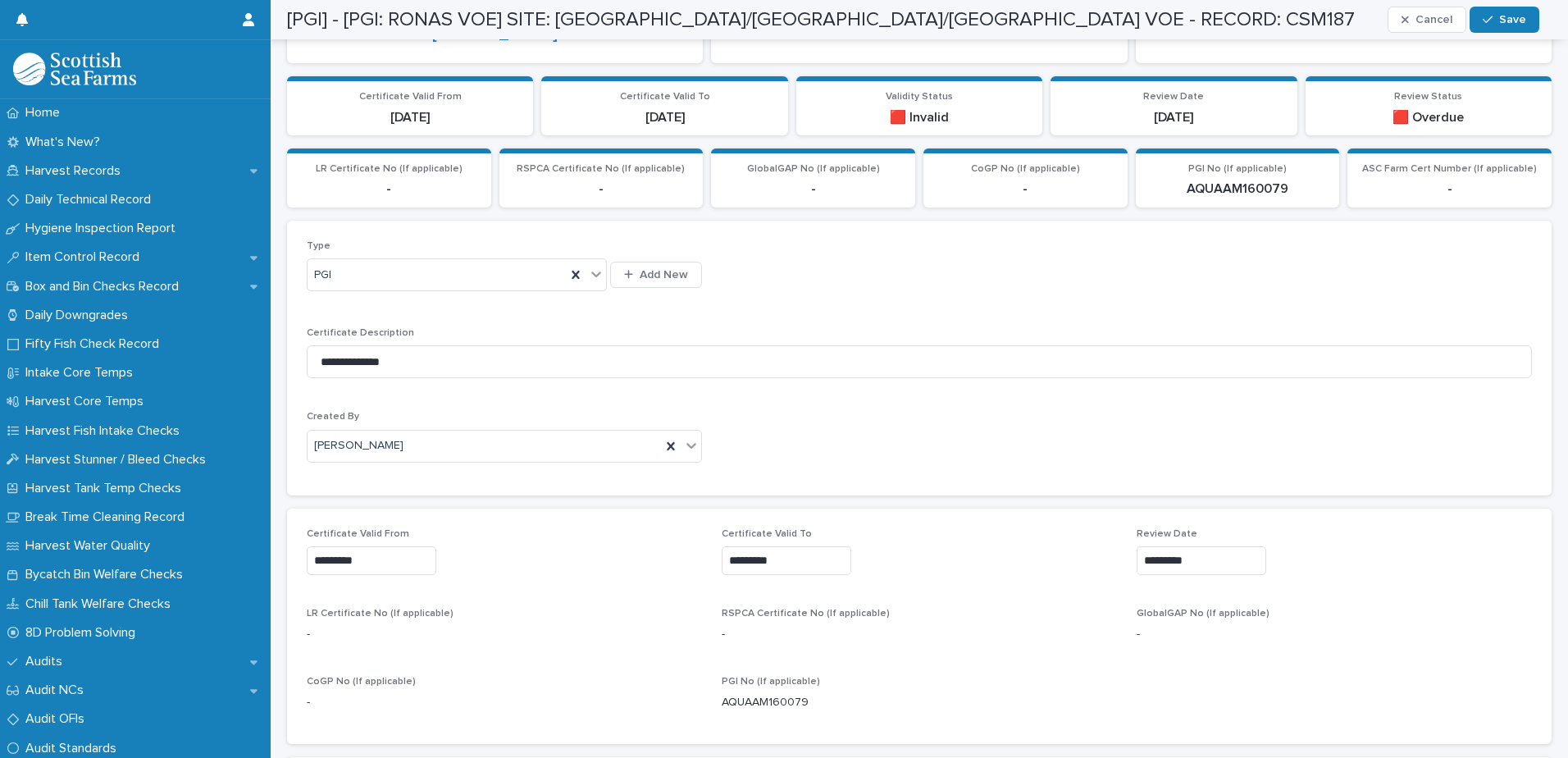
scroll to position [335, 0]
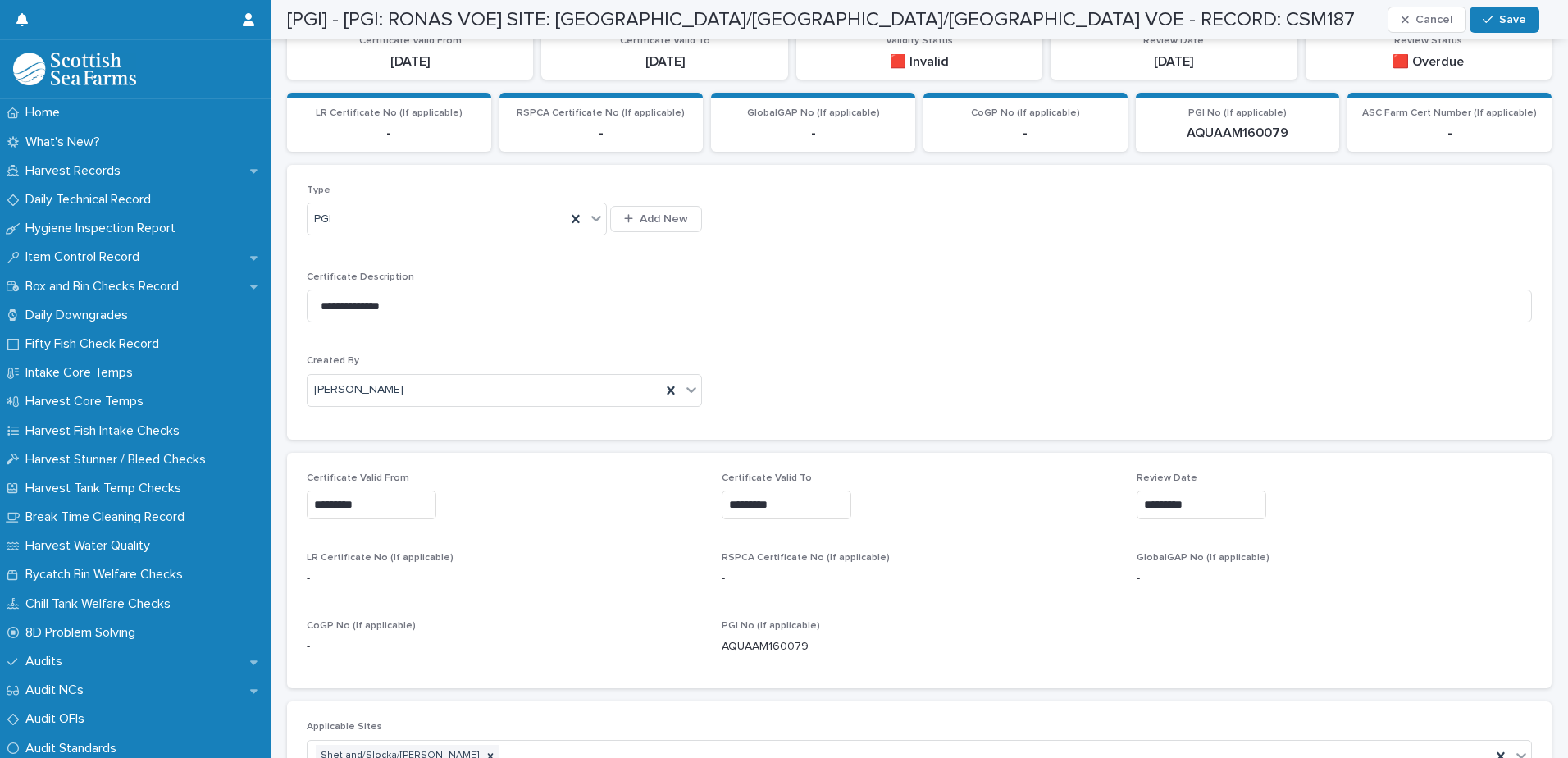
click at [819, 503] on input "*********" at bounding box center [786, 505] width 130 height 28
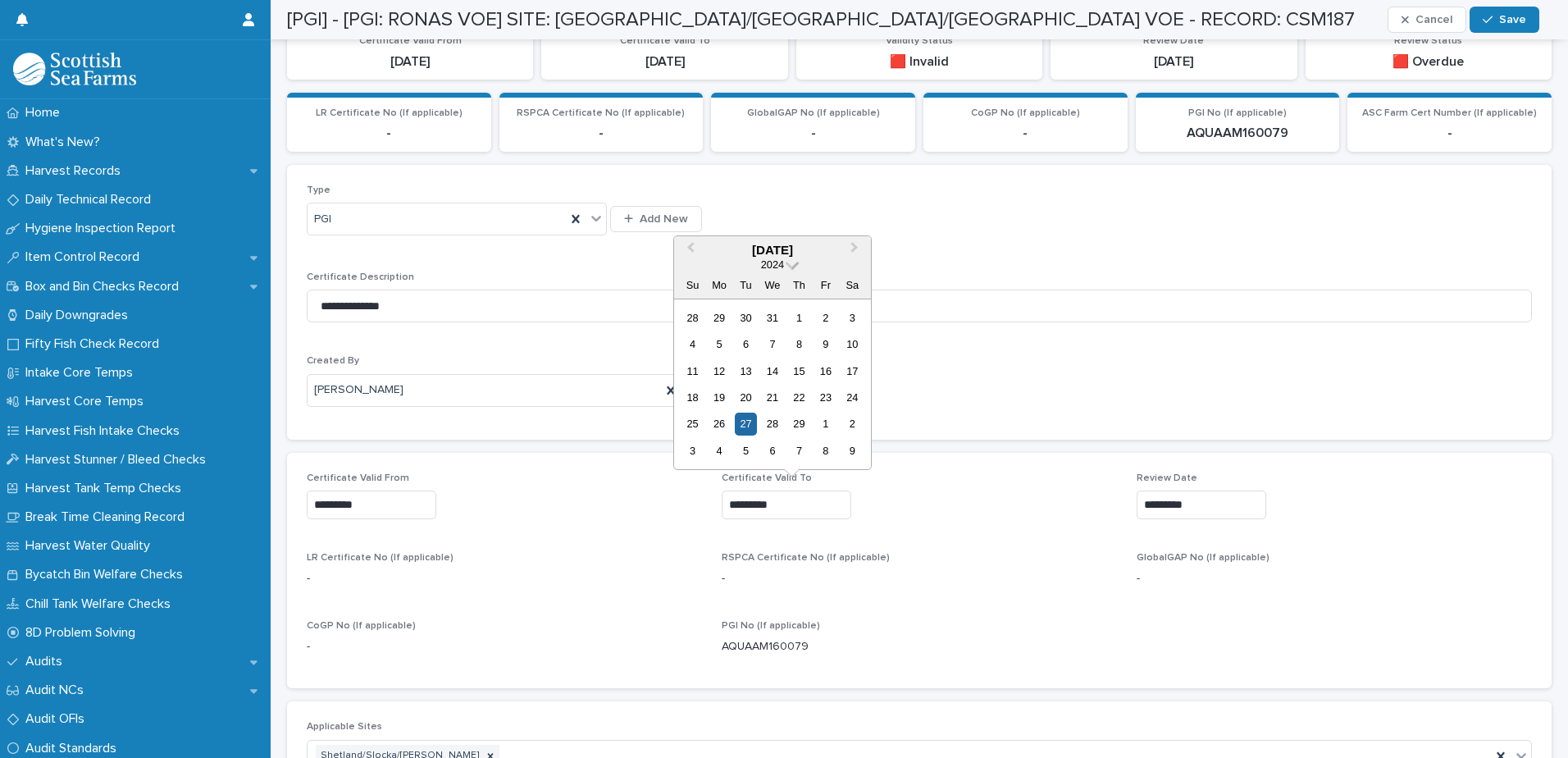
click at [790, 262] on span at bounding box center [793, 263] width 14 height 14
click at [780, 345] on div "2026" at bounding box center [773, 346] width 97 height 17
click at [855, 248] on span "Next Month" at bounding box center [855, 250] width 0 height 22
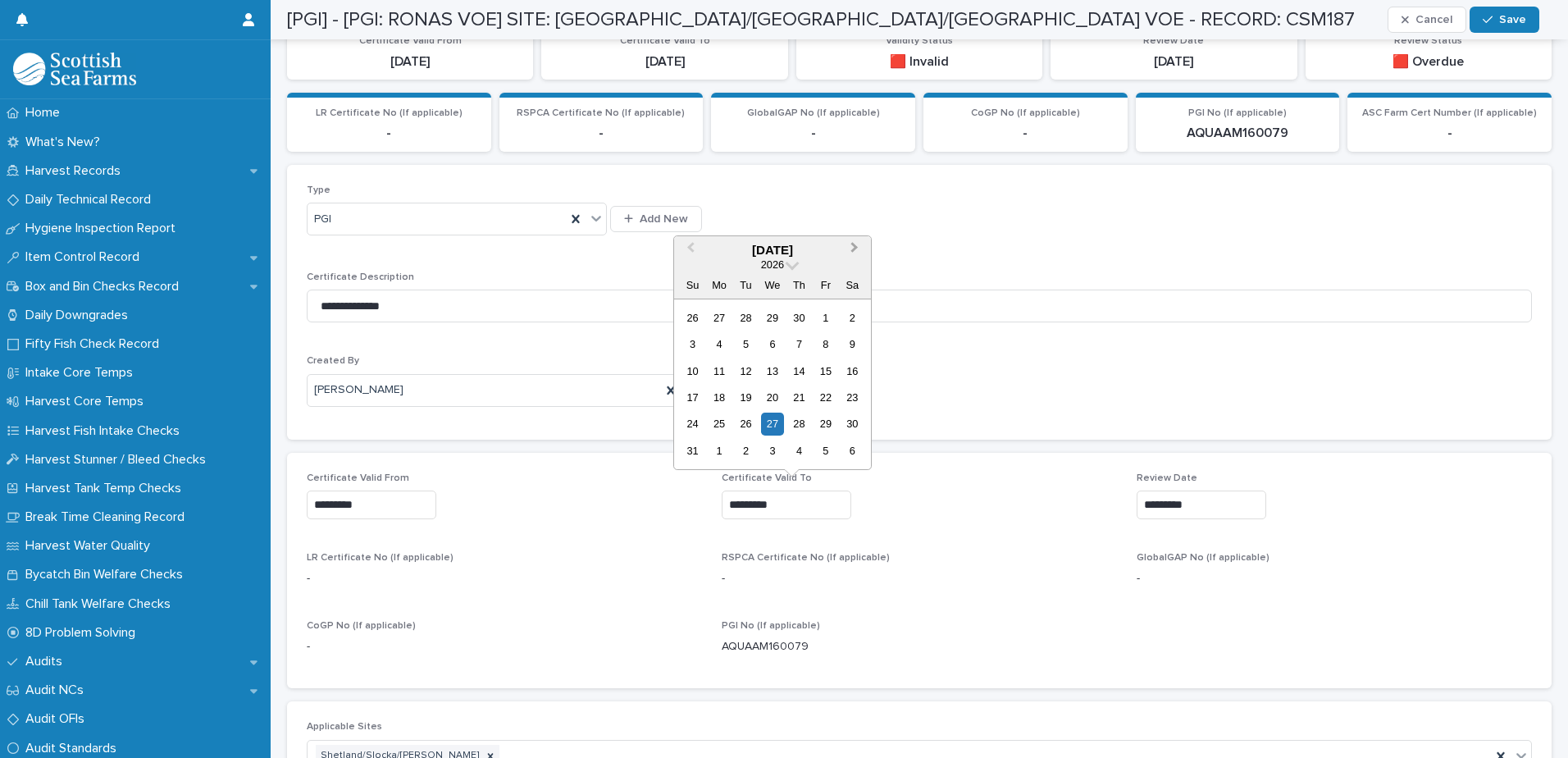
click at [855, 248] on span "Next Month" at bounding box center [855, 250] width 0 height 22
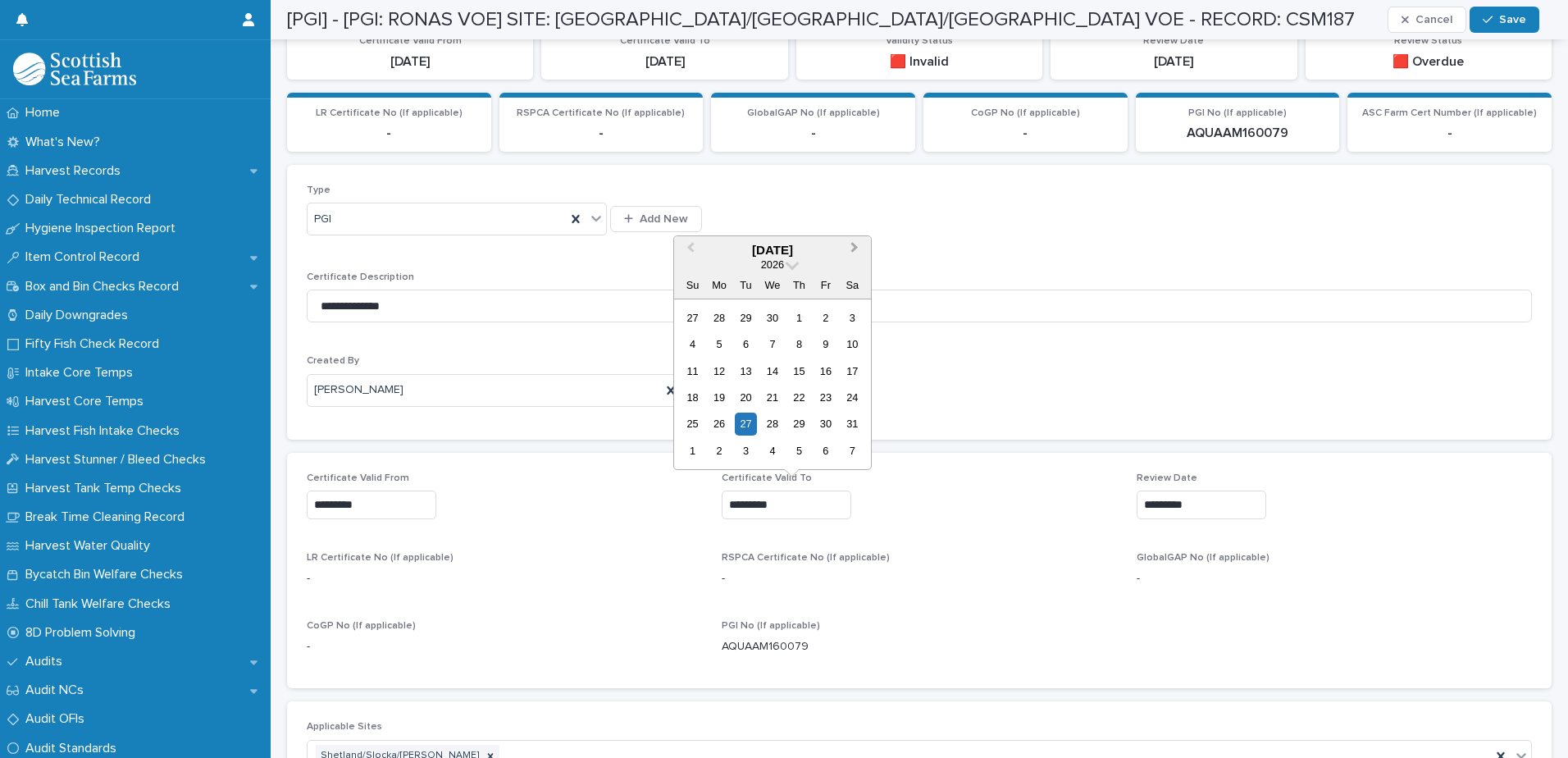
click at [855, 248] on span "Next Month" at bounding box center [855, 250] width 0 height 22
click at [719, 422] on div "30" at bounding box center [718, 424] width 22 height 22
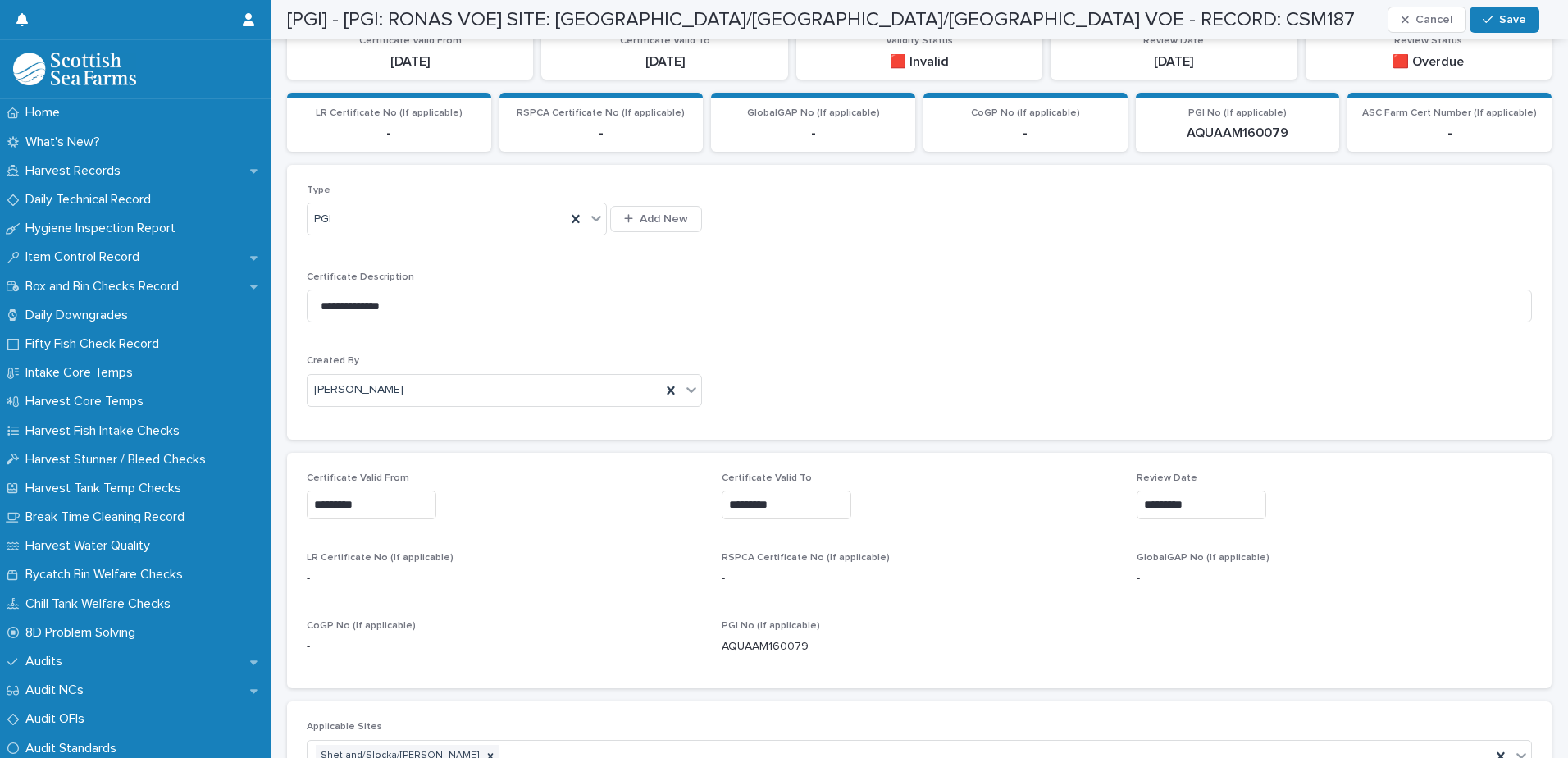
type input "**********"
click at [1170, 507] on input "*********" at bounding box center [1201, 505] width 130 height 28
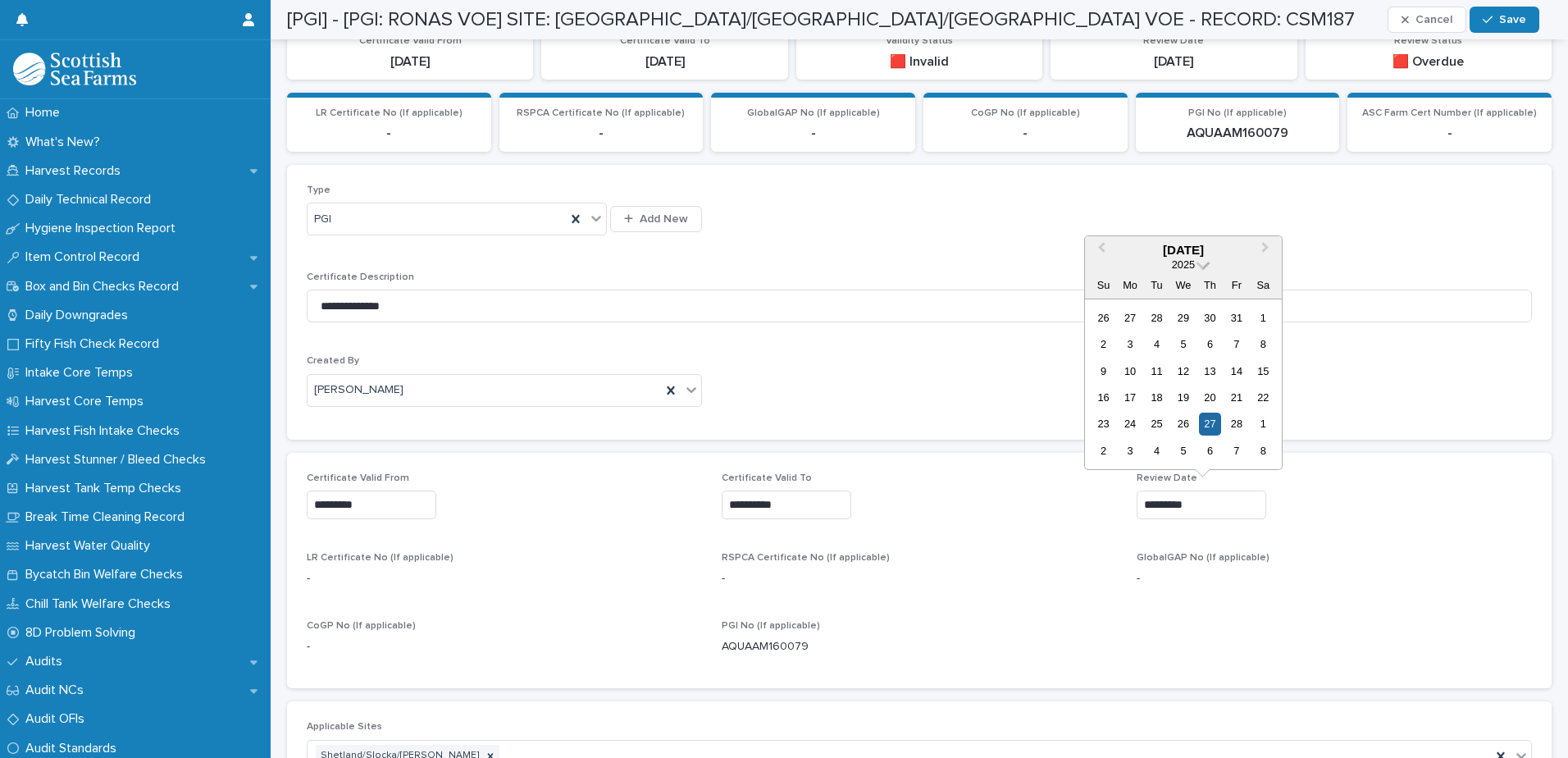
click at [1199, 264] on span at bounding box center [1203, 263] width 14 height 14
click at [1184, 364] on div "2026" at bounding box center [1184, 362] width 97 height 17
click at [1266, 246] on span "Next Month" at bounding box center [1266, 250] width 0 height 22
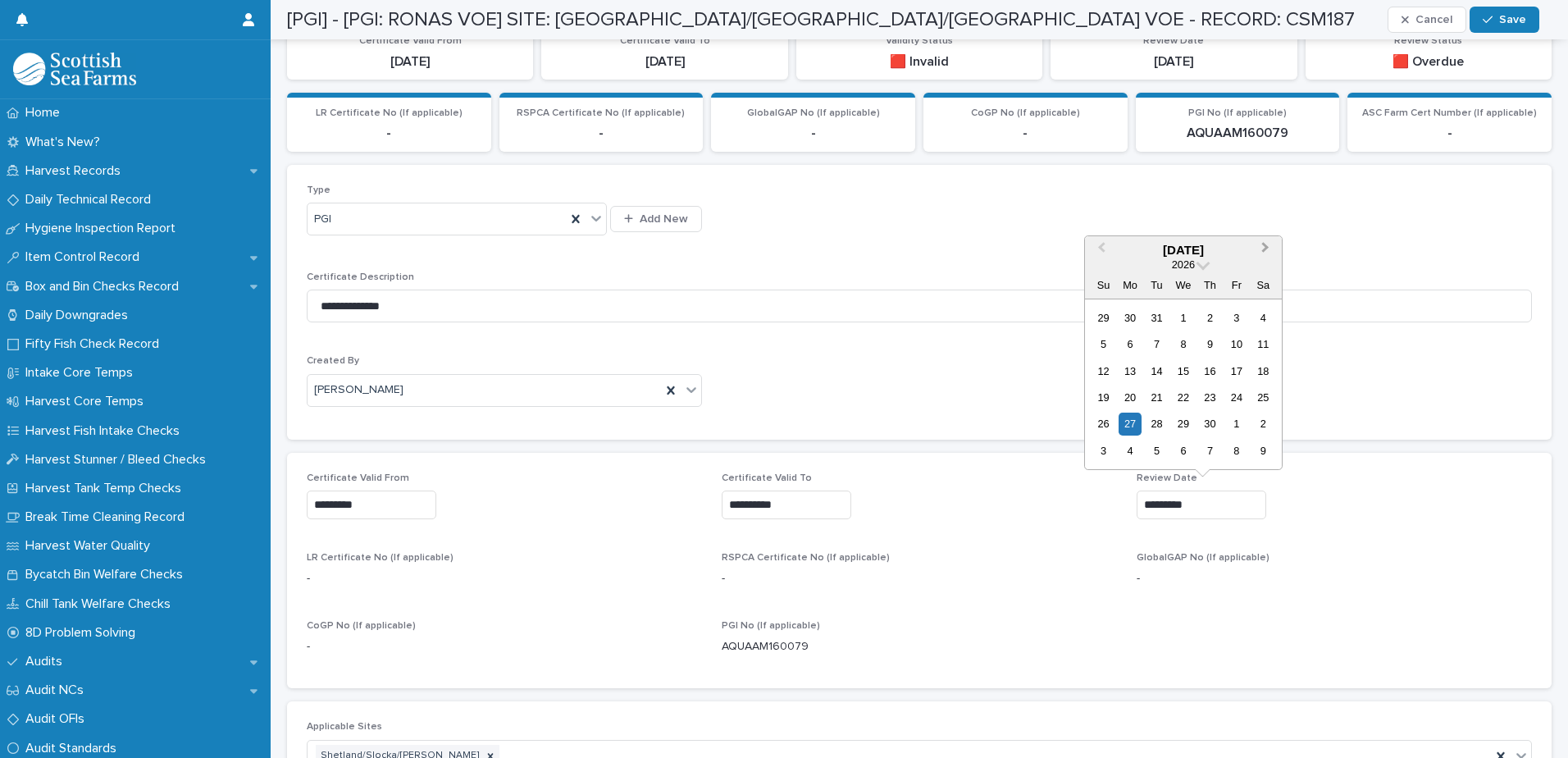
click at [1266, 246] on span "Next Month" at bounding box center [1266, 250] width 0 height 22
click at [1266, 247] on span "Next Month" at bounding box center [1266, 250] width 0 height 22
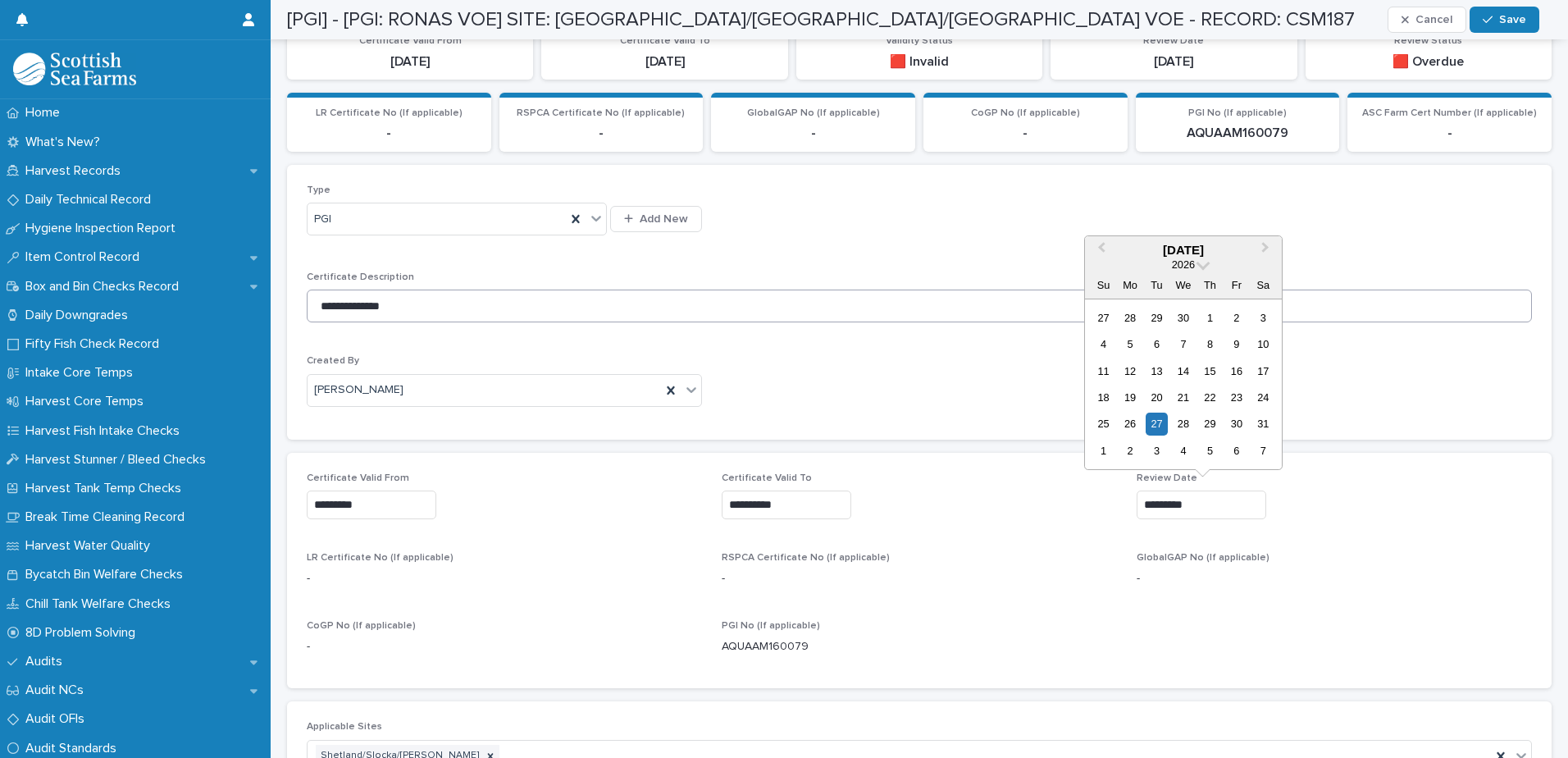
click at [1210, 317] on div "1" at bounding box center [1210, 317] width 22 height 22
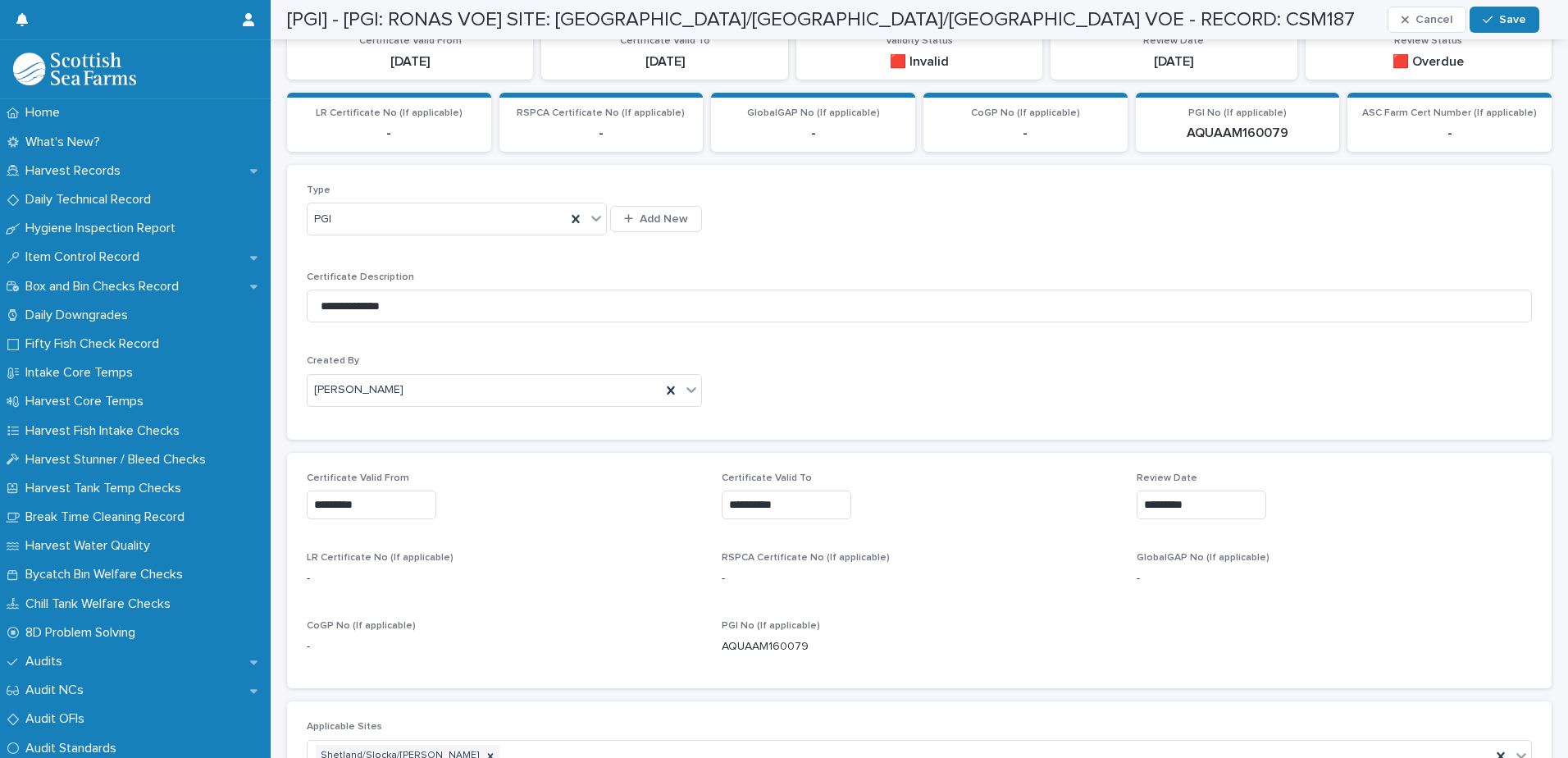
type input "*********"
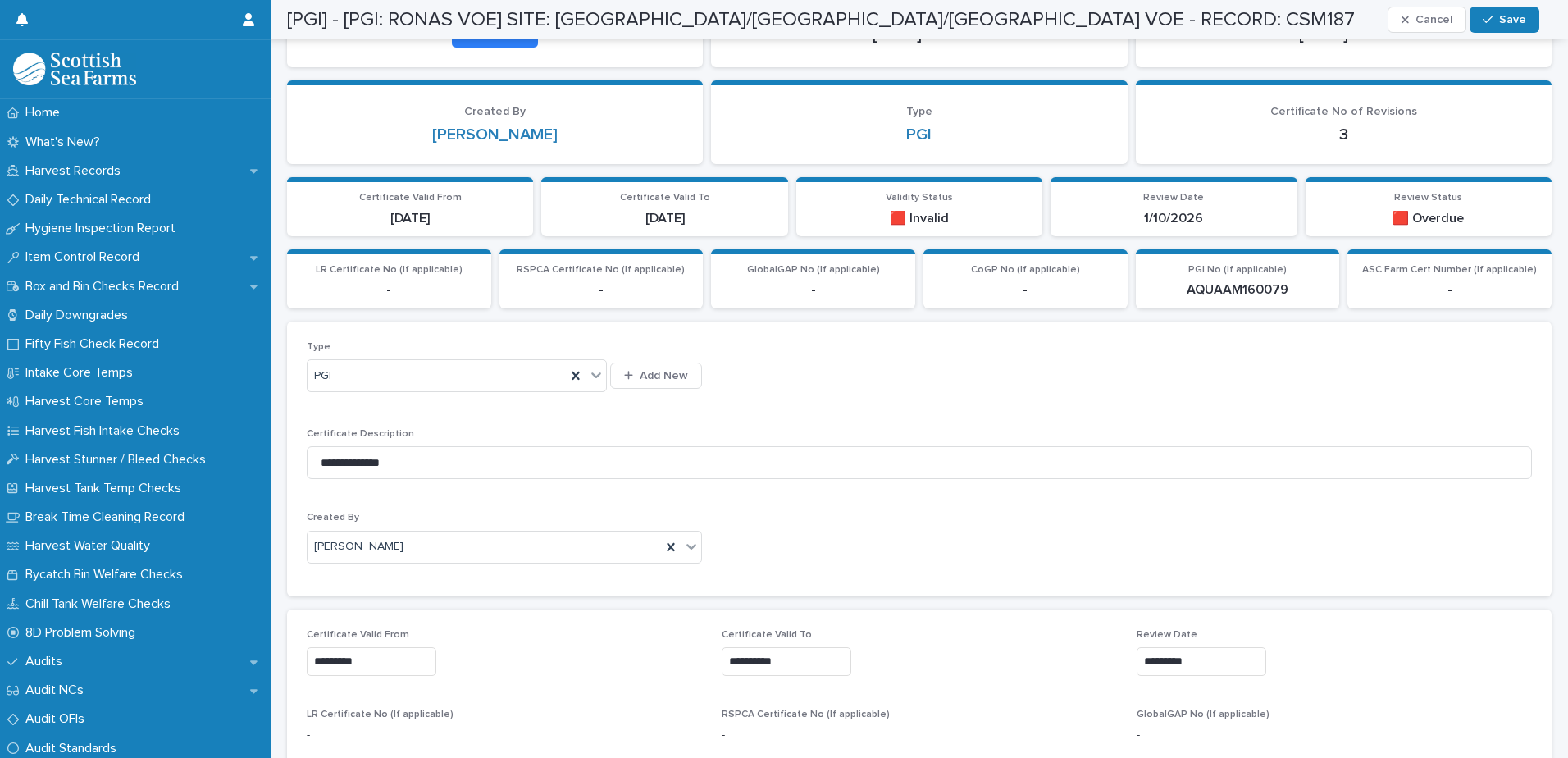
scroll to position [171, 0]
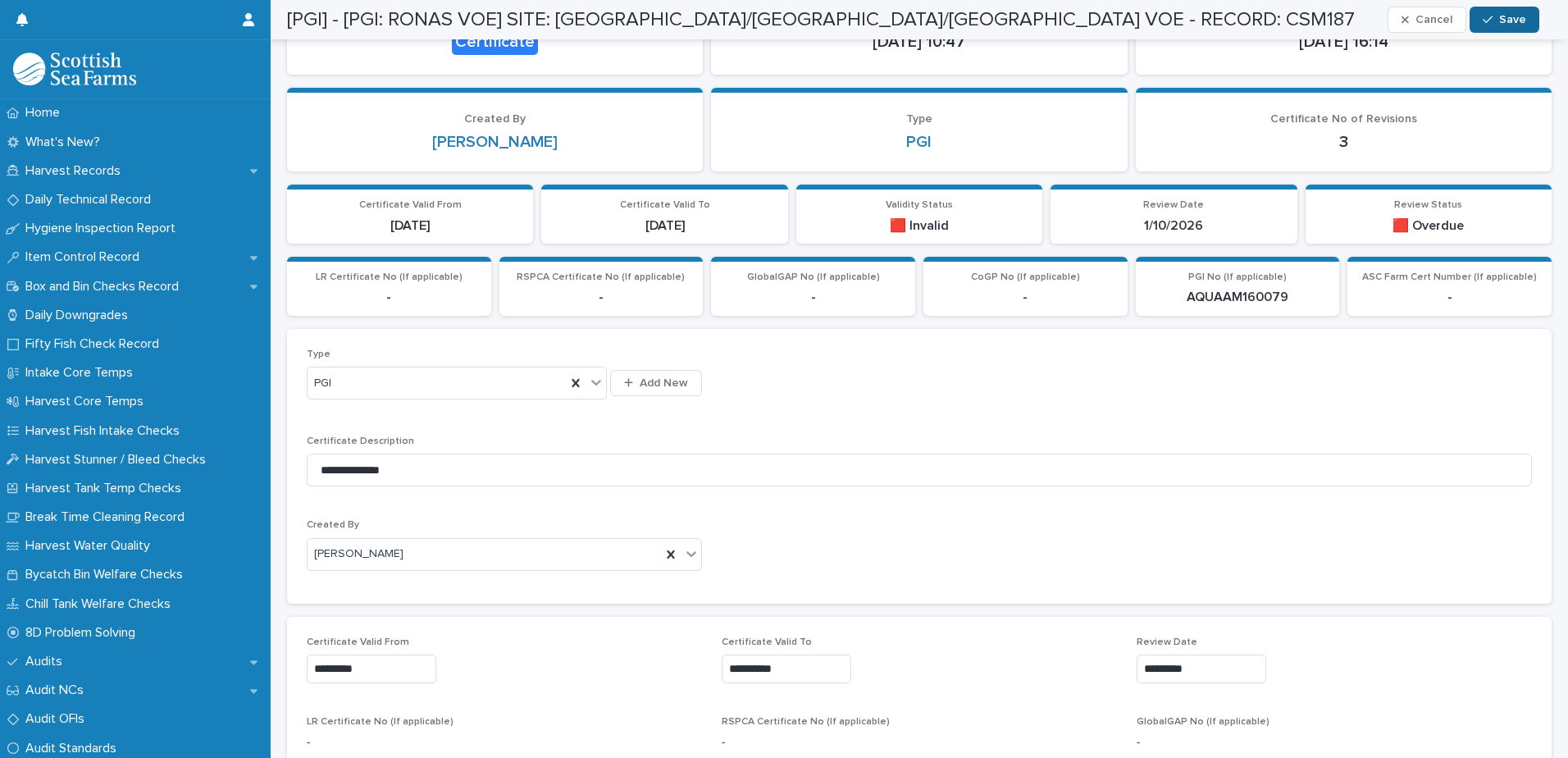
click at [1507, 24] on span "Save" at bounding box center [1513, 20] width 27 height 12
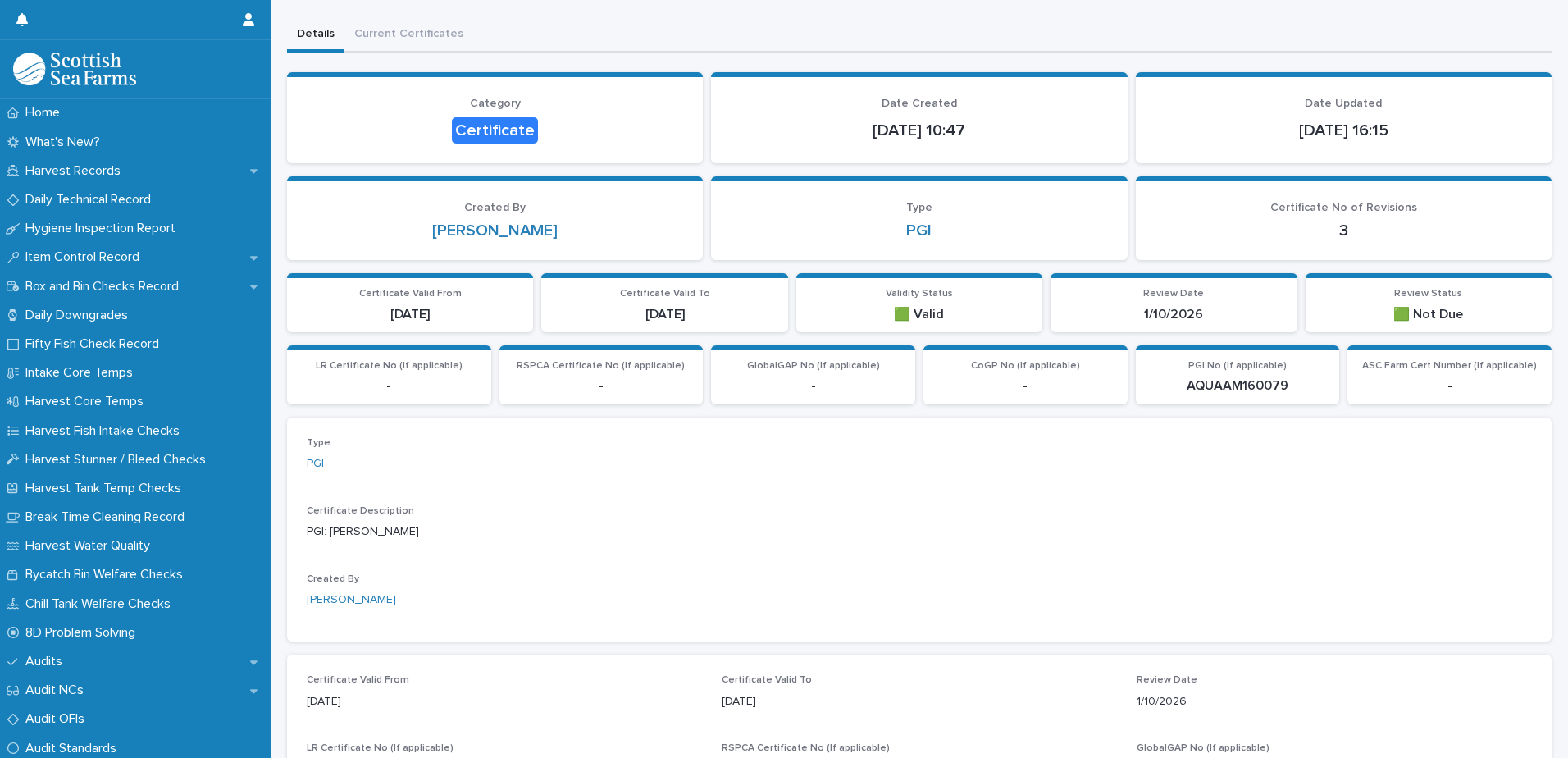
scroll to position [0, 0]
